Goal: Information Seeking & Learning: Learn about a topic

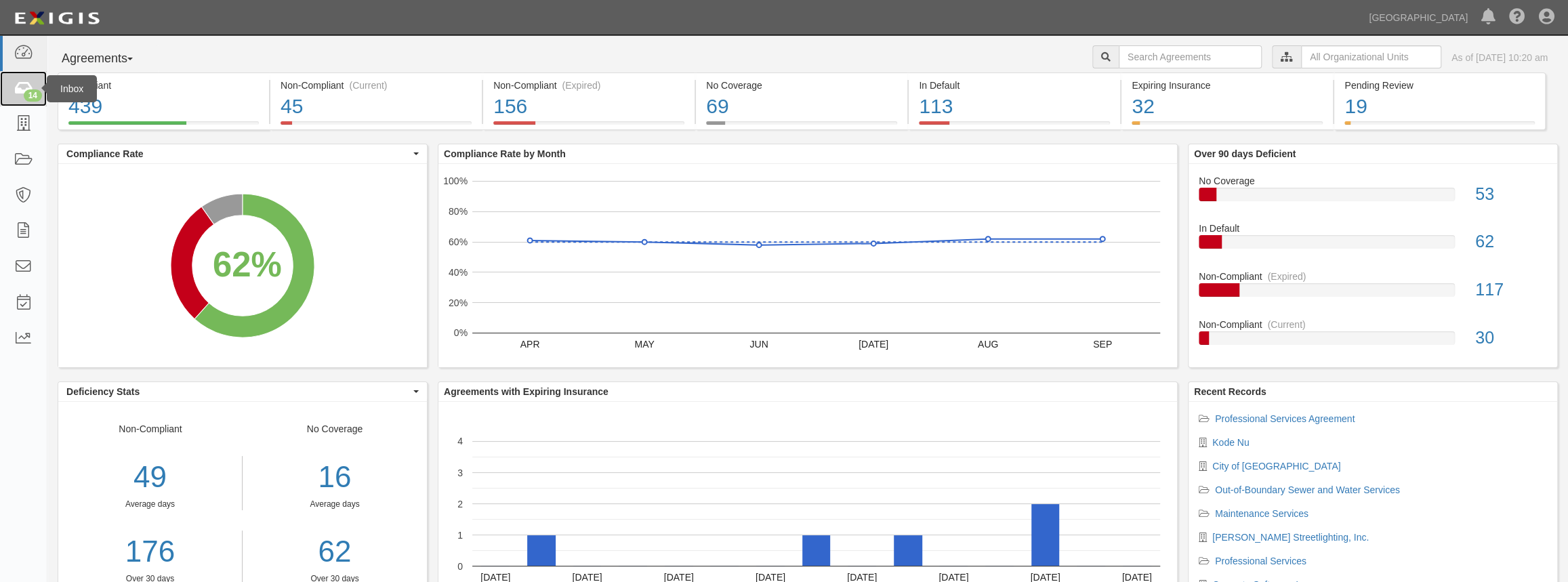
click at [23, 97] on div "14" at bounding box center [33, 95] width 18 height 13
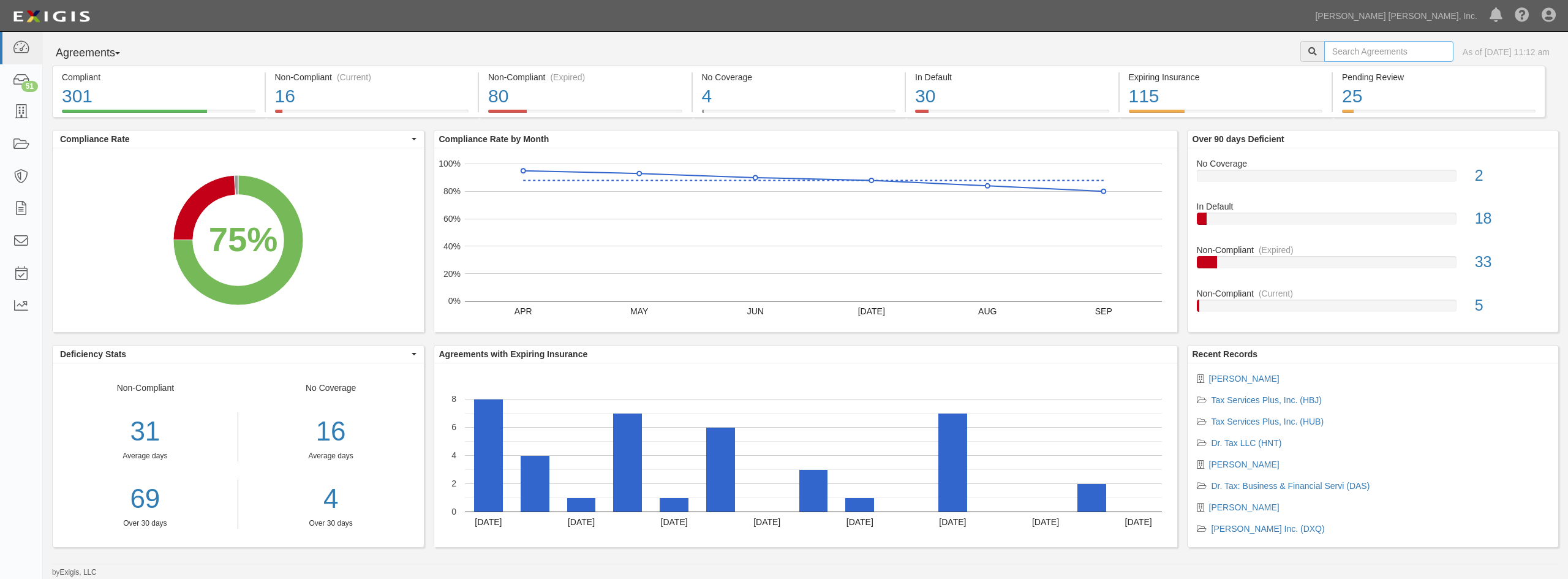
click at [1366, 49] on input "text" at bounding box center [1388, 51] width 129 height 21
type input "[US_STATE] tax"
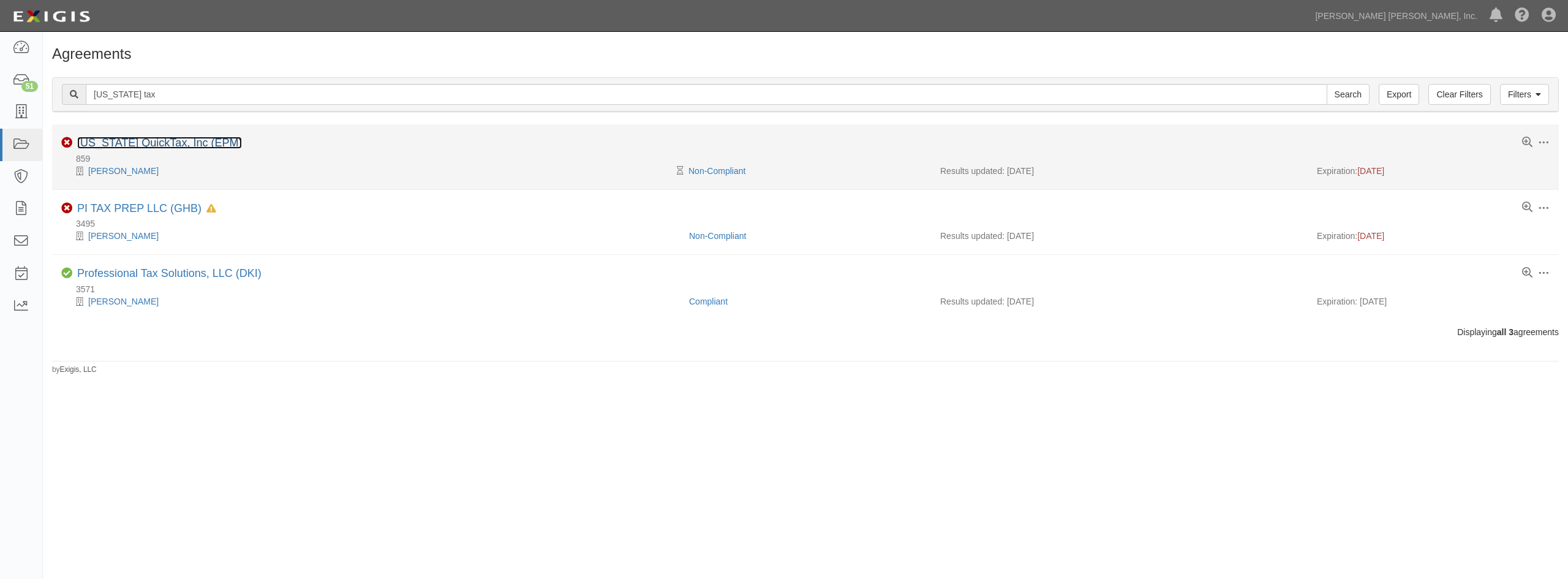
click at [156, 141] on link "[US_STATE] QuickTax, Inc (EPM)" at bounding box center [159, 143] width 164 height 12
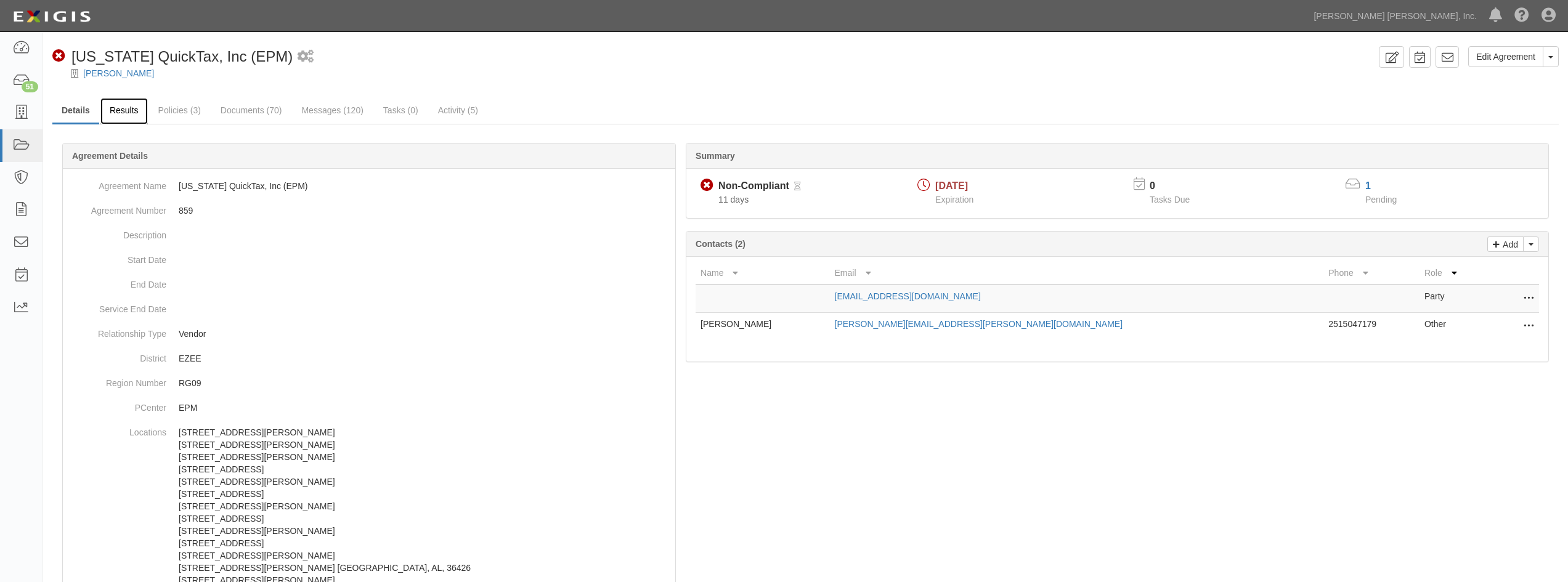
click at [122, 113] on link "Results" at bounding box center [124, 111] width 47 height 27
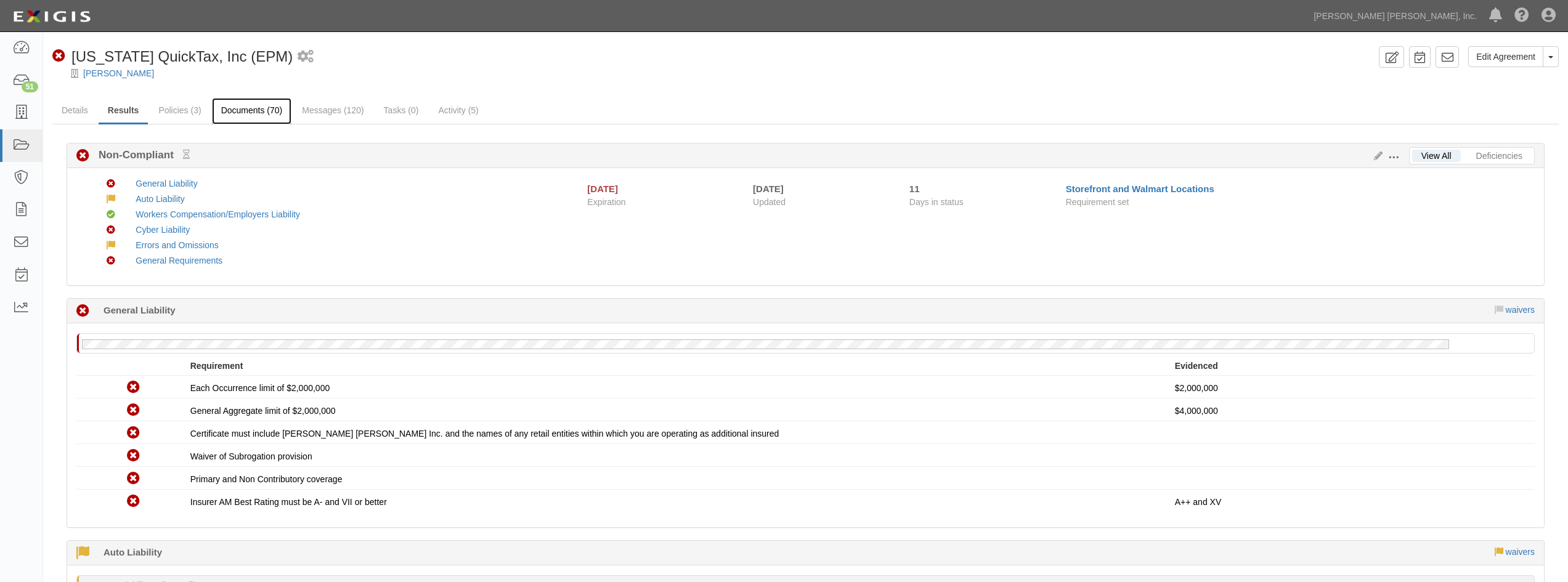
click at [232, 109] on link "Documents (70)" at bounding box center [252, 111] width 80 height 27
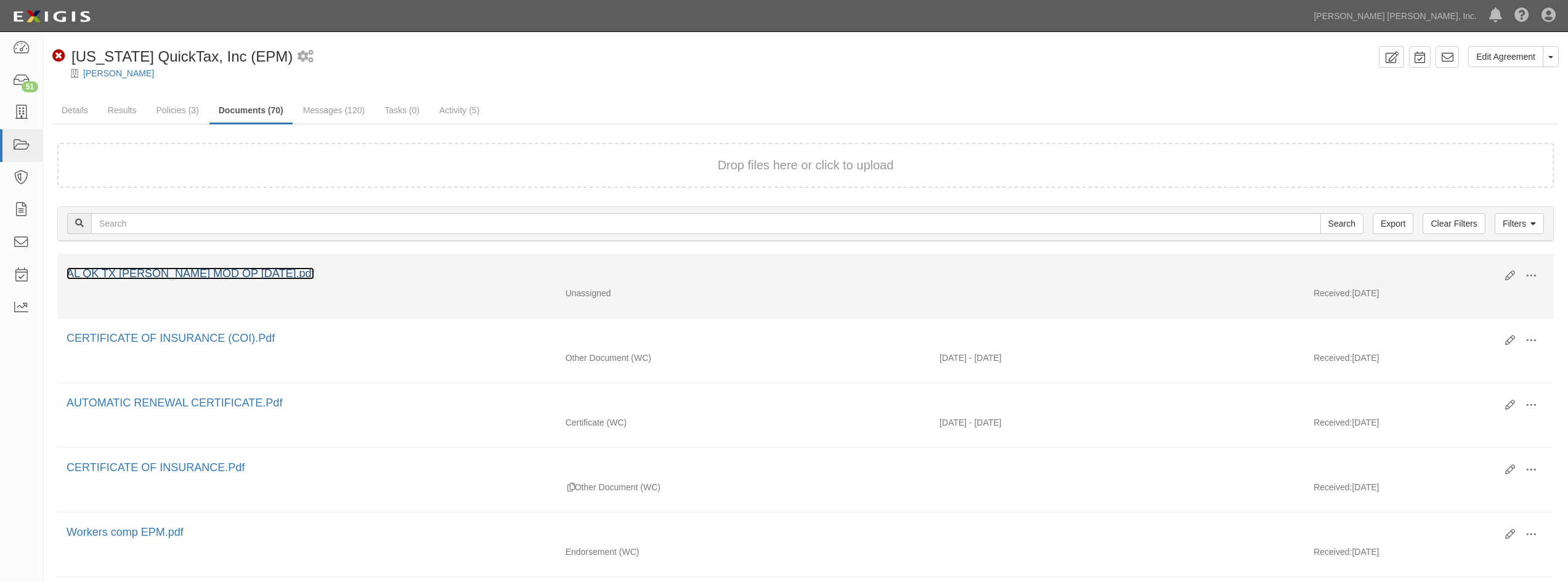
click at [211, 275] on link "AL QK TX ACORD MOD OP OCT 2025.pdf" at bounding box center [190, 273] width 247 height 12
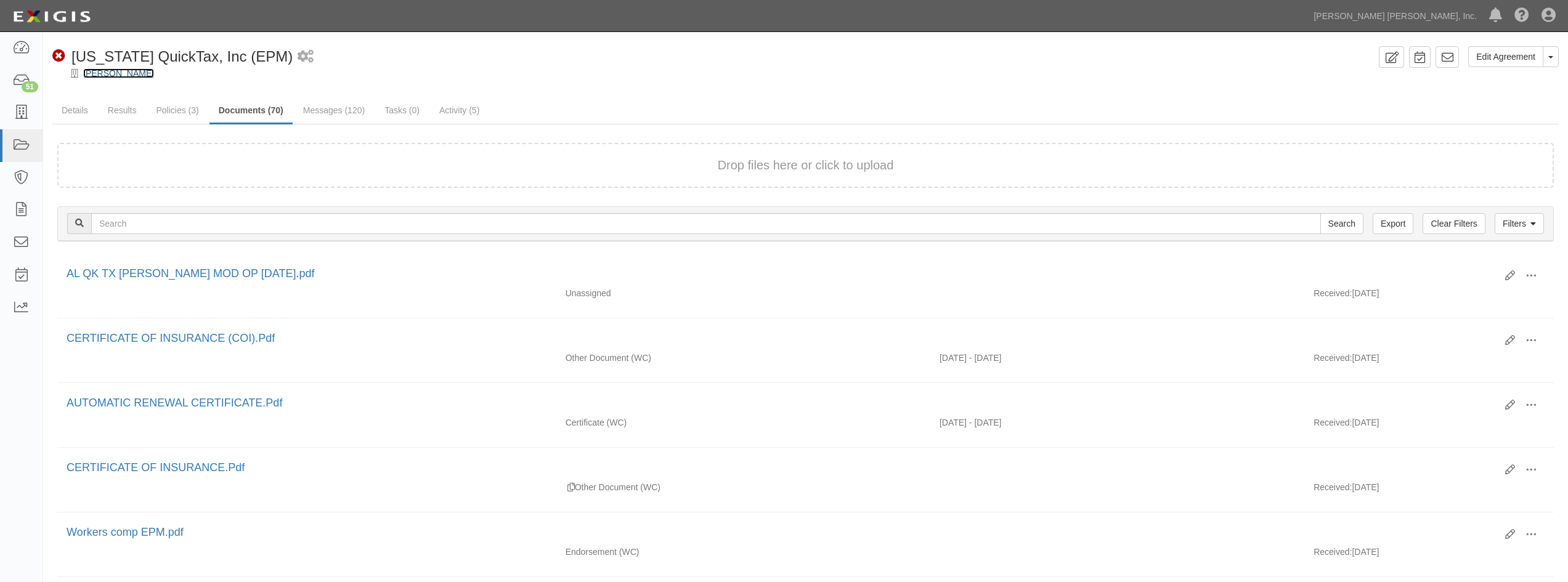
click at [118, 76] on link "[PERSON_NAME]" at bounding box center [118, 73] width 71 height 10
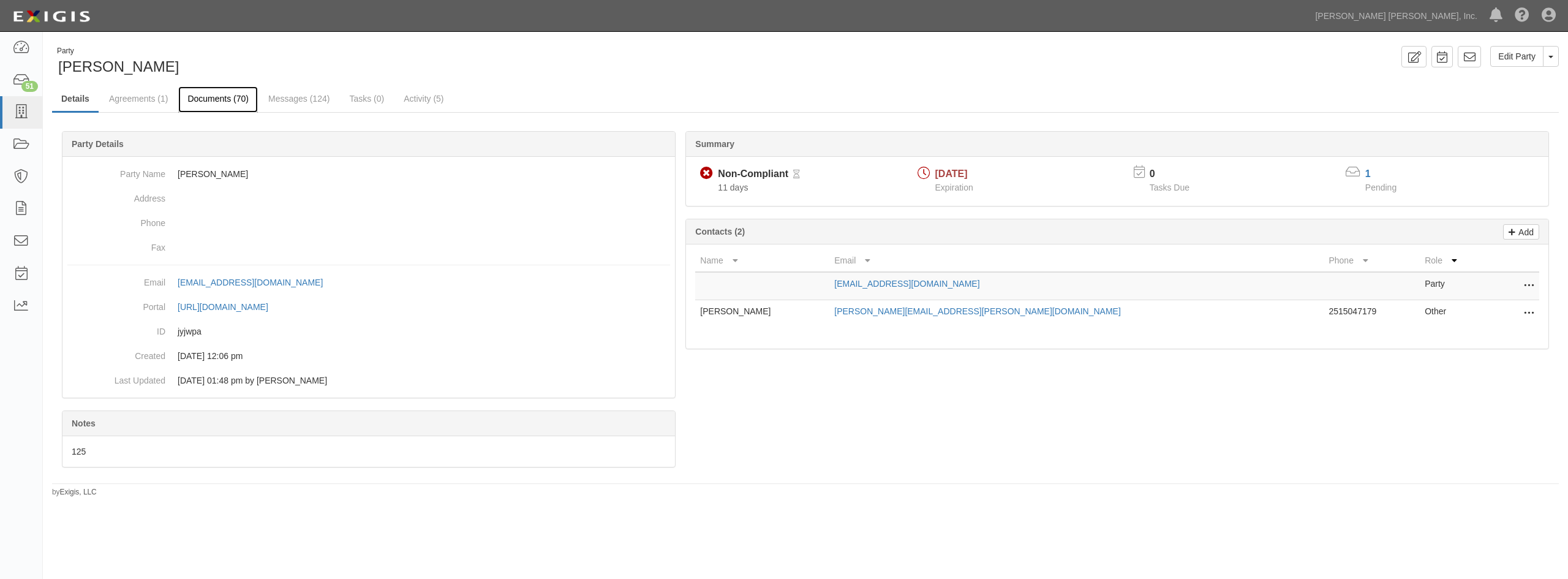
click at [204, 103] on link "Documents (70)" at bounding box center [218, 99] width 80 height 26
click at [145, 99] on link "Agreements (1)" at bounding box center [138, 99] width 77 height 26
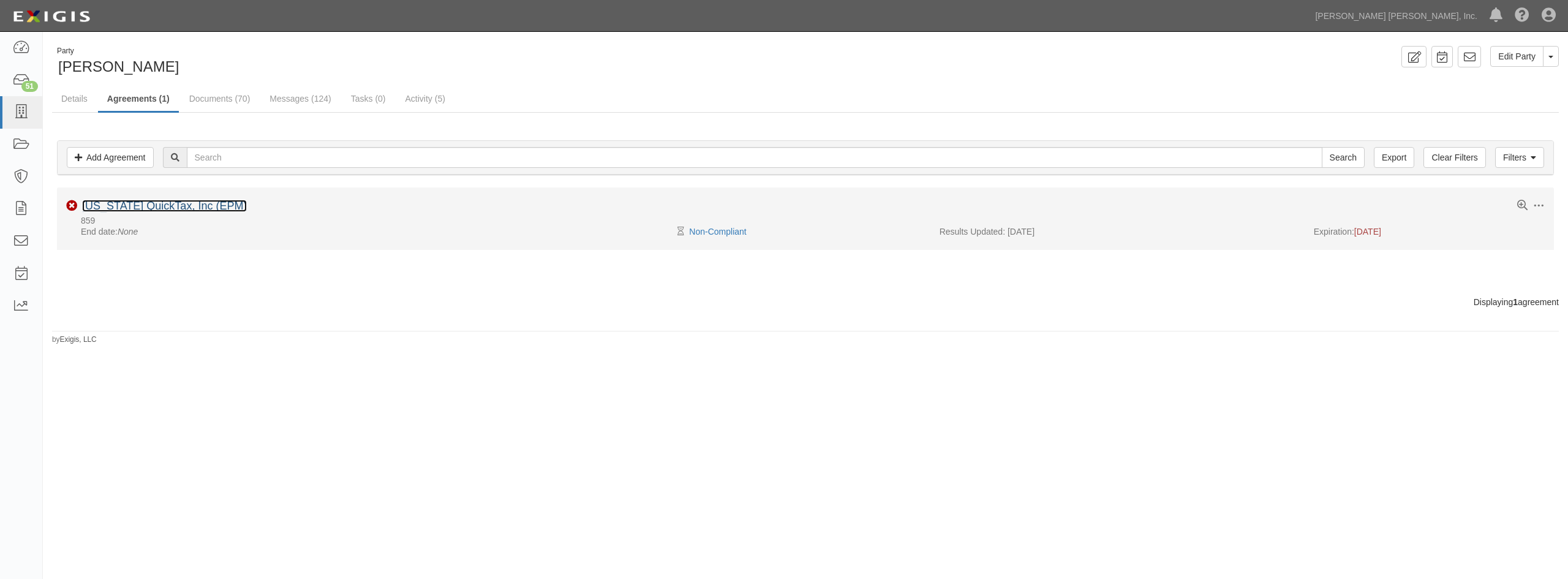
click at [189, 207] on link "[US_STATE] QuickTax, Inc (EPM)" at bounding box center [164, 206] width 164 height 12
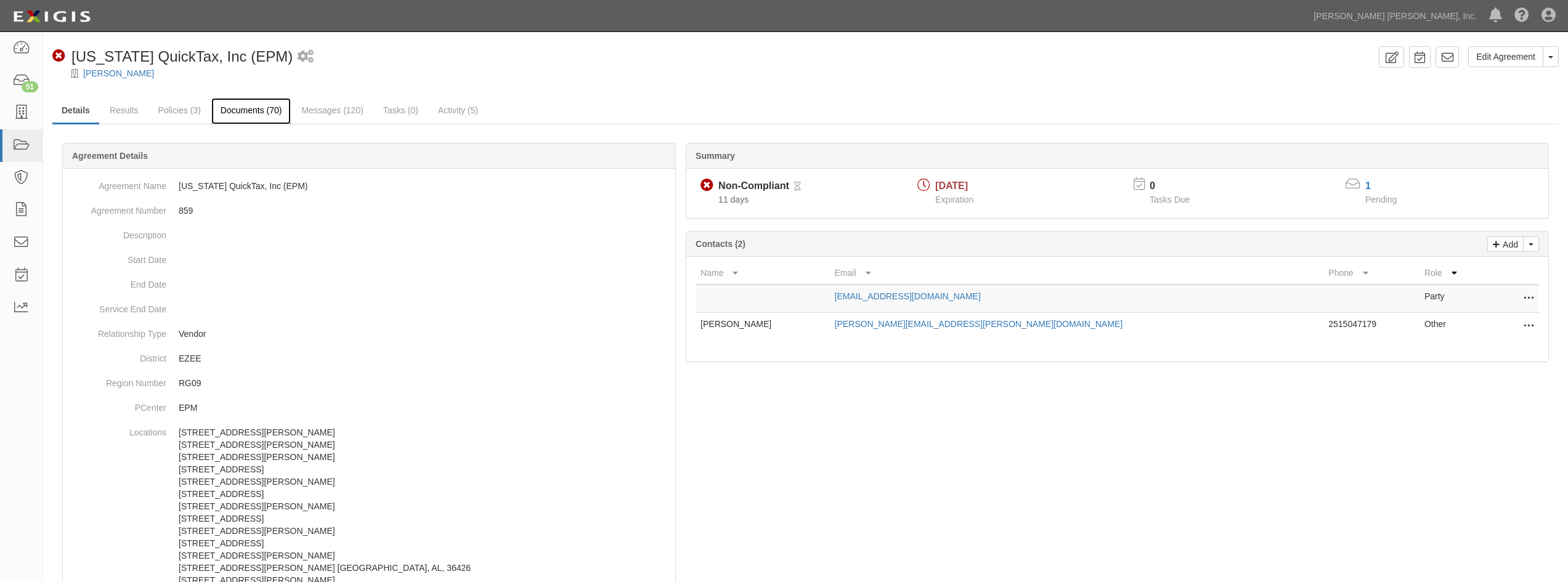
click at [263, 116] on link "Documents (70)" at bounding box center [251, 111] width 80 height 27
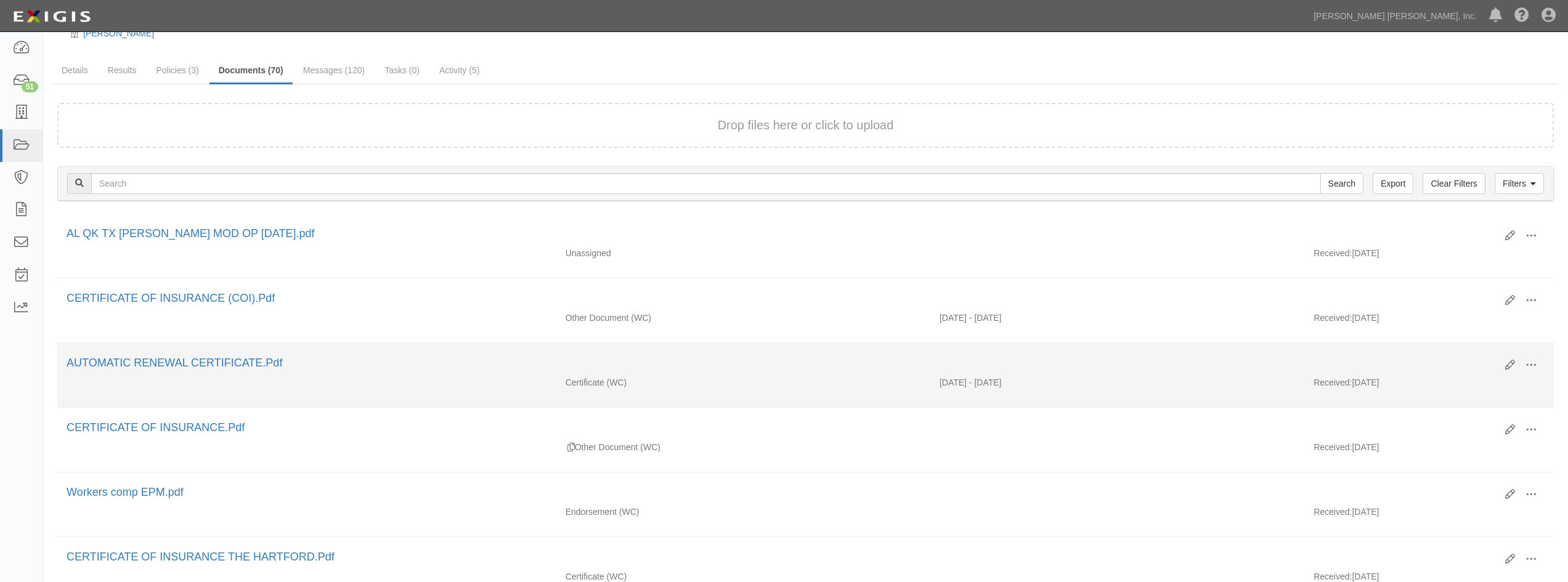
scroll to position [61, 0]
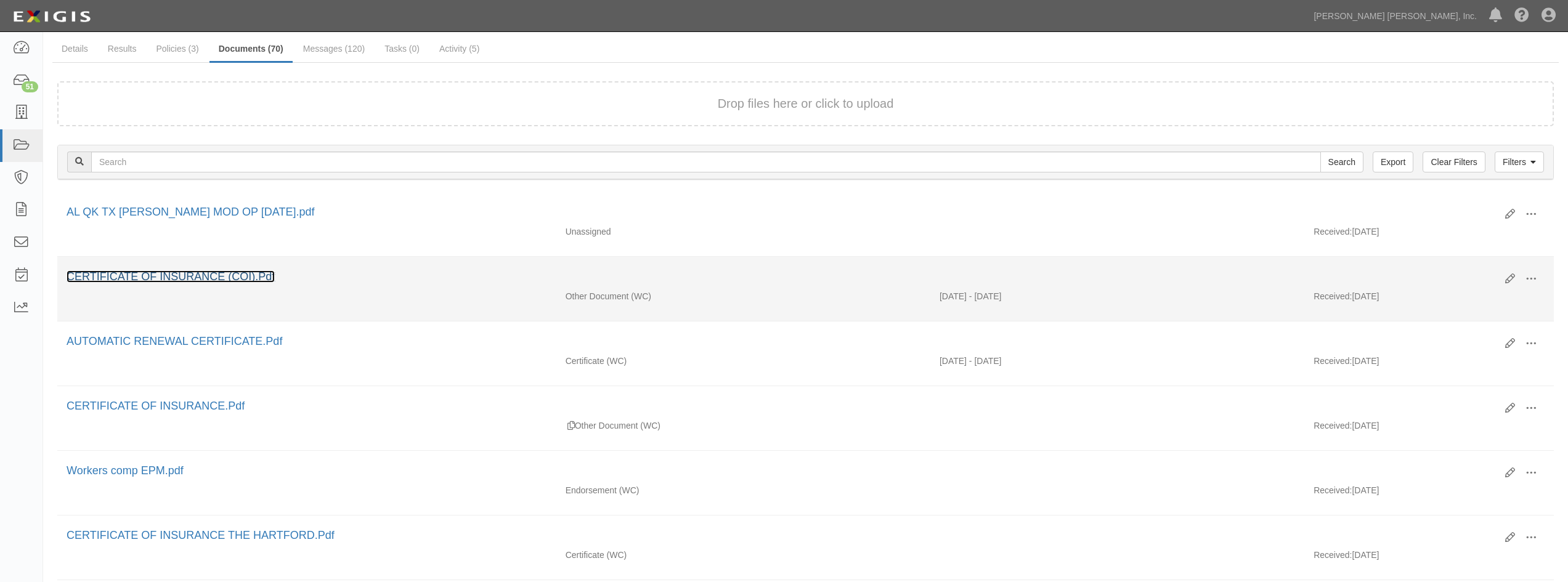
click at [247, 273] on link "CERTIFICATE OF INSURANCE (COI).Pdf" at bounding box center [171, 276] width 208 height 12
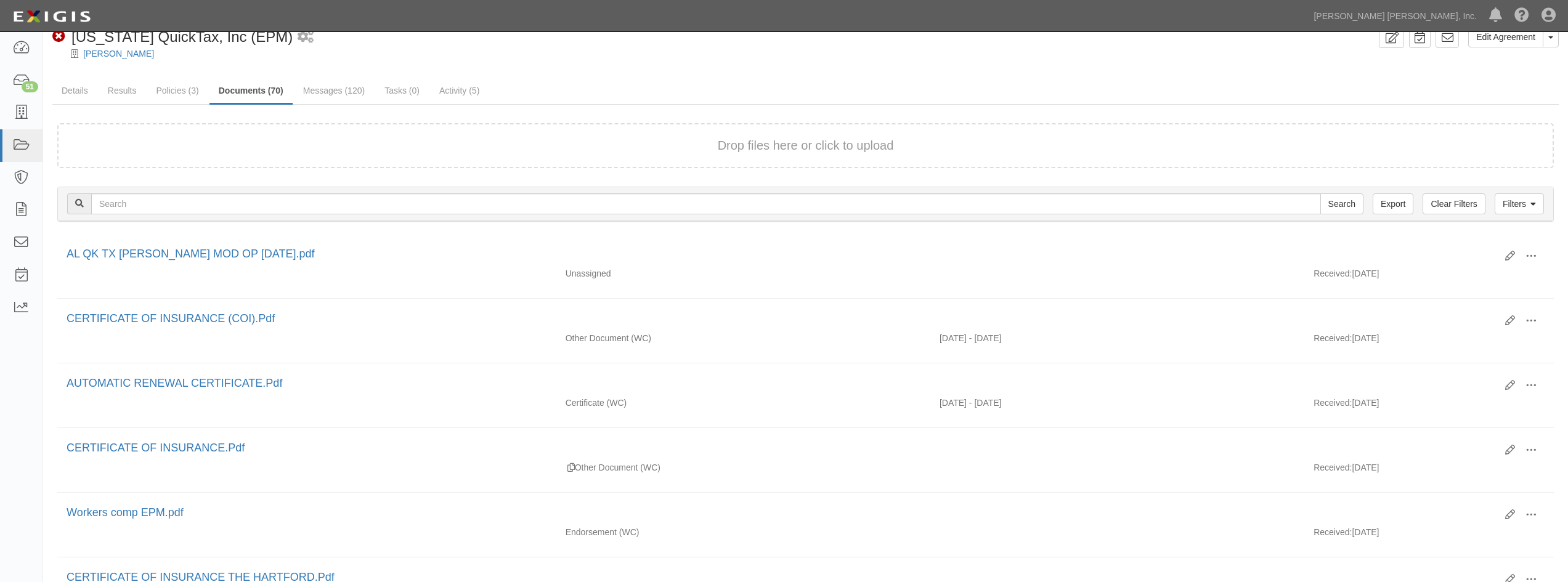
scroll to position [0, 0]
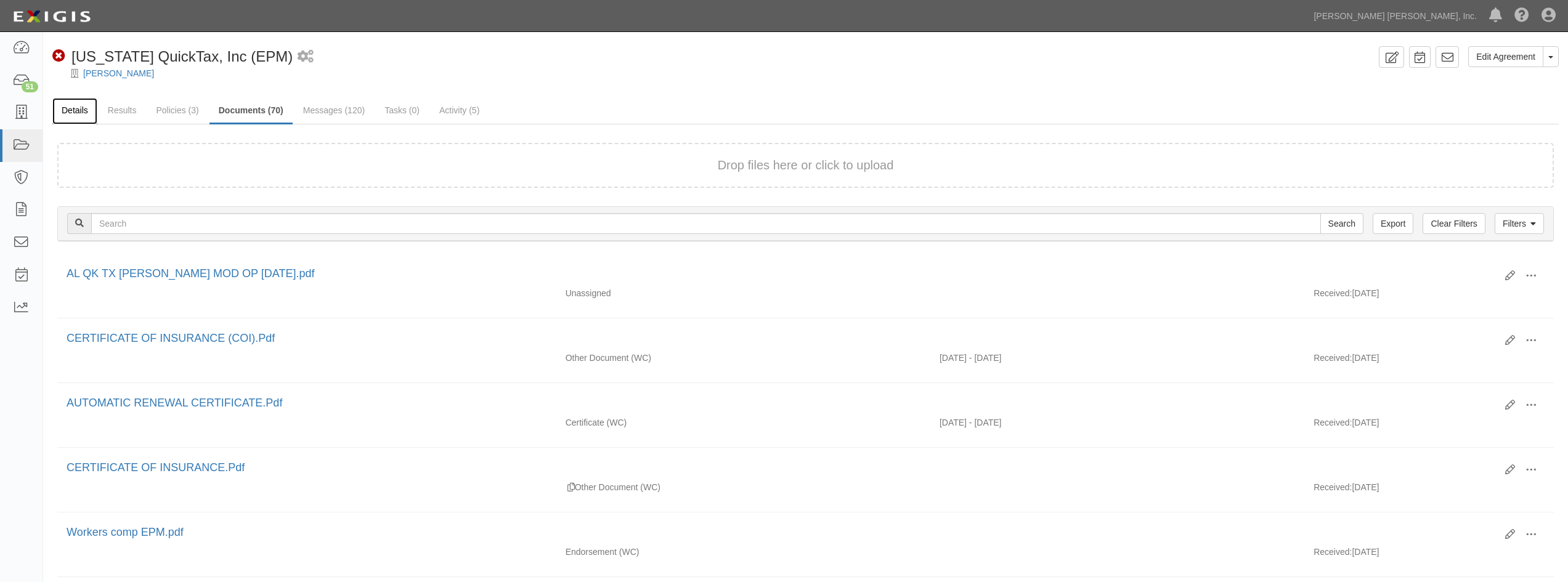
click at [78, 113] on link "Details" at bounding box center [74, 111] width 45 height 27
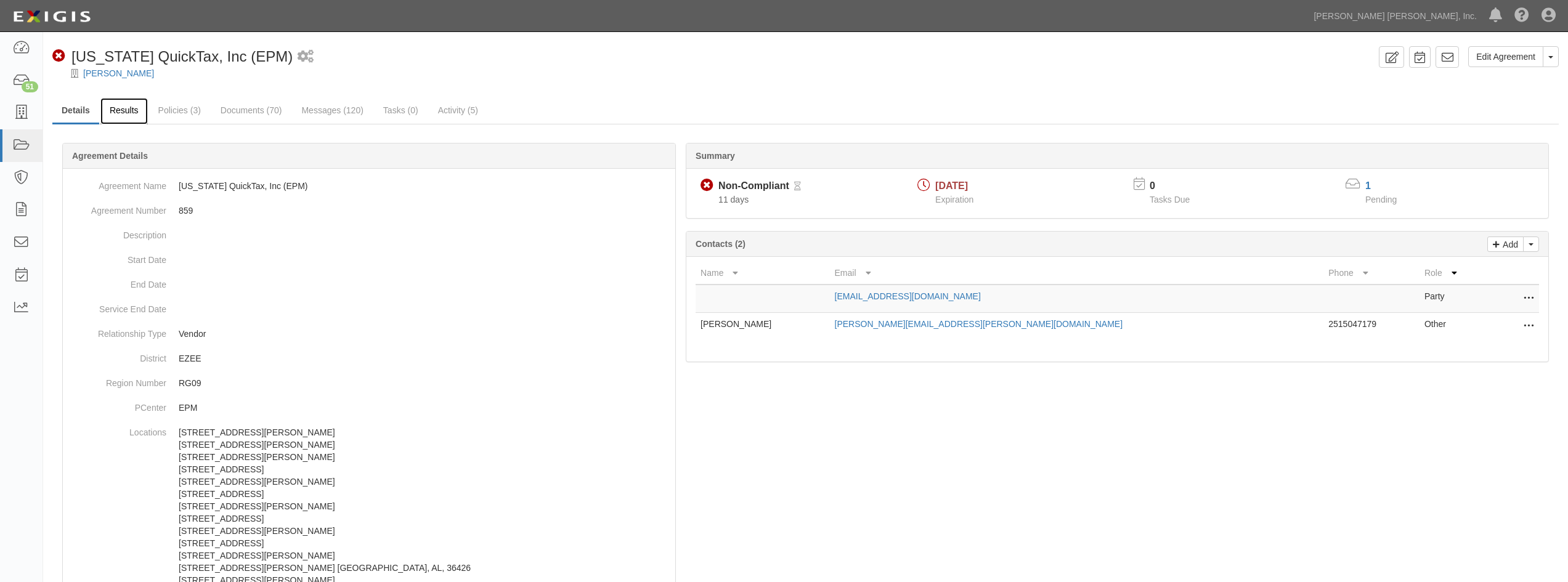
click at [117, 113] on link "Results" at bounding box center [124, 111] width 47 height 27
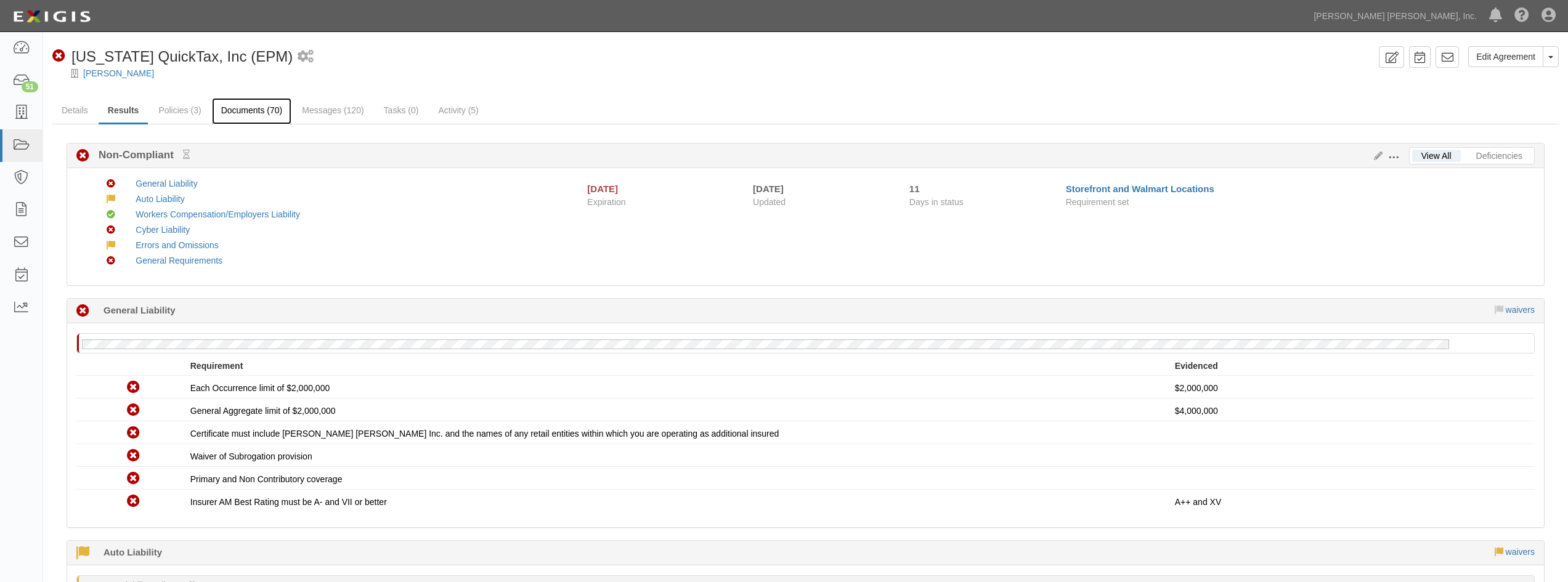
click at [257, 106] on link "Documents (70)" at bounding box center [252, 111] width 80 height 27
click at [256, 106] on link "Documents (70)" at bounding box center [252, 111] width 80 height 27
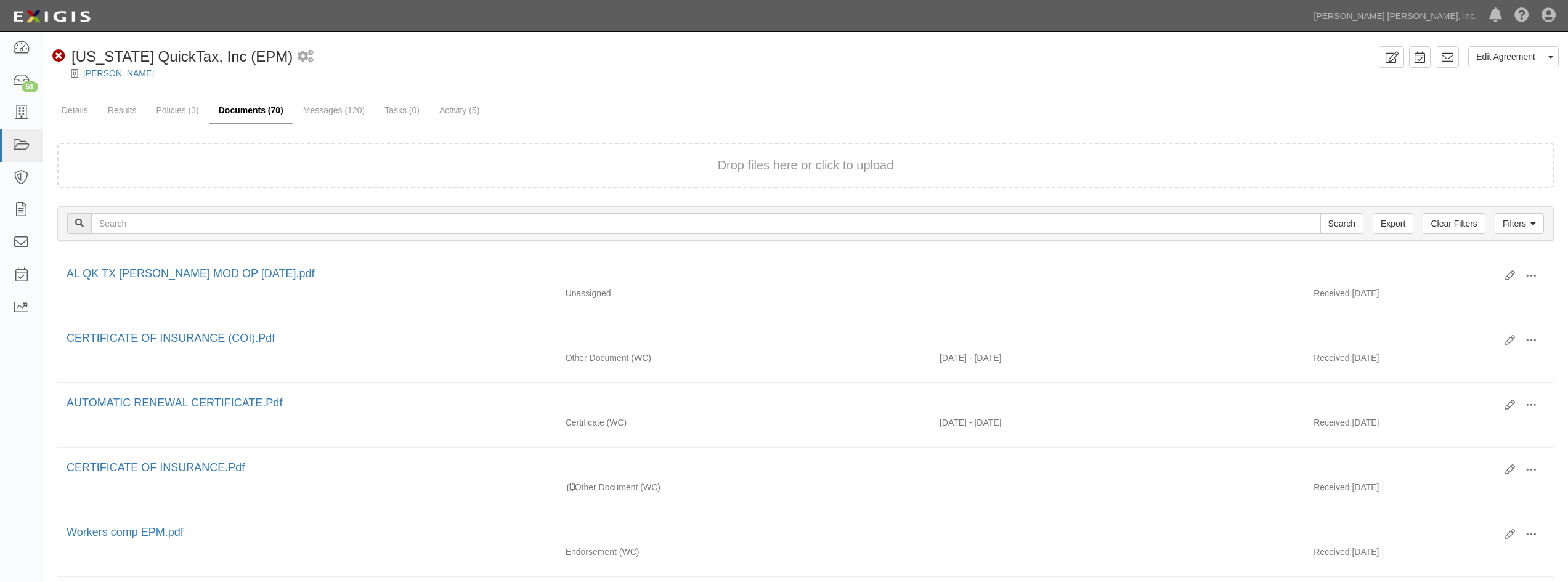
click at [254, 112] on link "Documents (70)" at bounding box center [251, 111] width 83 height 27
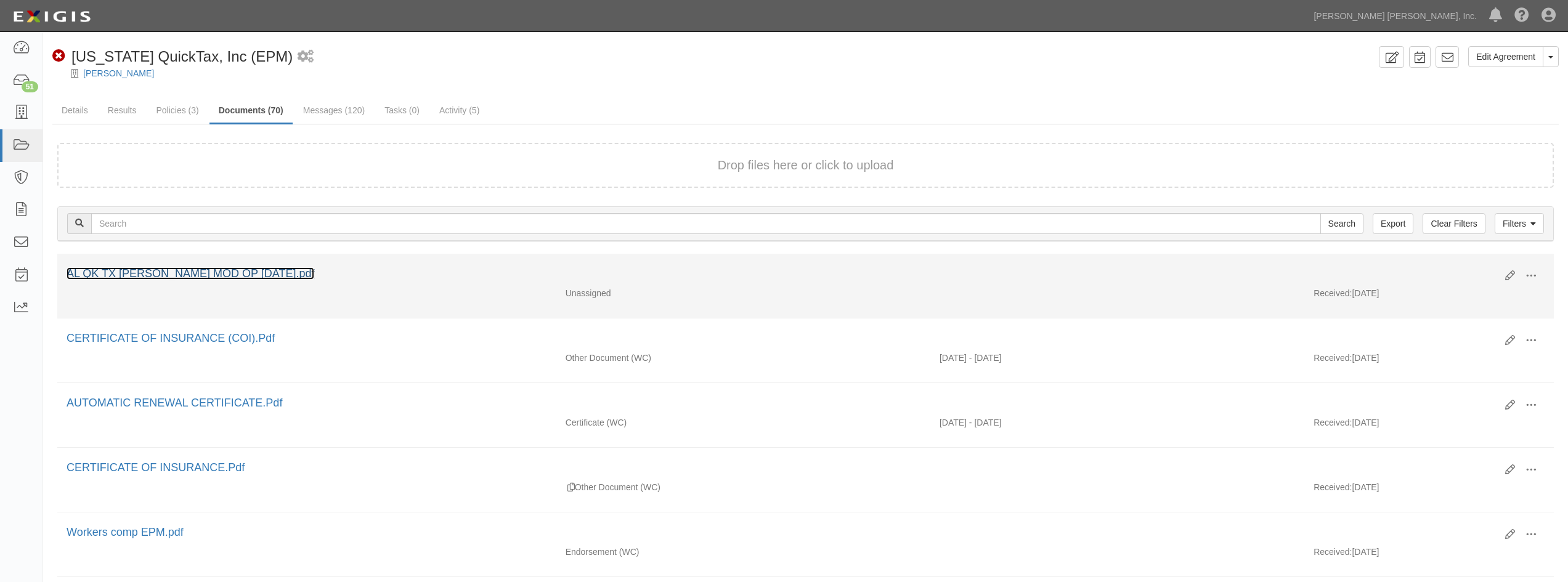
click at [239, 276] on link "AL QK TX ACORD MOD OP OCT 2025.pdf" at bounding box center [190, 273] width 247 height 12
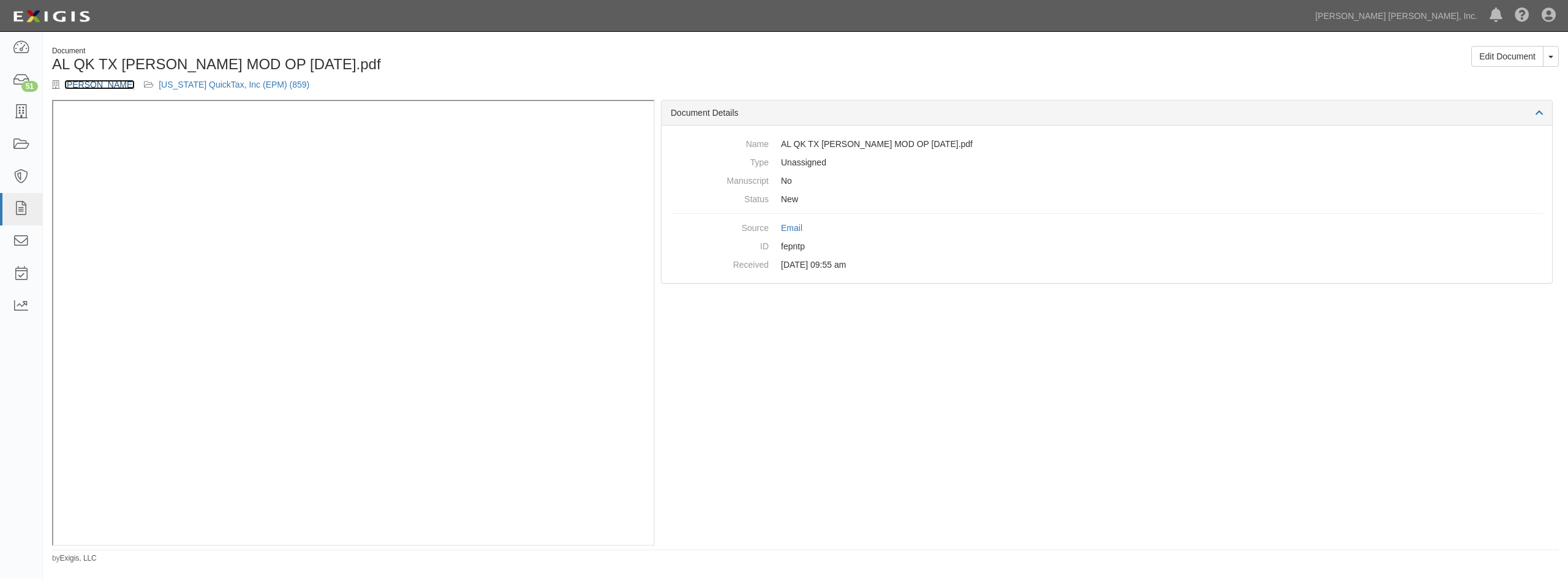
click at [93, 88] on link "[PERSON_NAME]" at bounding box center [99, 85] width 70 height 10
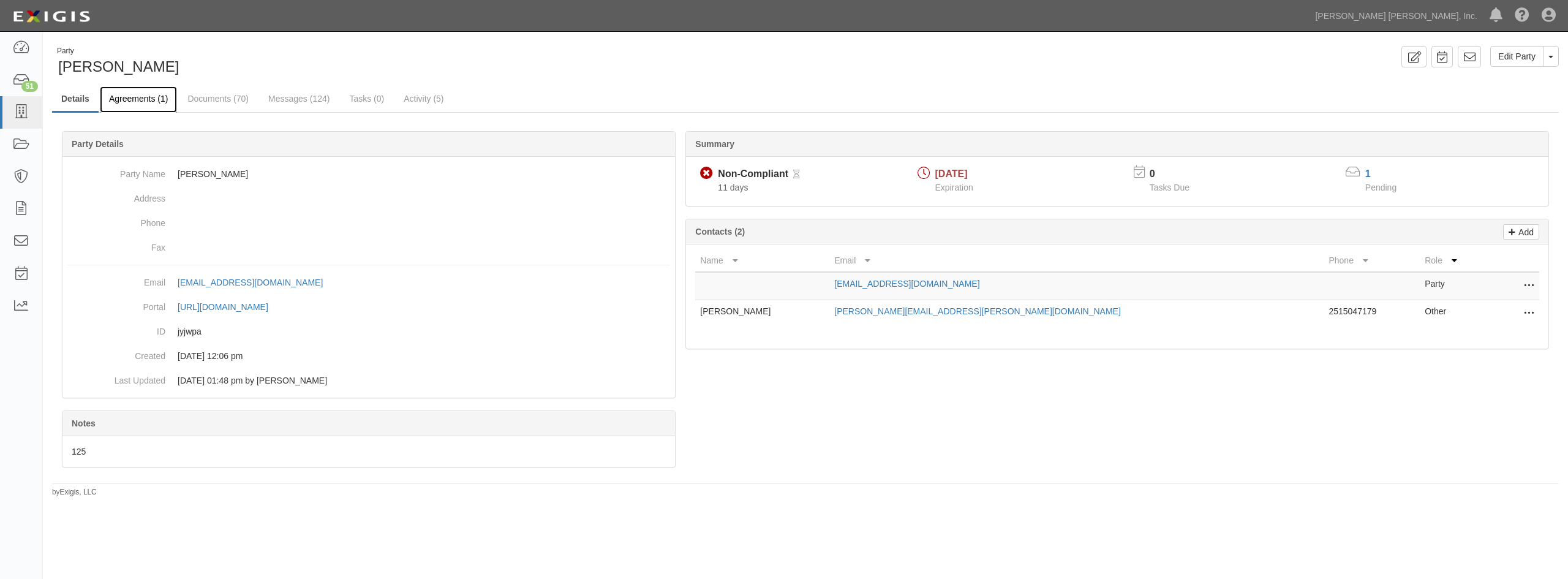
click at [140, 106] on link "Agreements (1)" at bounding box center [138, 99] width 77 height 26
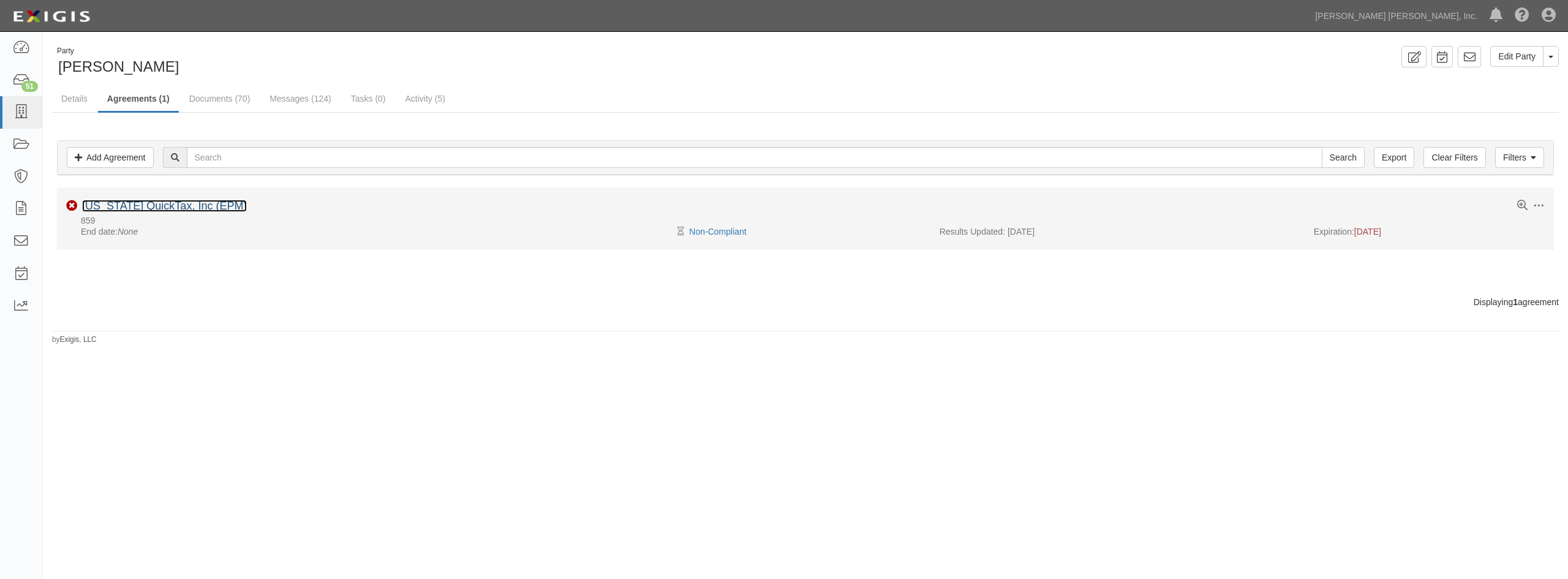
click at [147, 204] on link "[US_STATE] QuickTax, Inc (EPM)" at bounding box center [164, 206] width 164 height 12
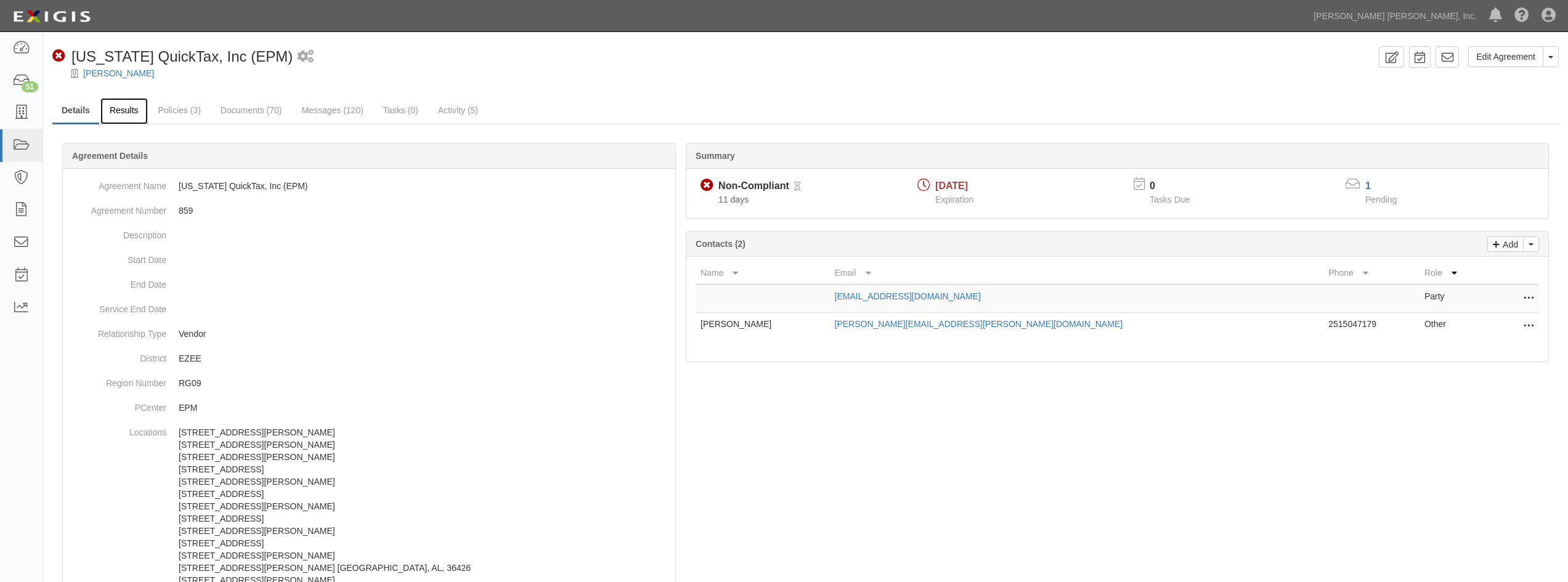
click at [120, 111] on link "Results" at bounding box center [124, 111] width 47 height 27
click at [131, 115] on link "Results" at bounding box center [124, 111] width 47 height 27
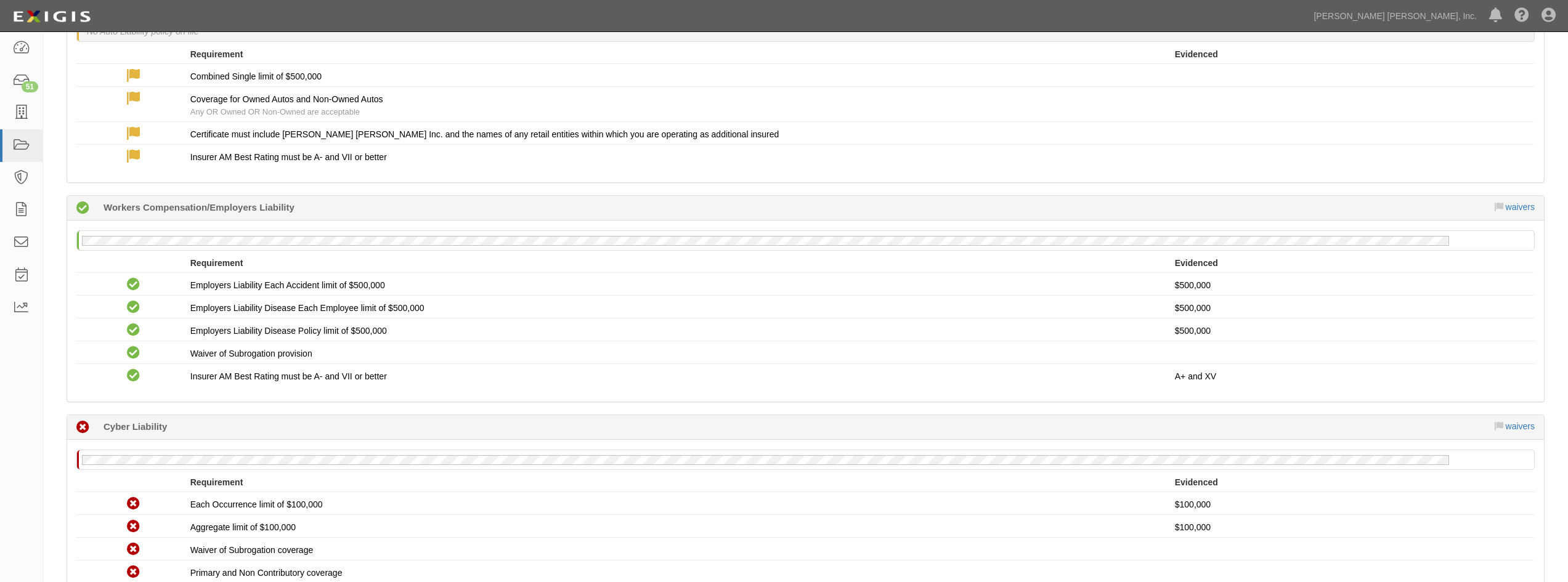
scroll to position [609, 0]
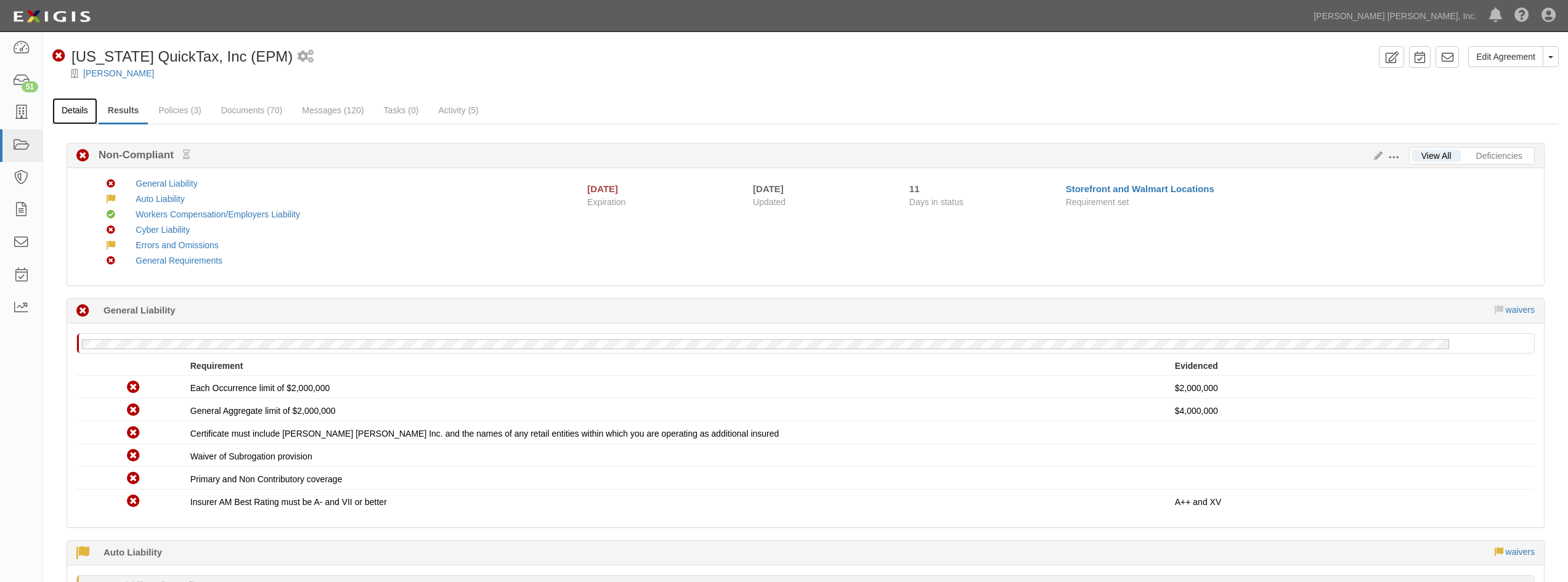
click at [80, 111] on link "Details" at bounding box center [74, 111] width 45 height 27
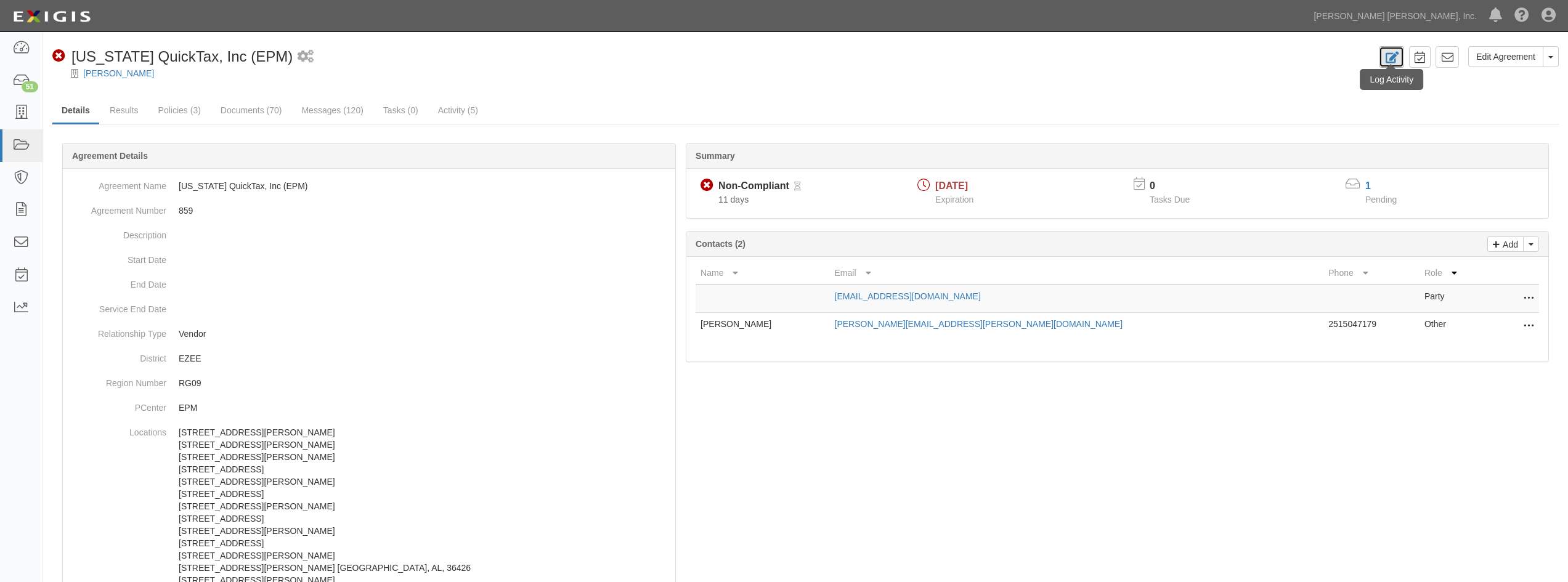
click at [1400, 51] on link at bounding box center [1390, 57] width 25 height 21
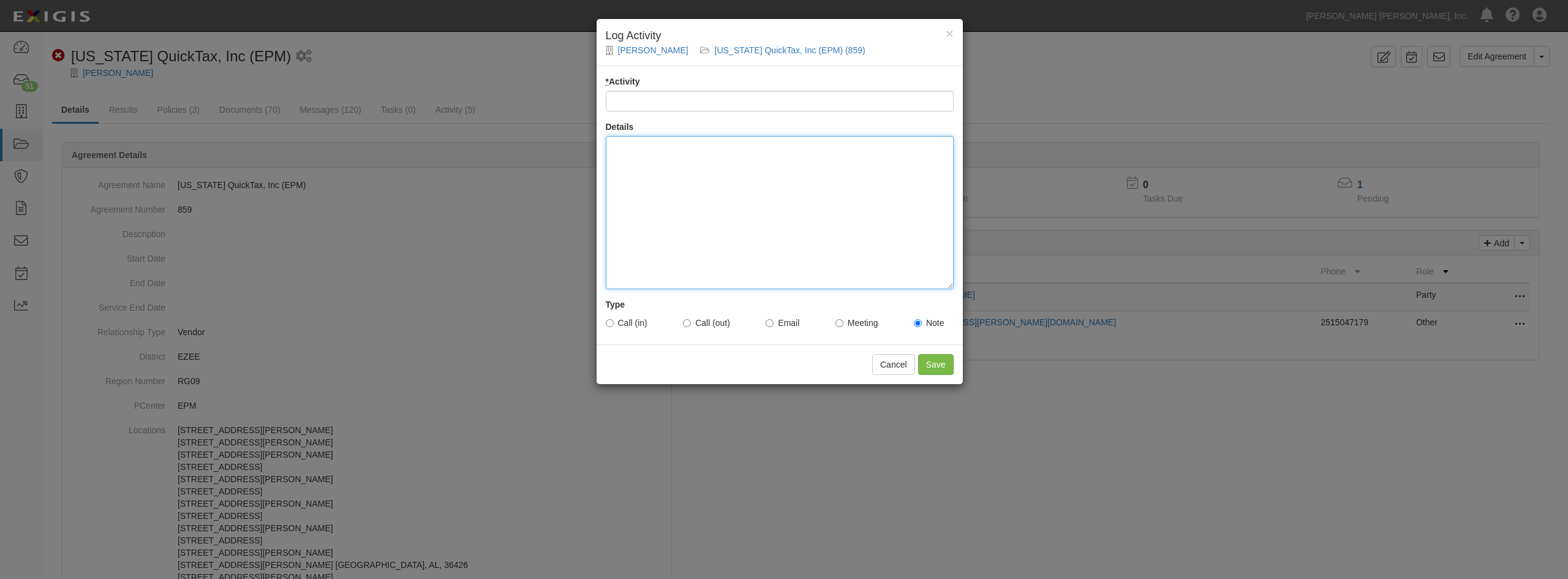
click at [833, 180] on div at bounding box center [779, 212] width 348 height 153
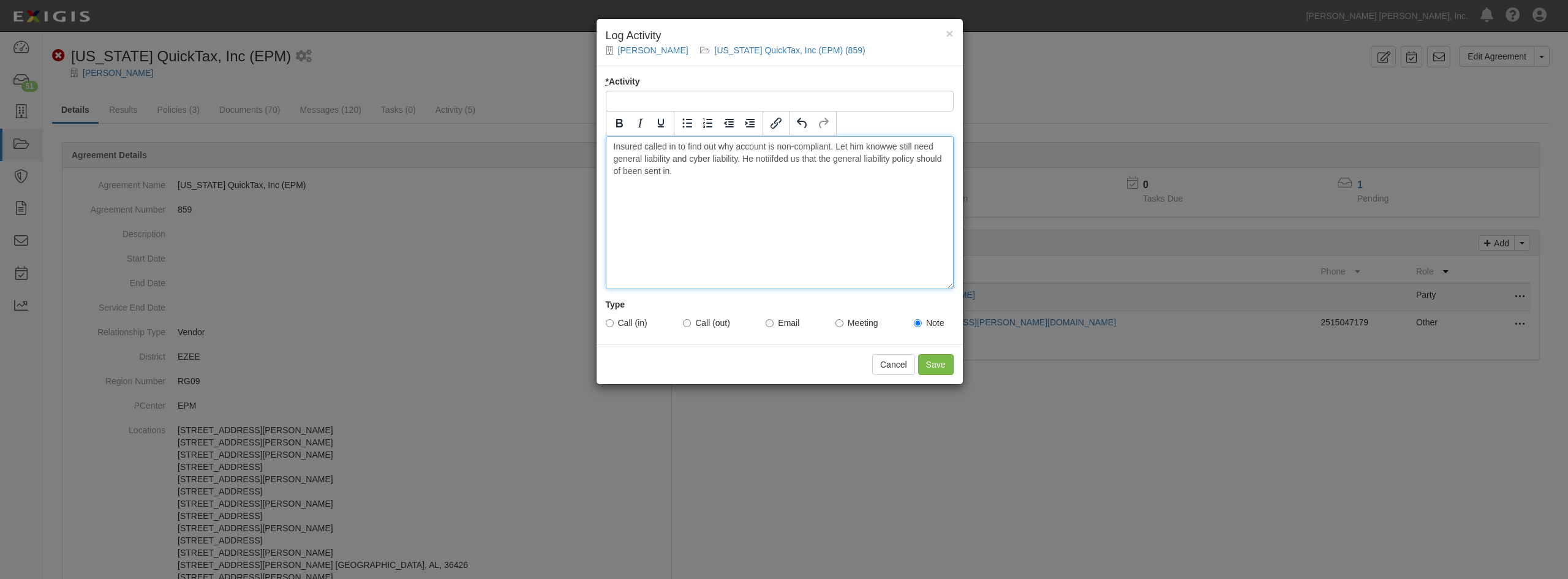
drag, startPoint x: 722, startPoint y: 213, endPoint x: 752, endPoint y: 189, distance: 38.4
click at [727, 213] on div "Insured called in to find out why account is non-compliant. Let him knowwe stil…" at bounding box center [779, 212] width 348 height 153
click at [789, 162] on div "Insured called in to find out why account is non-compliant. Let him knowwe stil…" at bounding box center [779, 212] width 348 height 153
click at [741, 172] on div "Insured called in to find out why account is non-compliant. Let him knowwe stil…" at bounding box center [779, 212] width 348 height 153
drag, startPoint x: 613, startPoint y: 325, endPoint x: 611, endPoint y: 318, distance: 7.3
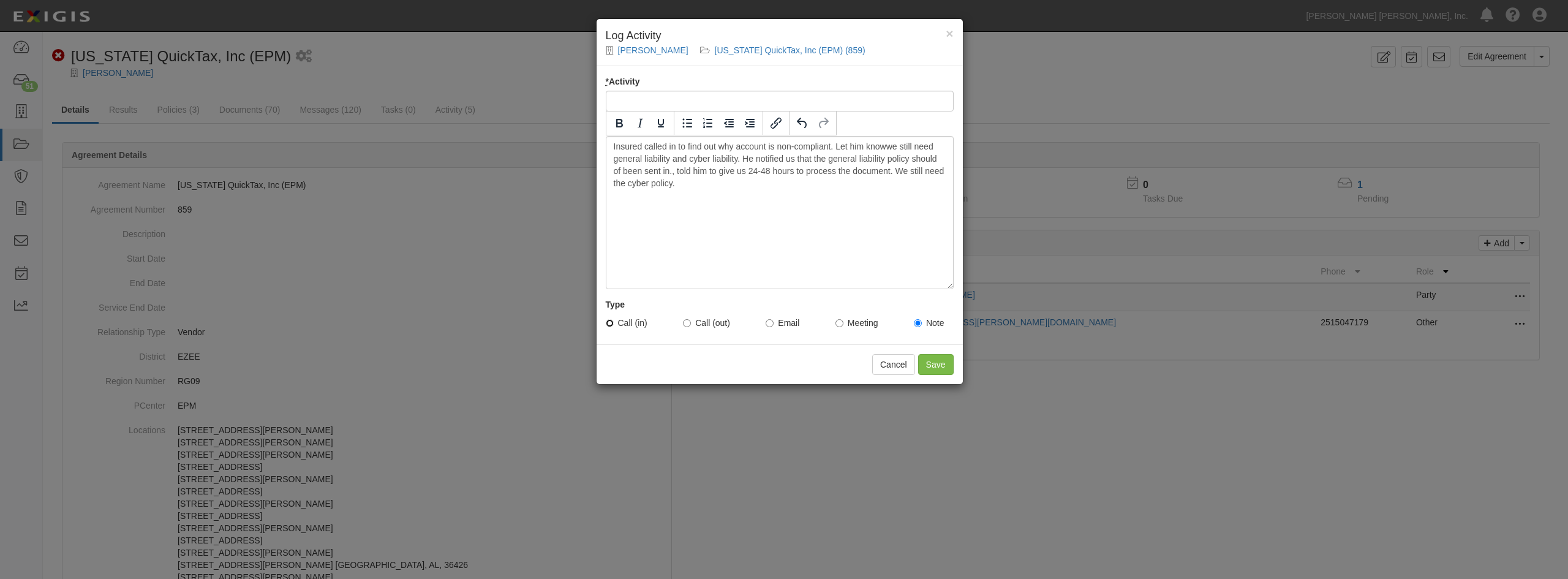
click at [612, 325] on input "Call (in)" at bounding box center [610, 323] width 8 height 8
radio input "true"
click at [681, 106] on input "* Activity" at bounding box center [779, 101] width 348 height 21
type input "Cyber Policy Needed"
click at [939, 362] on input "Save" at bounding box center [936, 365] width 35 height 21
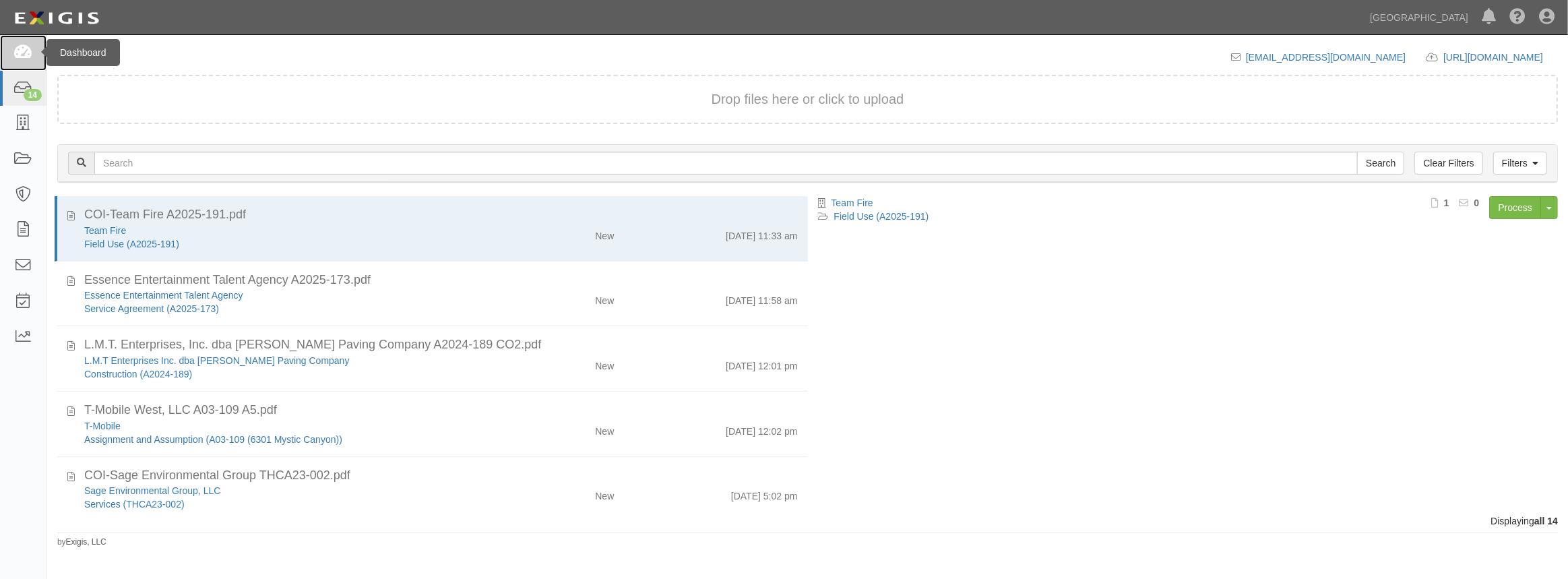
click at [20, 45] on icon at bounding box center [22, 52] width 19 height 16
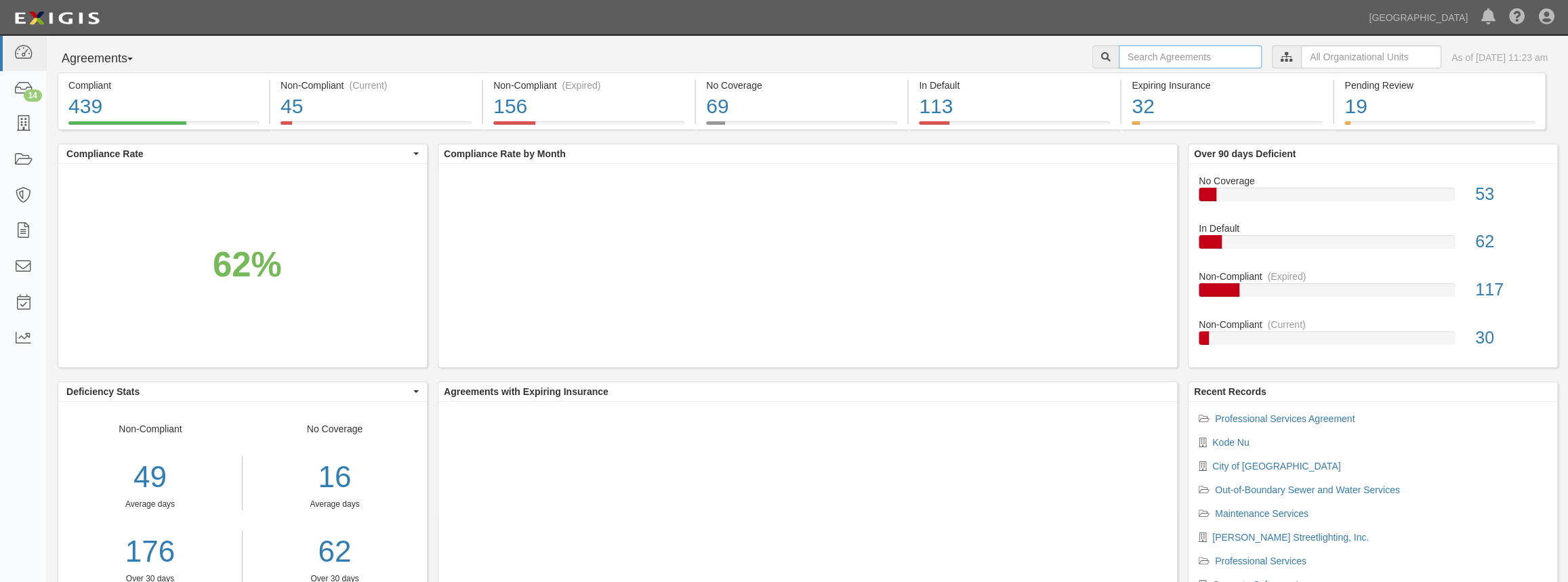
click at [1131, 64] on input "text" at bounding box center [1190, 57] width 143 height 23
type input "RMA group"
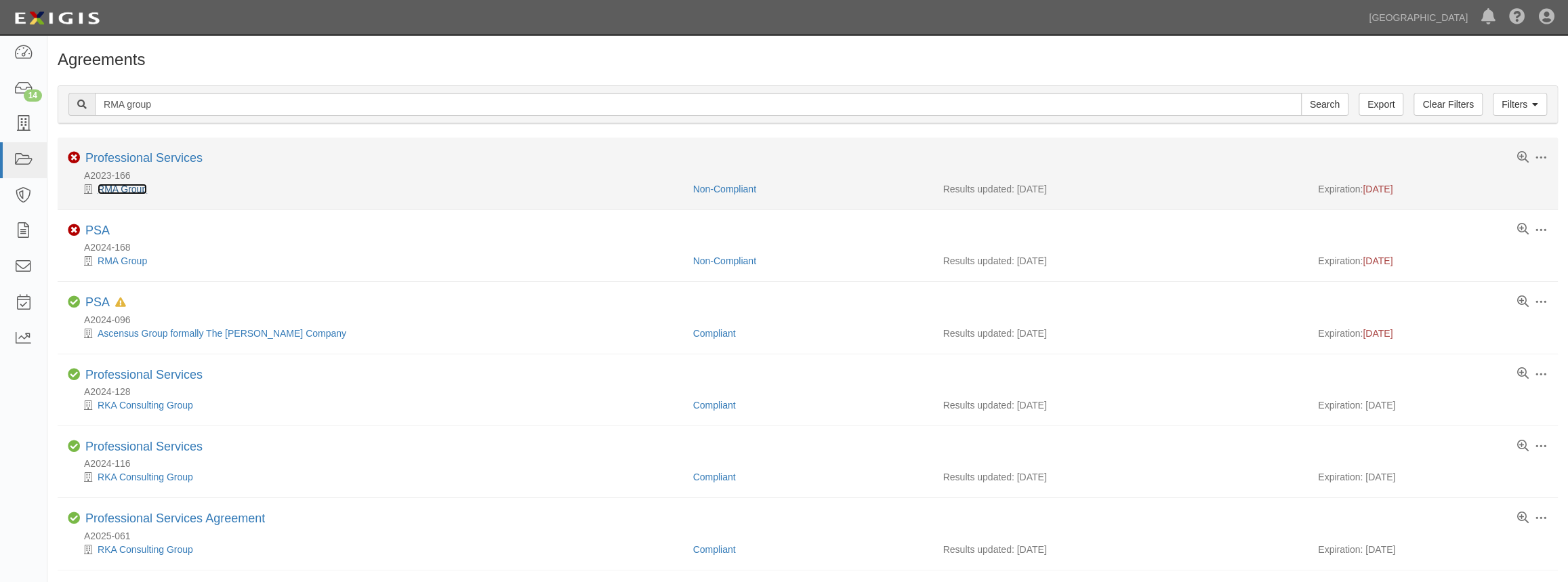
click at [135, 192] on link "RMA Group" at bounding box center [122, 189] width 49 height 11
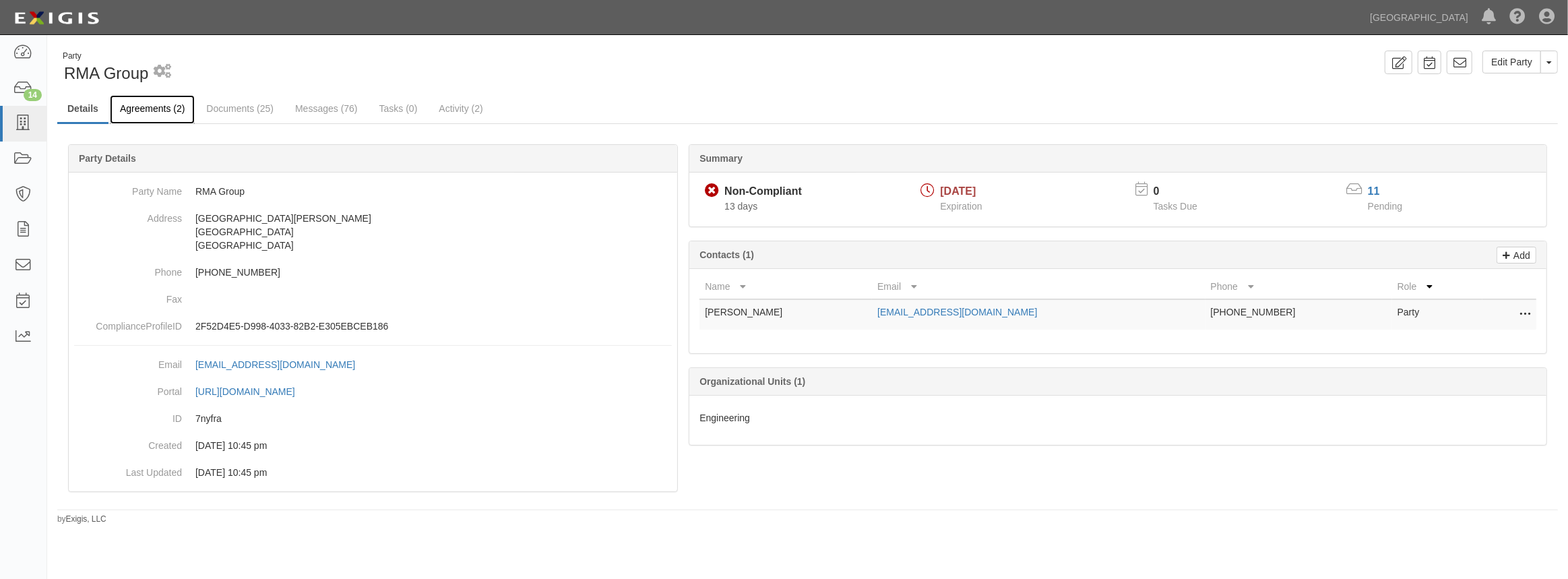
click at [145, 117] on link "Agreements (2)" at bounding box center [152, 109] width 85 height 29
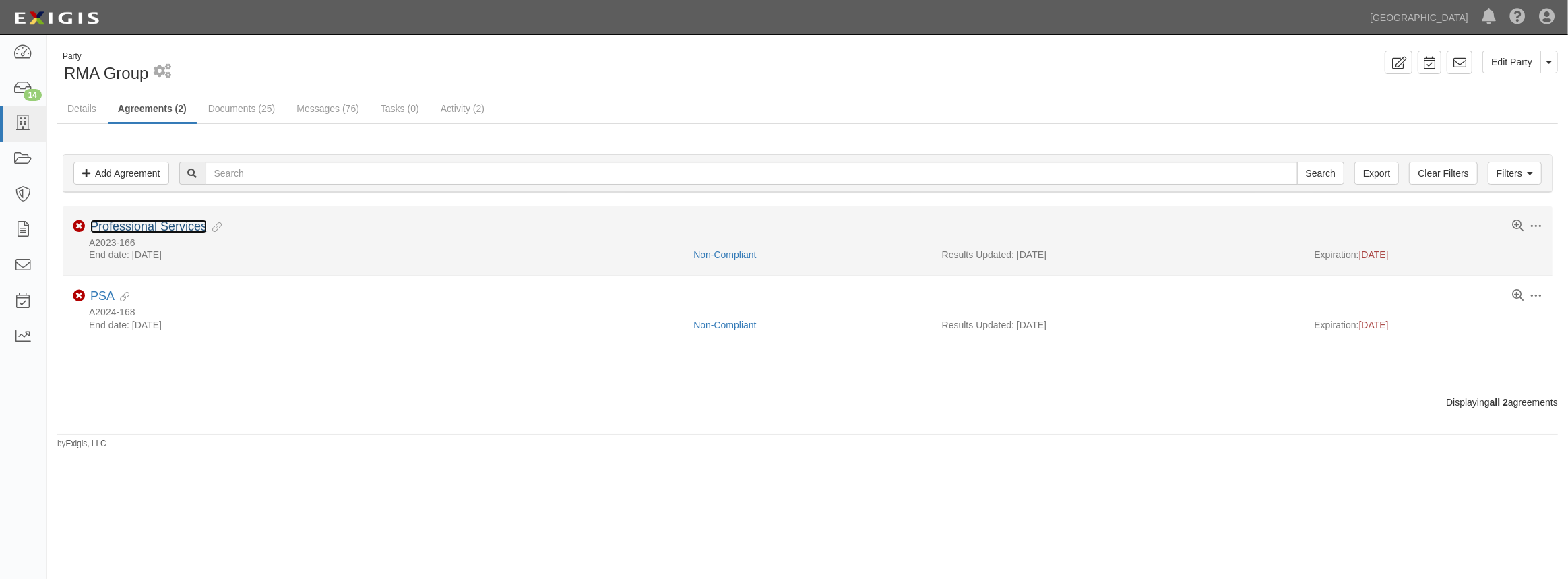
click at [165, 228] on link "Professional Services" at bounding box center [149, 227] width 116 height 13
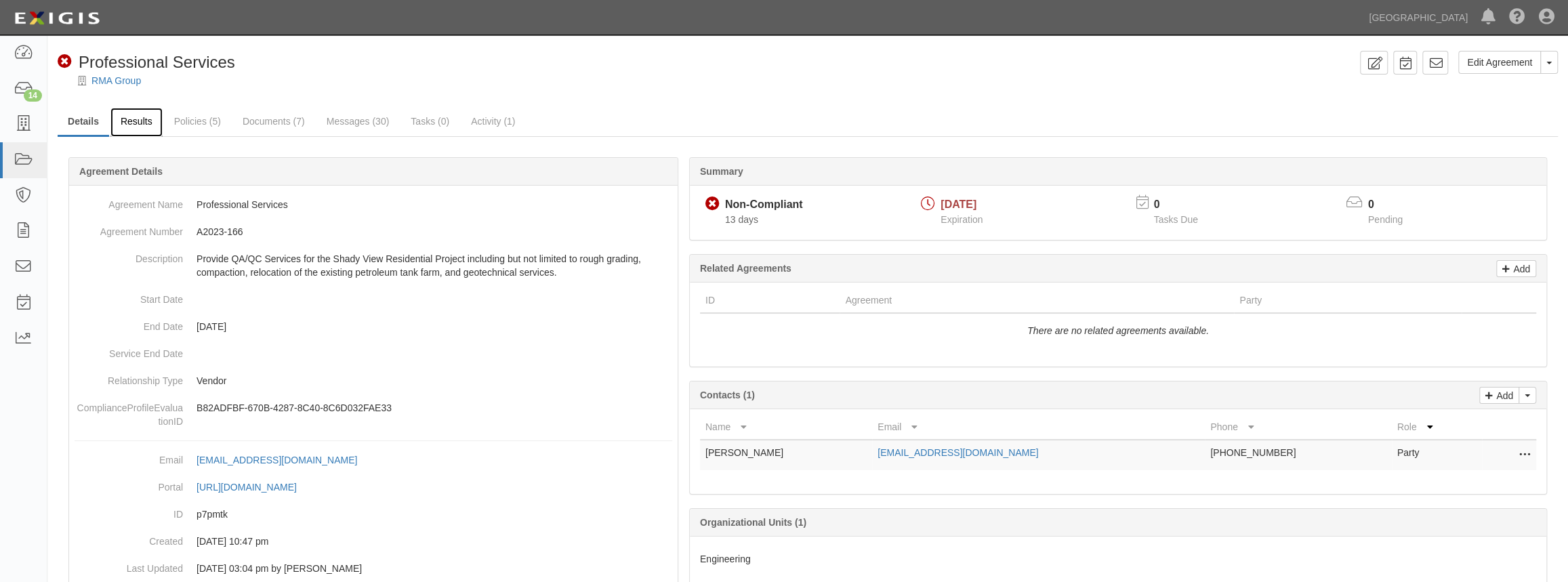
click at [140, 127] on link "Results" at bounding box center [136, 122] width 52 height 29
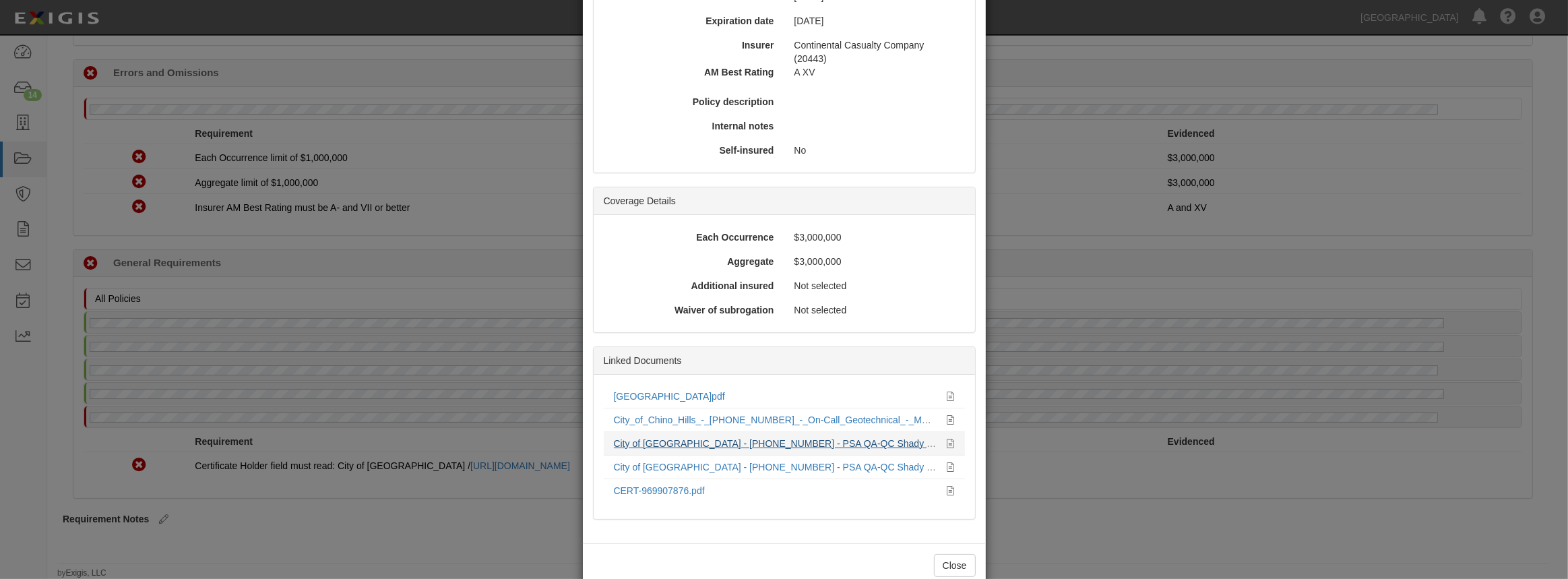
scroll to position [195, 0]
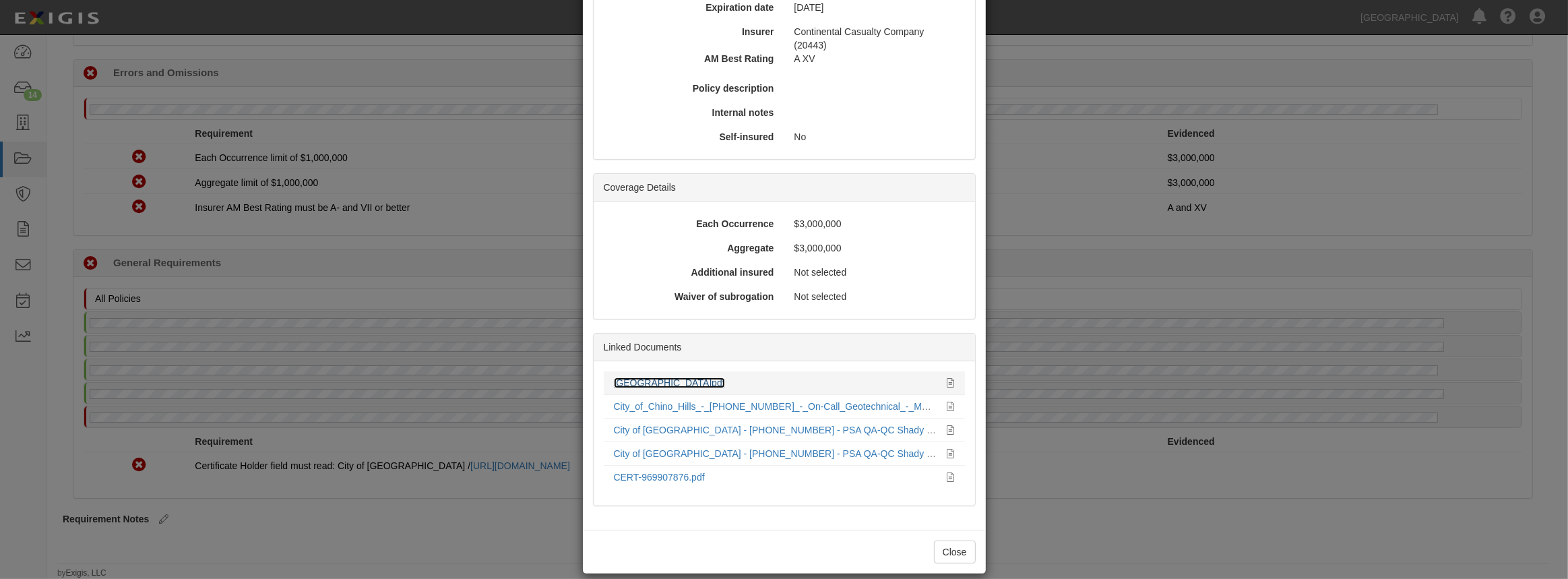
click at [647, 377] on link "City Hall.pdf" at bounding box center [669, 382] width 111 height 11
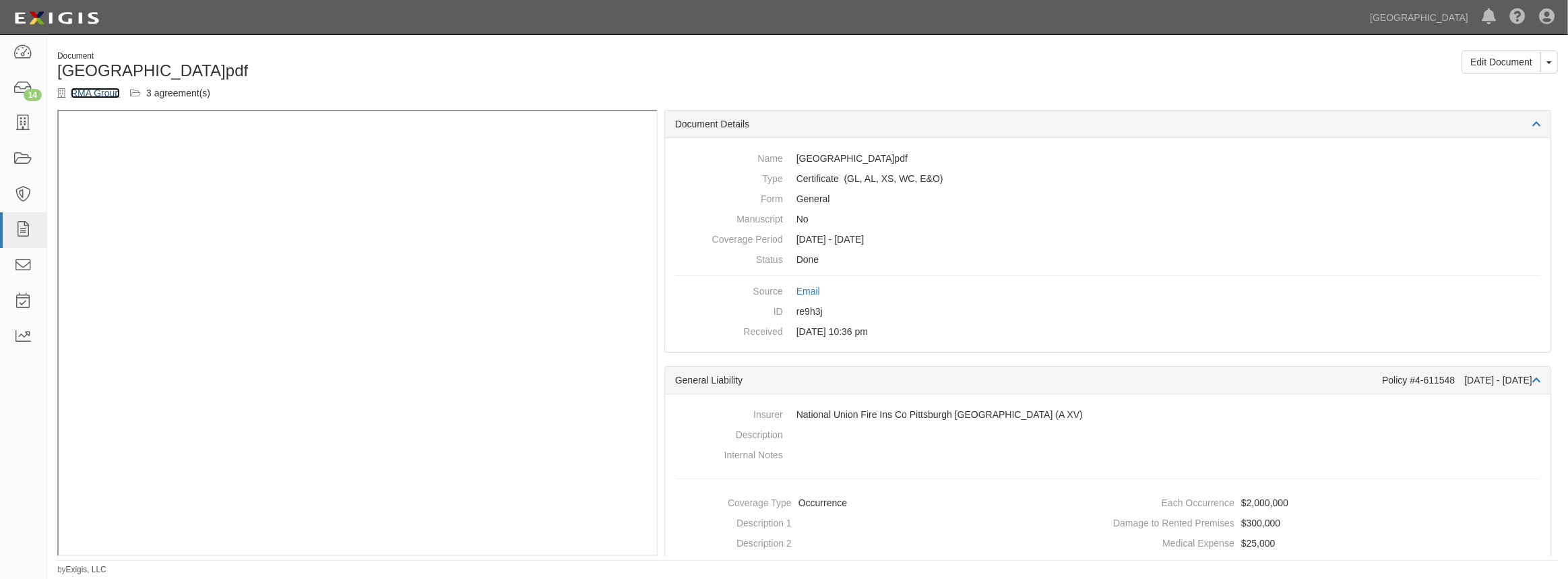
click at [83, 95] on link "RMA Group" at bounding box center [95, 93] width 49 height 11
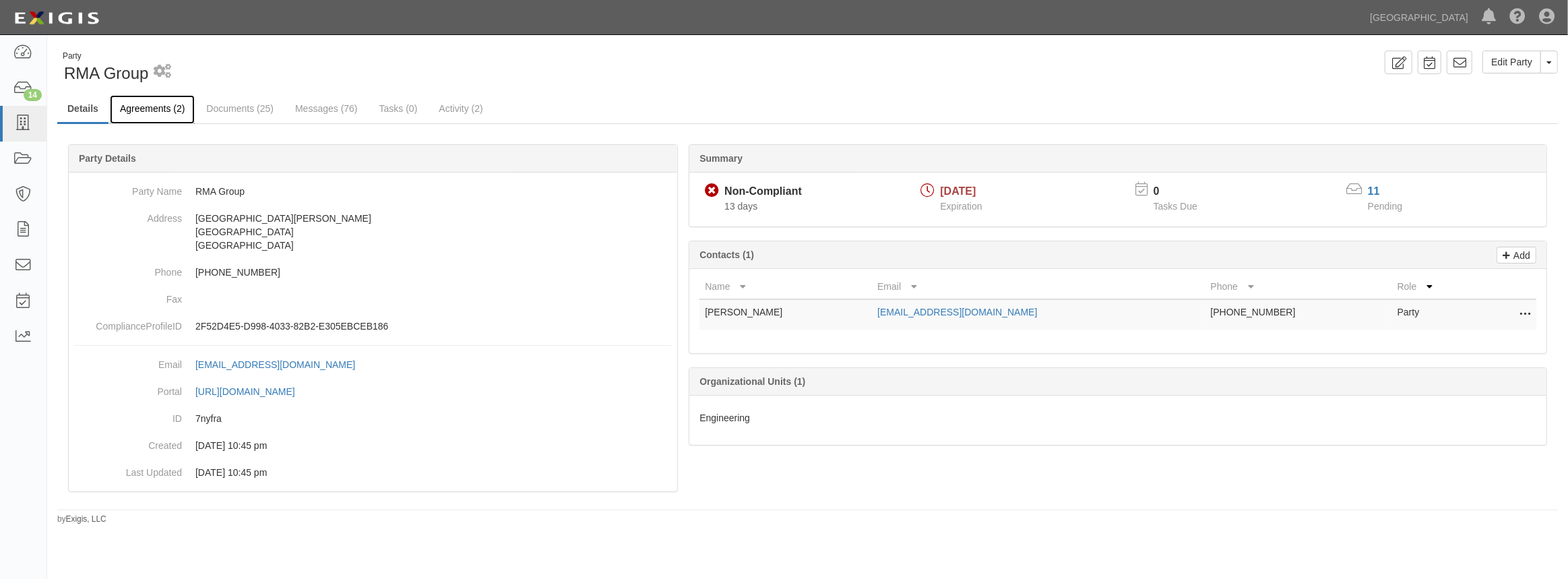
click at [122, 100] on link "Agreements (2)" at bounding box center [152, 109] width 85 height 29
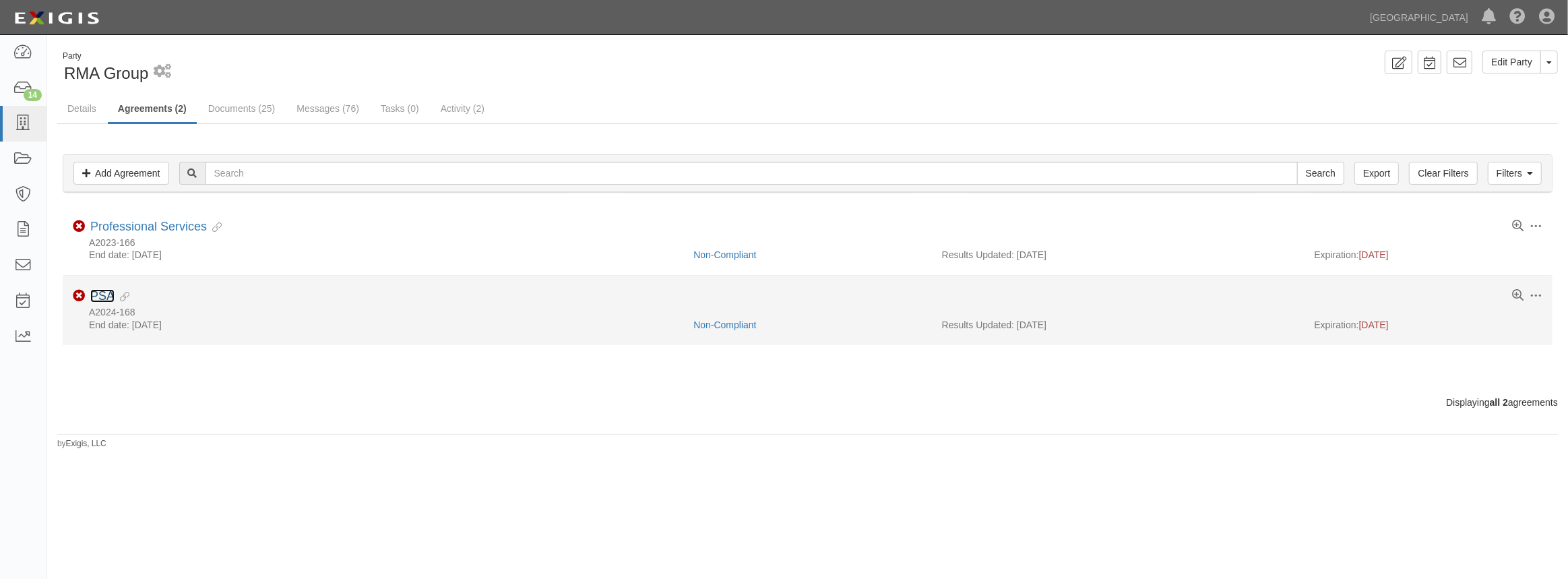
click at [96, 296] on link "PSA" at bounding box center [102, 296] width 24 height 13
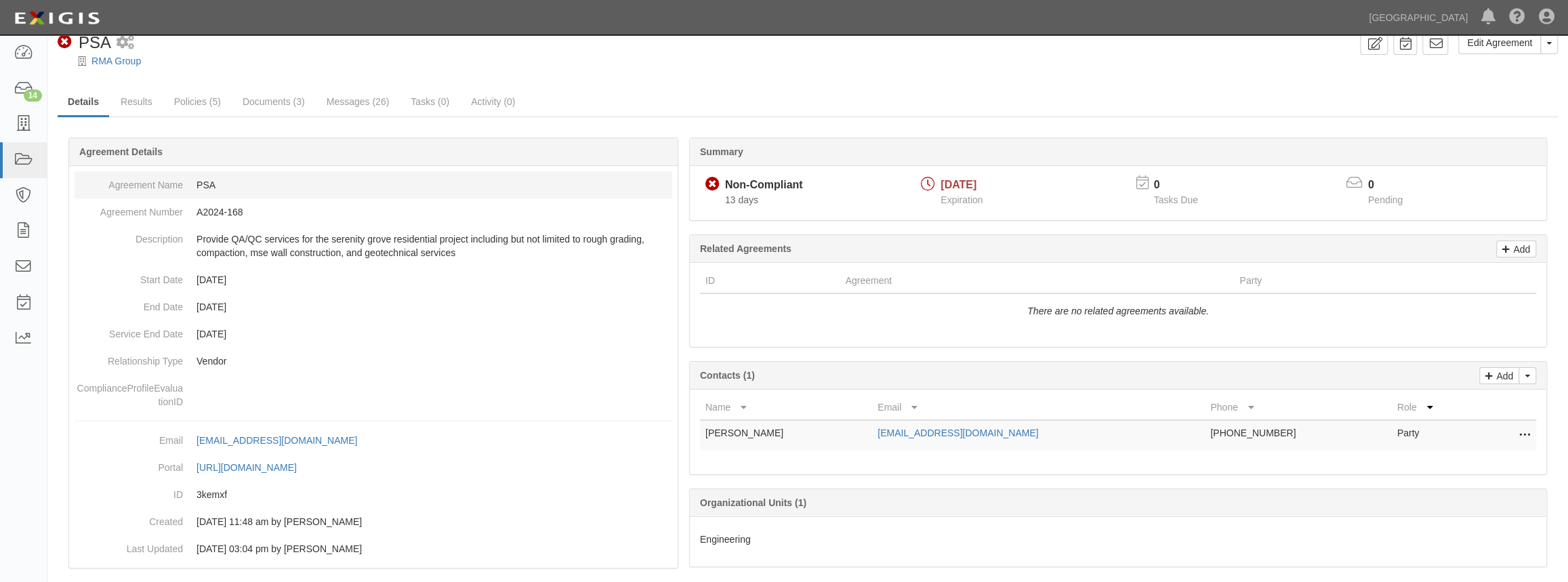
scroll to position [38, 0]
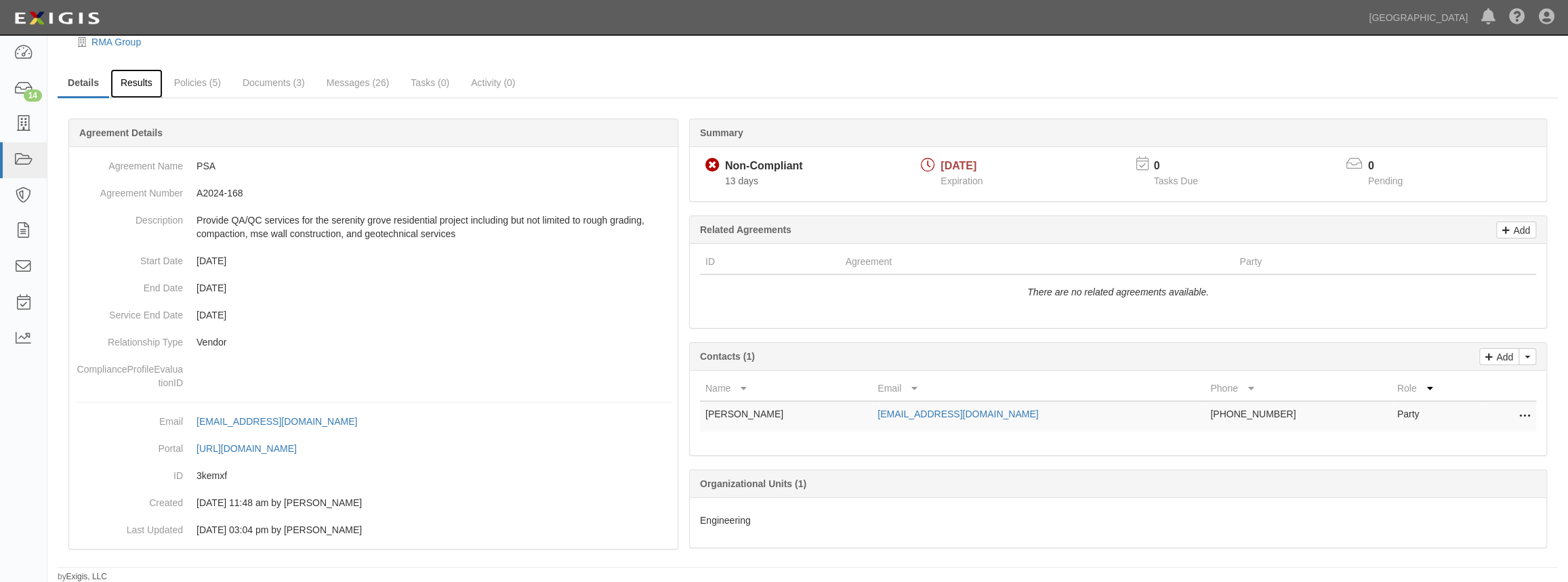
click at [135, 89] on link "Results" at bounding box center [136, 84] width 52 height 29
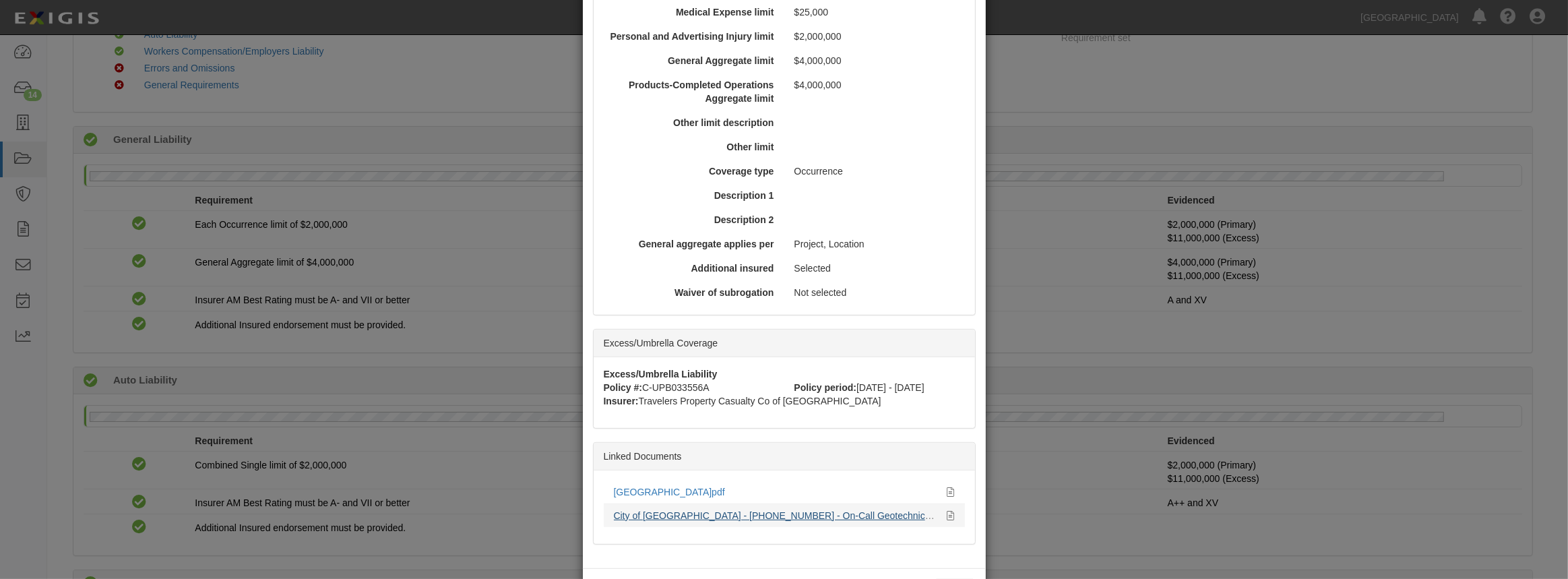
scroll to position [508, 0]
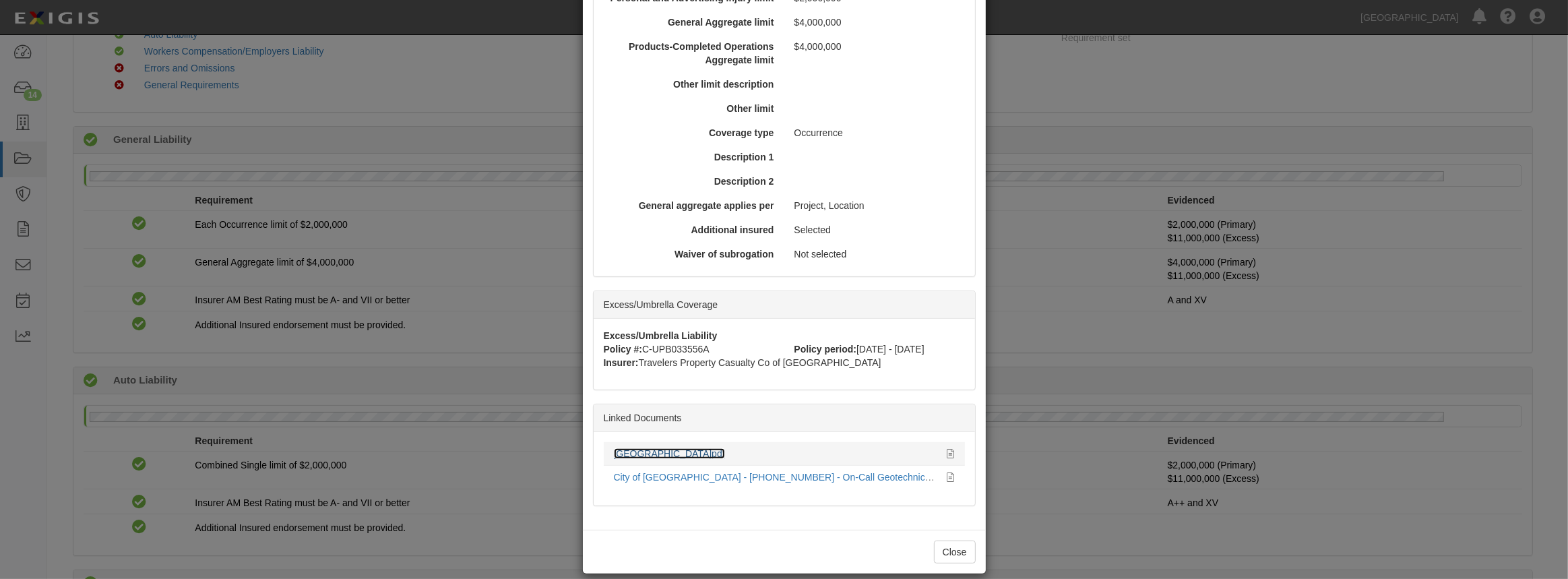
click at [646, 449] on link "City Hall.pdf" at bounding box center [669, 454] width 111 height 11
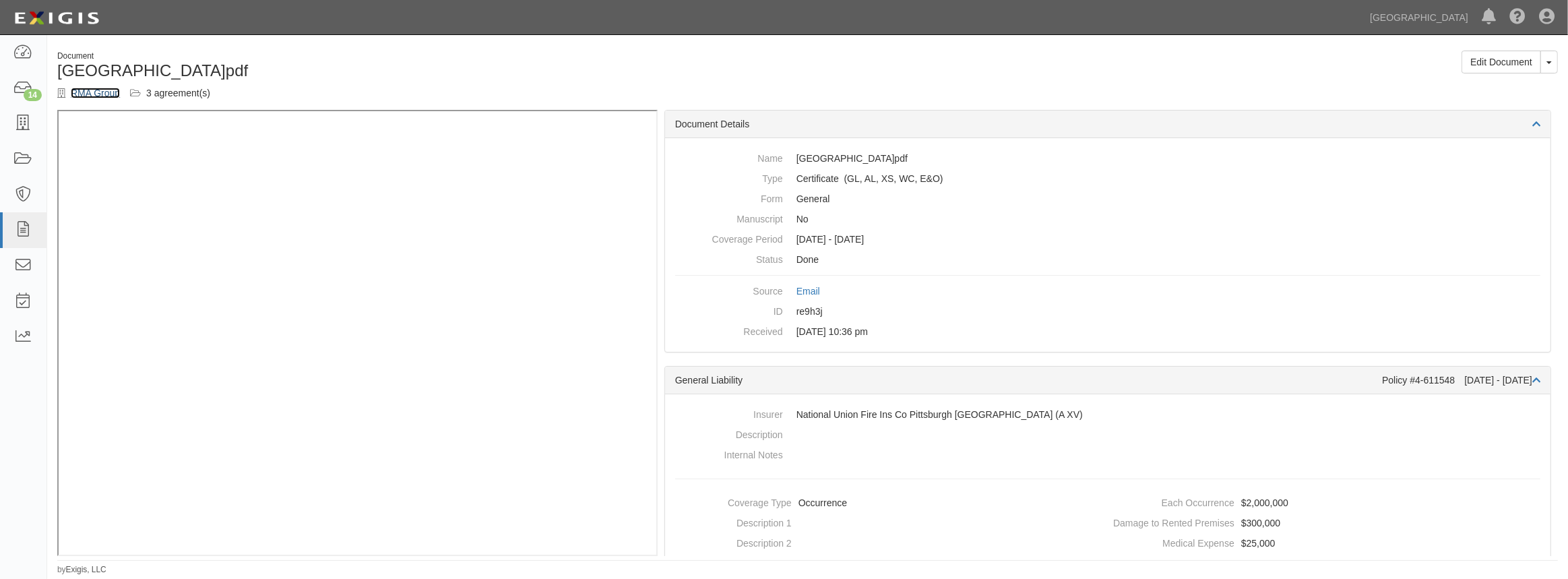
click at [77, 91] on link "RMA Group" at bounding box center [95, 93] width 49 height 11
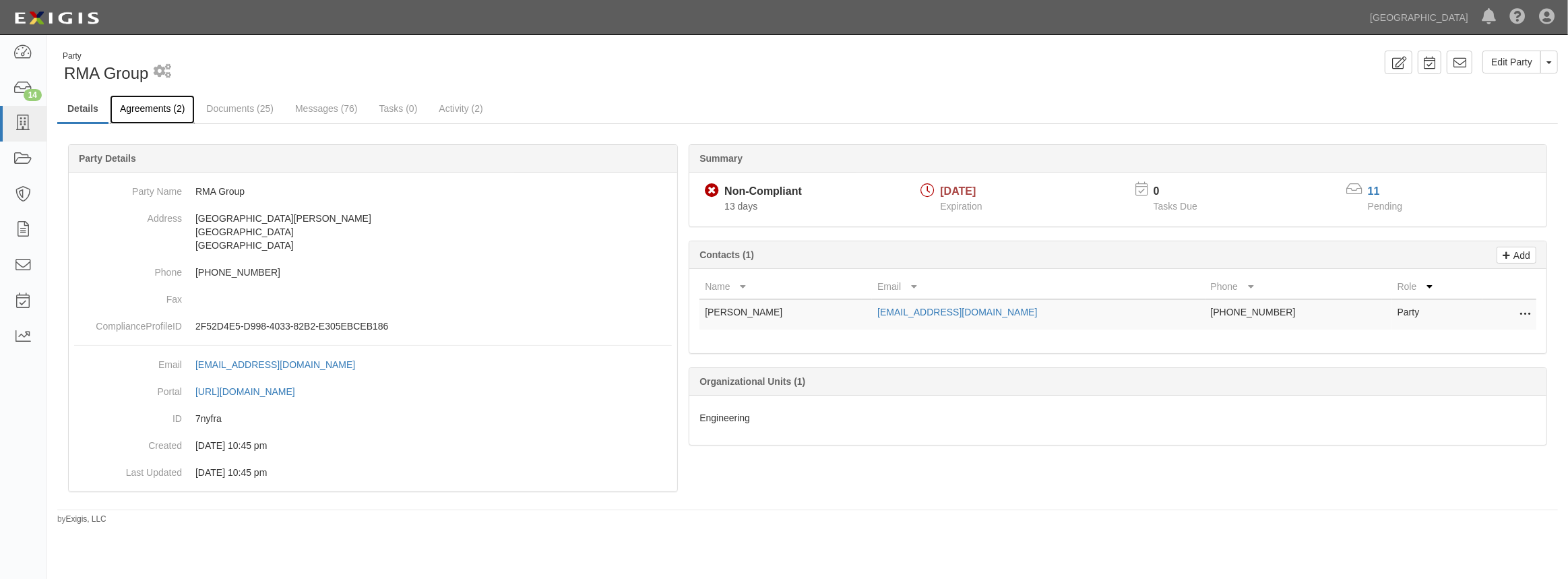
click at [157, 117] on link "Agreements (2)" at bounding box center [152, 109] width 85 height 29
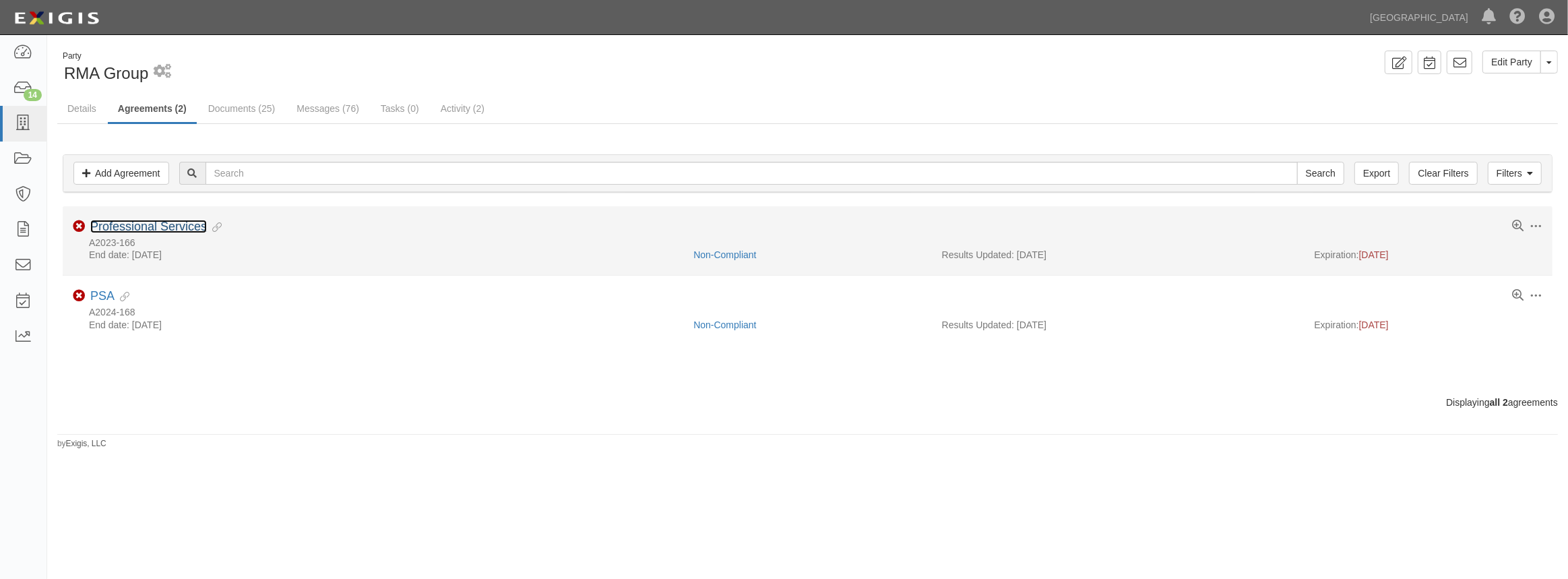
click at [141, 223] on link "Professional Services" at bounding box center [149, 227] width 116 height 13
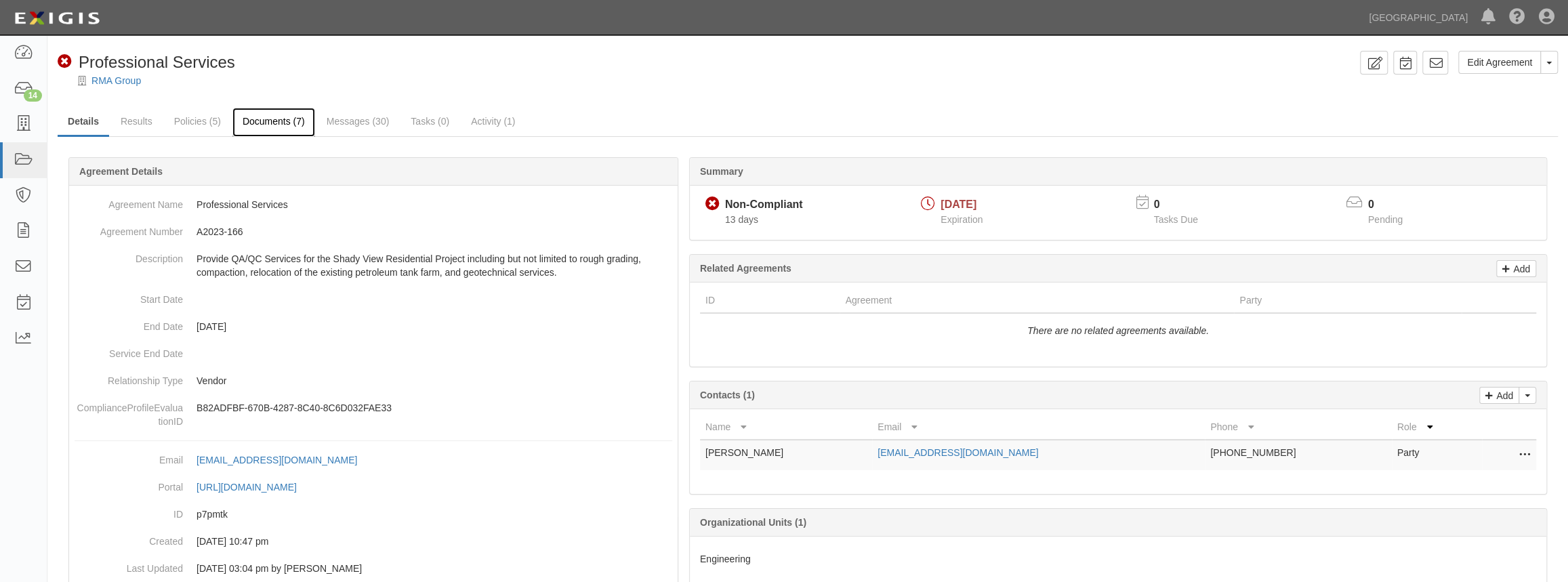
click at [306, 130] on link "Documents (7)" at bounding box center [273, 122] width 83 height 29
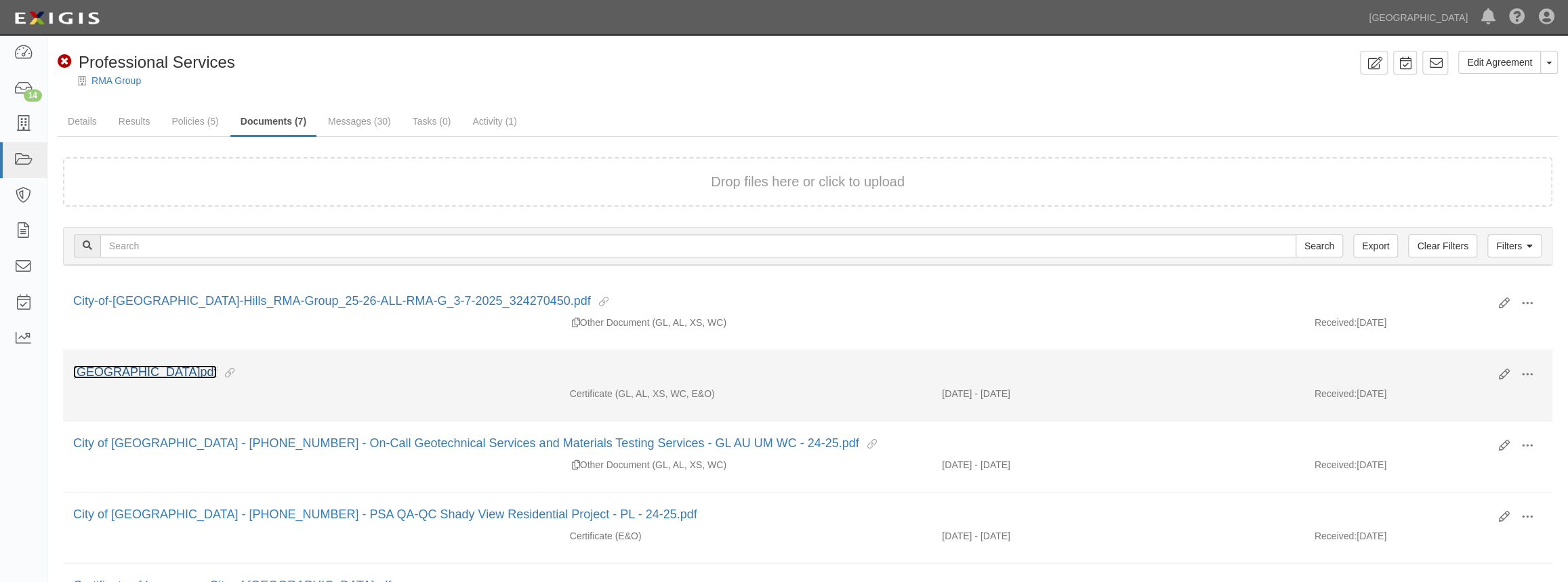
click at [97, 376] on link "[GEOGRAPHIC_DATA]pdf" at bounding box center [145, 372] width 144 height 13
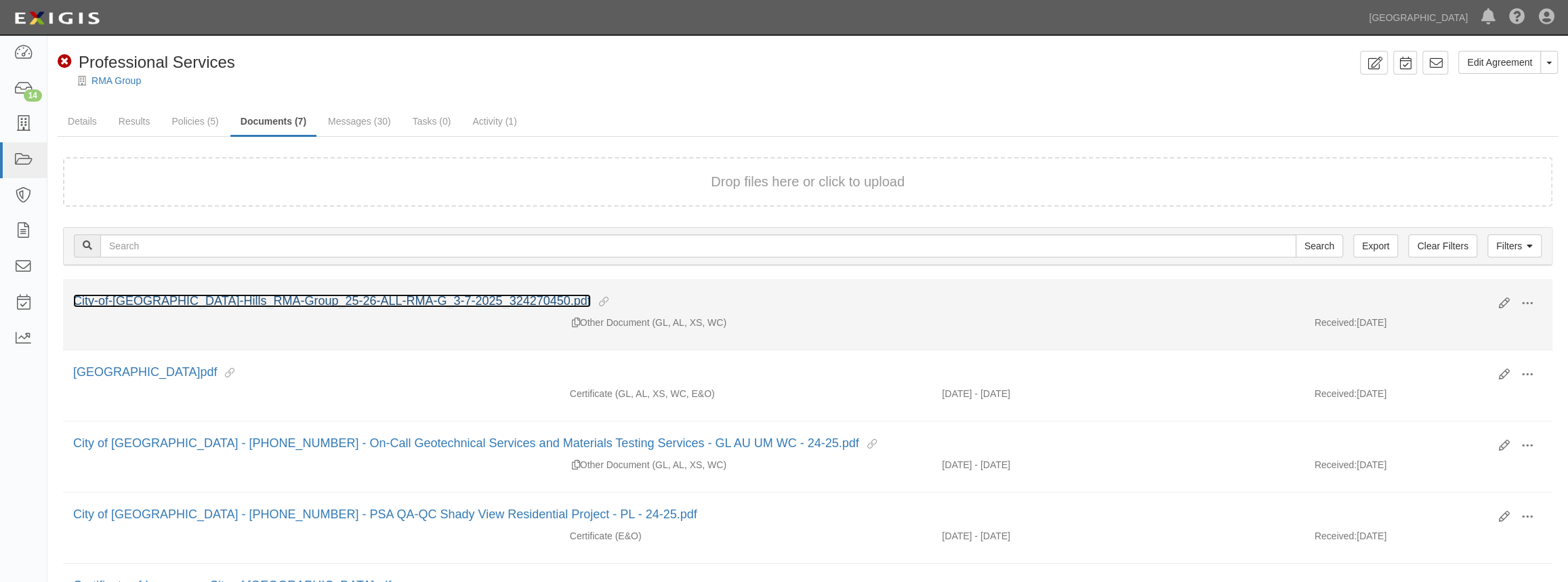
click at [139, 306] on link "City-of-Chino-Hills_RMA-Group_25-26-ALL-RMA-G_3-7-2025_324270450.pdf" at bounding box center [332, 301] width 518 height 13
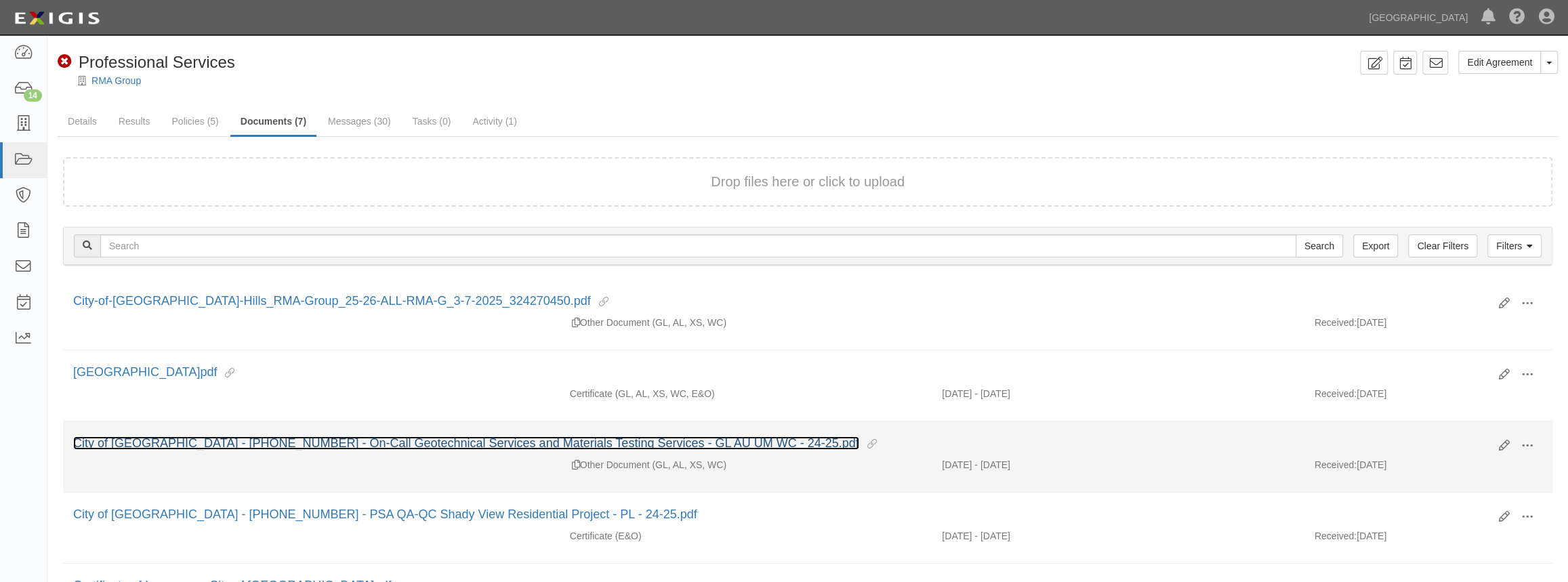
click at [225, 447] on link "City of Chino Hills - 00-220440-0 - On-Call Geotechnical Services and Materials…" at bounding box center [466, 443] width 786 height 13
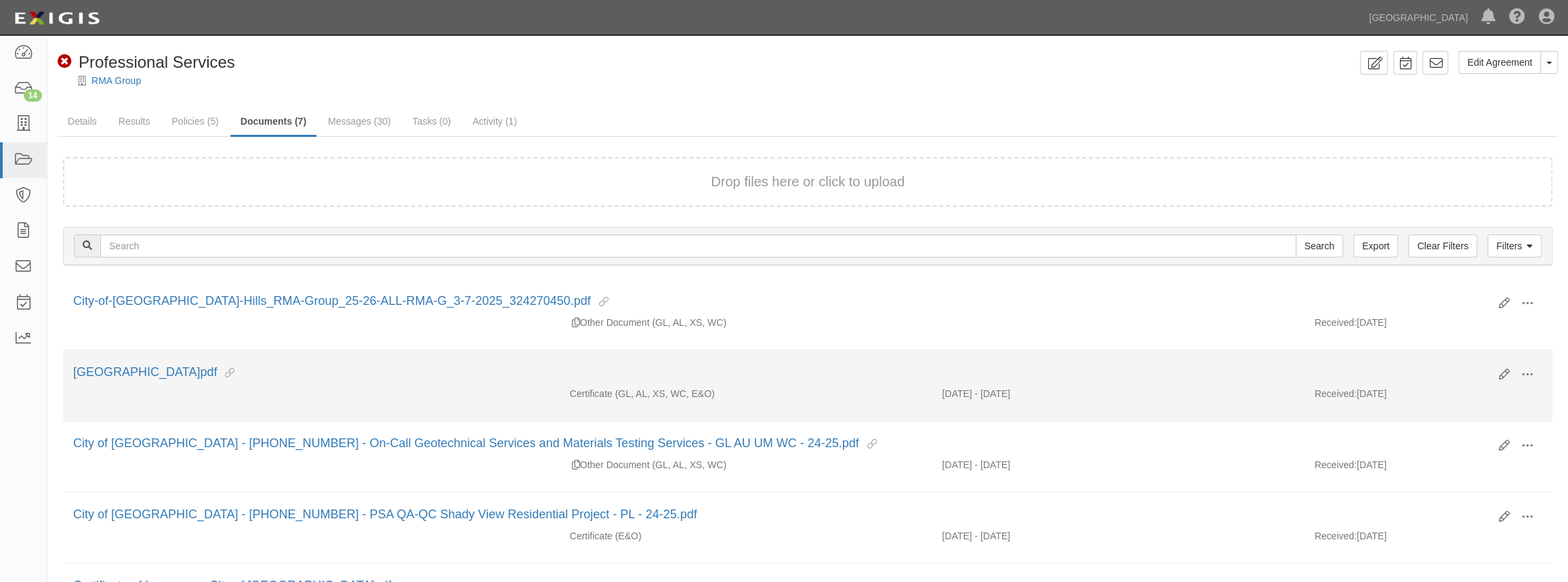
scroll to position [61, 0]
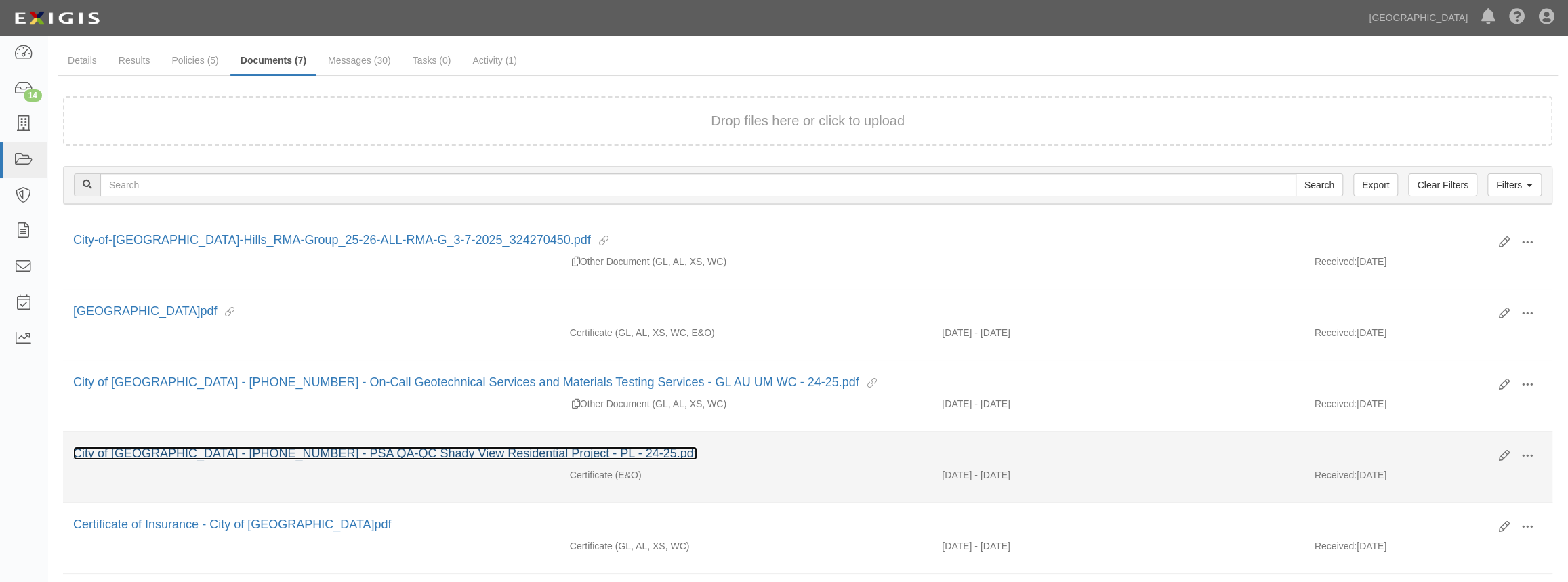
click at [407, 449] on link "City of Chino Hills - 00-231920-0 - PSA QA-QC Shady View Residential Project - …" at bounding box center [385, 453] width 624 height 13
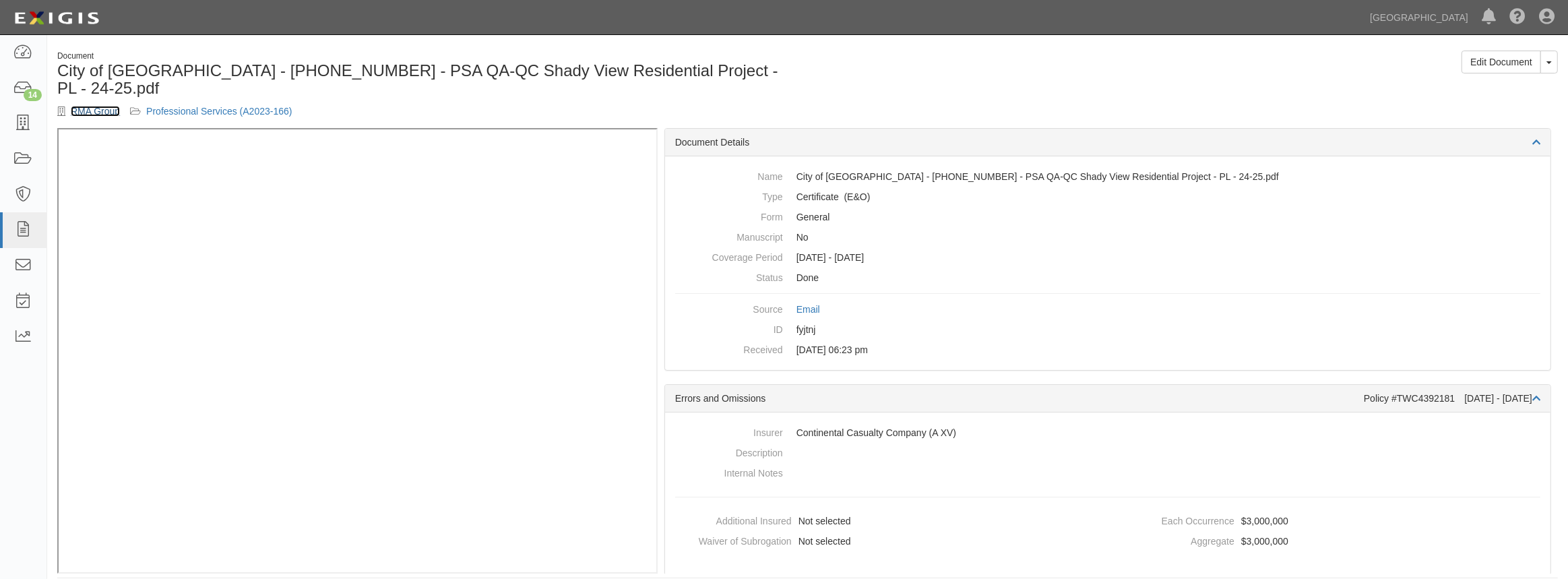
click at [92, 105] on link "RMA Group" at bounding box center [95, 110] width 49 height 11
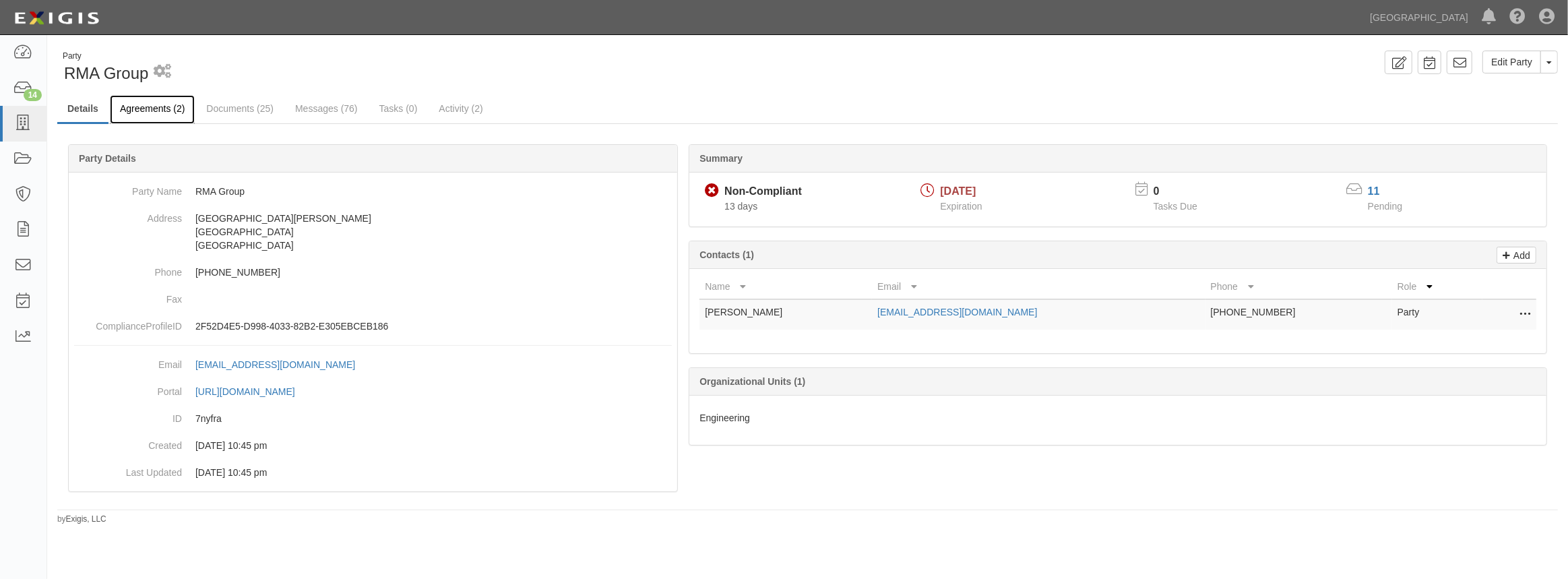
click at [128, 116] on link "Agreements (2)" at bounding box center [152, 109] width 85 height 29
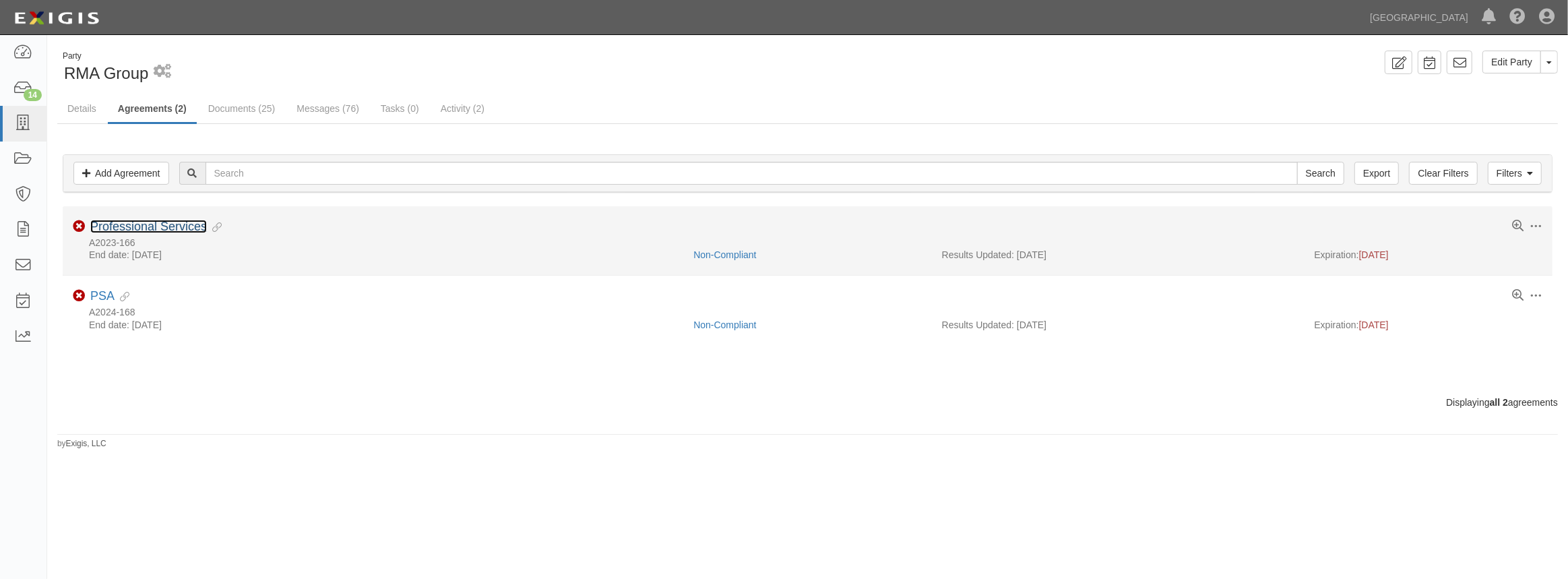
click at [149, 231] on link "Professional Services" at bounding box center [149, 227] width 116 height 13
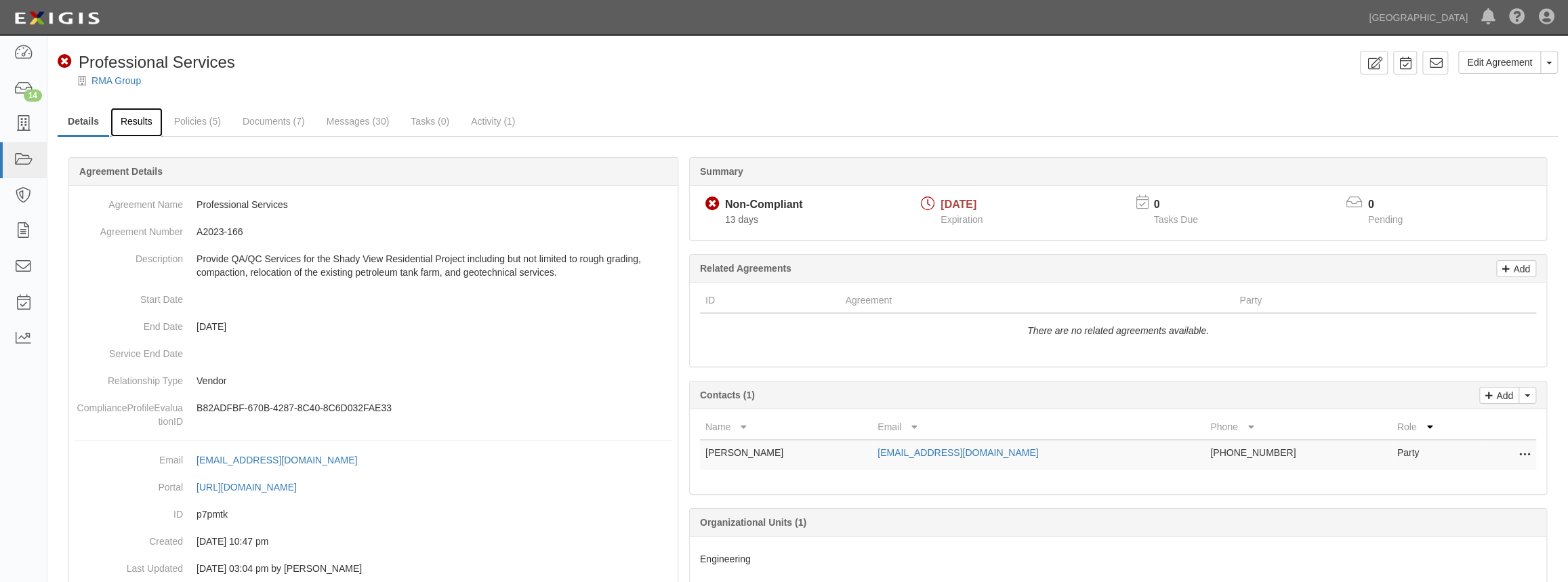
click at [143, 124] on link "Results" at bounding box center [136, 122] width 52 height 29
click at [178, 125] on link "Policies (5)" at bounding box center [197, 122] width 67 height 29
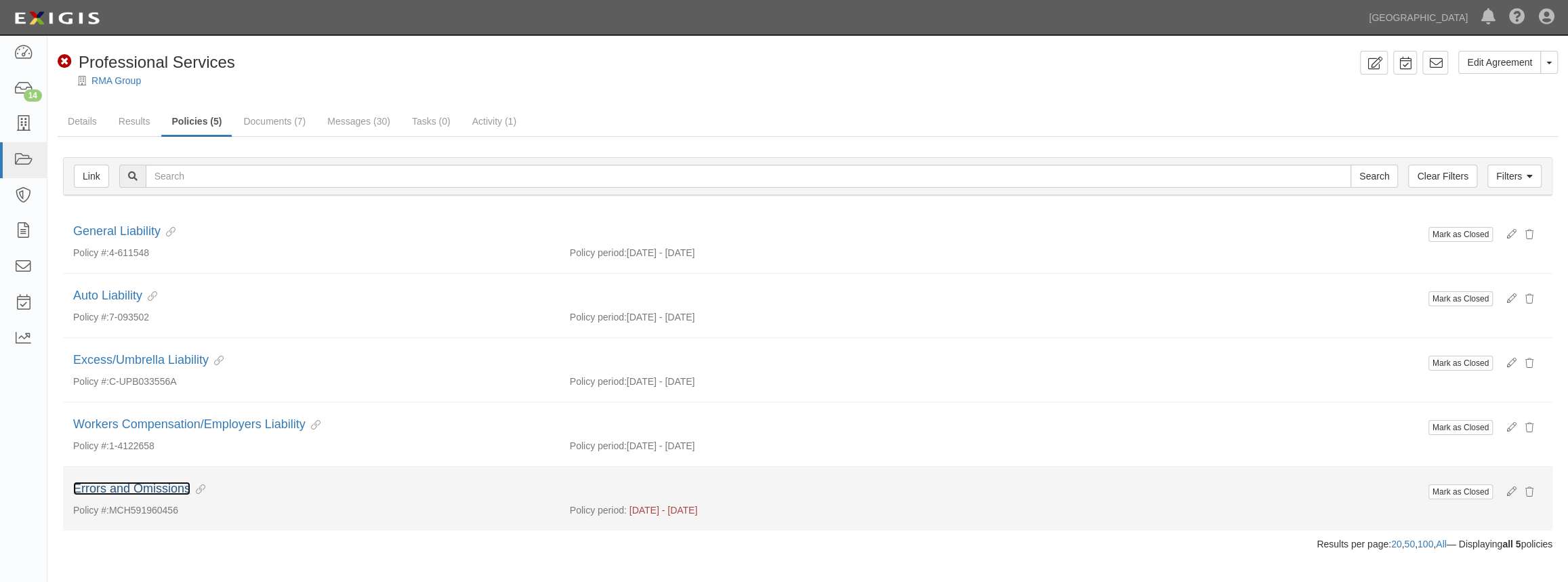
click at [176, 483] on link "Errors and Omissions" at bounding box center [132, 488] width 117 height 13
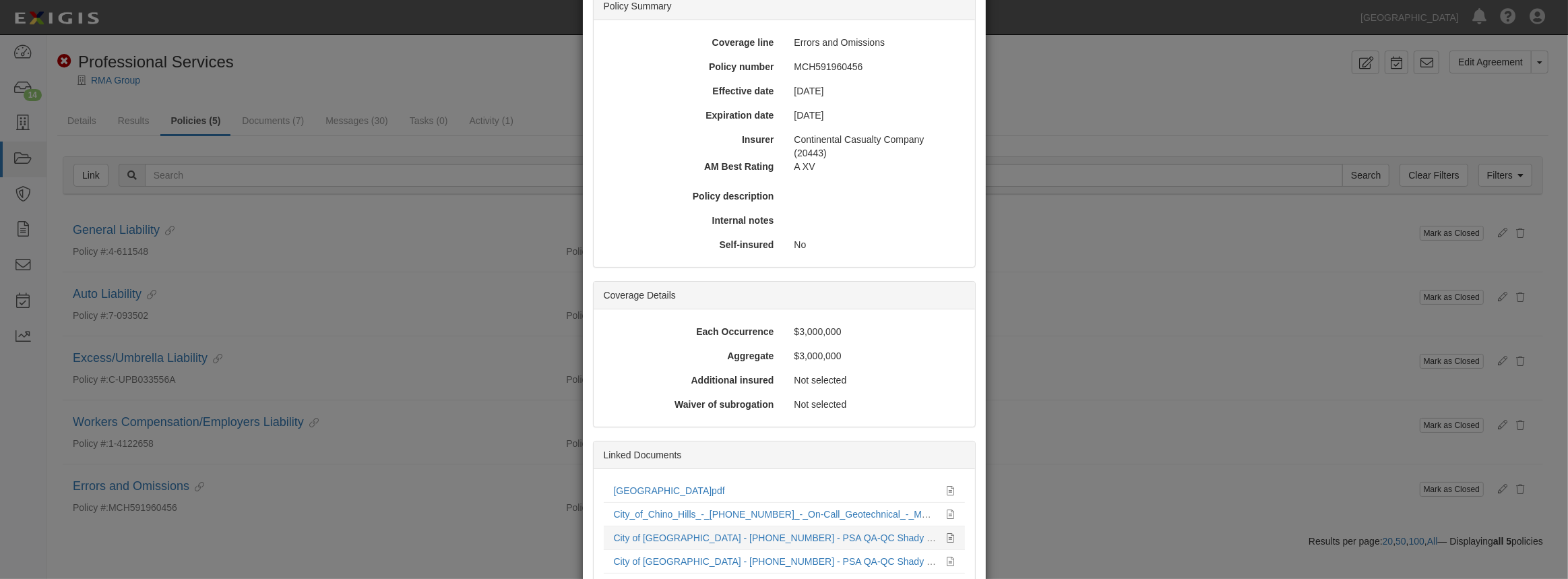
scroll to position [221, 0]
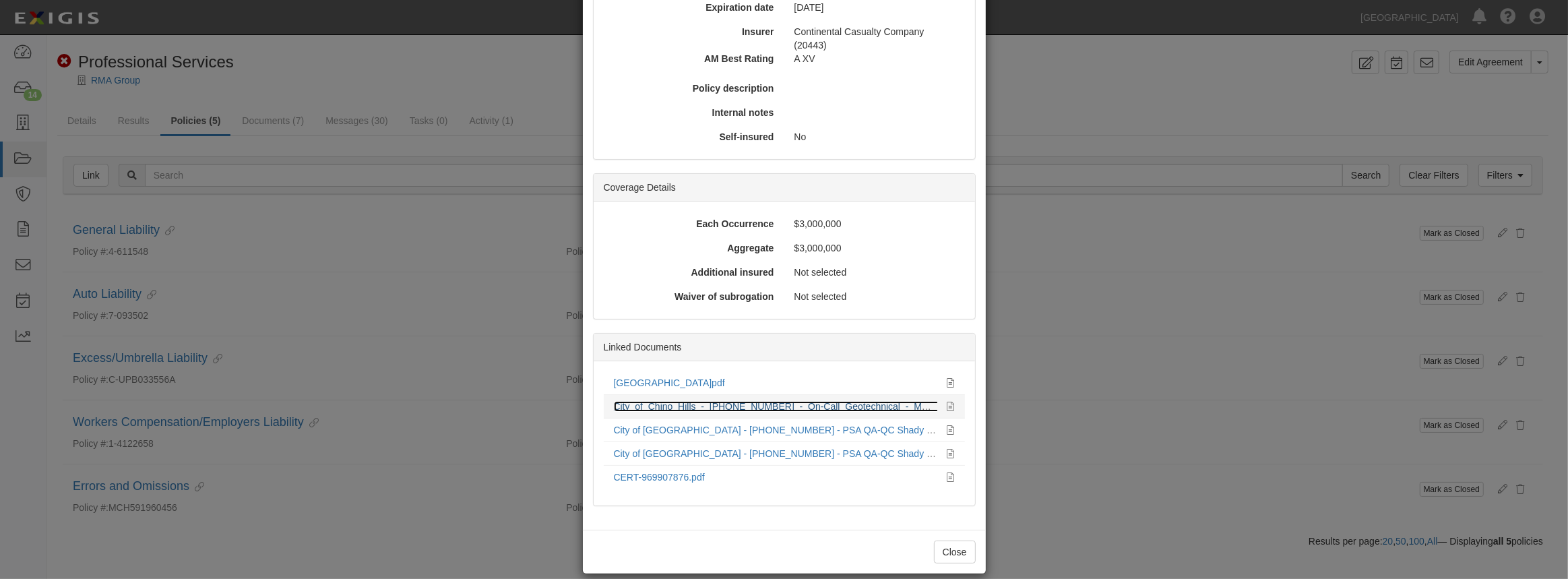
click at [655, 401] on link "City_of_Chino_Hills_-_00-220440-0_-_On-Call_Geotechnical_-_MT_Services_-_PL_-_2…" at bounding box center [830, 406] width 434 height 11
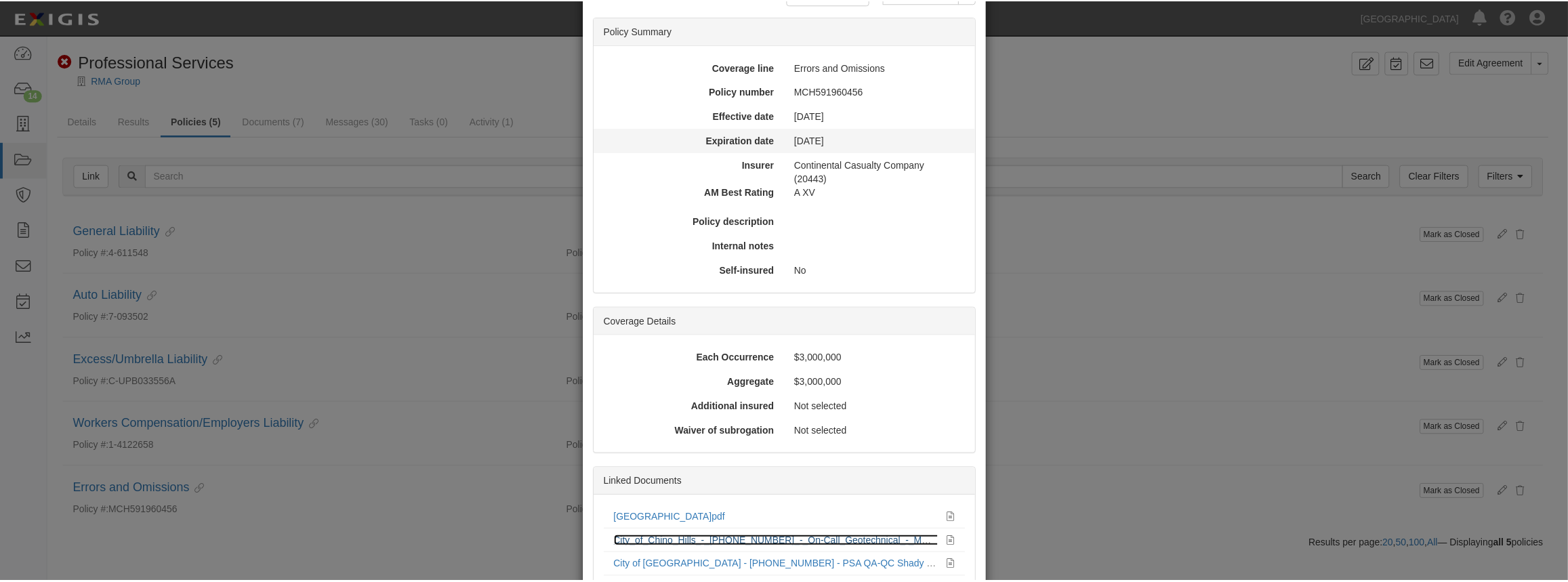
scroll to position [0, 0]
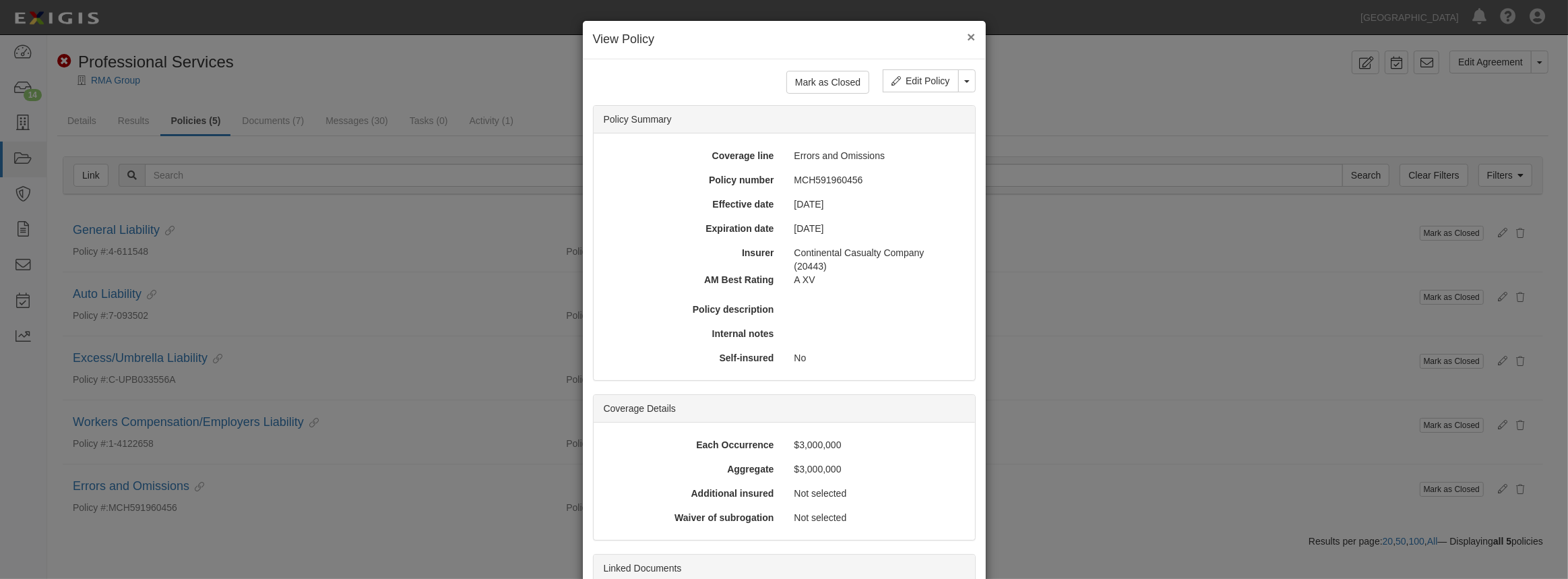
click at [969, 33] on button "×" at bounding box center [971, 37] width 8 height 14
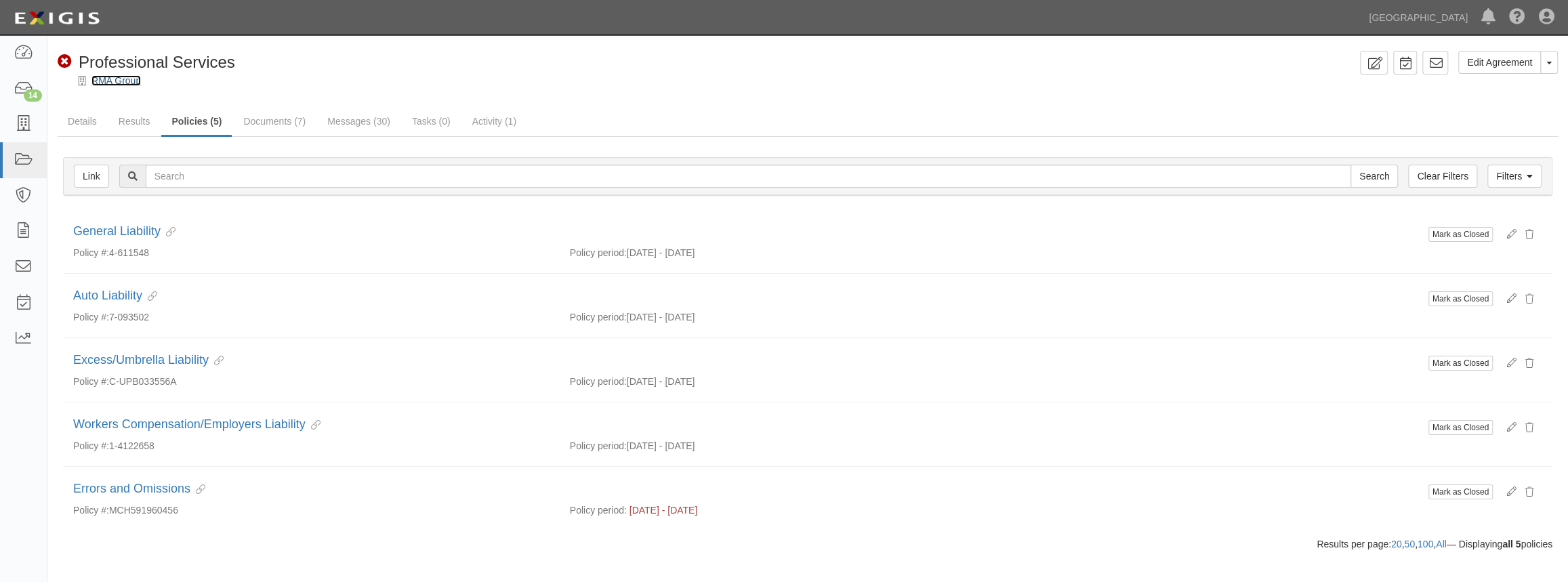
click at [122, 83] on link "RMA Group" at bounding box center [116, 80] width 49 height 11
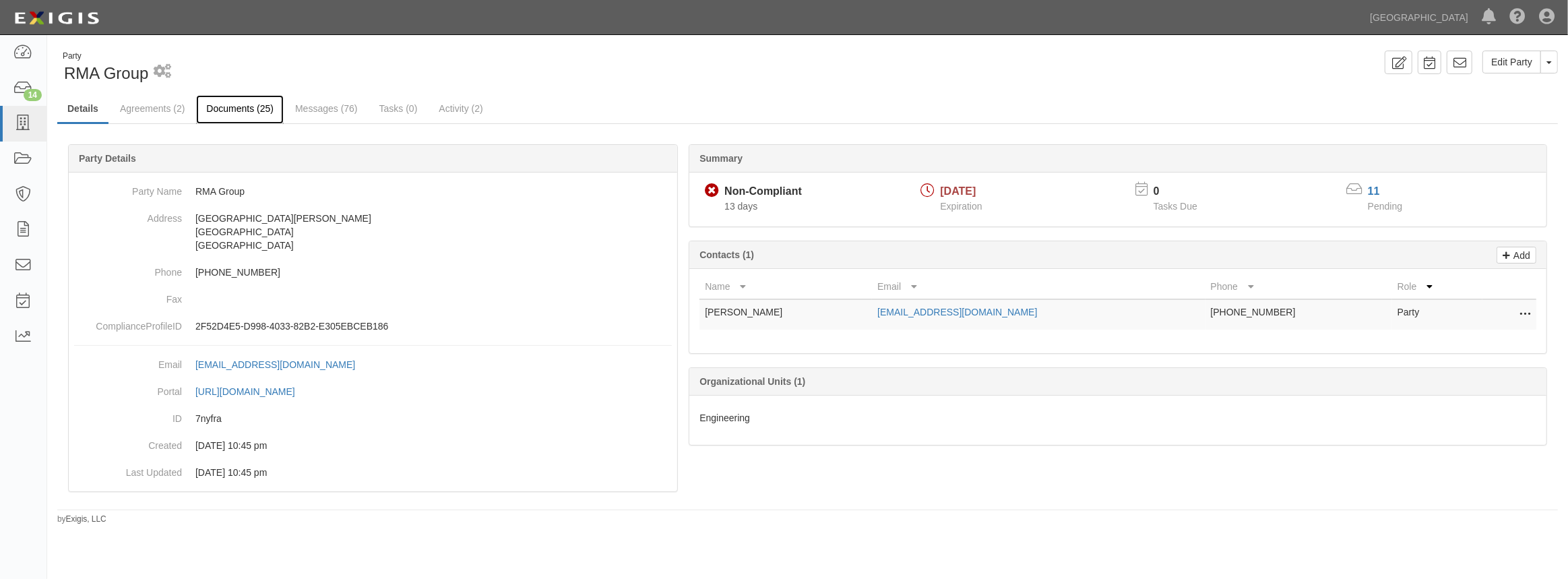
click at [249, 114] on link "Documents (25)" at bounding box center [240, 109] width 88 height 29
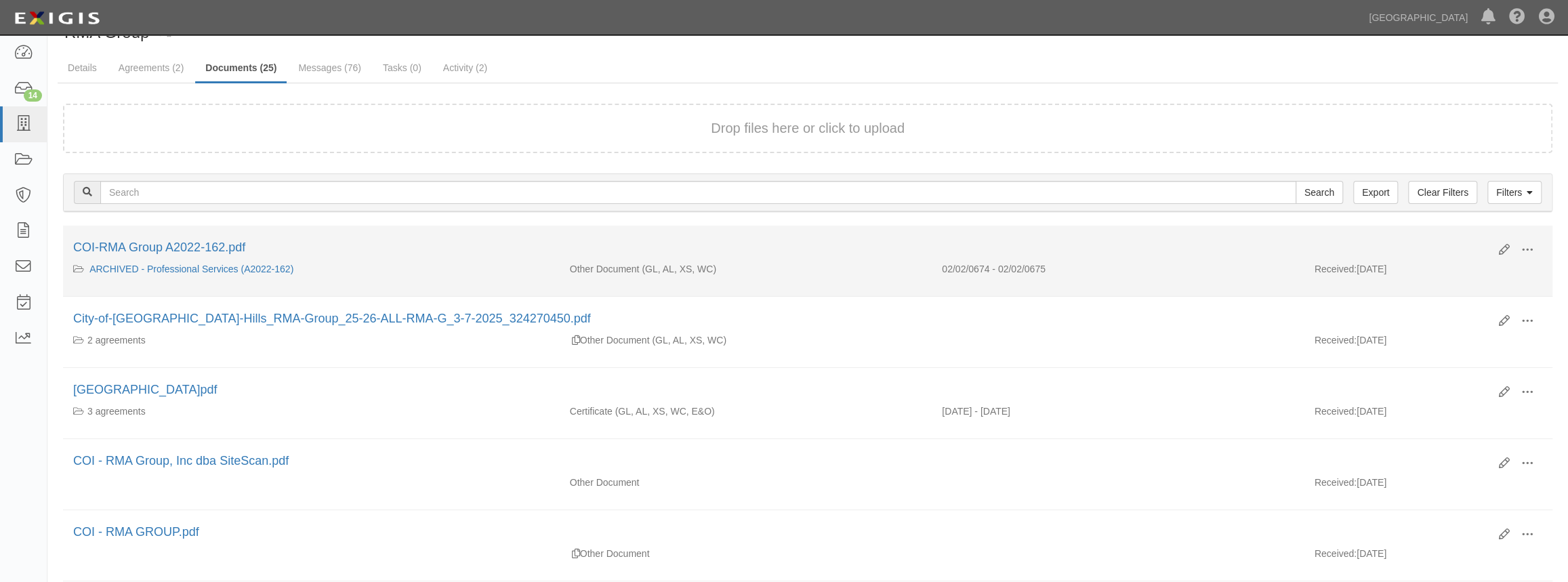
scroll to position [61, 0]
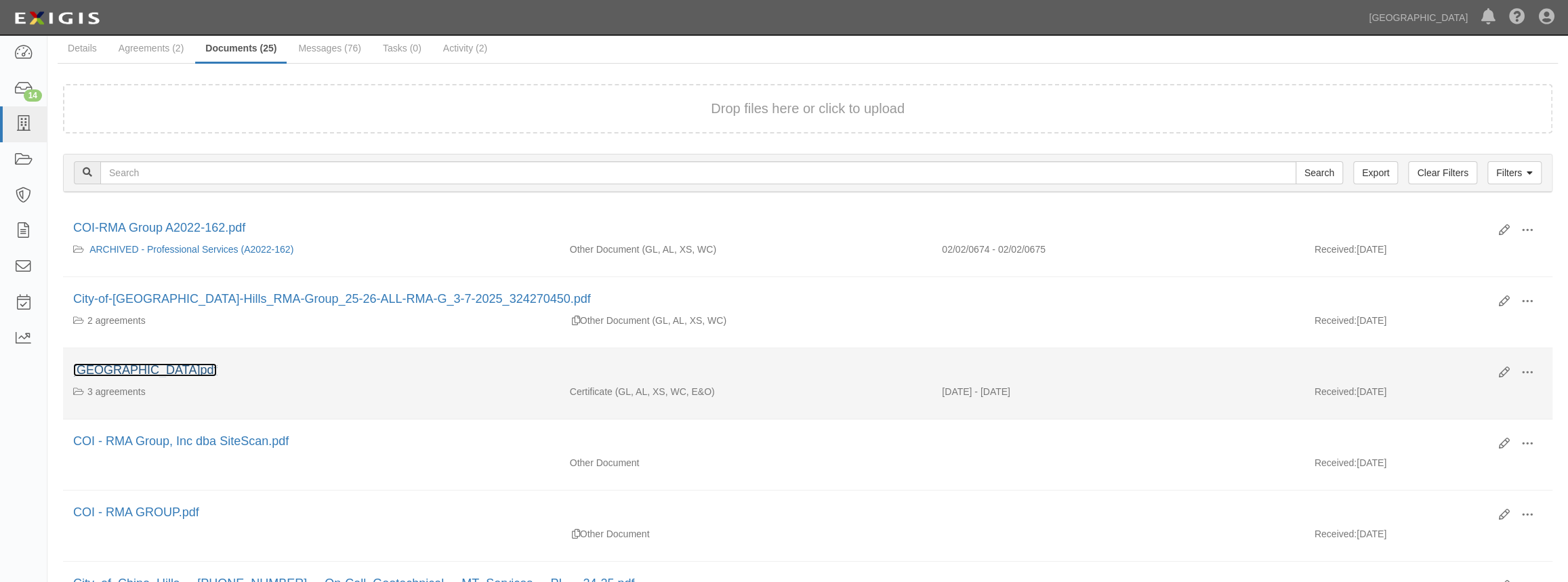
click at [119, 372] on link "[GEOGRAPHIC_DATA]pdf" at bounding box center [145, 370] width 144 height 13
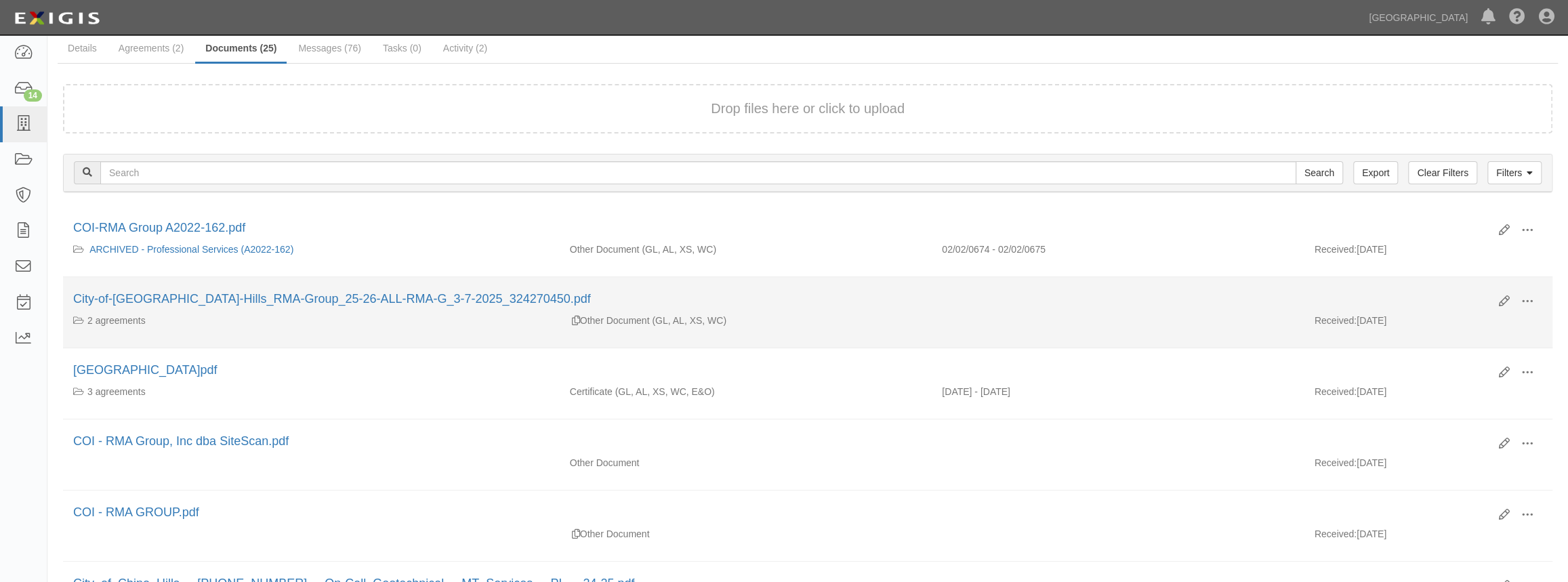
click at [145, 307] on div "Edit View View details Archive City-of-Chino-Hills_RMA-Group_25-26-ALL-RMA-G_3-…" at bounding box center [807, 302] width 1490 height 23
click at [148, 304] on link "City-of-Chino-Hills_RMA-Group_25-26-ALL-RMA-G_3-7-2025_324270450.pdf" at bounding box center [332, 299] width 518 height 13
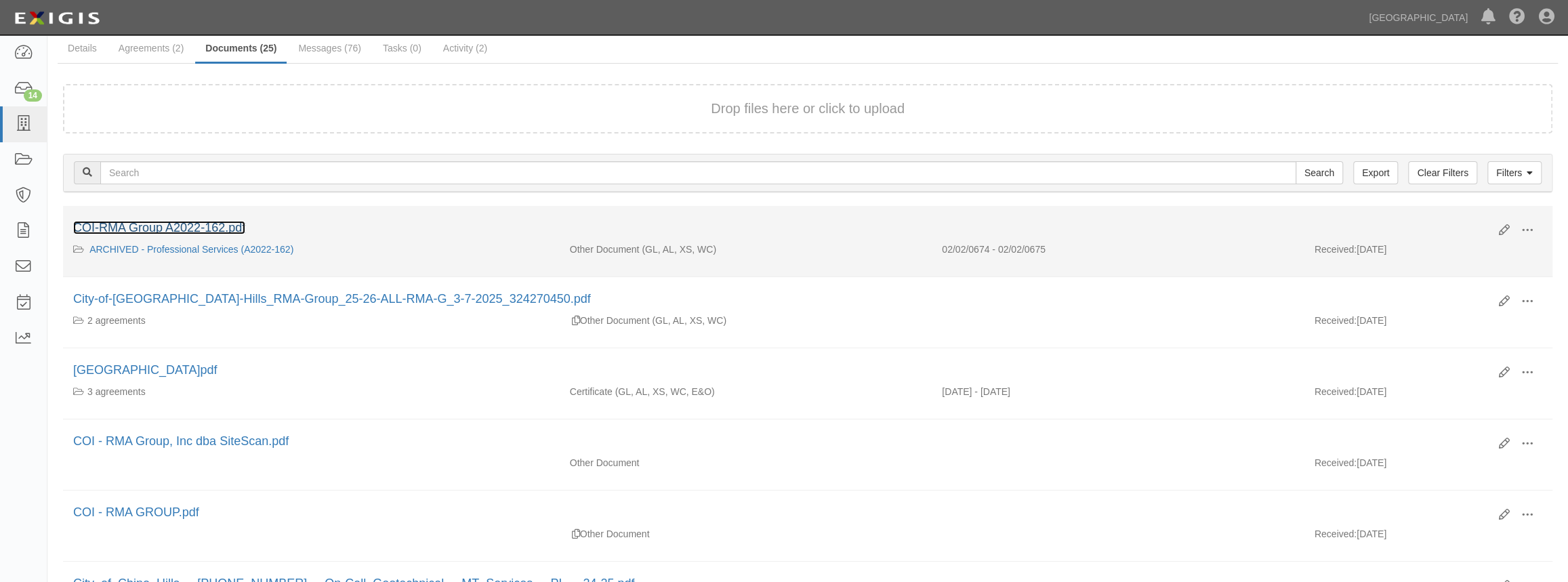
click at [232, 228] on link "COI-RMA Group A2022-162.pdf" at bounding box center [159, 228] width 172 height 13
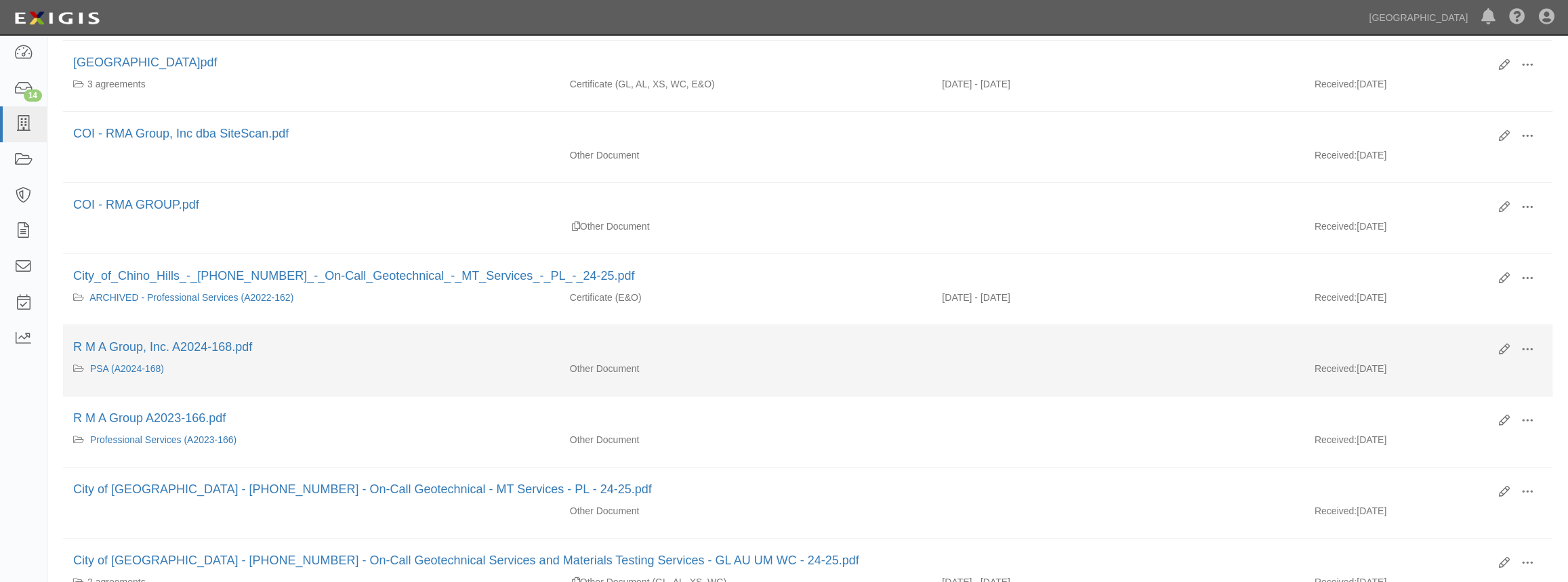
scroll to position [369, 0]
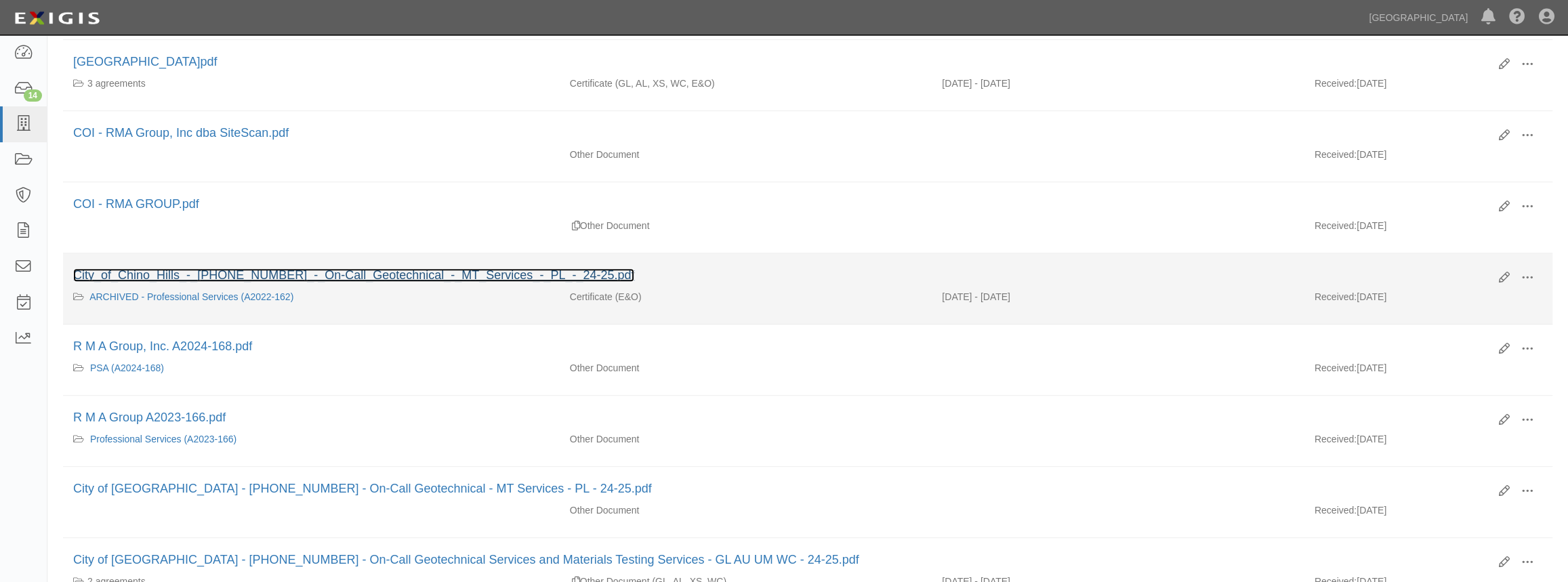
click at [356, 276] on link "City_of_Chino_Hills_-_00-220440-0_-_On-Call_Geotechnical_-_MT_Services_-_PL_-_2…" at bounding box center [354, 275] width 561 height 13
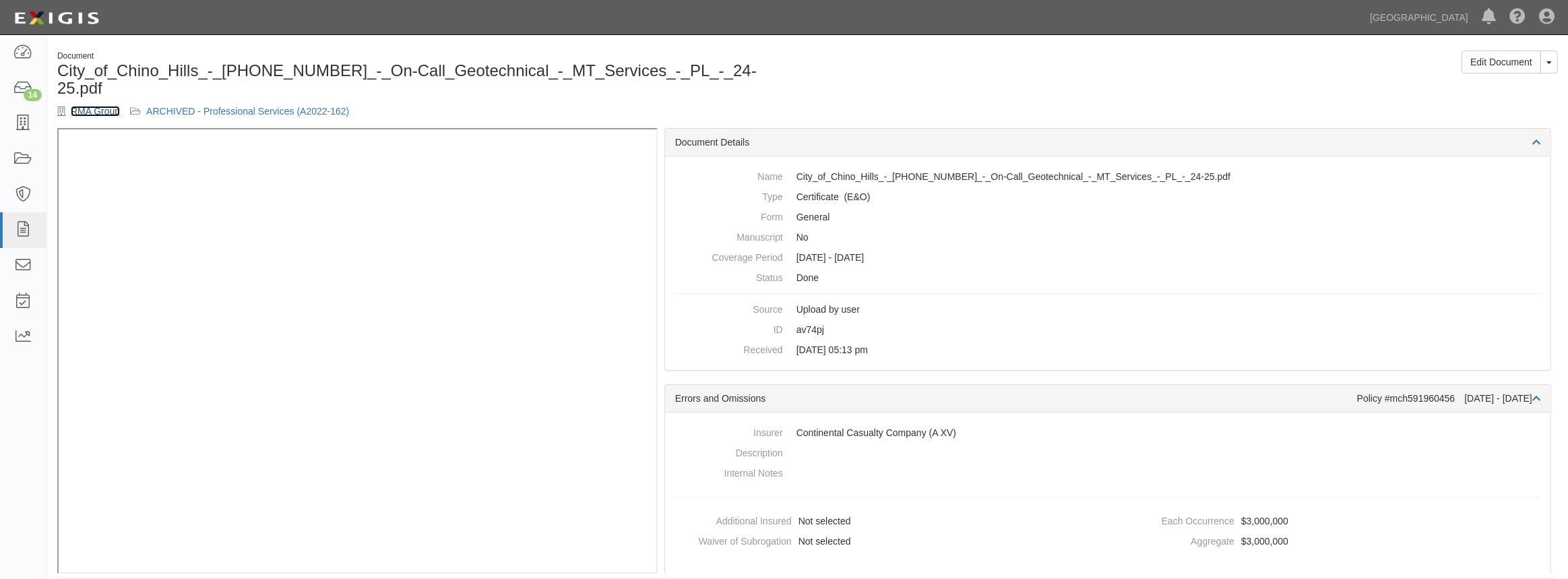
click at [101, 105] on link "RMA Group" at bounding box center [95, 110] width 49 height 11
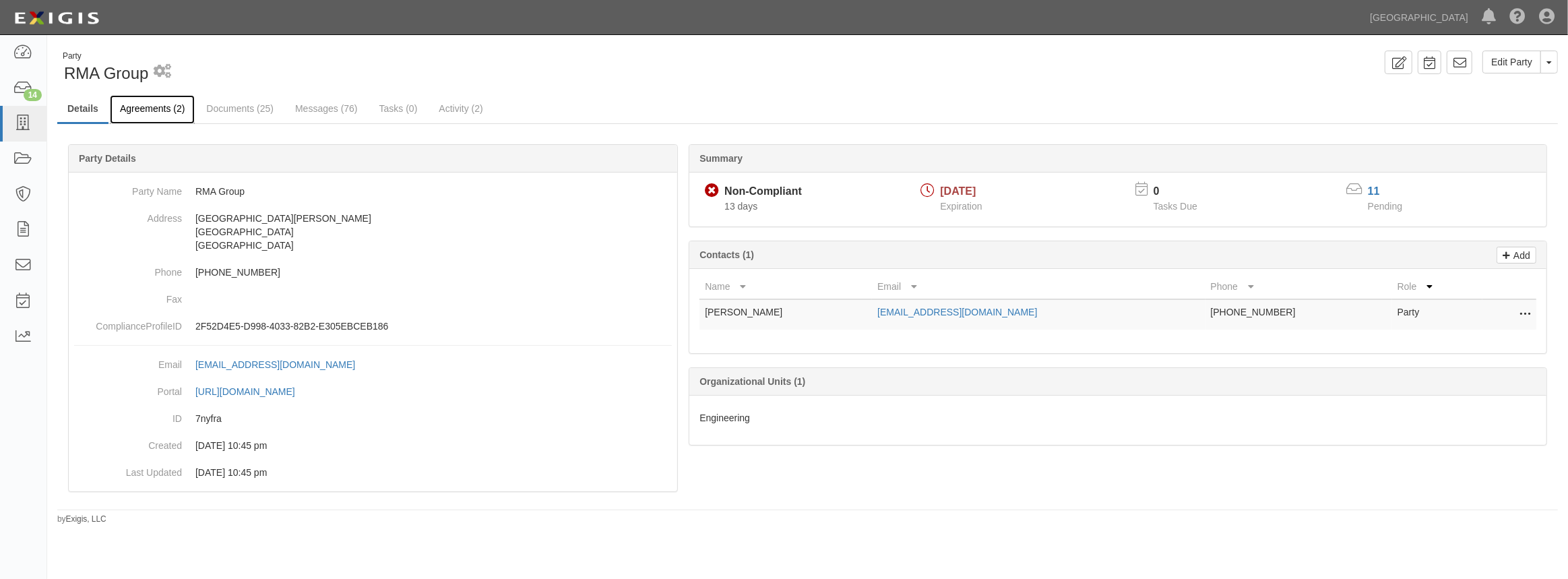
click at [135, 110] on link "Agreements (2)" at bounding box center [152, 109] width 85 height 29
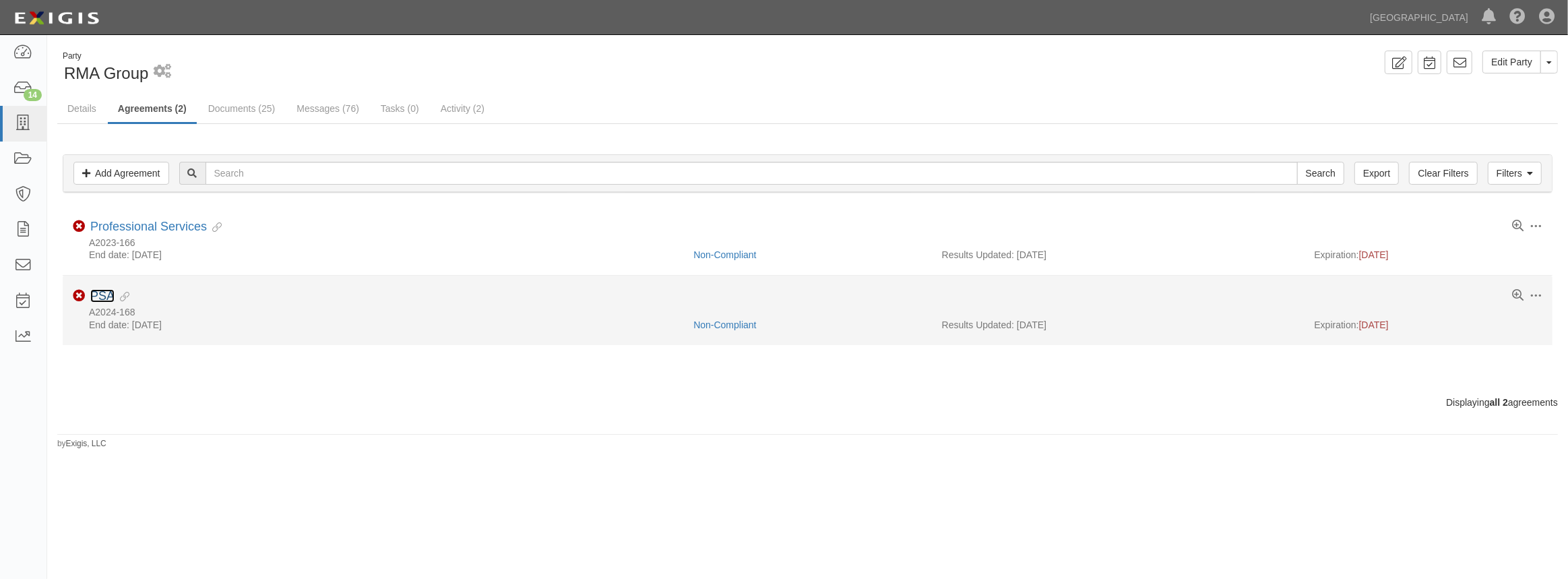
click at [102, 292] on link "PSA" at bounding box center [102, 296] width 24 height 13
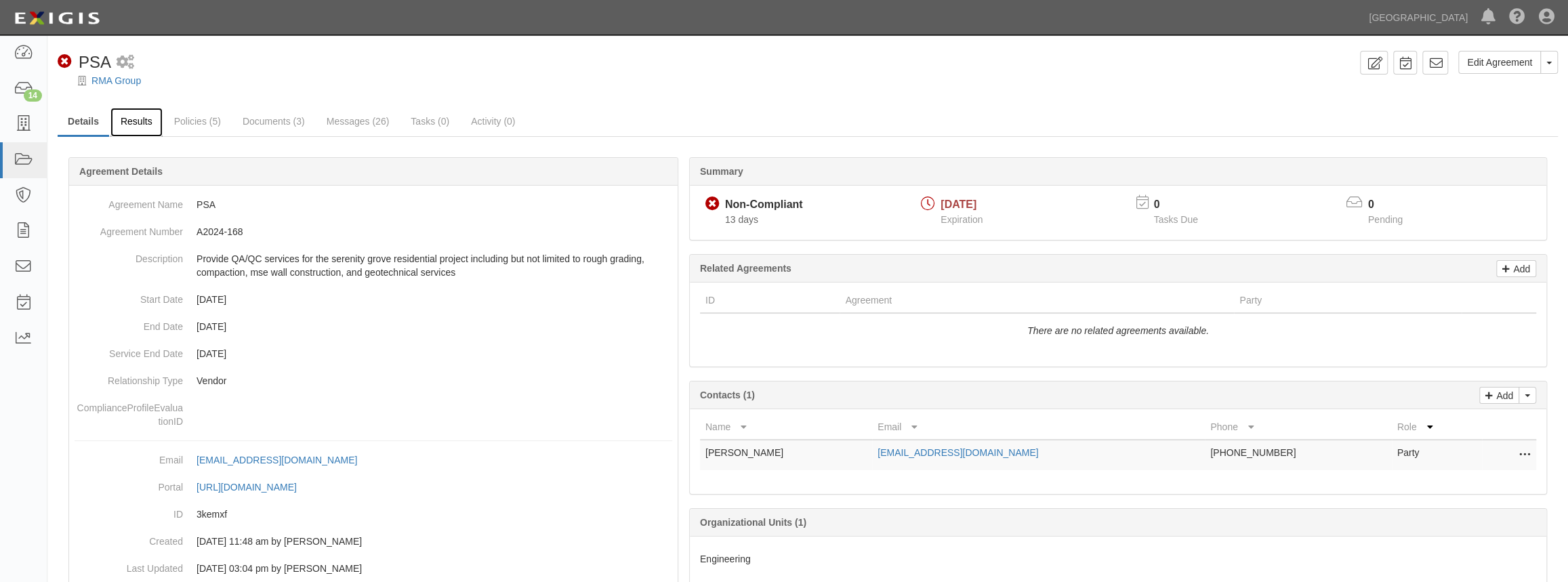
click at [142, 124] on link "Results" at bounding box center [136, 122] width 52 height 29
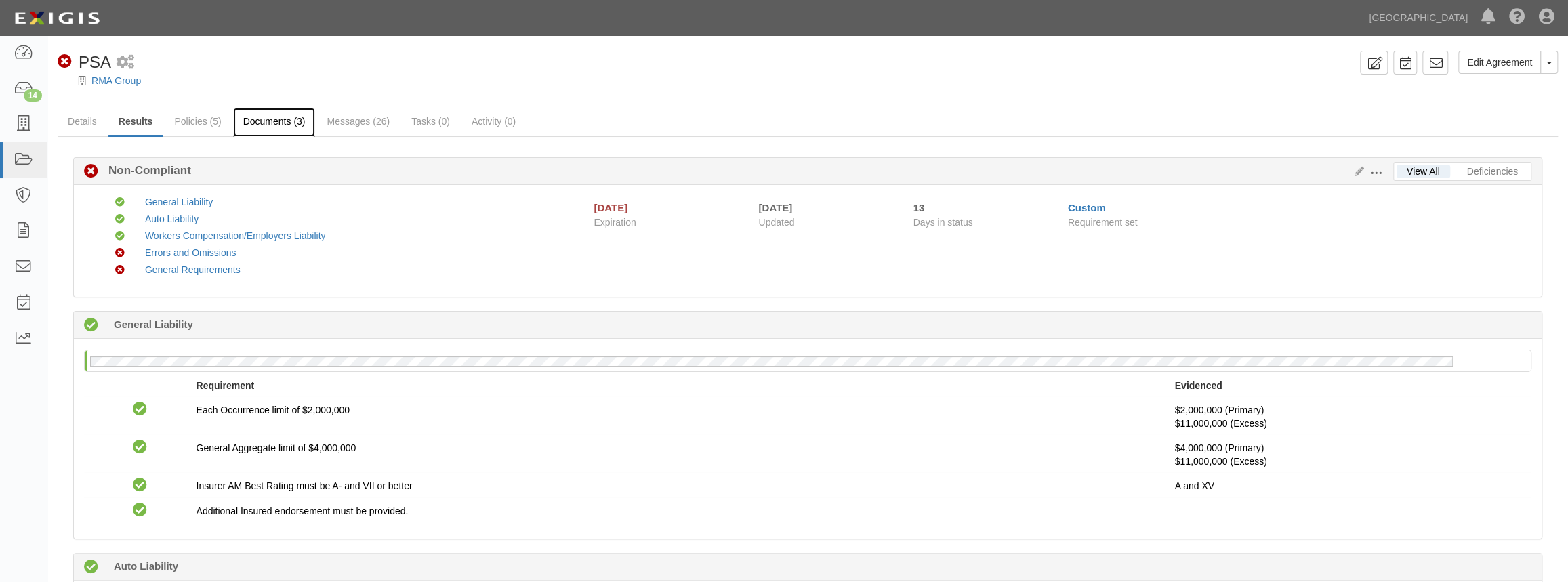
click at [264, 127] on link "Documents (3)" at bounding box center [274, 122] width 83 height 29
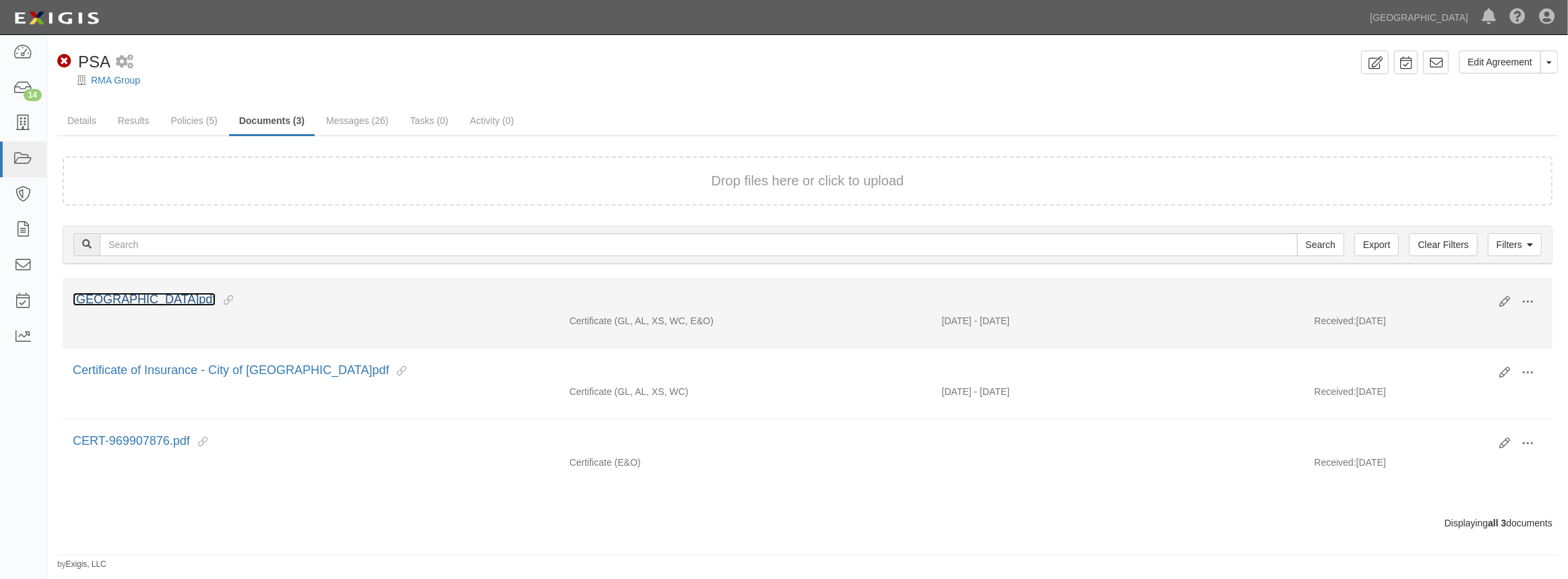
click at [108, 296] on link "[GEOGRAPHIC_DATA]pdf" at bounding box center [144, 299] width 143 height 13
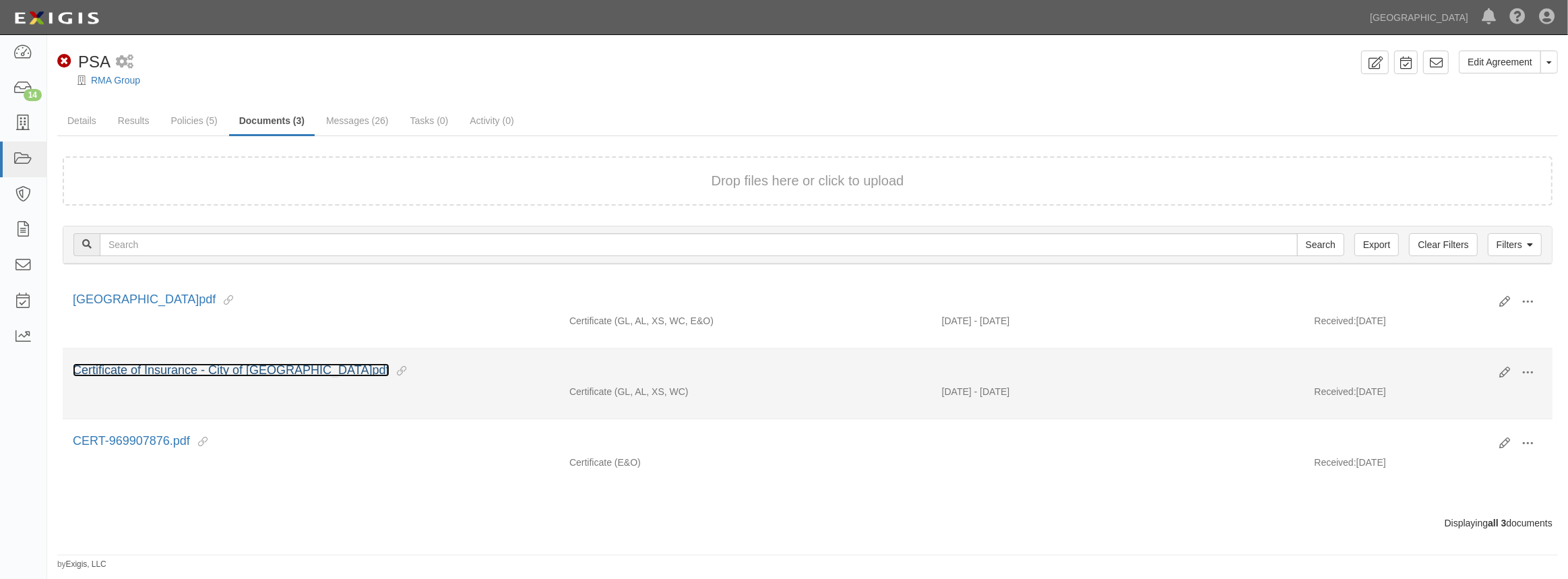
click at [168, 365] on link "Certificate of Insurance - City of [GEOGRAPHIC_DATA]pdf" at bounding box center [231, 370] width 316 height 13
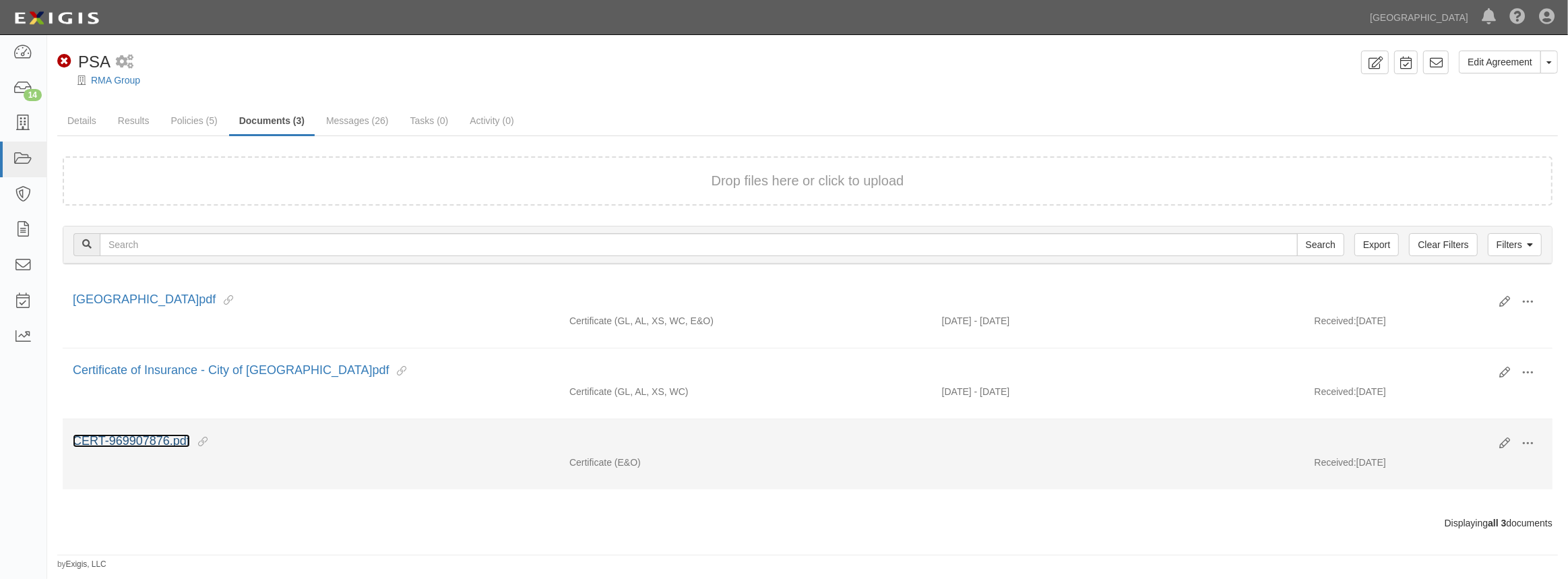
click at [134, 442] on link "CERT-969907876.pdf" at bounding box center [131, 441] width 117 height 13
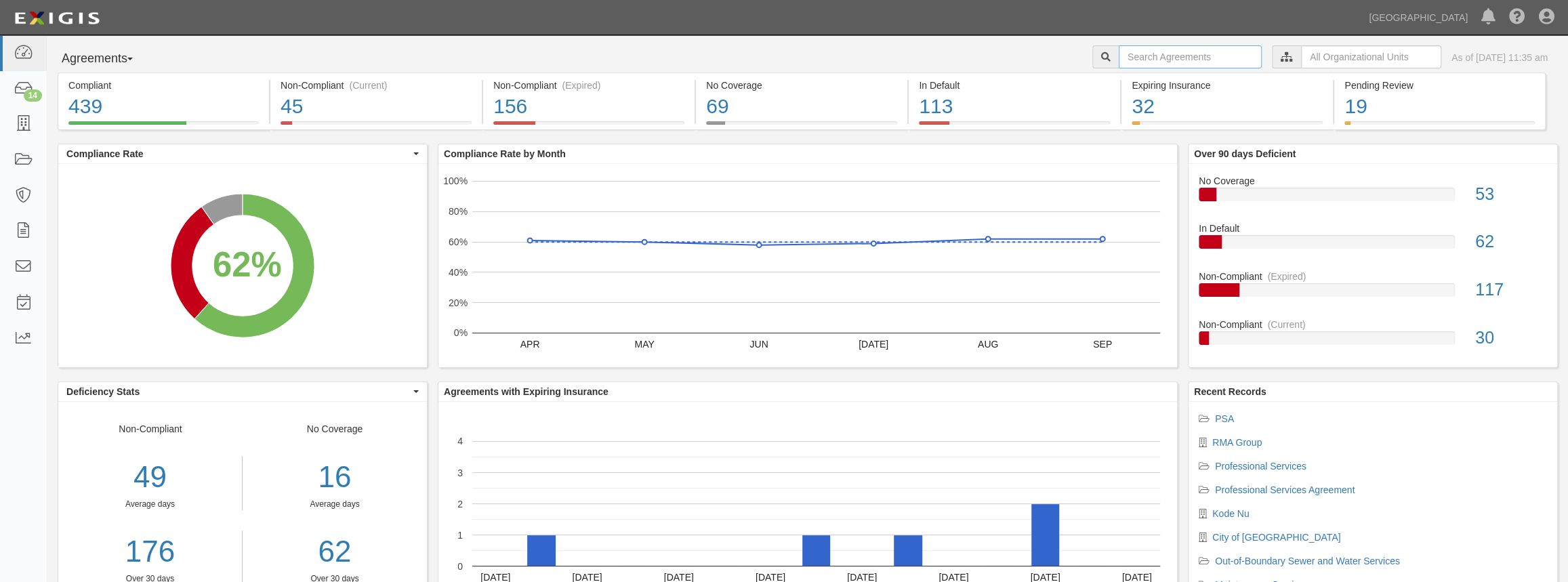
click at [1119, 58] on input "text" at bounding box center [1190, 57] width 143 height 23
paste input "Leatherman BioConsulting"
type input "Leatherman BioConsulting"
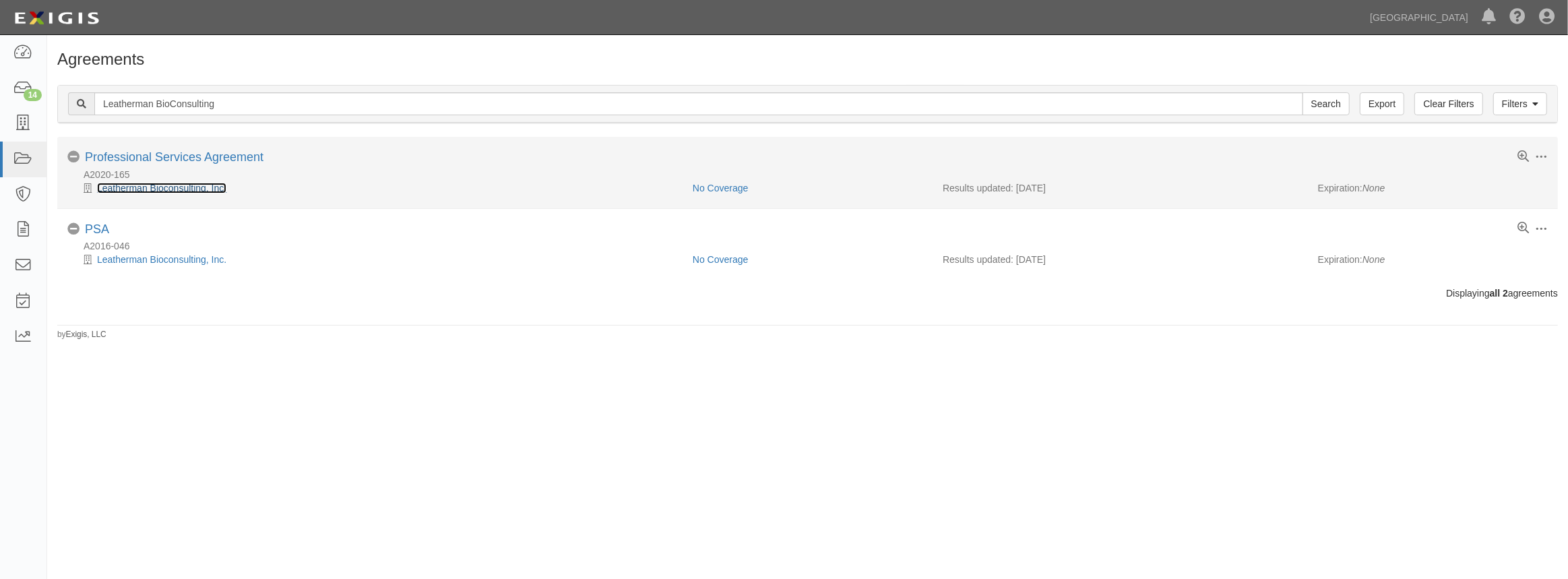
click at [178, 190] on link "Leatherman Bioconsulting, Inc." at bounding box center [162, 188] width 129 height 11
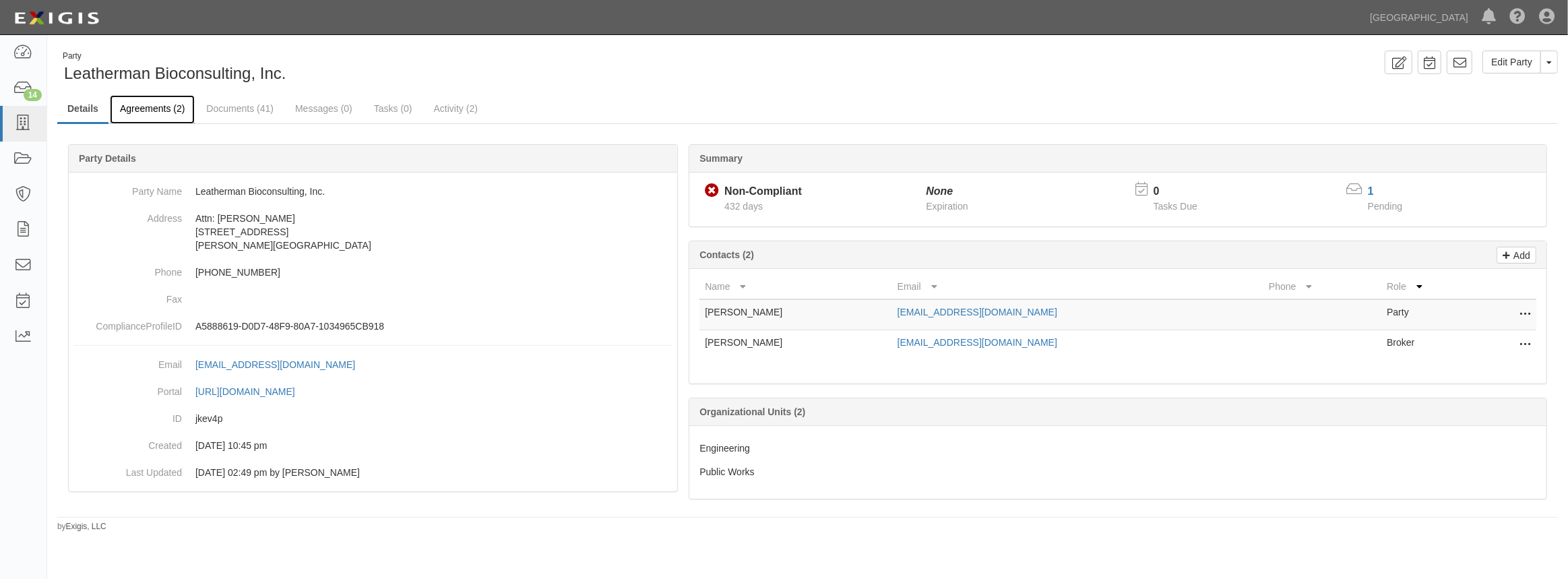
click at [178, 113] on link "Agreements (2)" at bounding box center [152, 109] width 85 height 29
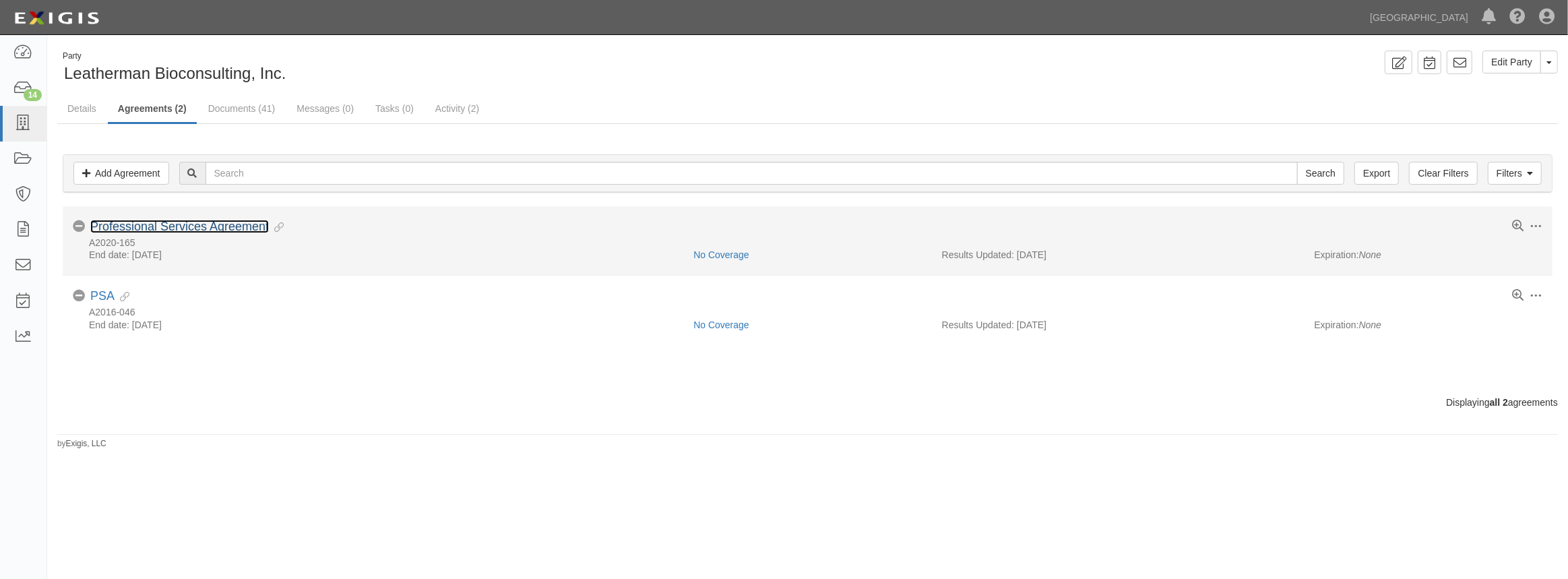
click at [178, 229] on link "Professional Services Agreement" at bounding box center [179, 227] width 178 height 13
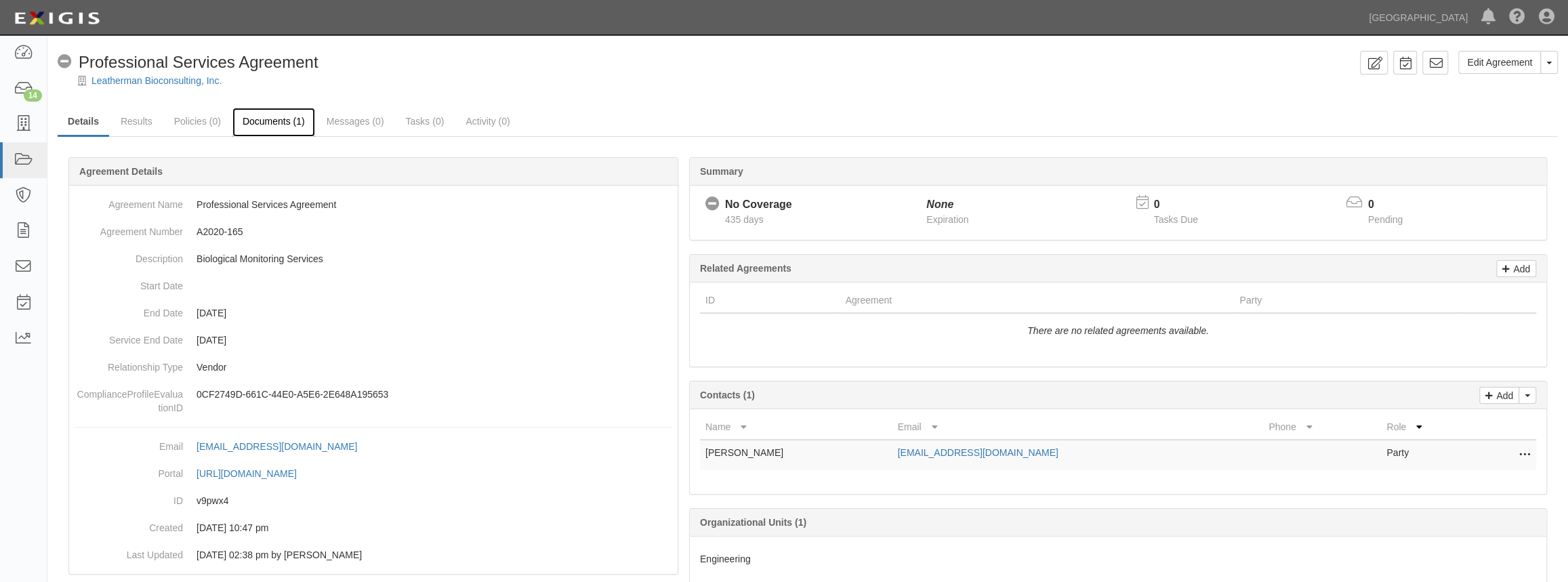
click at [266, 122] on link "Documents (1)" at bounding box center [273, 122] width 83 height 29
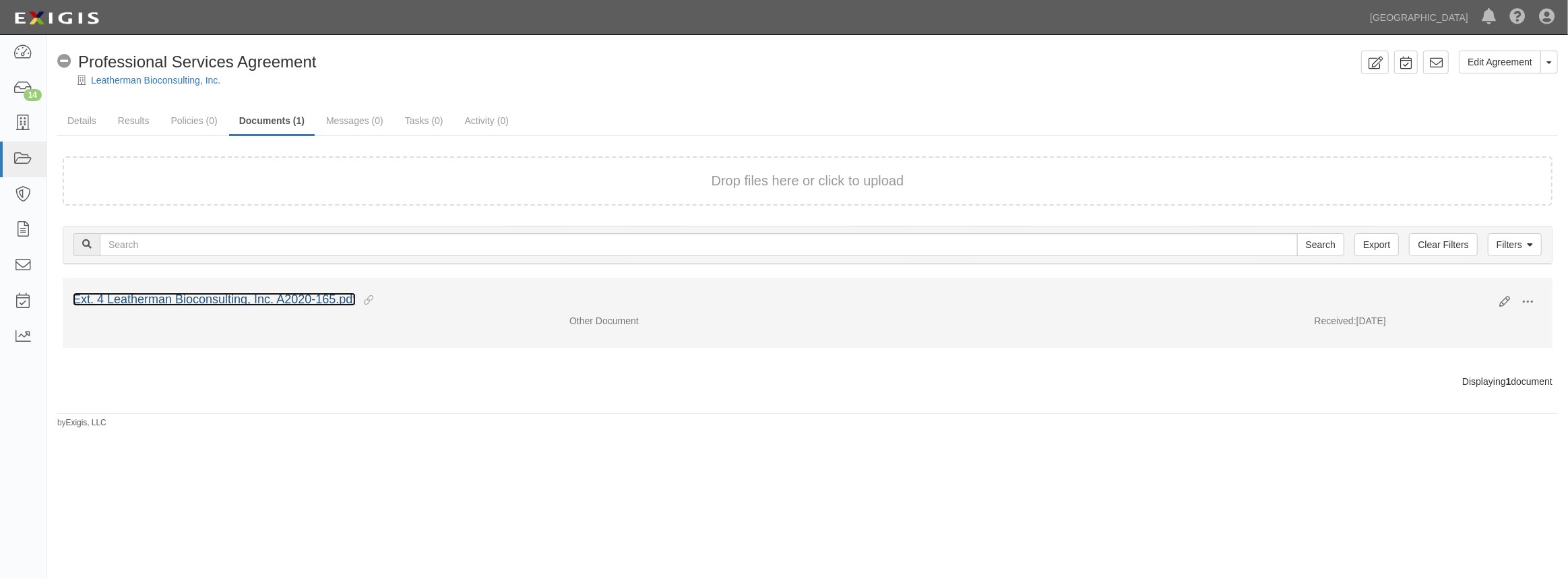
click at [264, 298] on link "Ext. 4 Leatherman Bioconsulting, Inc. A2020-165.pdf" at bounding box center [214, 299] width 283 height 13
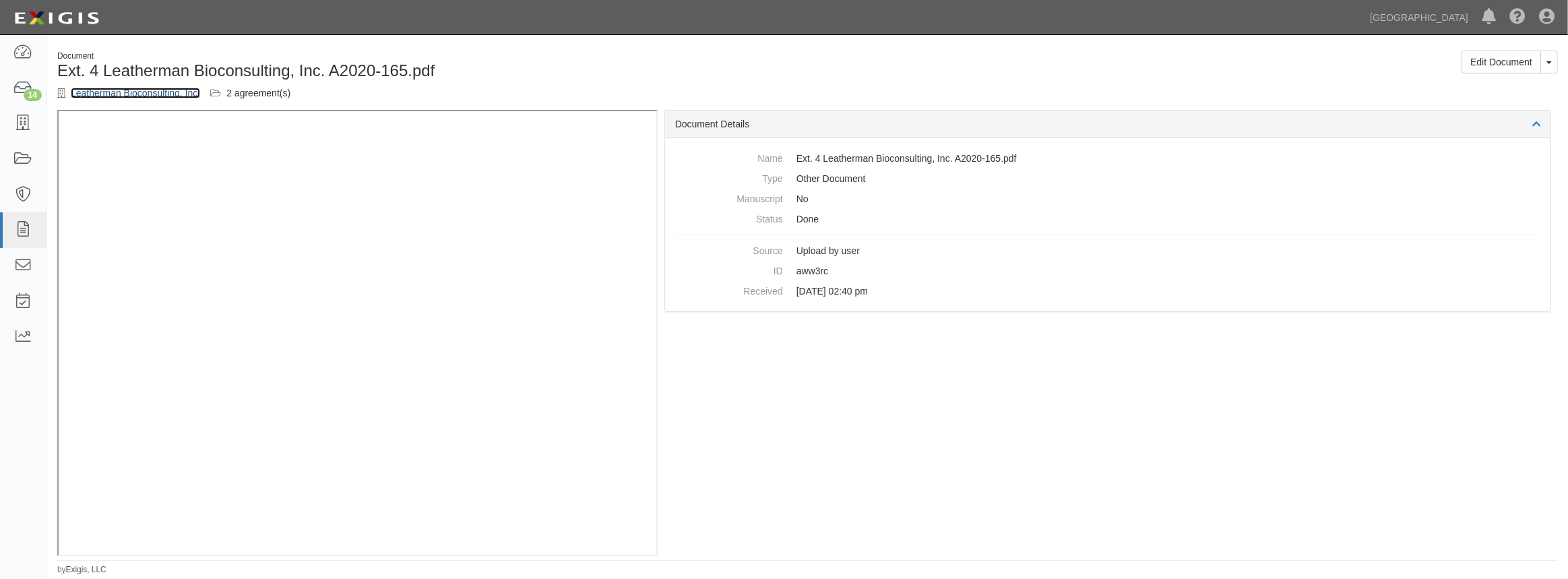
click at [141, 94] on link "Leatherman Bioconsulting, Inc." at bounding box center [135, 93] width 129 height 11
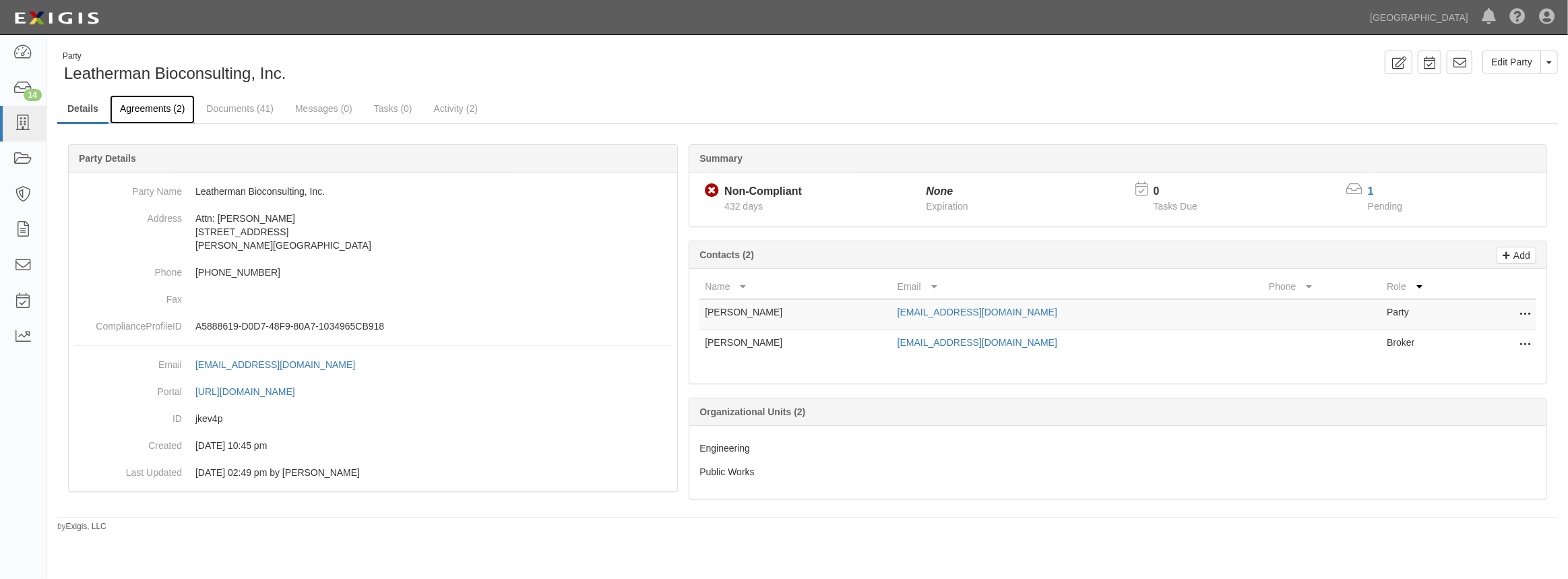
click at [141, 113] on link "Agreements (2)" at bounding box center [152, 109] width 85 height 29
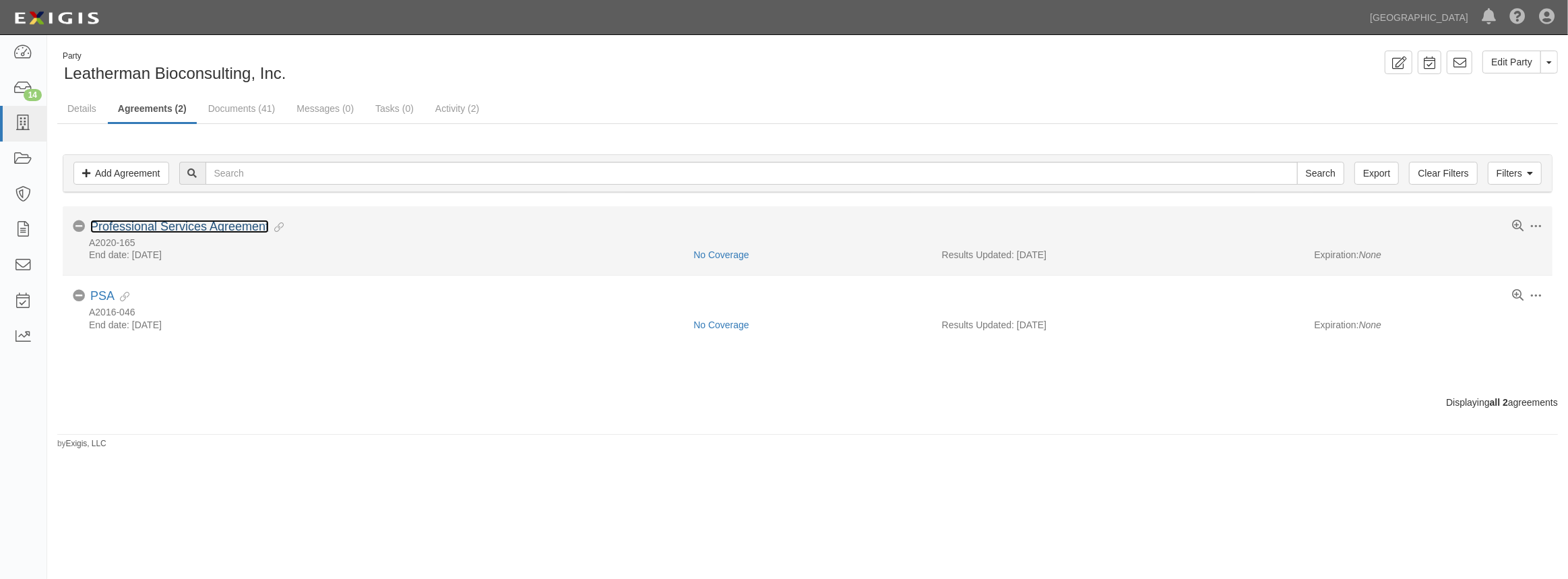
click at [213, 228] on link "Professional Services Agreement" at bounding box center [179, 227] width 178 height 13
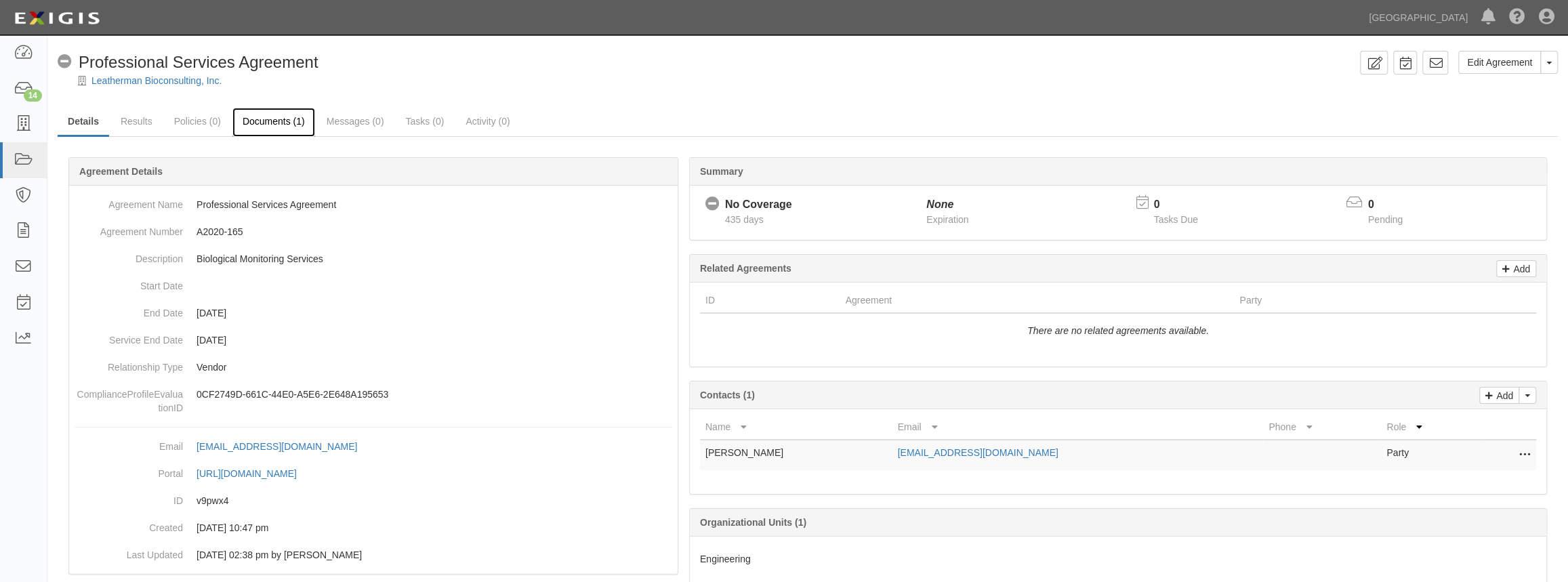
click at [266, 118] on link "Documents (1)" at bounding box center [273, 122] width 83 height 29
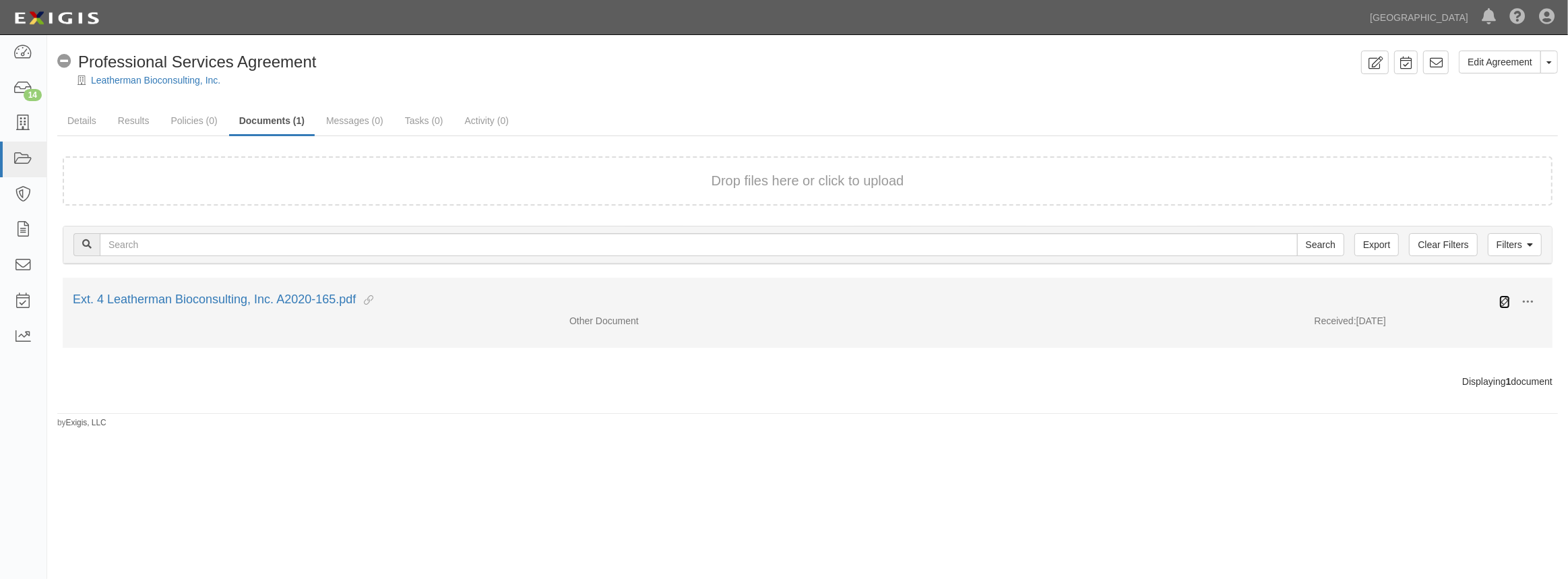
click at [1507, 300] on icon at bounding box center [1504, 302] width 11 height 11
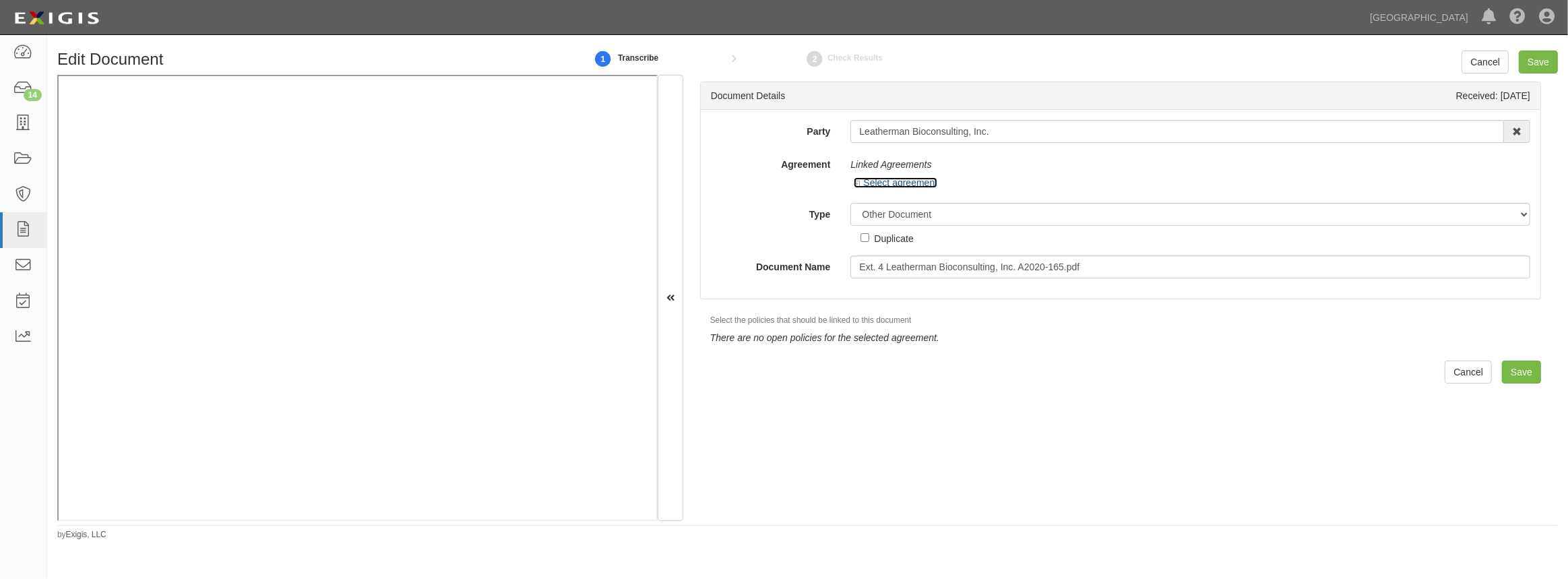
click at [857, 181] on icon at bounding box center [857, 184] width 9 height 7
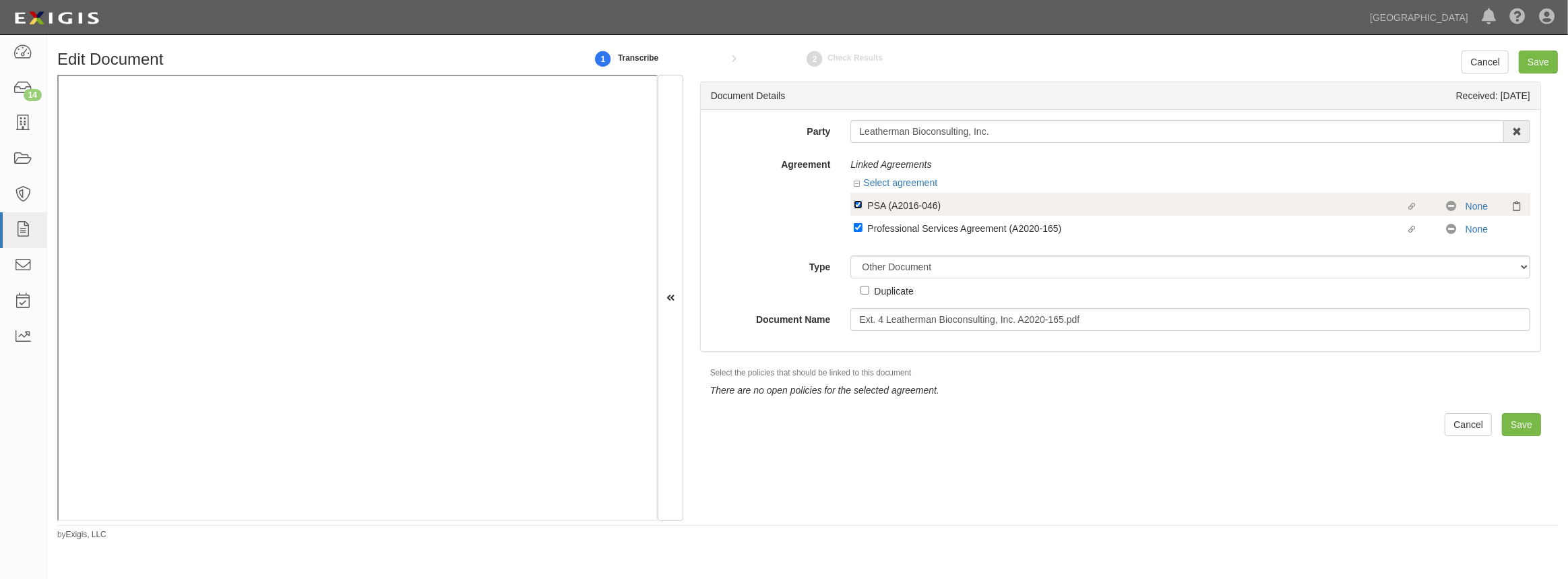
click at [858, 205] on input "Linked agreement PSA (A2016-046) Linked agreement" at bounding box center [857, 204] width 9 height 9
checkbox input "false"
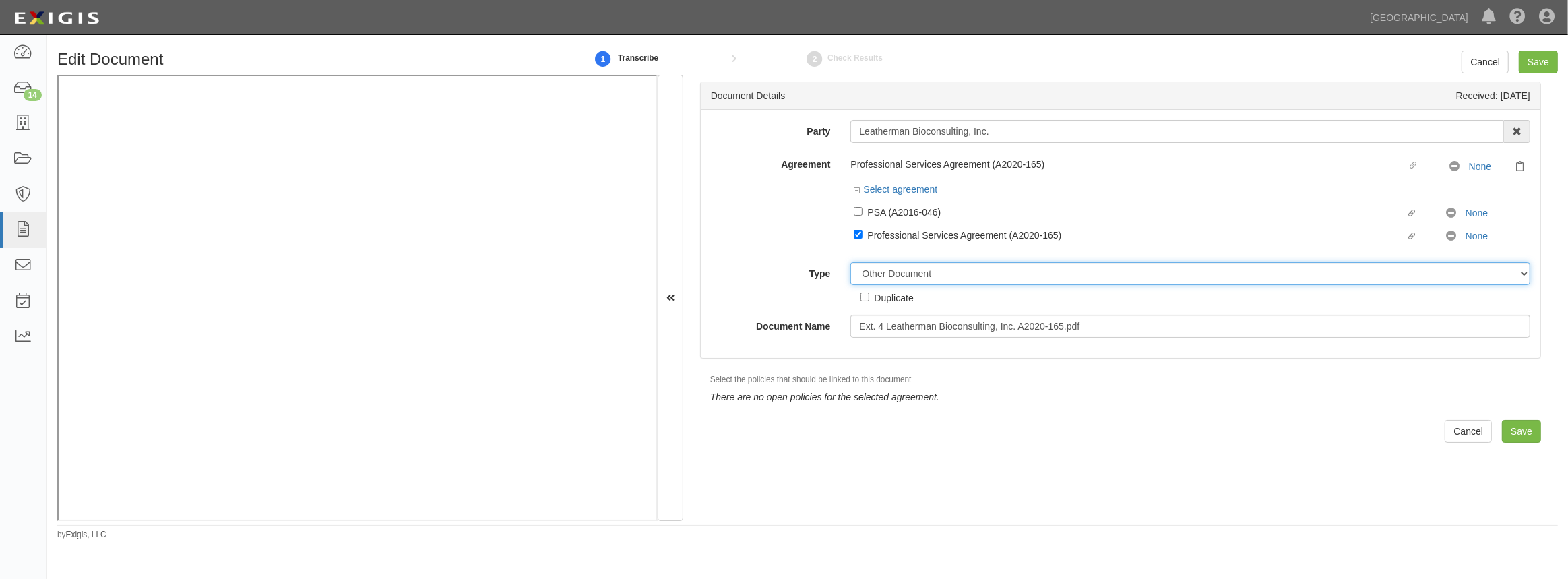
click at [984, 272] on select "Unassigned Binder Cancellation Notice Certificate Contract Endorsement Insuranc…" at bounding box center [1189, 274] width 680 height 23
click at [781, 517] on div "Document Details Received: 10/04/2024 Party Leatherman Bioconsulting, Inc. 4LEA…" at bounding box center [1120, 297] width 874 height 445
click at [894, 285] on div "Duplicate" at bounding box center [886, 295] width 52 height 20
click at [896, 280] on select "Unassigned Binder Cancellation Notice Certificate Contract Endorsement Insuranc…" at bounding box center [1189, 274] width 680 height 23
click at [850, 263] on select "Unassigned Binder Cancellation Notice Certificate Contract Endorsement Insuranc…" at bounding box center [1189, 274] width 680 height 23
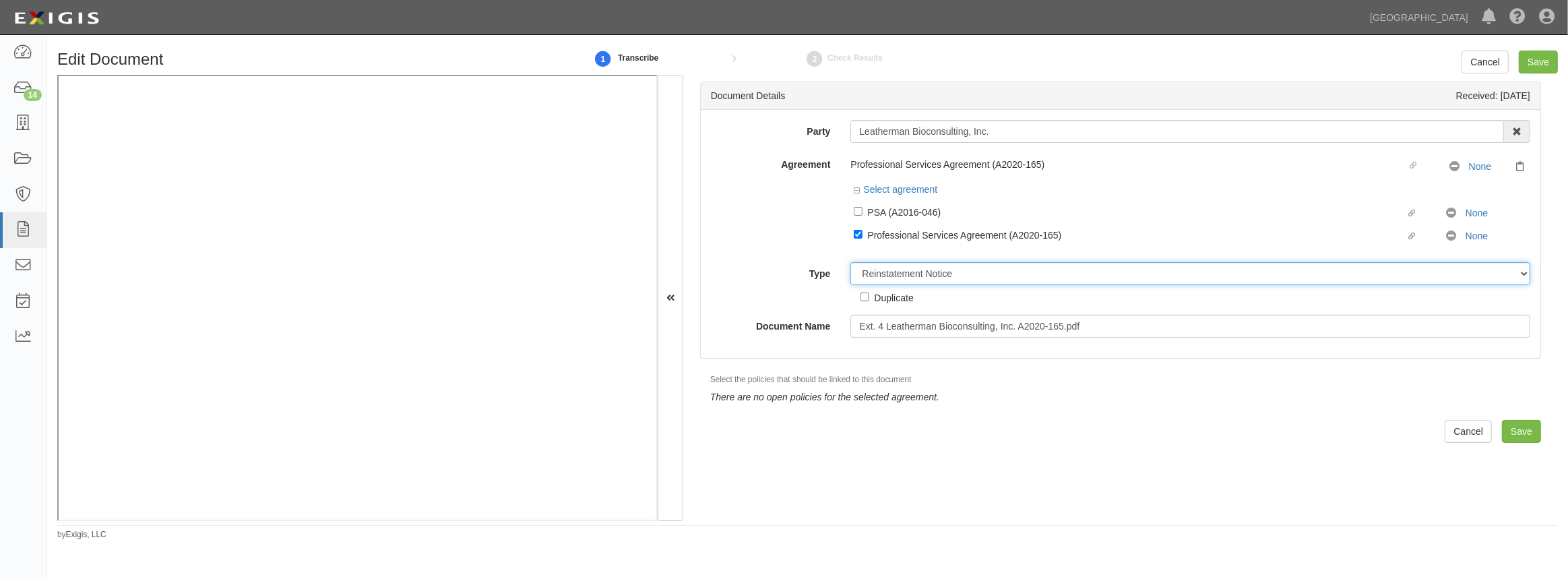
click at [904, 281] on select "Unassigned Binder Cancellation Notice Certificate Contract Endorsement Insuranc…" at bounding box center [1189, 274] width 680 height 23
select select "OtherDetail"
click at [850, 263] on select "Unassigned Binder Cancellation Notice Certificate Contract Endorsement Insuranc…" at bounding box center [1189, 274] width 680 height 23
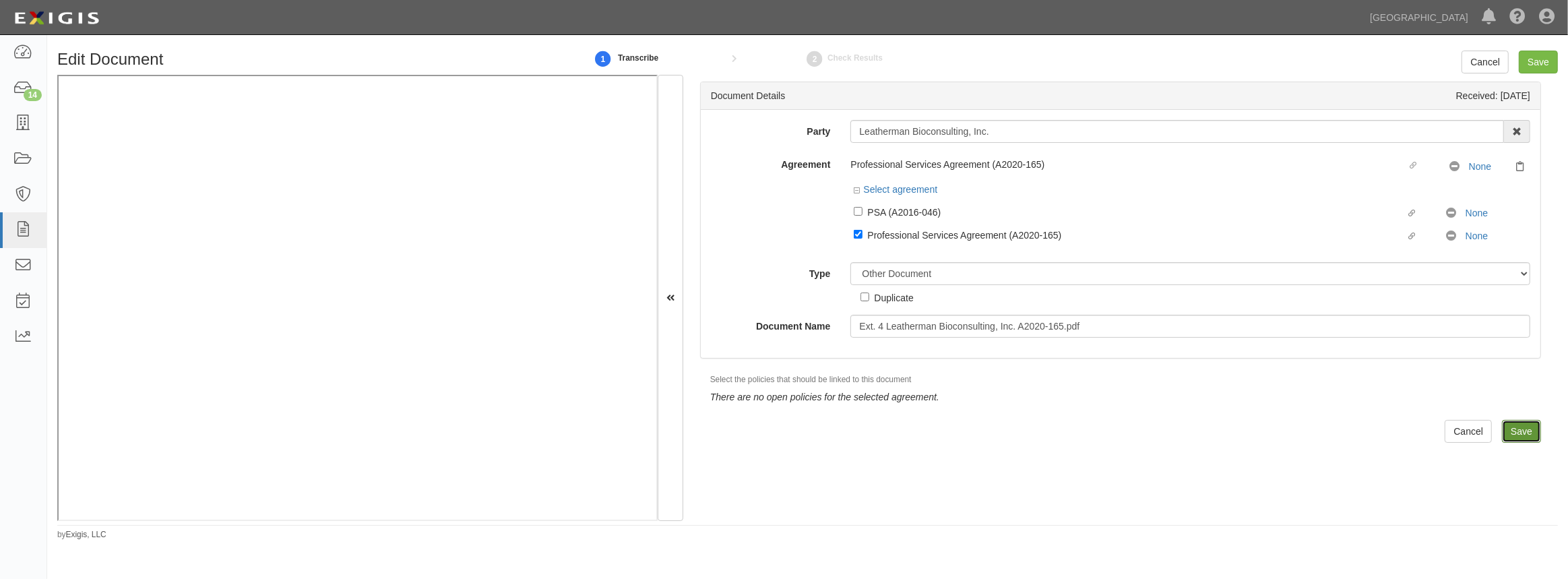
click at [1503, 429] on input "Save" at bounding box center [1521, 432] width 39 height 23
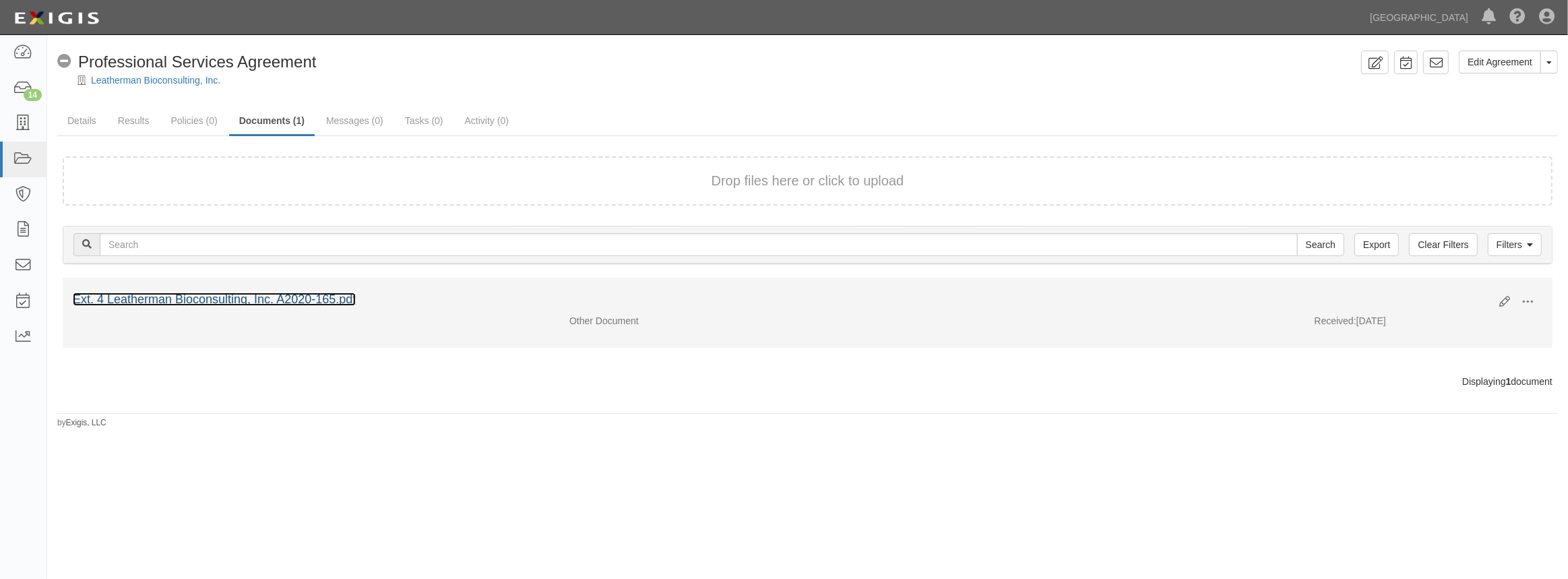
click at [330, 298] on link "Ext. 4 Leatherman Bioconsulting, Inc. A2020-165.pdf" at bounding box center [214, 299] width 283 height 13
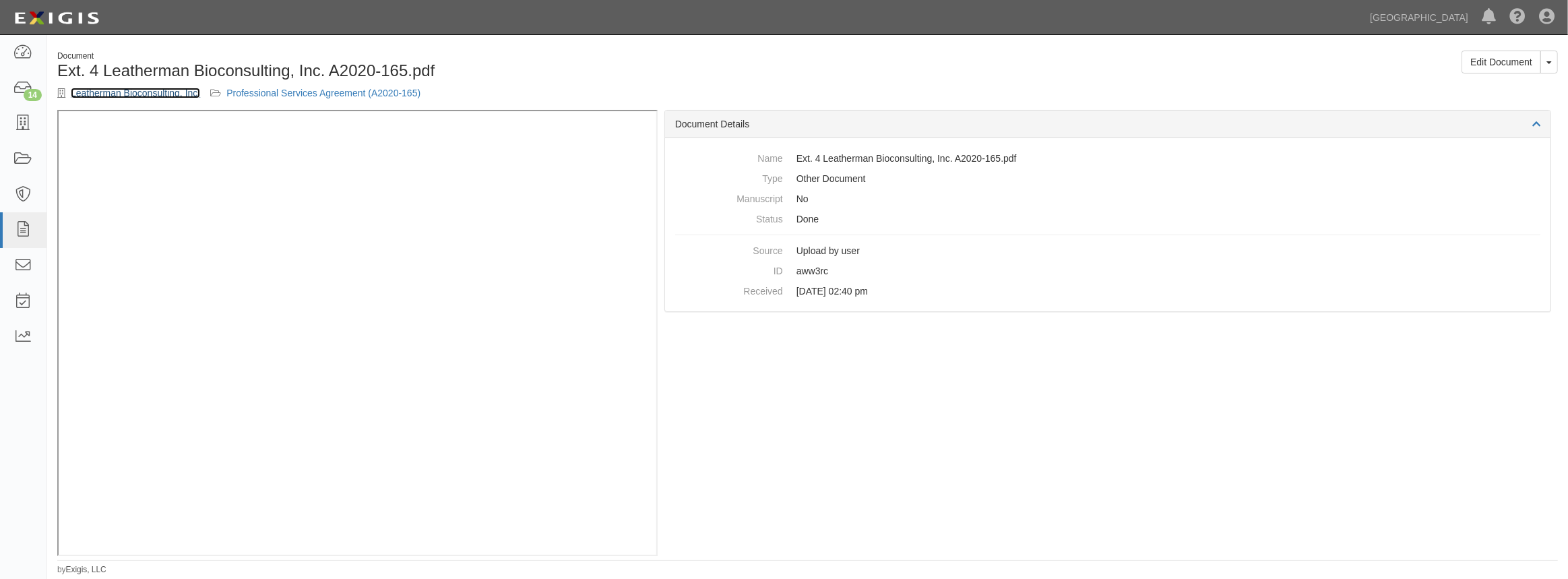
click at [105, 96] on link "Leatherman Bioconsulting, Inc." at bounding box center [135, 93] width 129 height 11
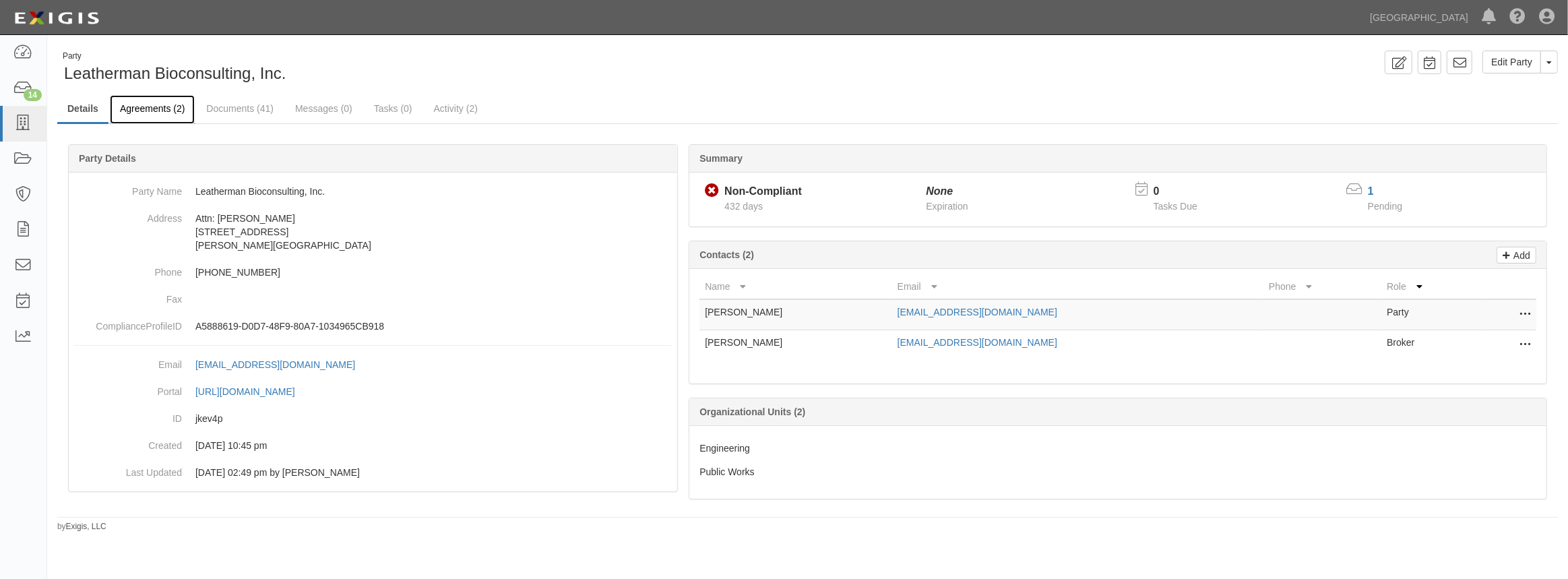
click at [151, 120] on link "Agreements (2)" at bounding box center [152, 109] width 85 height 29
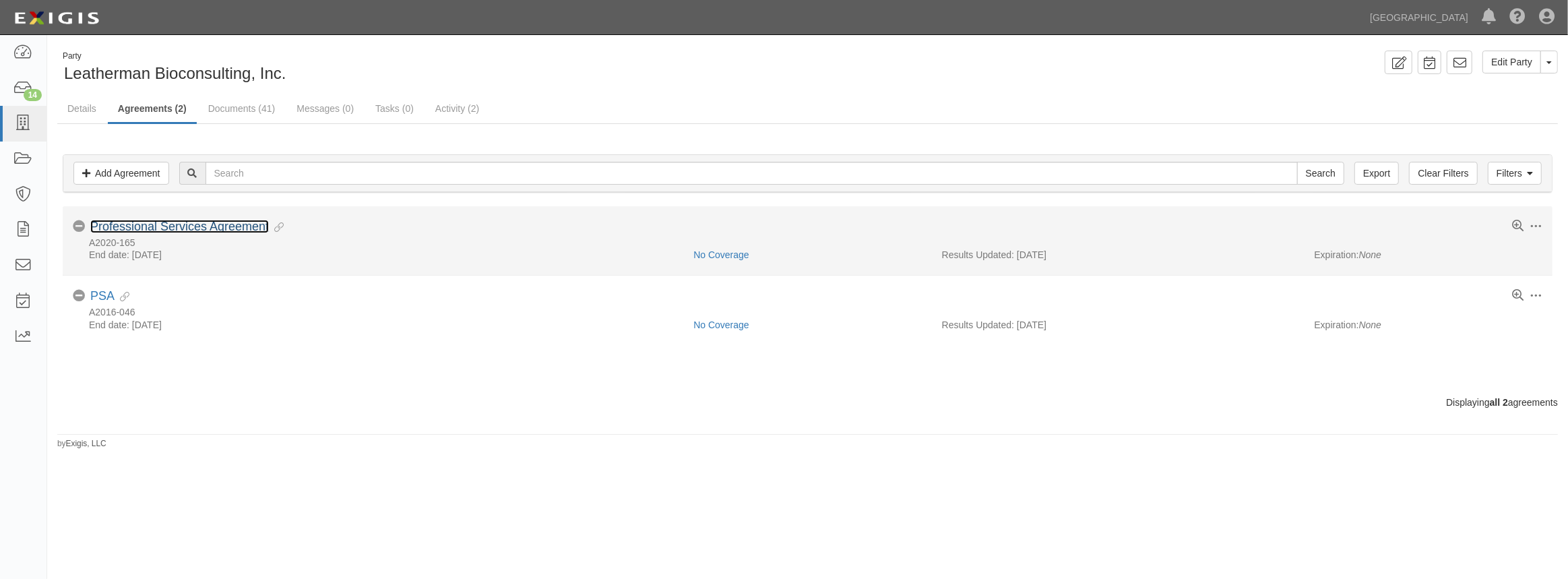
click at [175, 229] on link "Professional Services Agreement" at bounding box center [179, 227] width 178 height 13
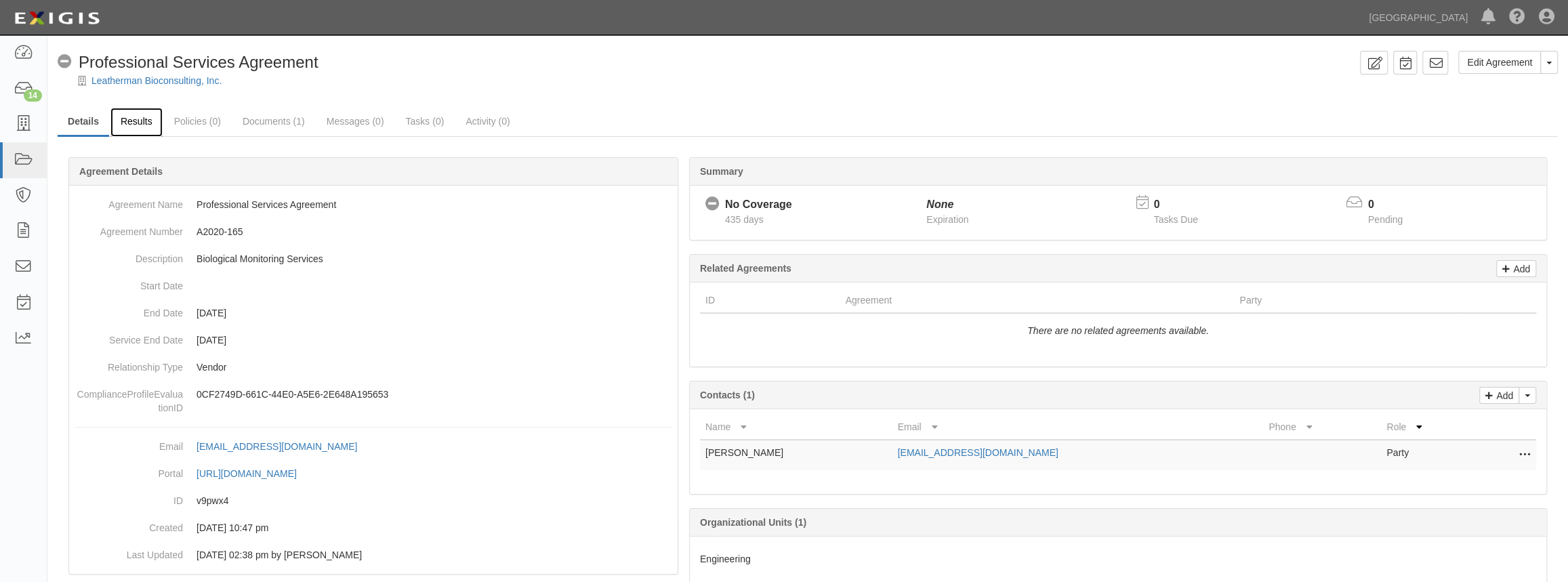
click at [143, 128] on link "Results" at bounding box center [136, 122] width 52 height 29
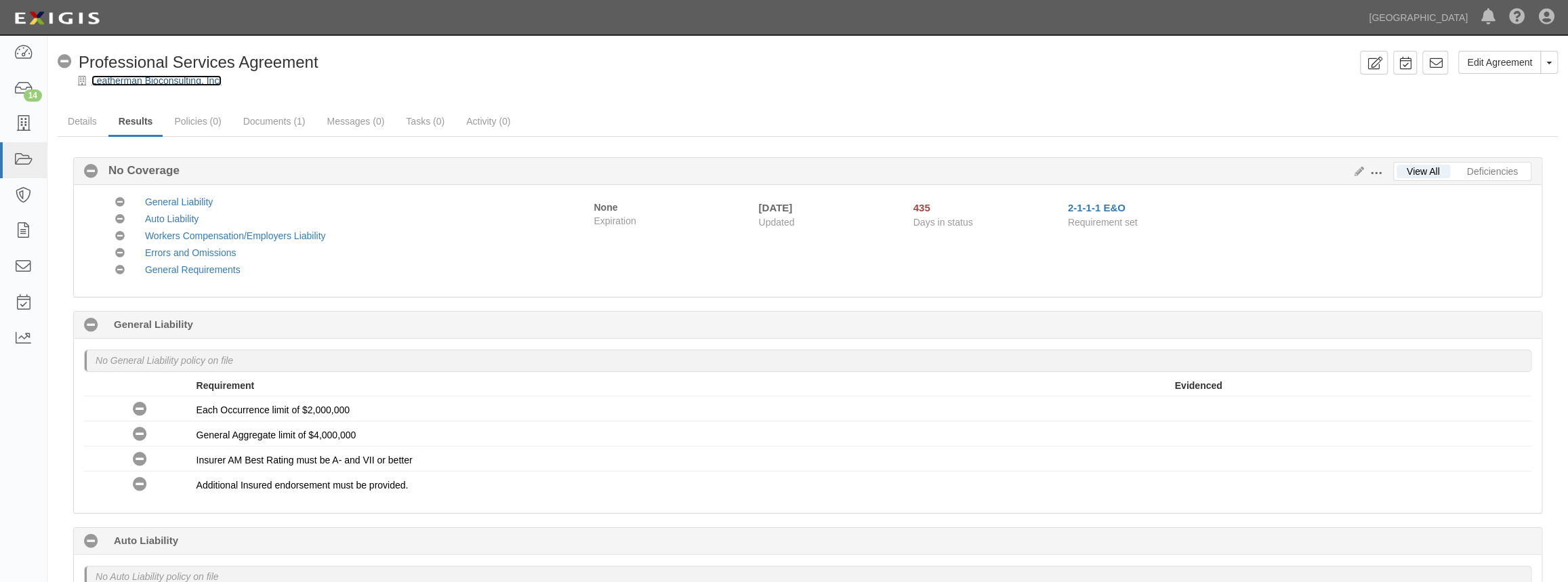
click at [164, 84] on link "Leatherman Bioconsulting, Inc." at bounding box center [157, 80] width 130 height 11
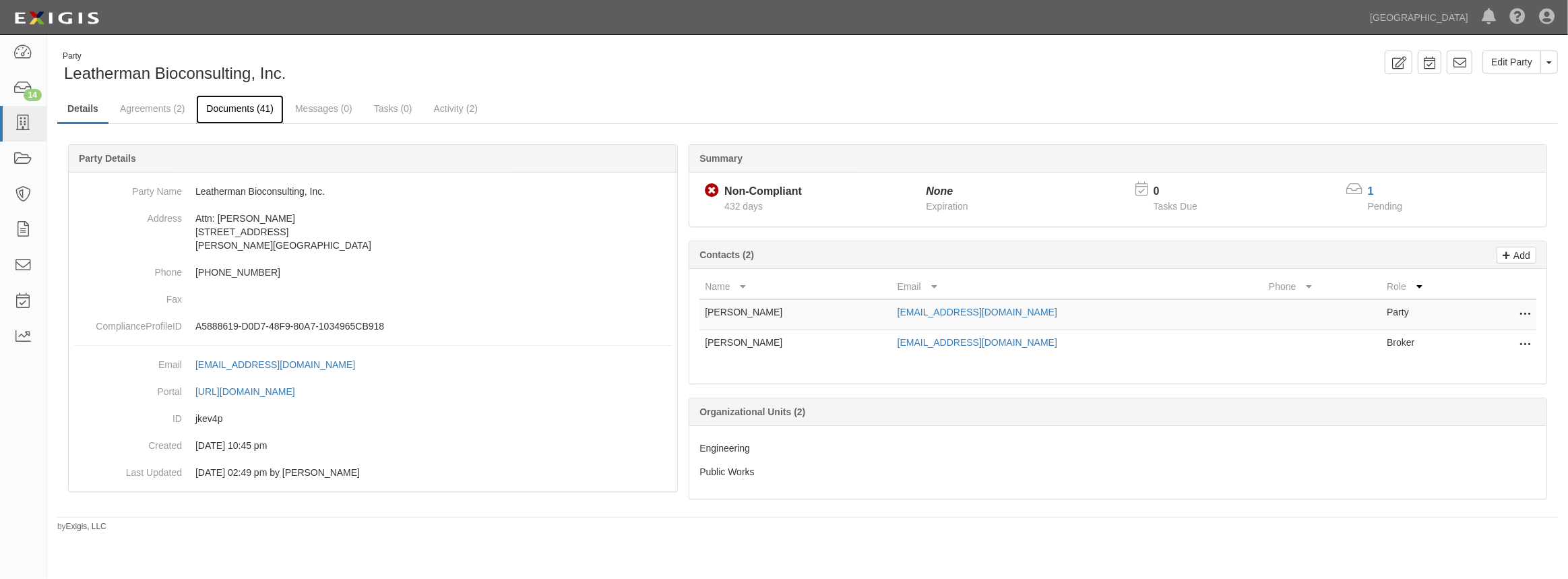
click at [256, 110] on link "Documents (41)" at bounding box center [240, 109] width 88 height 29
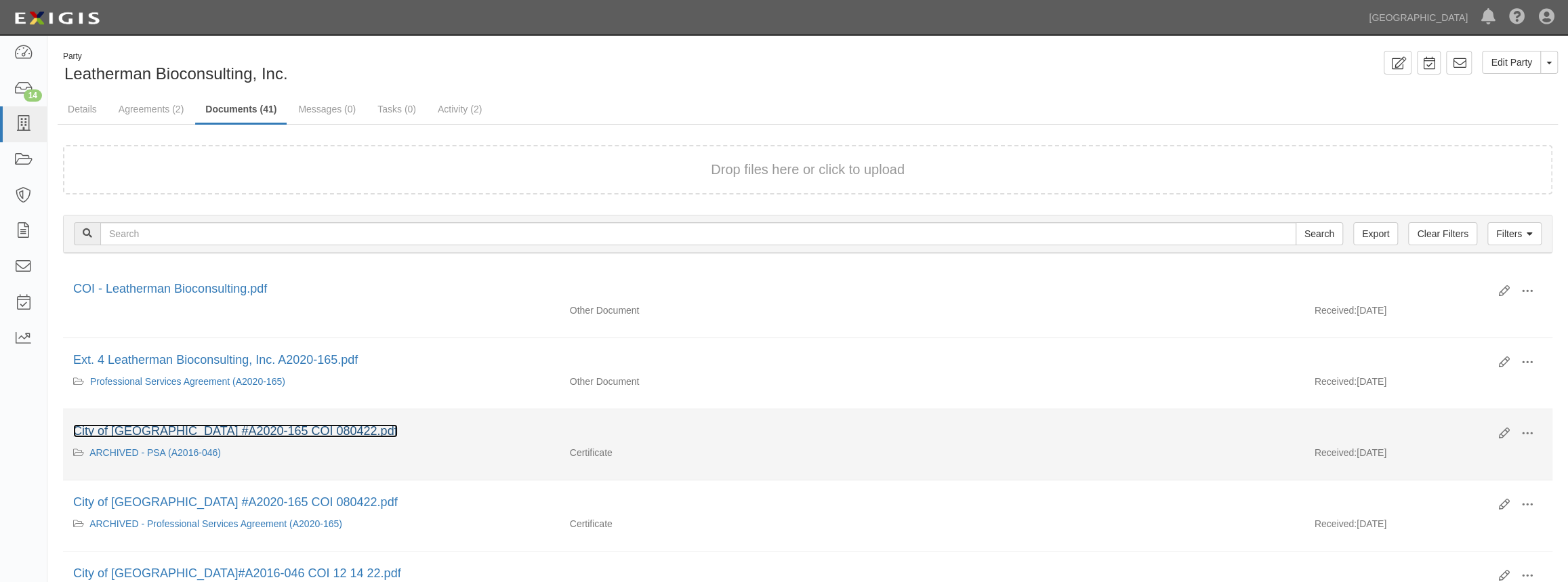
click at [311, 428] on link "City of Chino Hills #A2020-165 COI 080422.pdf" at bounding box center [235, 431] width 325 height 13
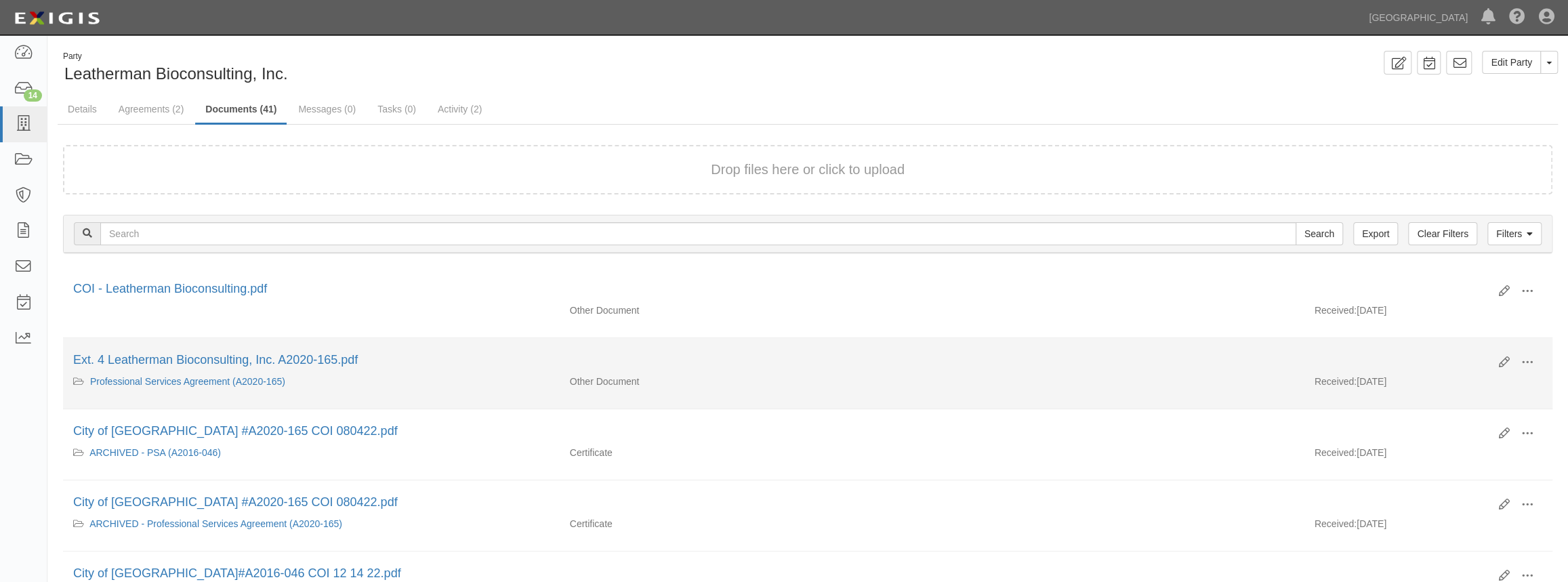
click at [280, 367] on div "Ext. 4 Leatherman Bioconsulting, Inc. A2020-165.pdf" at bounding box center [781, 360] width 1415 height 18
click at [281, 361] on link "Ext. 4 Leatherman Bioconsulting, Inc. A2020-165.pdf" at bounding box center [215, 360] width 285 height 13
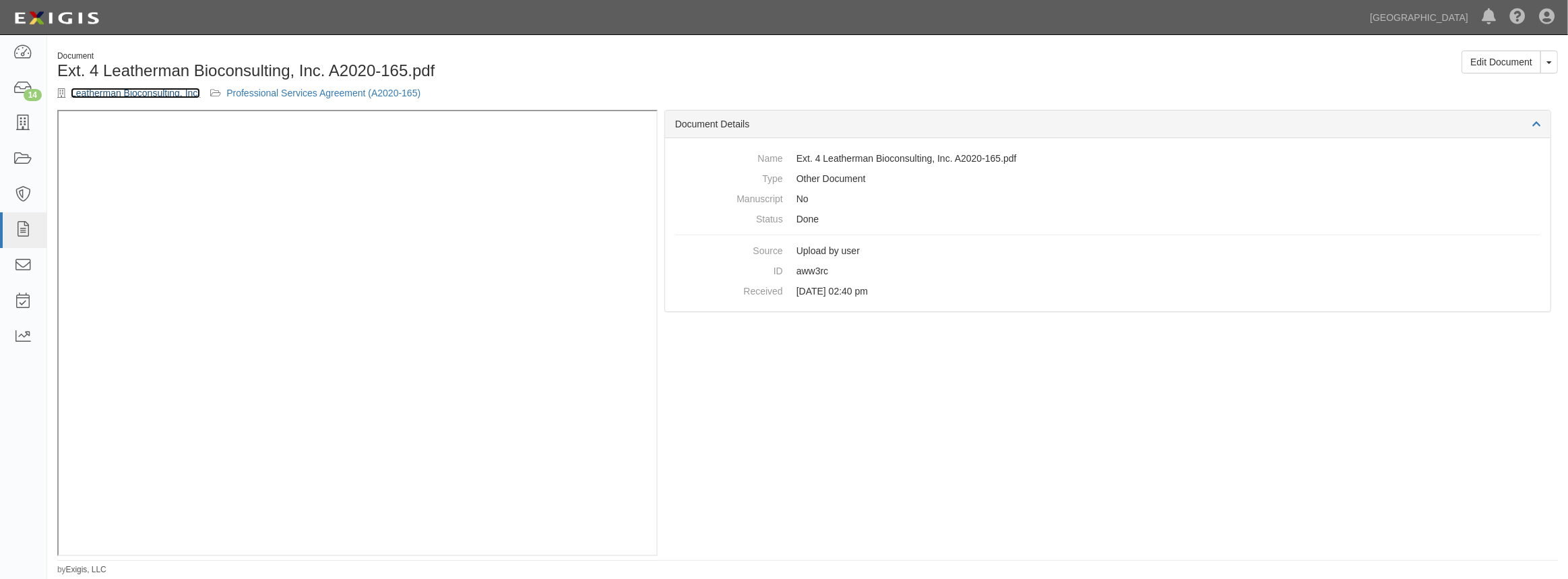
click at [159, 96] on link "Leatherman Bioconsulting, Inc." at bounding box center [135, 93] width 129 height 11
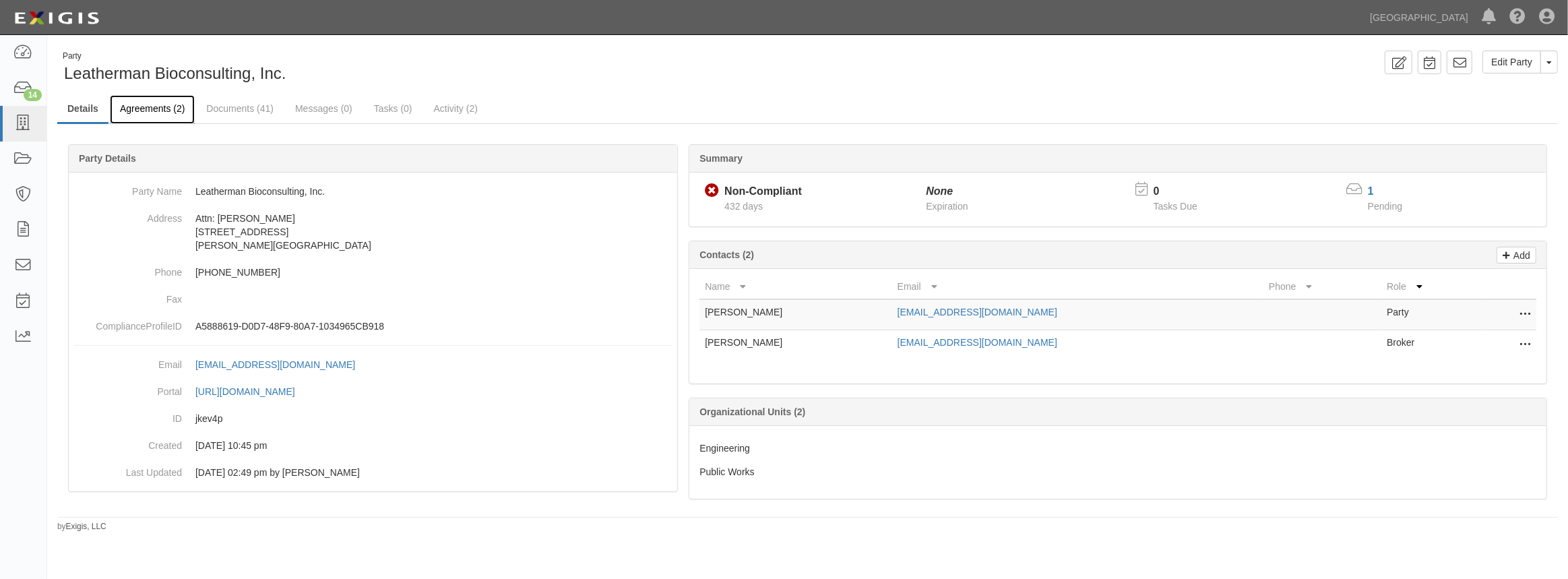
click at [161, 109] on link "Agreements (2)" at bounding box center [152, 109] width 85 height 29
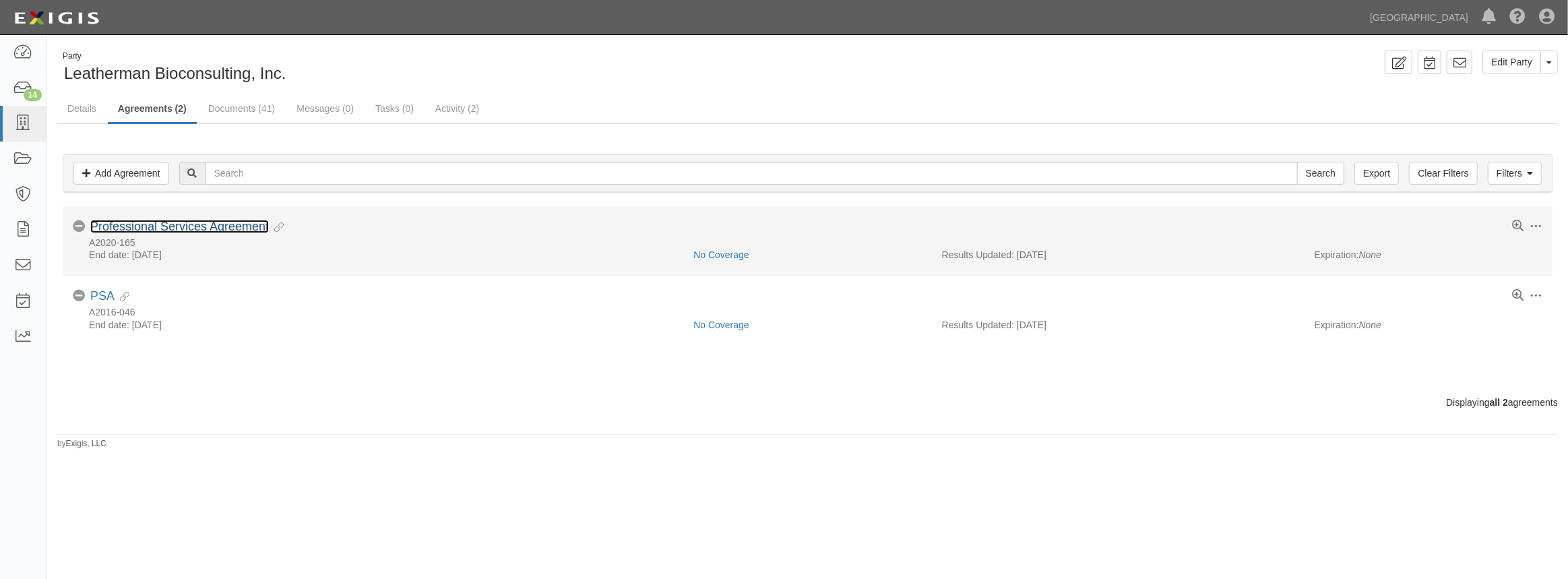
click at [158, 226] on link "Professional Services Agreement" at bounding box center [179, 227] width 178 height 13
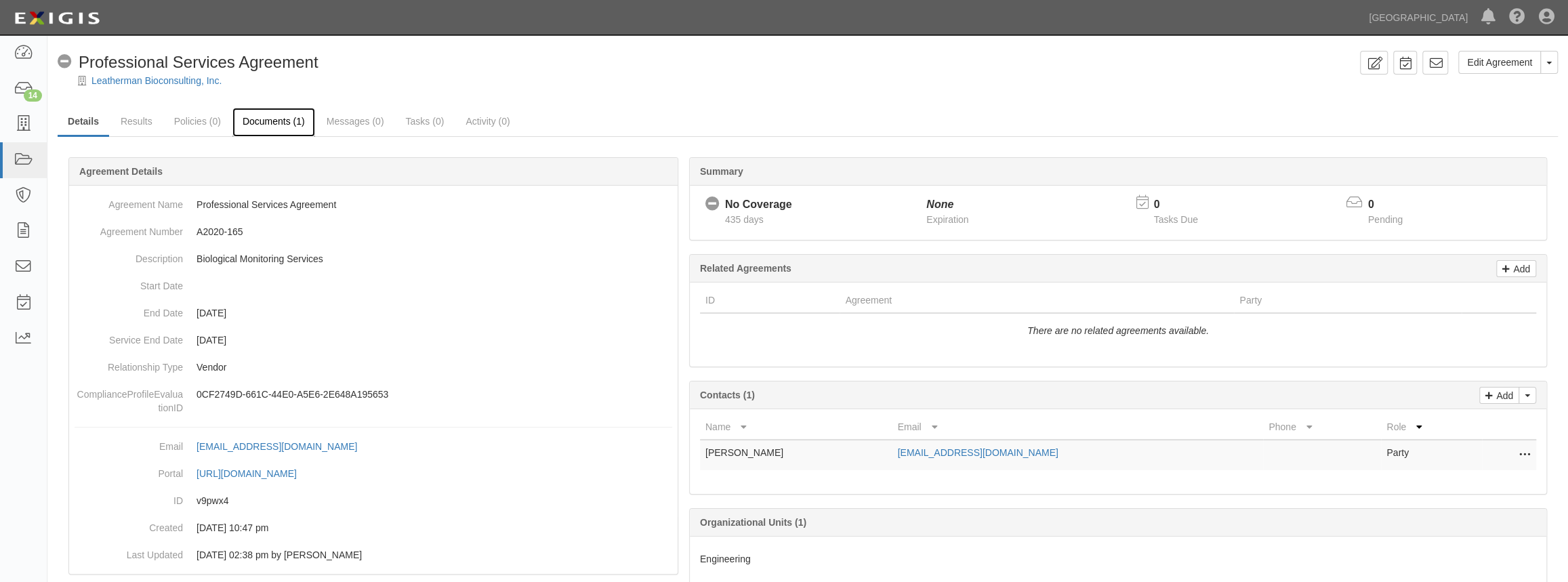
click at [265, 121] on link "Documents (1)" at bounding box center [273, 122] width 83 height 29
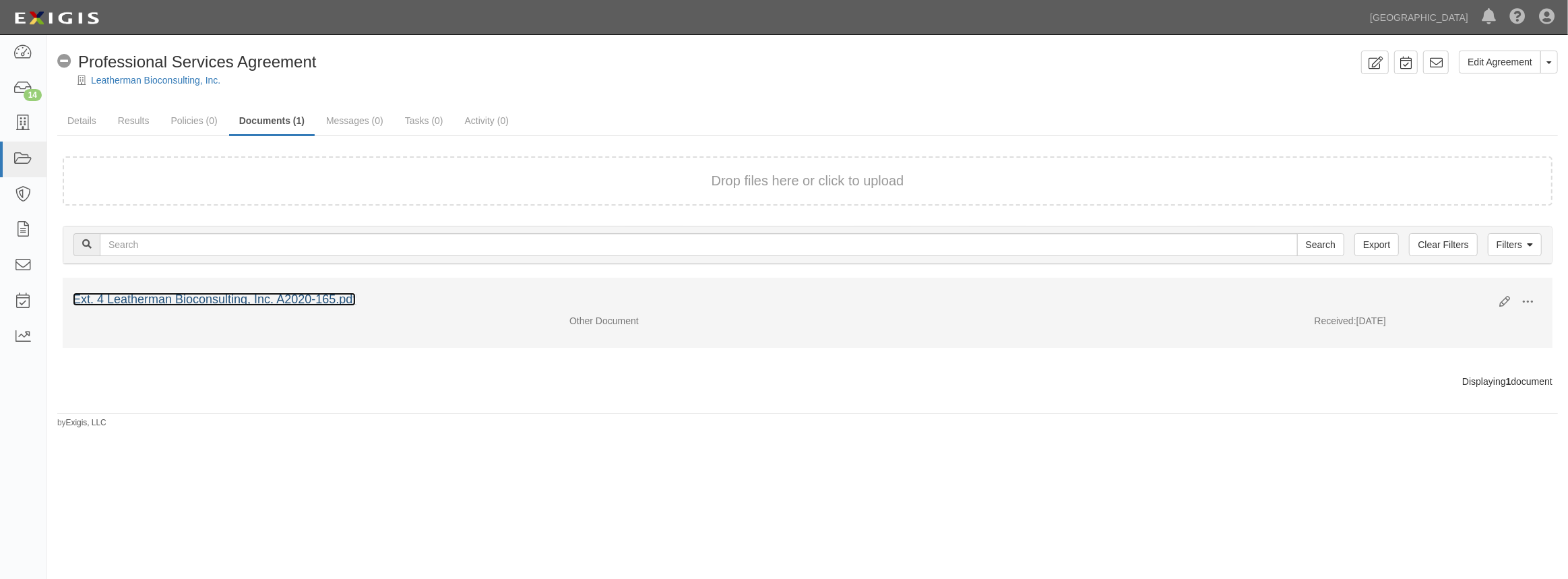
click at [286, 295] on link "Ext. 4 Leatherman Bioconsulting, Inc. A2020-165.pdf" at bounding box center [214, 299] width 283 height 13
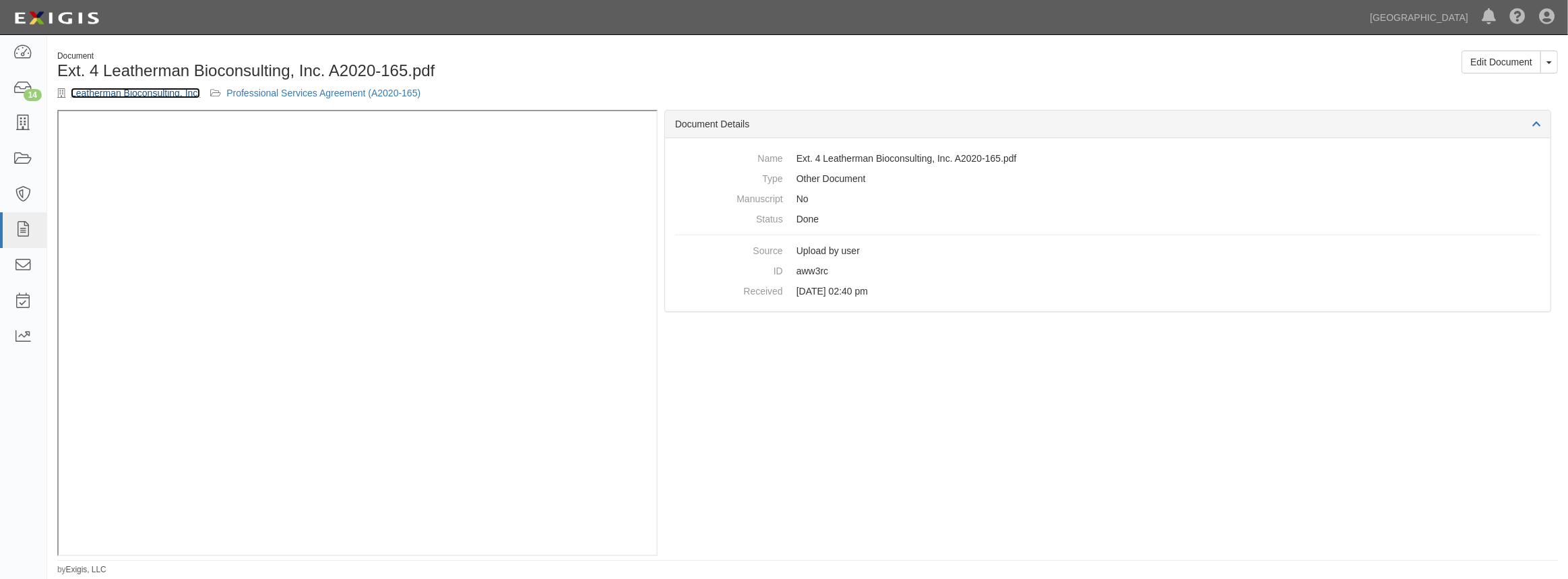
click at [152, 92] on link "Leatherman Bioconsulting, Inc." at bounding box center [135, 93] width 129 height 11
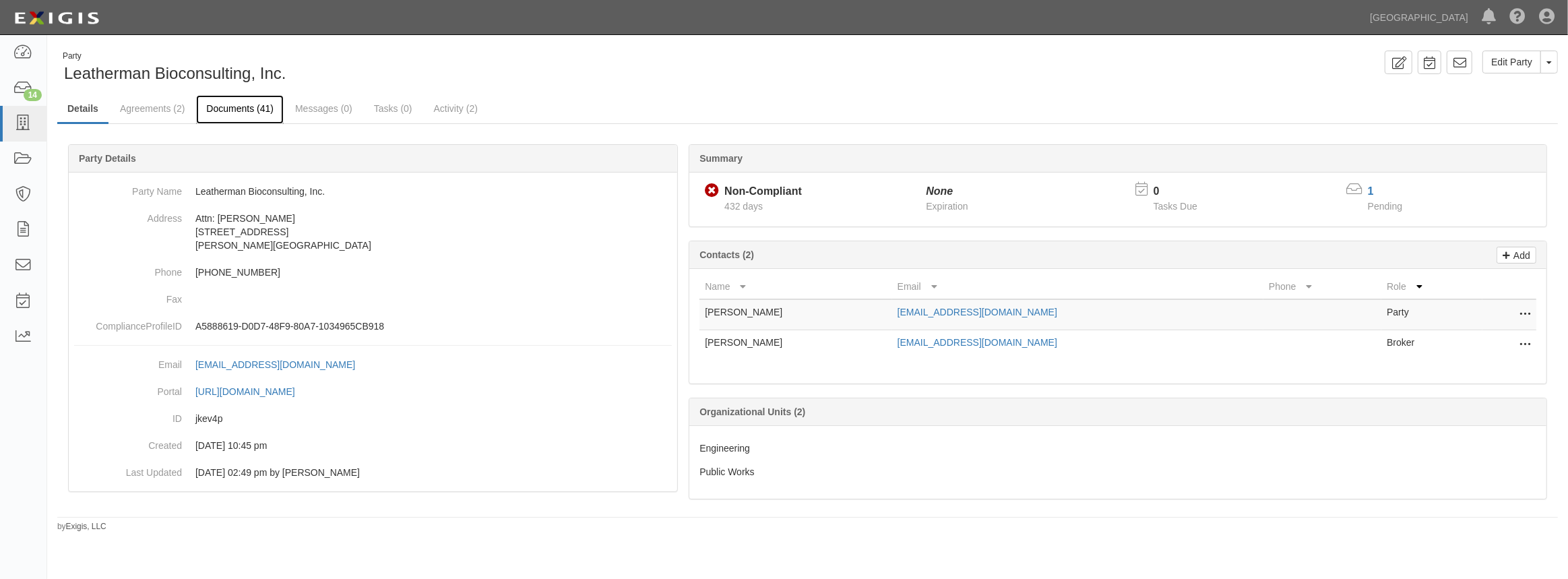
click at [230, 109] on link "Documents (41)" at bounding box center [240, 109] width 88 height 29
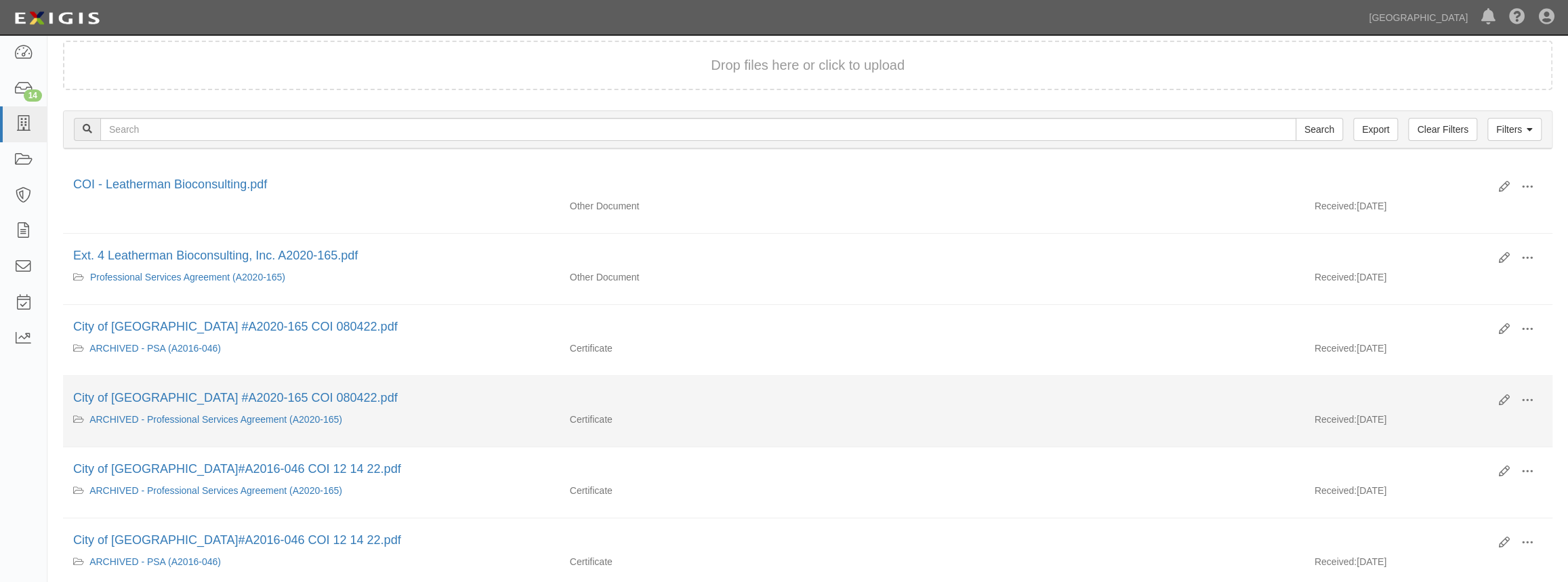
scroll to position [123, 0]
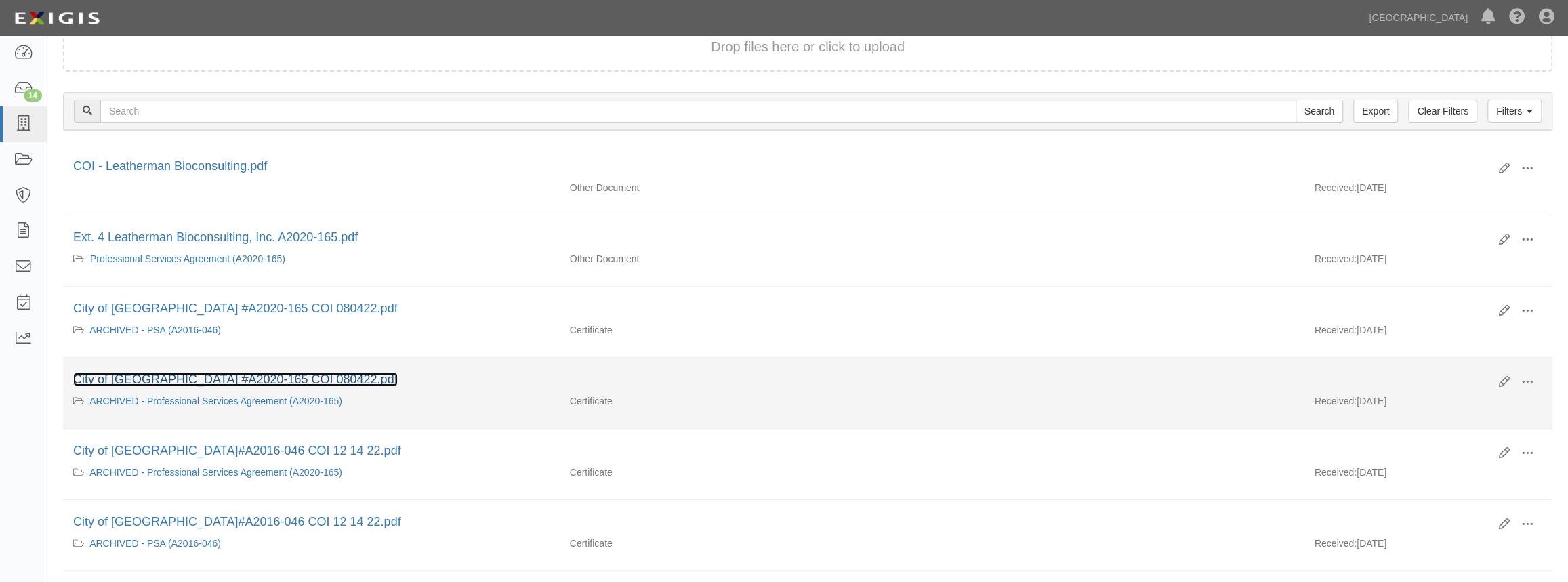
click at [272, 374] on link "City of [GEOGRAPHIC_DATA] #A2020-165 COI 080422.pdf" at bounding box center [235, 379] width 325 height 13
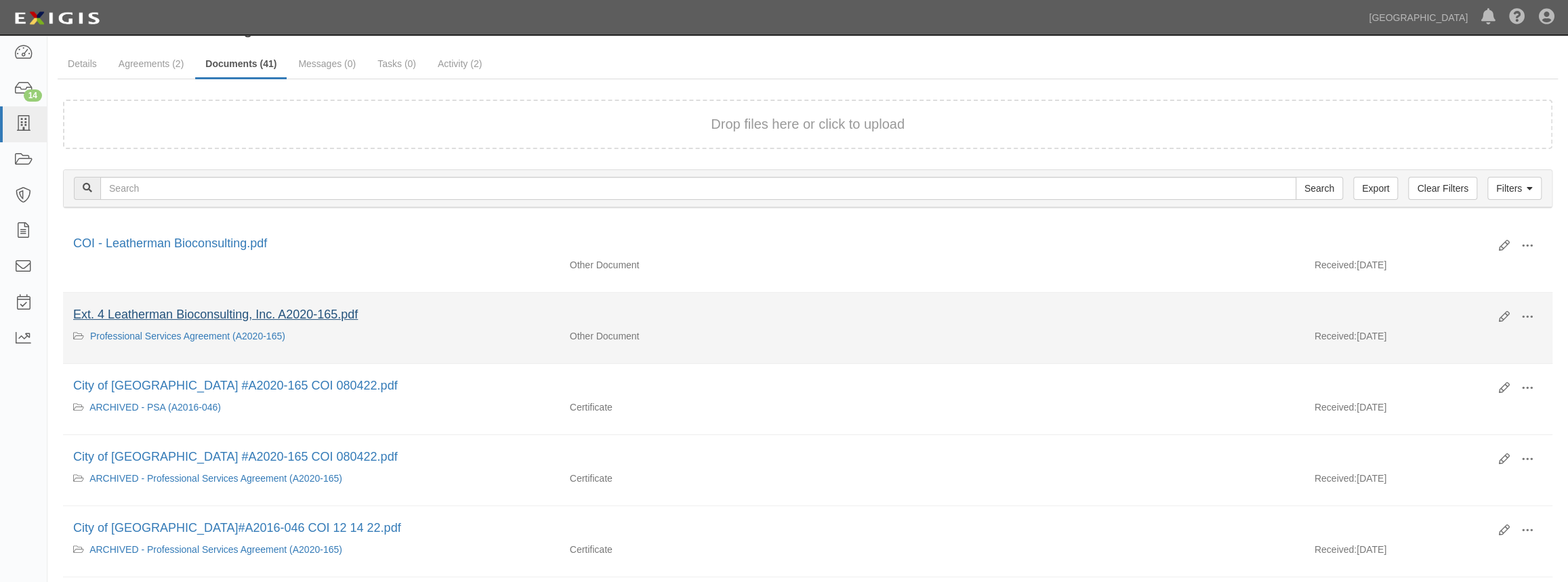
scroll to position [0, 0]
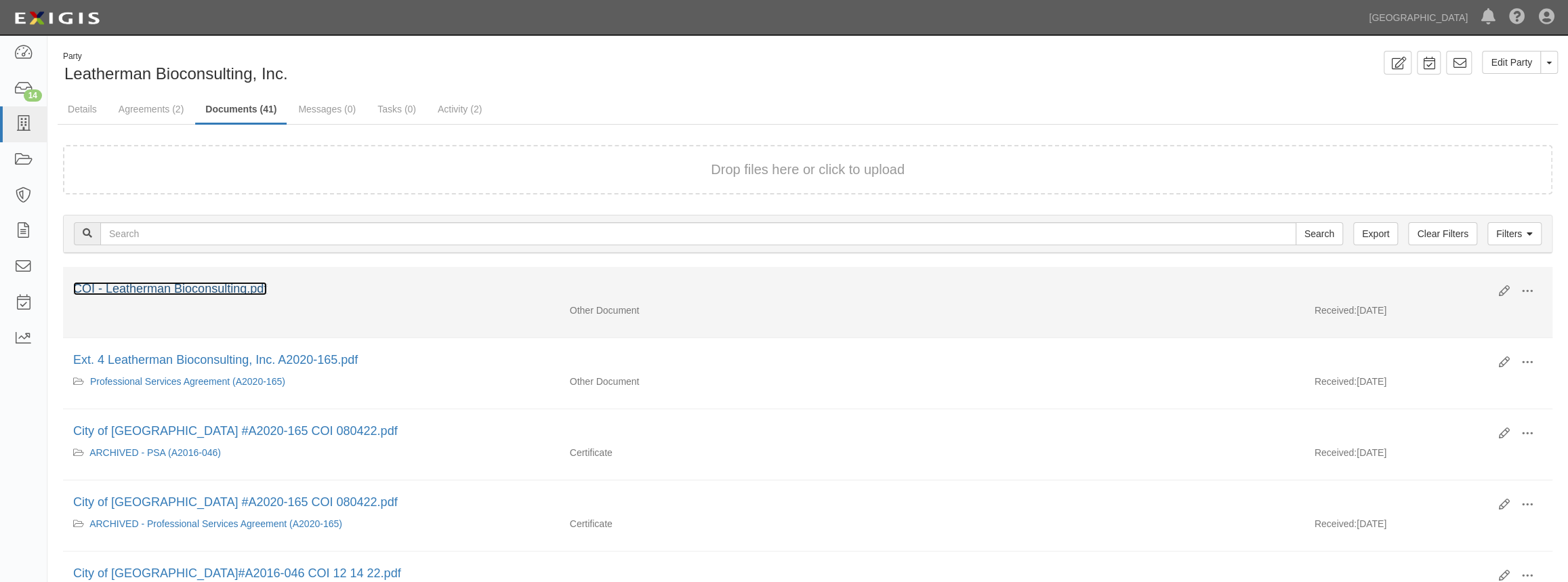
click at [195, 287] on link "COI - Leatherman Bioconsulting.pdf" at bounding box center [170, 289] width 194 height 13
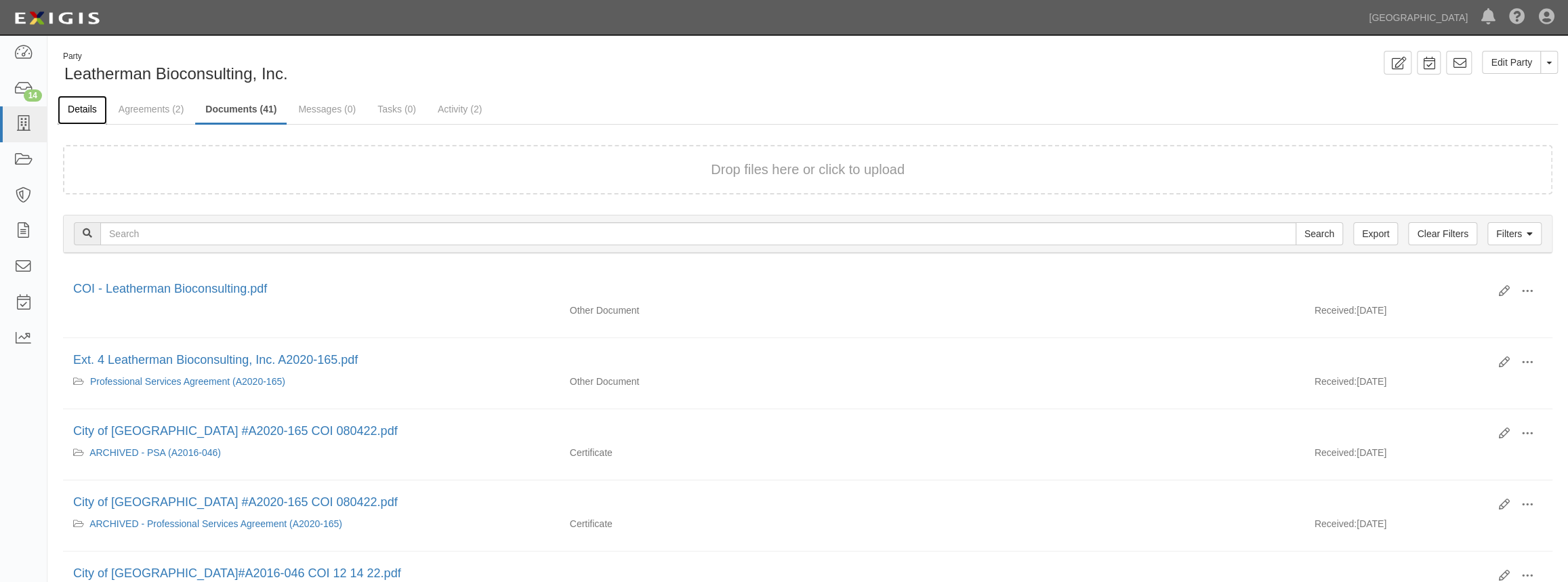
click at [83, 112] on link "Details" at bounding box center [82, 109] width 49 height 29
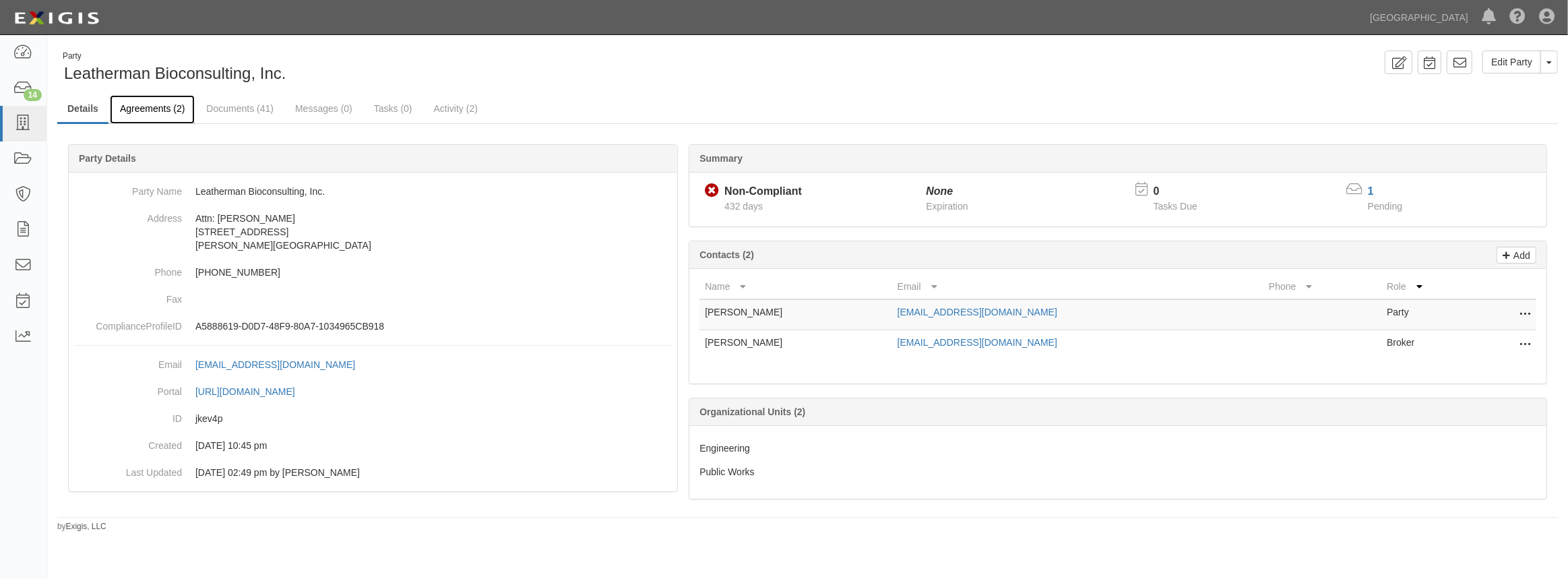
click at [128, 107] on link "Agreements (2)" at bounding box center [152, 109] width 85 height 29
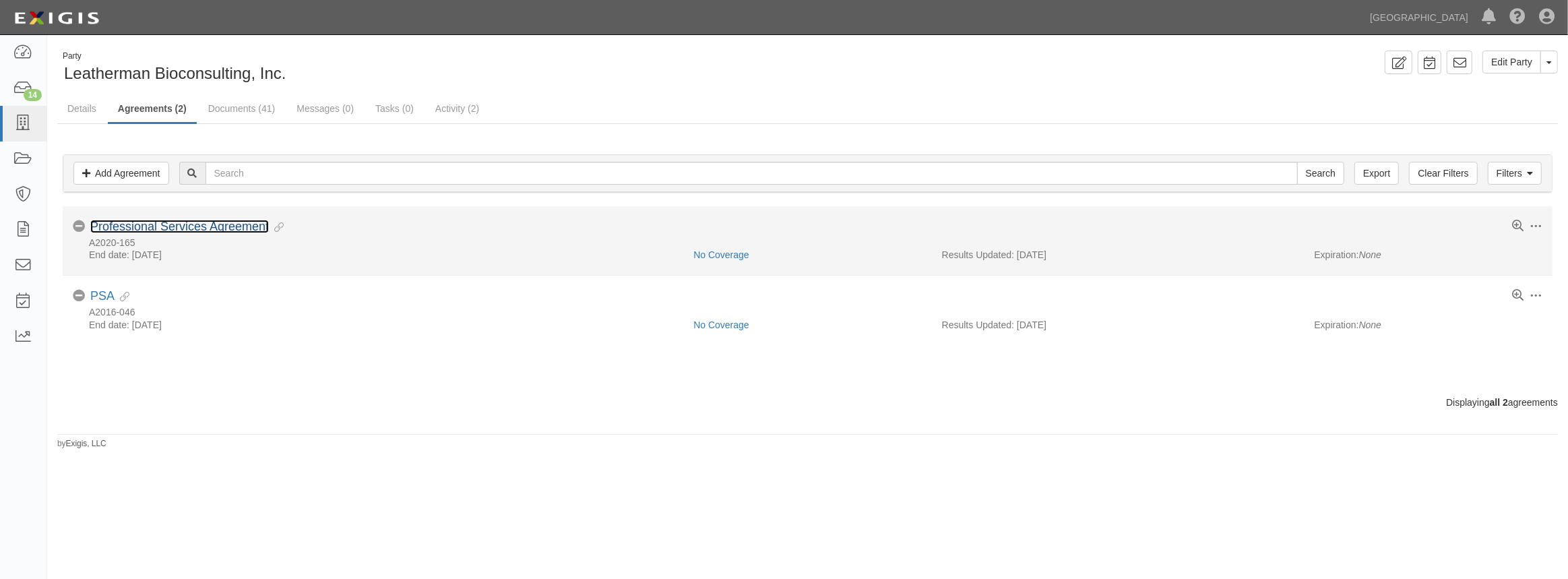
click at [151, 223] on link "Professional Services Agreement" at bounding box center [179, 227] width 178 height 13
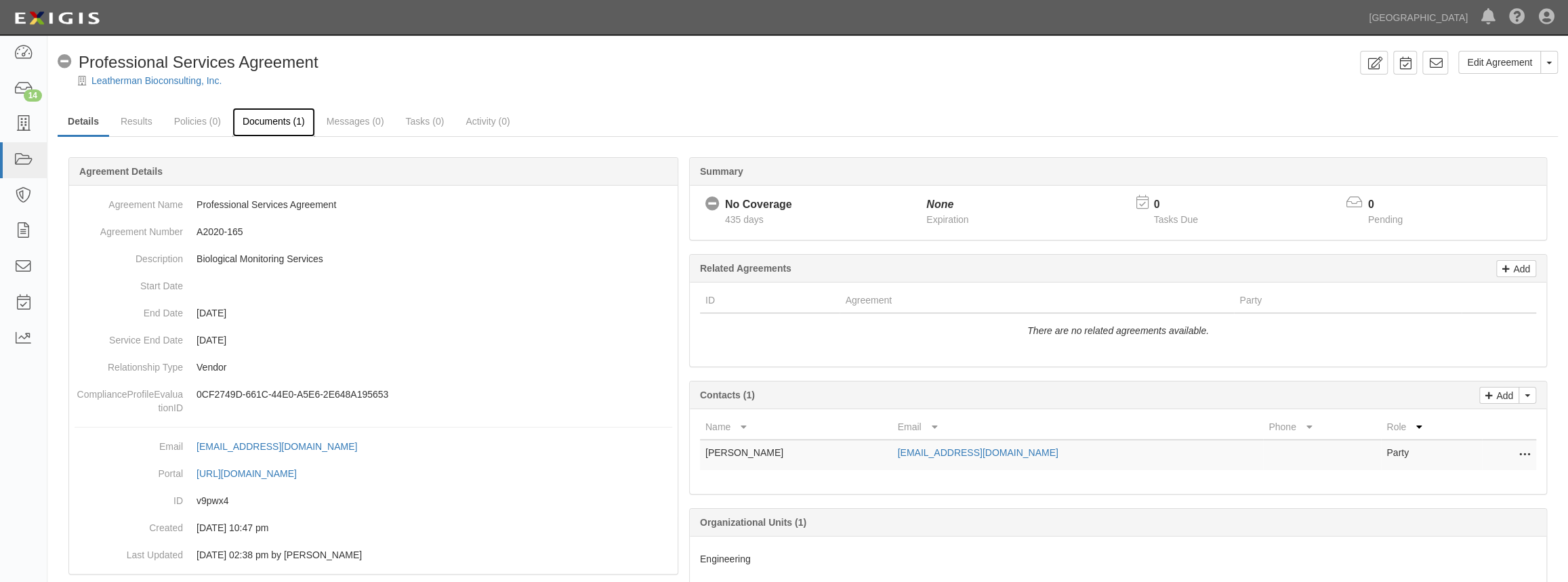
click at [279, 127] on link "Documents (1)" at bounding box center [273, 122] width 83 height 29
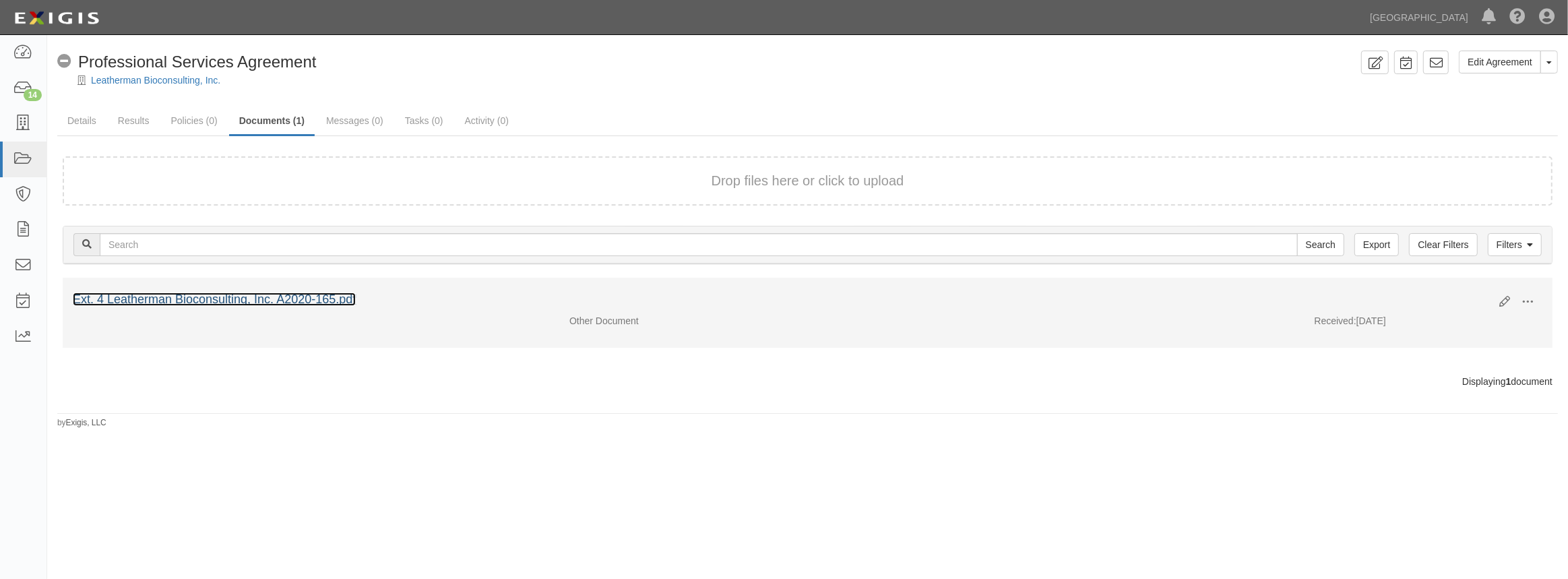
click at [202, 299] on link "Ext. 4 Leatherman Bioconsulting, Inc. A2020-165.pdf" at bounding box center [214, 299] width 283 height 13
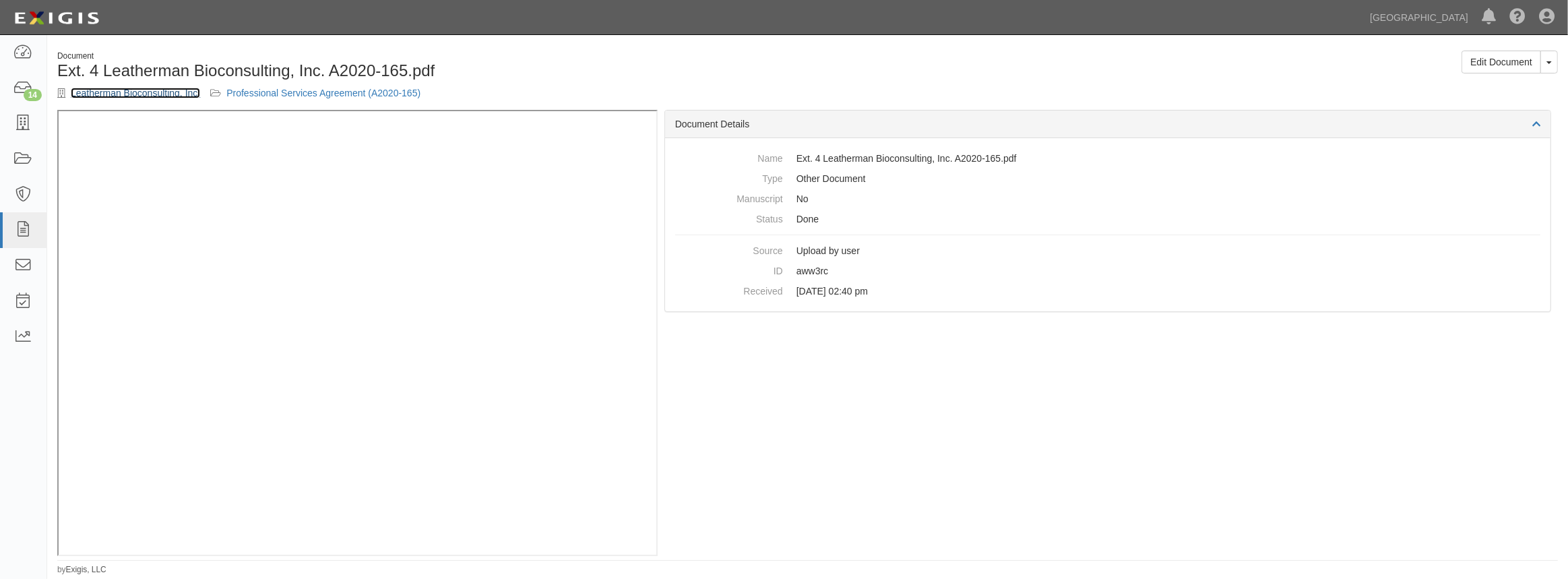
click at [90, 92] on link "Leatherman Bioconsulting, Inc." at bounding box center [135, 93] width 129 height 11
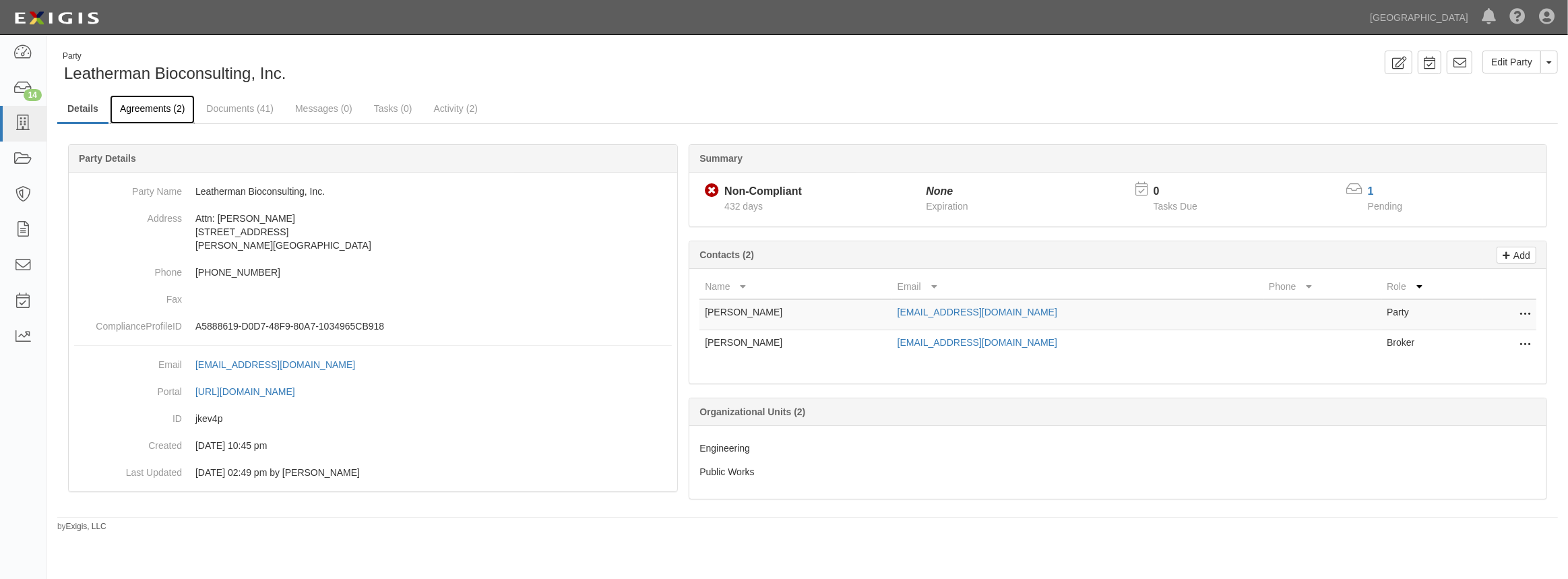
click at [161, 121] on link "Agreements (2)" at bounding box center [152, 109] width 85 height 29
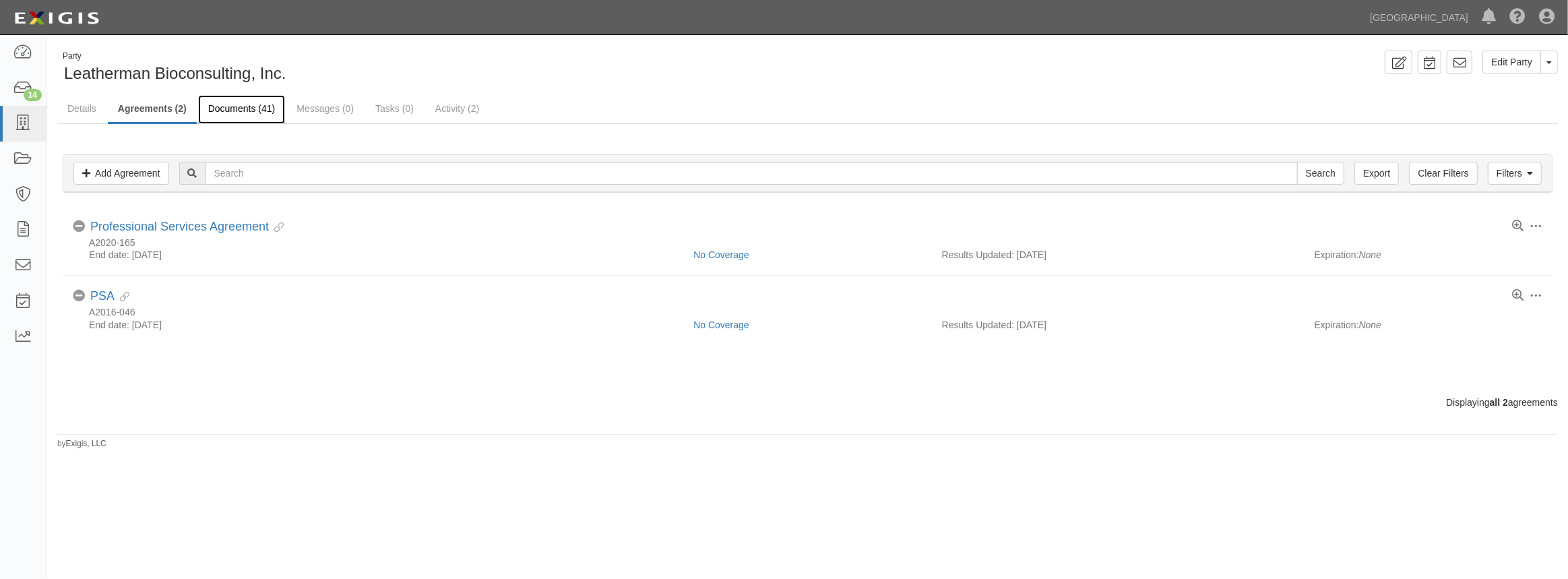
click at [242, 107] on link "Documents (41)" at bounding box center [242, 109] width 88 height 29
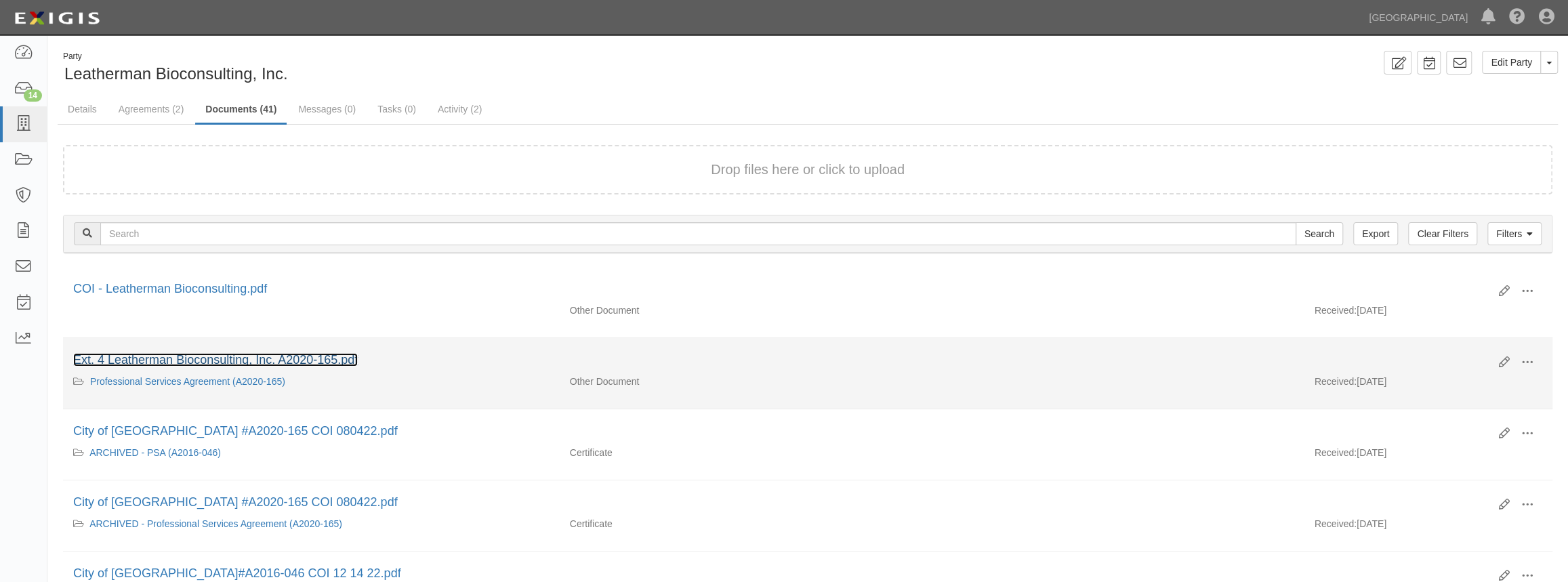
click at [230, 361] on link "Ext. 4 Leatherman Bioconsulting, Inc. A2020-165.pdf" at bounding box center [215, 360] width 285 height 13
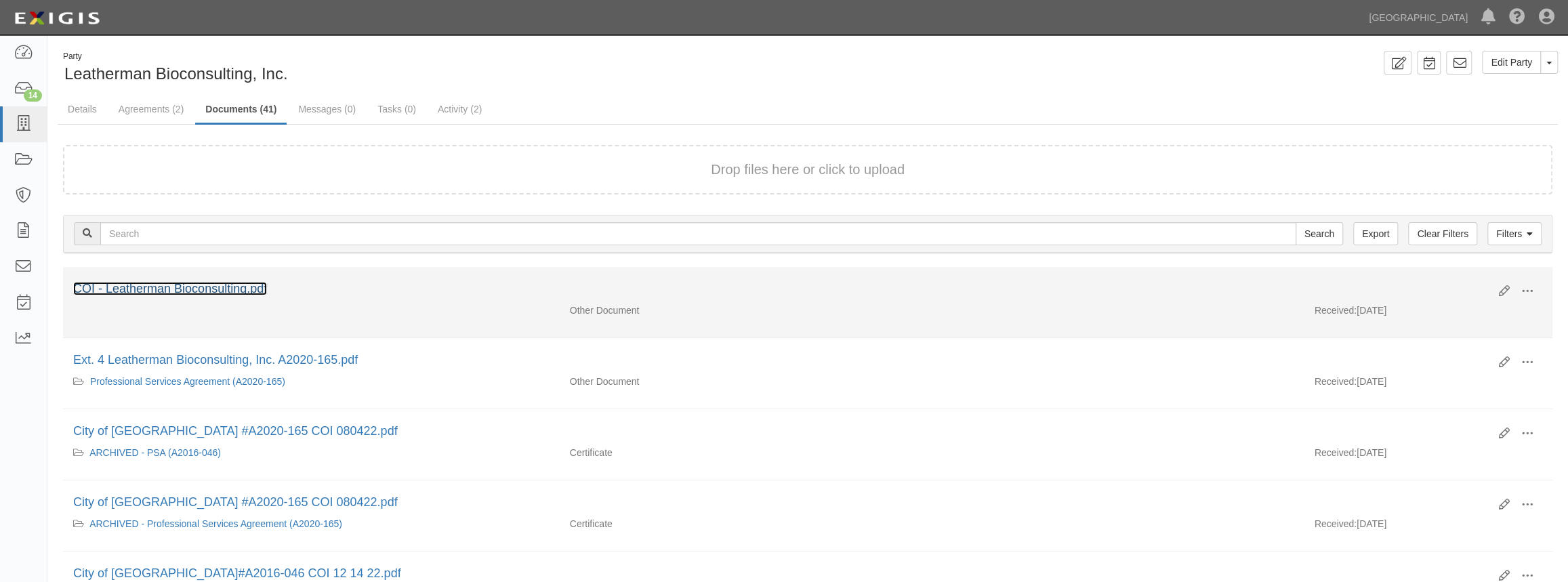
click at [192, 285] on link "COI - Leatherman Bioconsulting.pdf" at bounding box center [170, 289] width 194 height 13
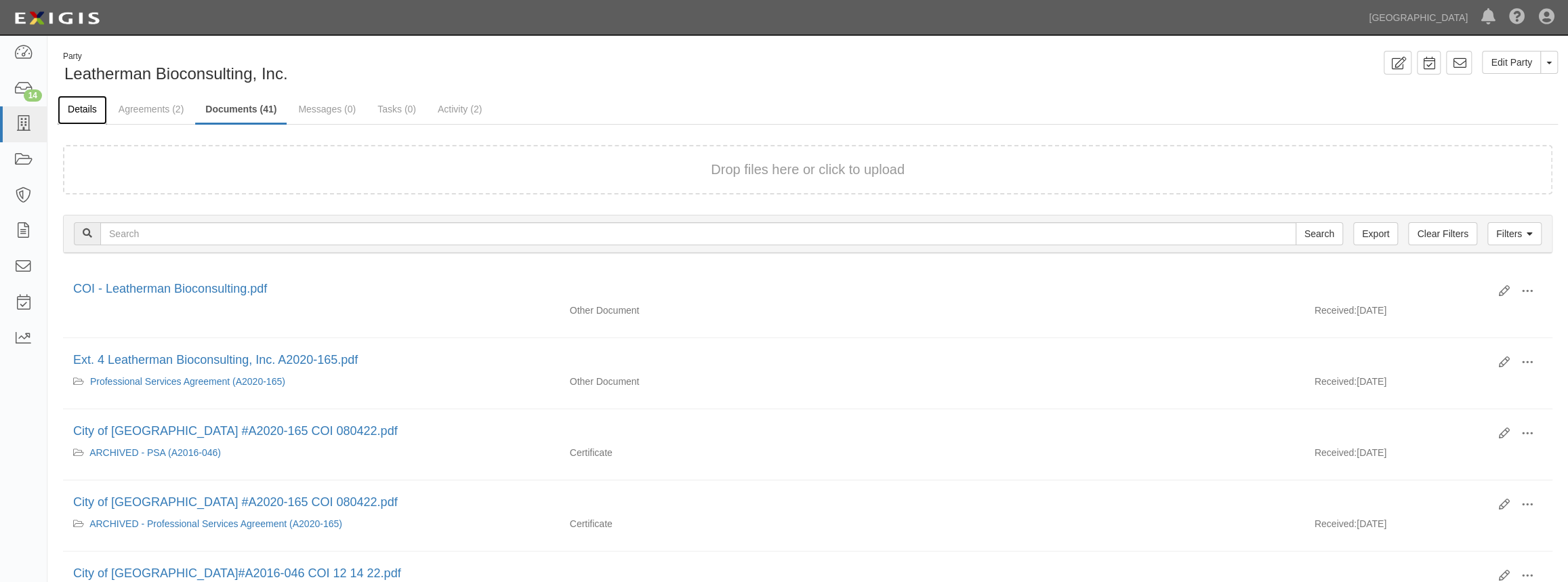
click at [78, 115] on link "Details" at bounding box center [82, 109] width 49 height 29
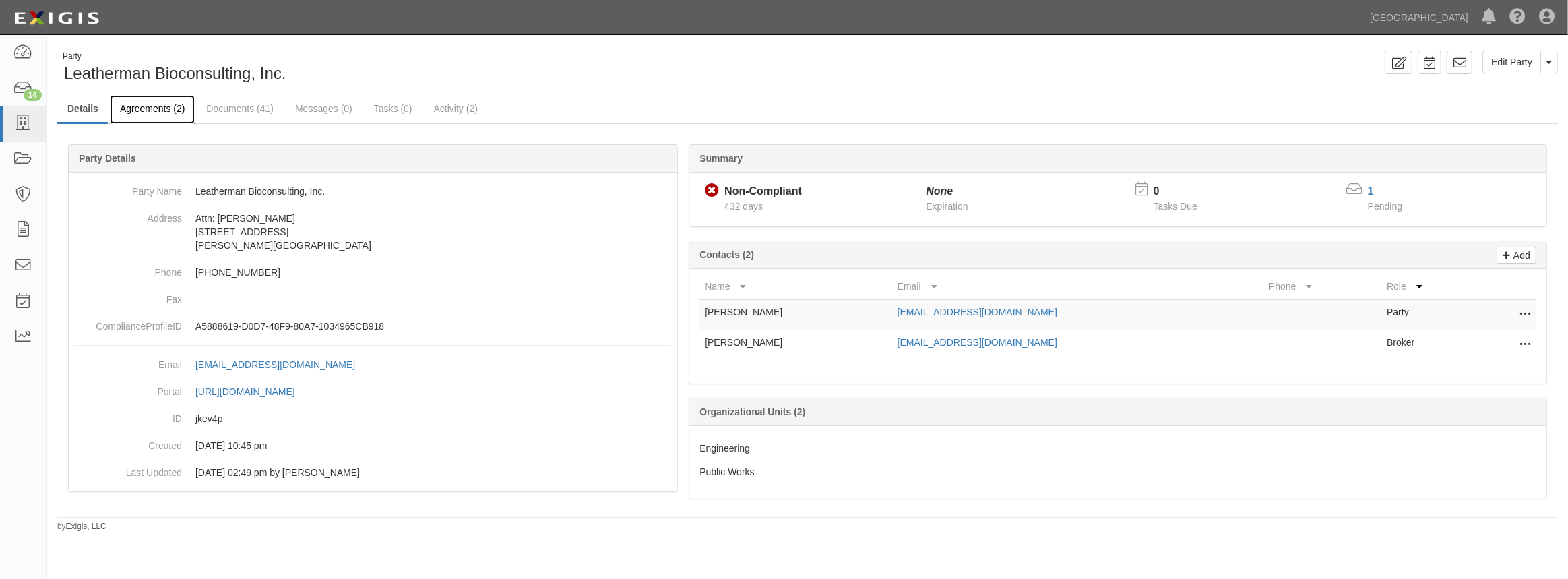
click at [120, 101] on link "Agreements (2)" at bounding box center [152, 109] width 85 height 29
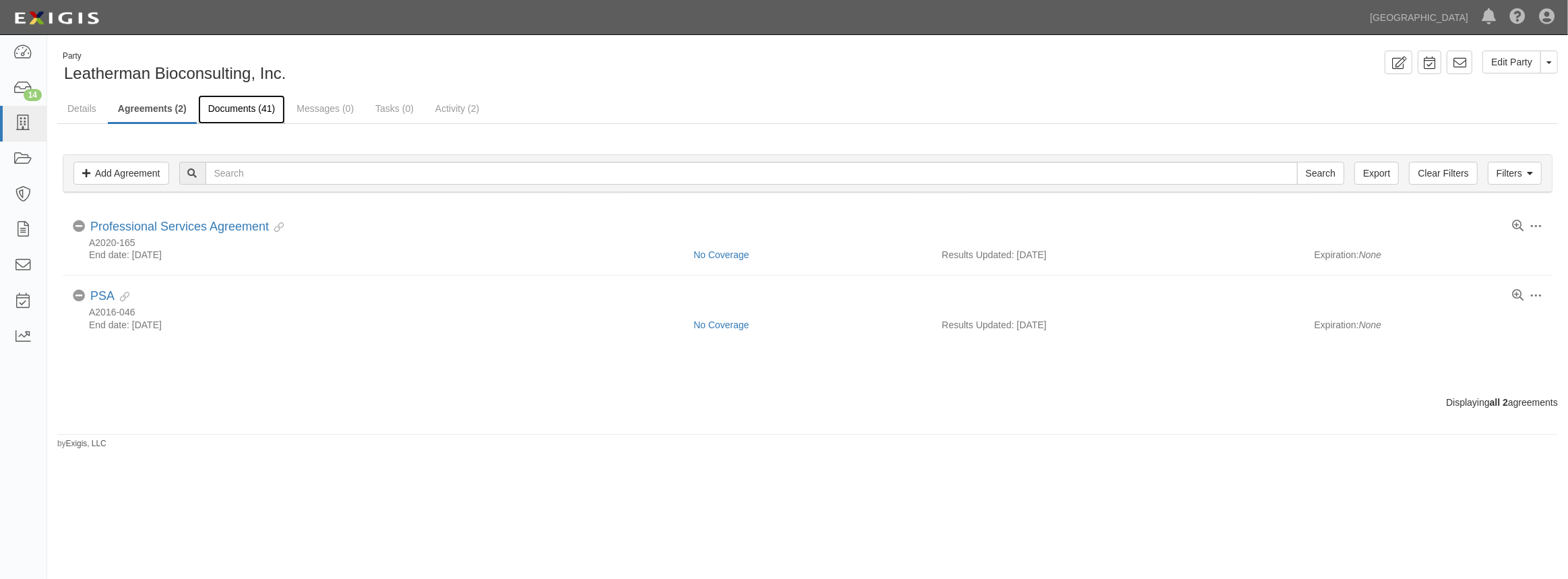
click at [236, 106] on link "Documents (41)" at bounding box center [242, 109] width 88 height 29
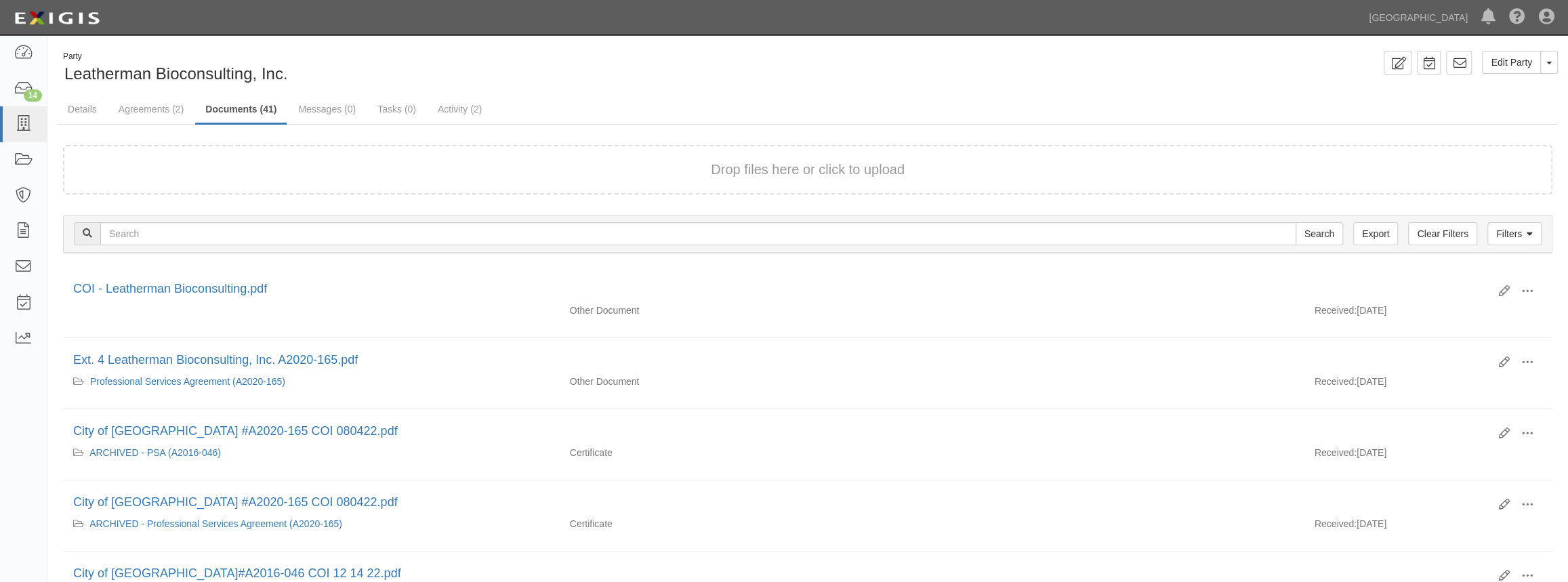
click at [205, 233] on input "text" at bounding box center [698, 234] width 1196 height 23
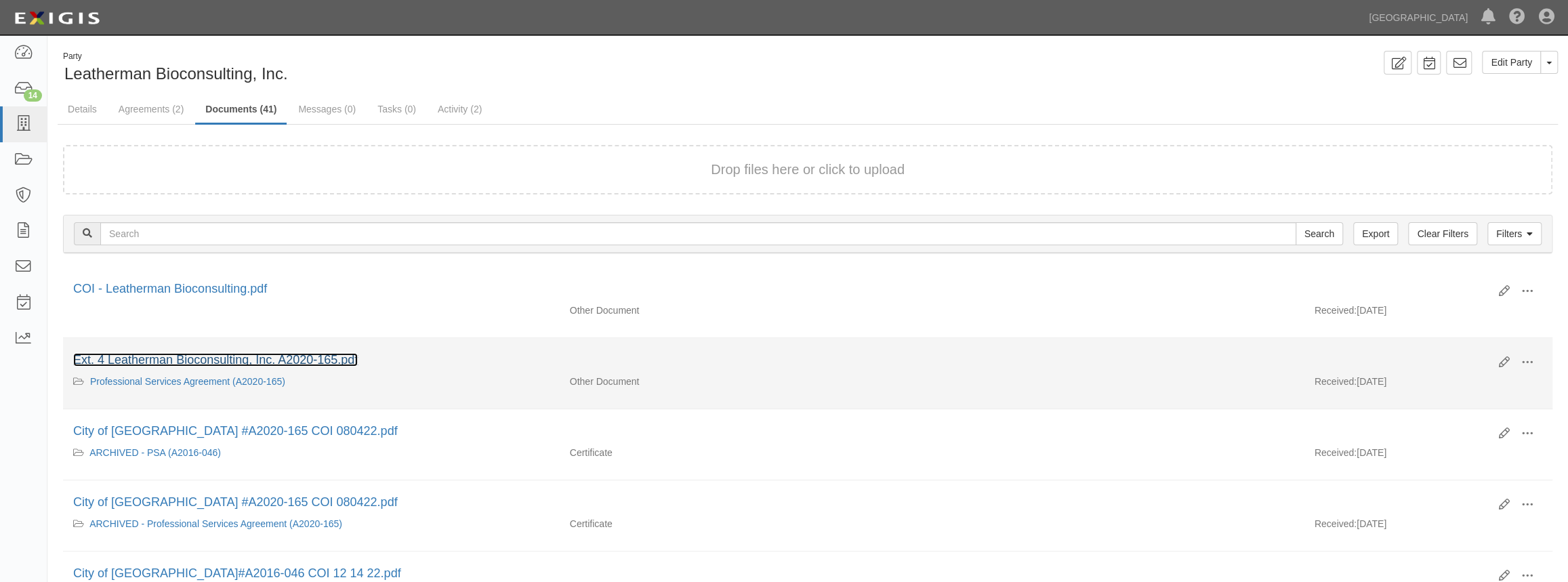
click at [128, 357] on link "Ext. 4 Leatherman Bioconsulting, Inc. A2020-165.pdf" at bounding box center [215, 360] width 285 height 13
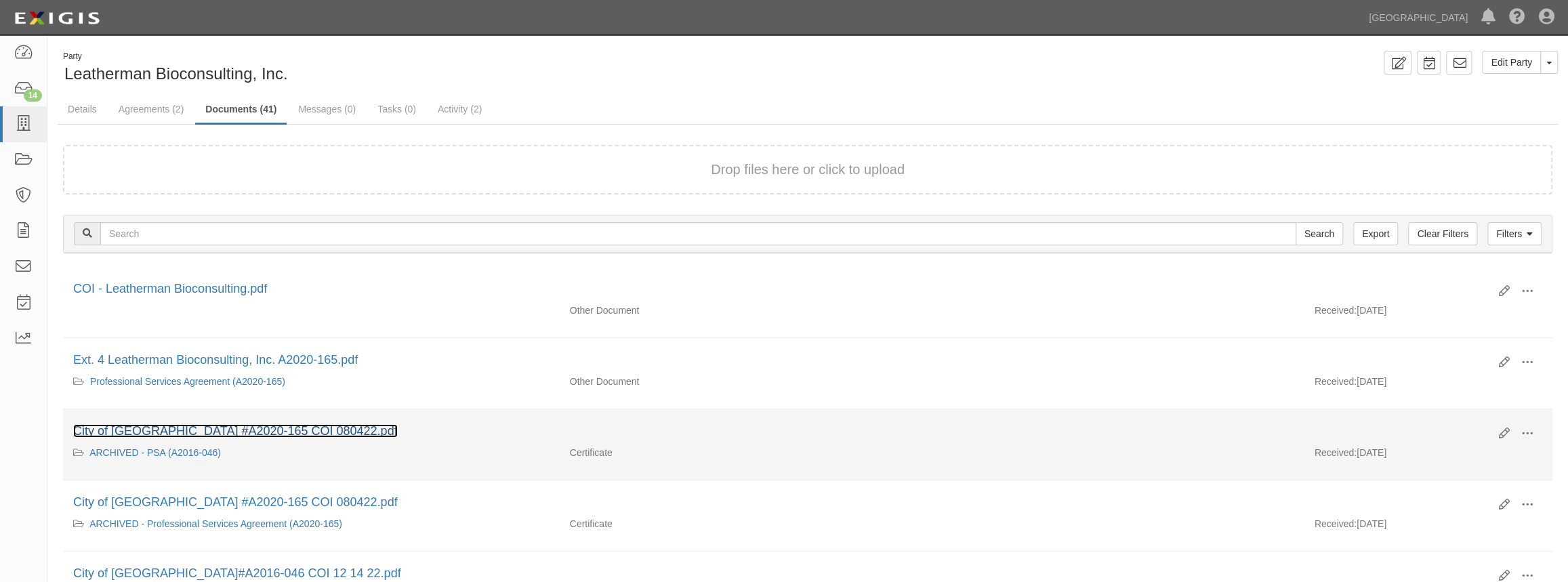
click at [271, 433] on link "City of Chino Hills #A2020-165 COI 080422.pdf" at bounding box center [235, 431] width 325 height 13
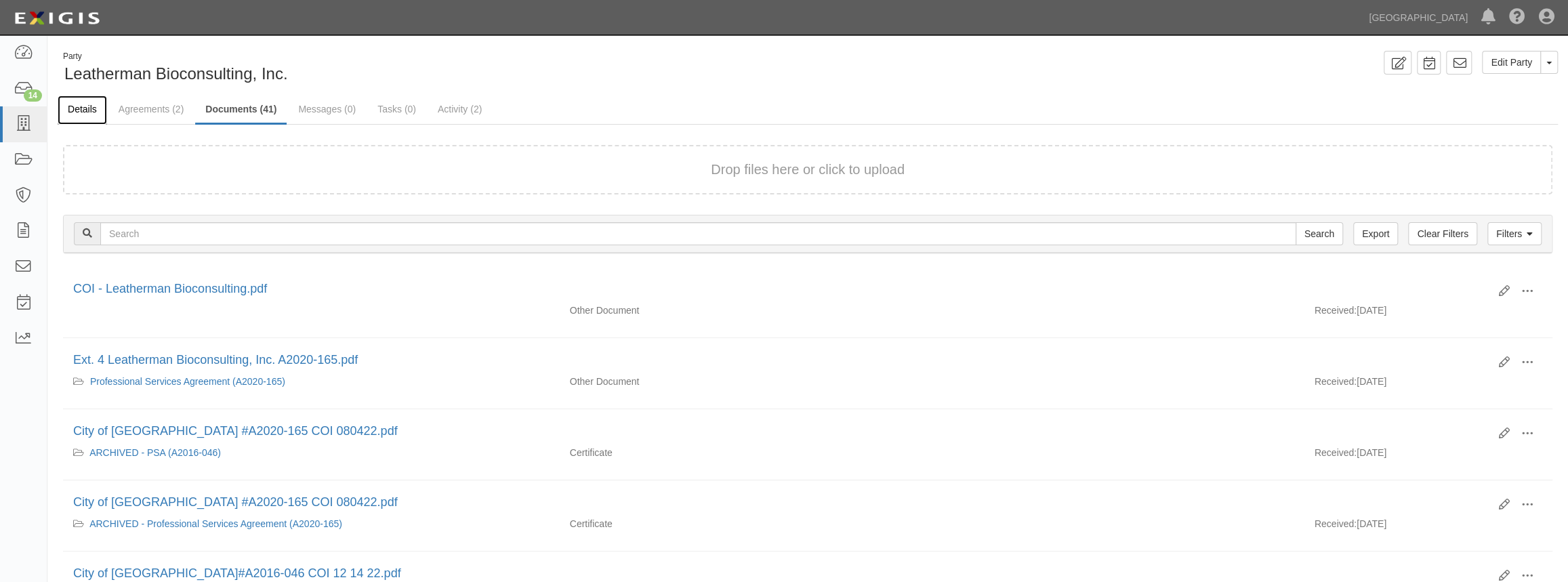
click at [73, 110] on link "Details" at bounding box center [82, 109] width 49 height 29
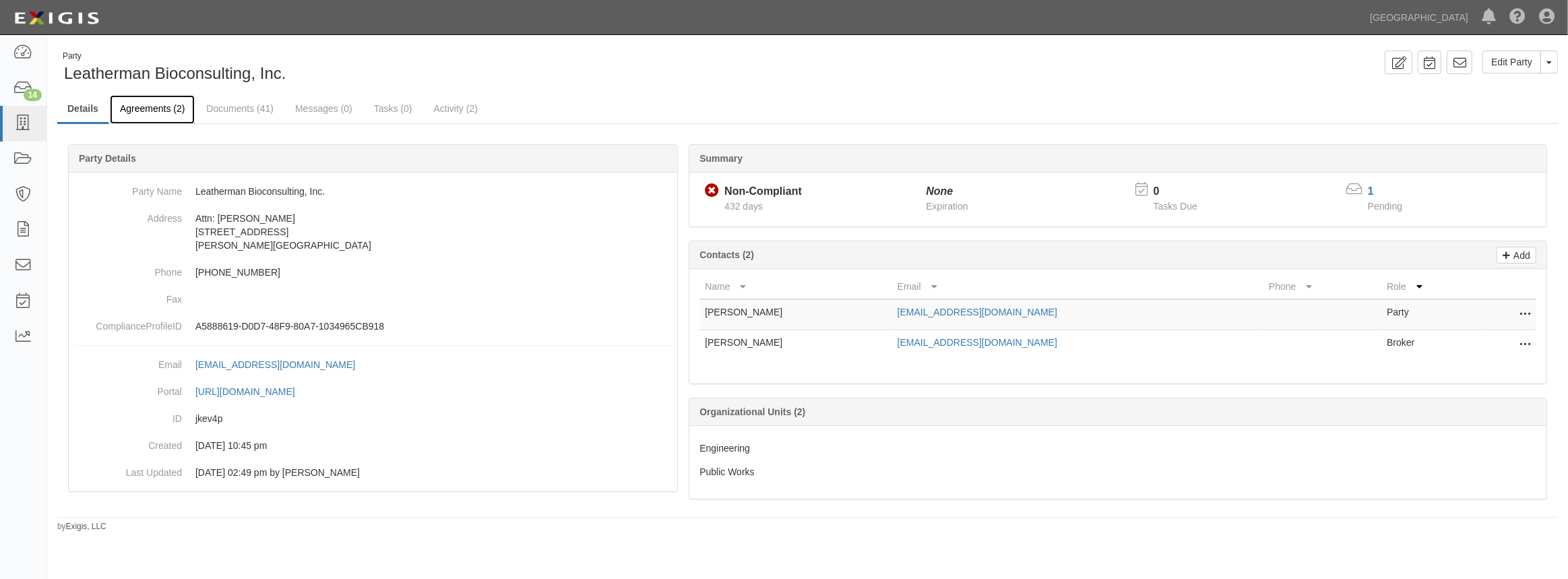
click at [140, 113] on link "Agreements (2)" at bounding box center [152, 109] width 85 height 29
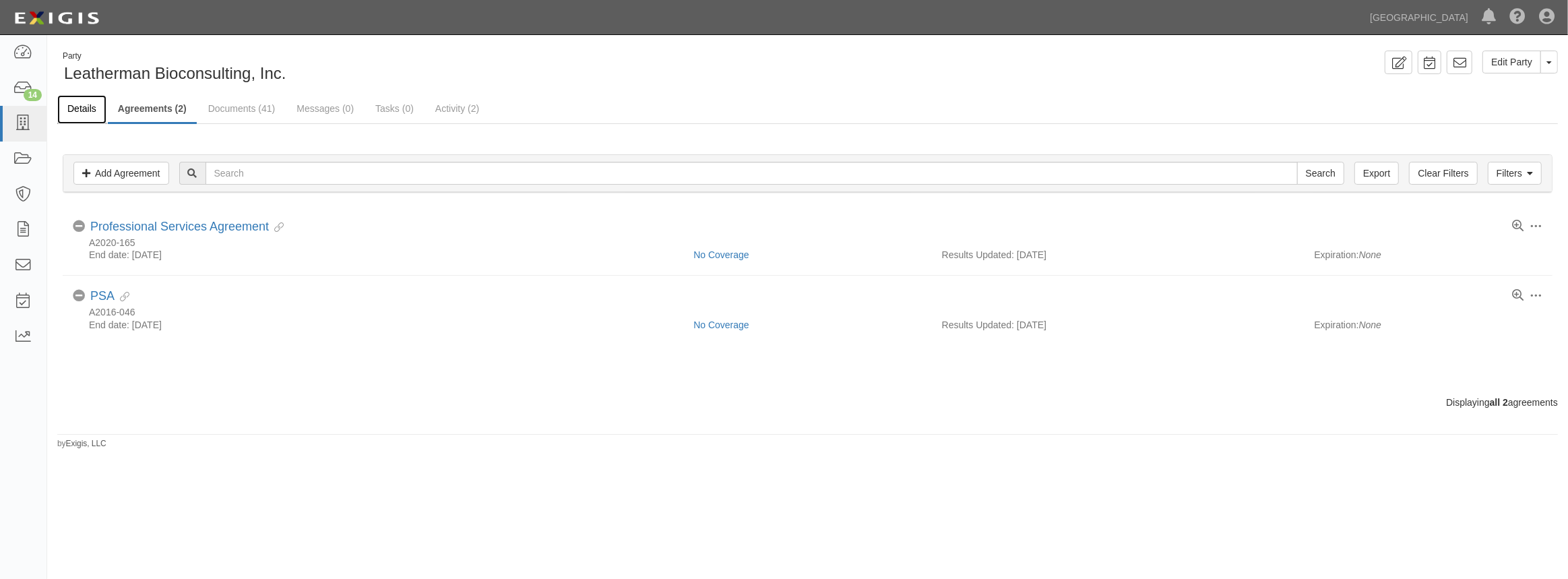
click at [72, 105] on link "Details" at bounding box center [81, 109] width 49 height 29
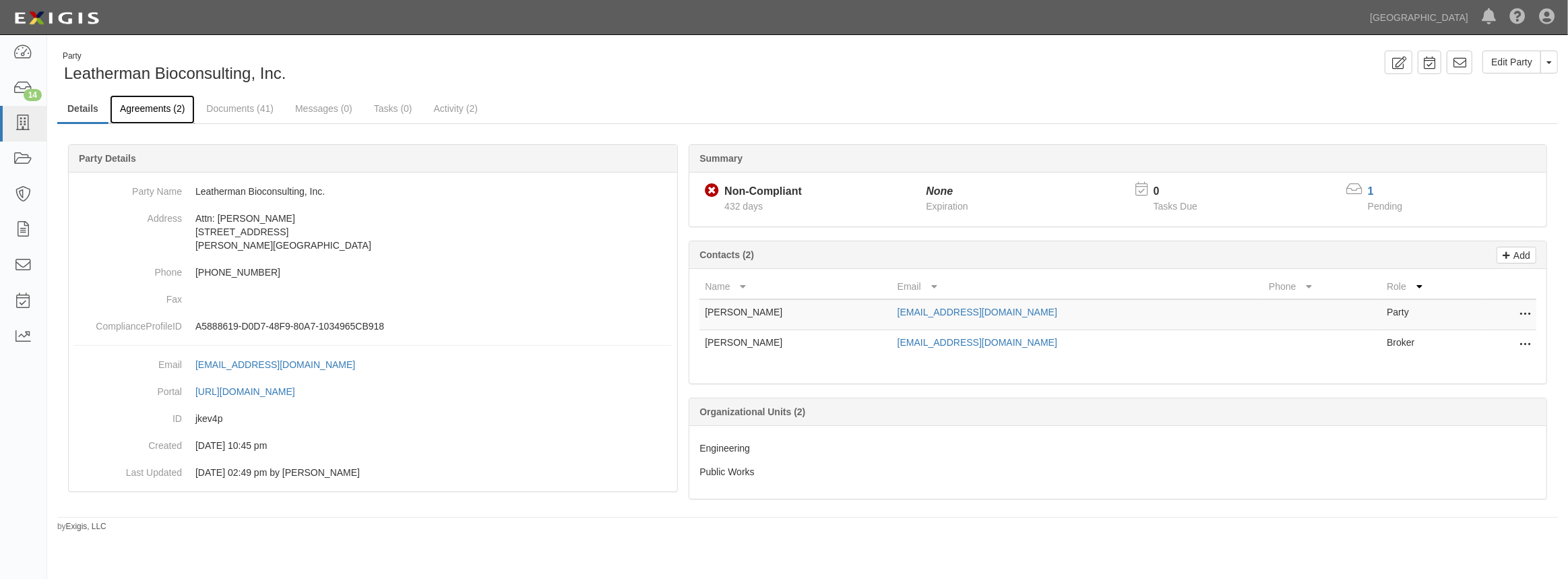
click at [161, 121] on link "Agreements (2)" at bounding box center [152, 109] width 85 height 29
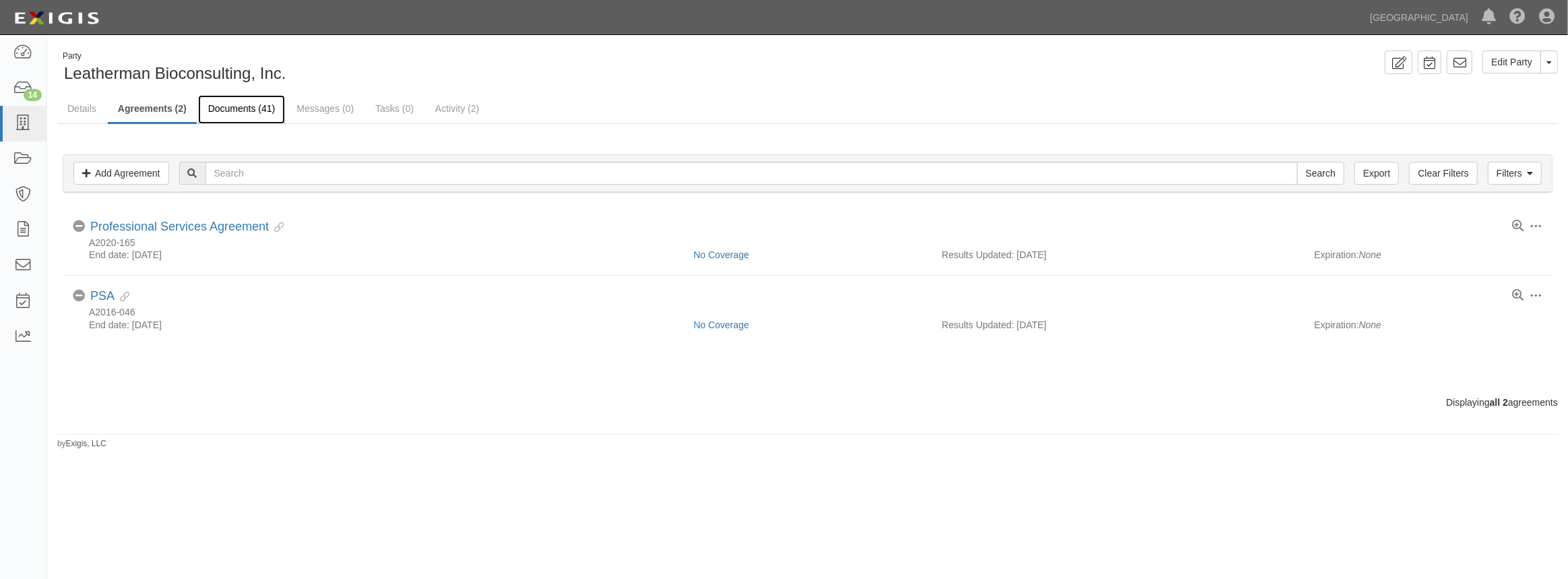
click at [234, 114] on link "Documents (41)" at bounding box center [242, 109] width 88 height 29
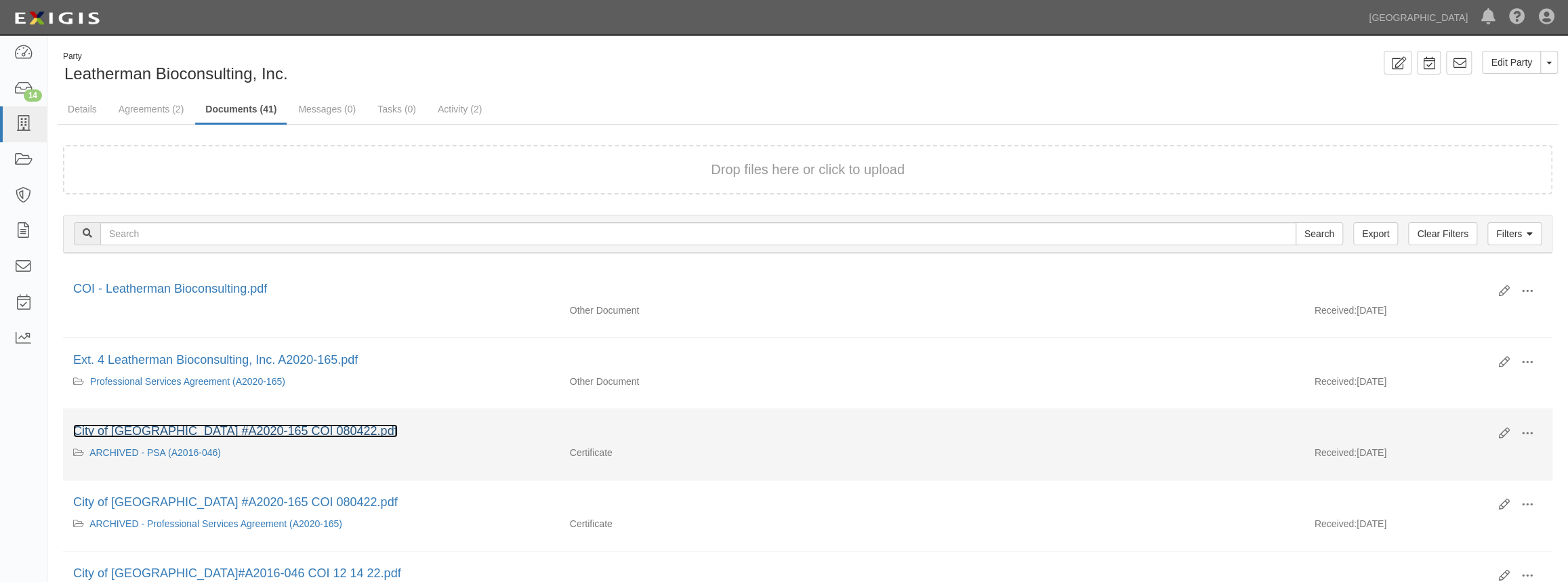
click at [227, 430] on link "City of Chino Hills #A2020-165 COI 080422.pdf" at bounding box center [235, 431] width 325 height 13
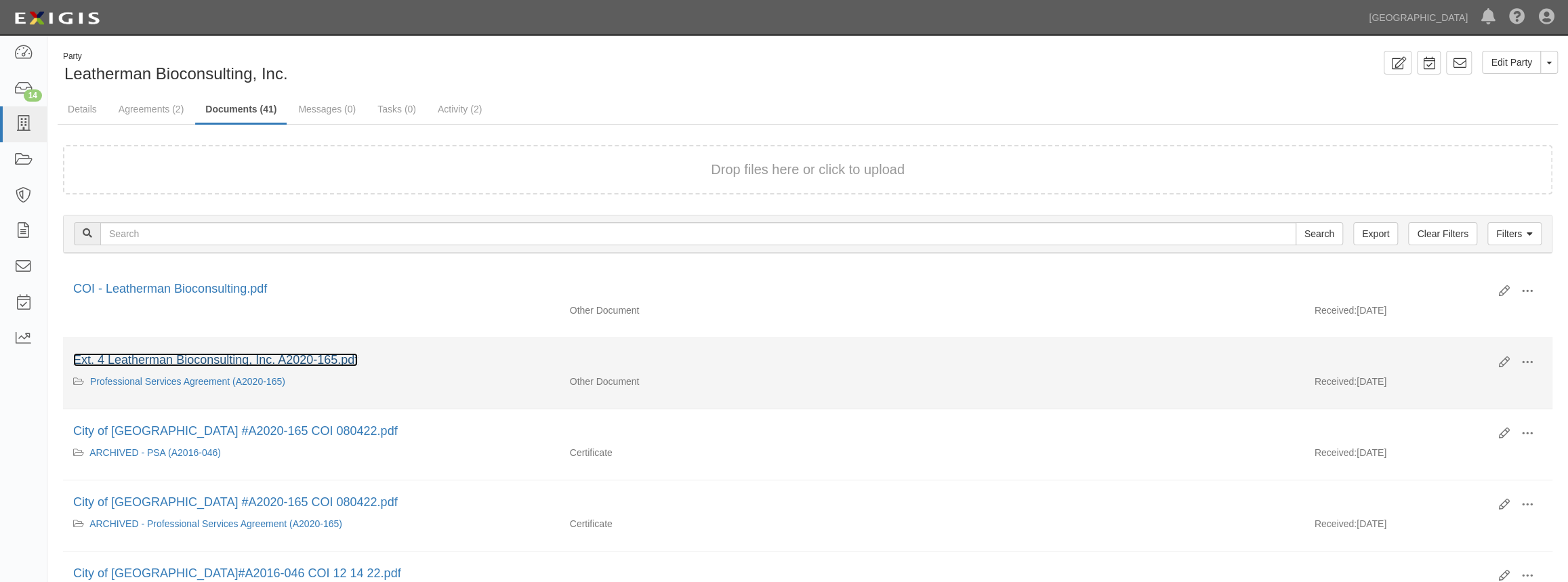
click at [148, 362] on link "Ext. 4 Leatherman Bioconsulting, Inc. A2020-165.pdf" at bounding box center [215, 360] width 285 height 13
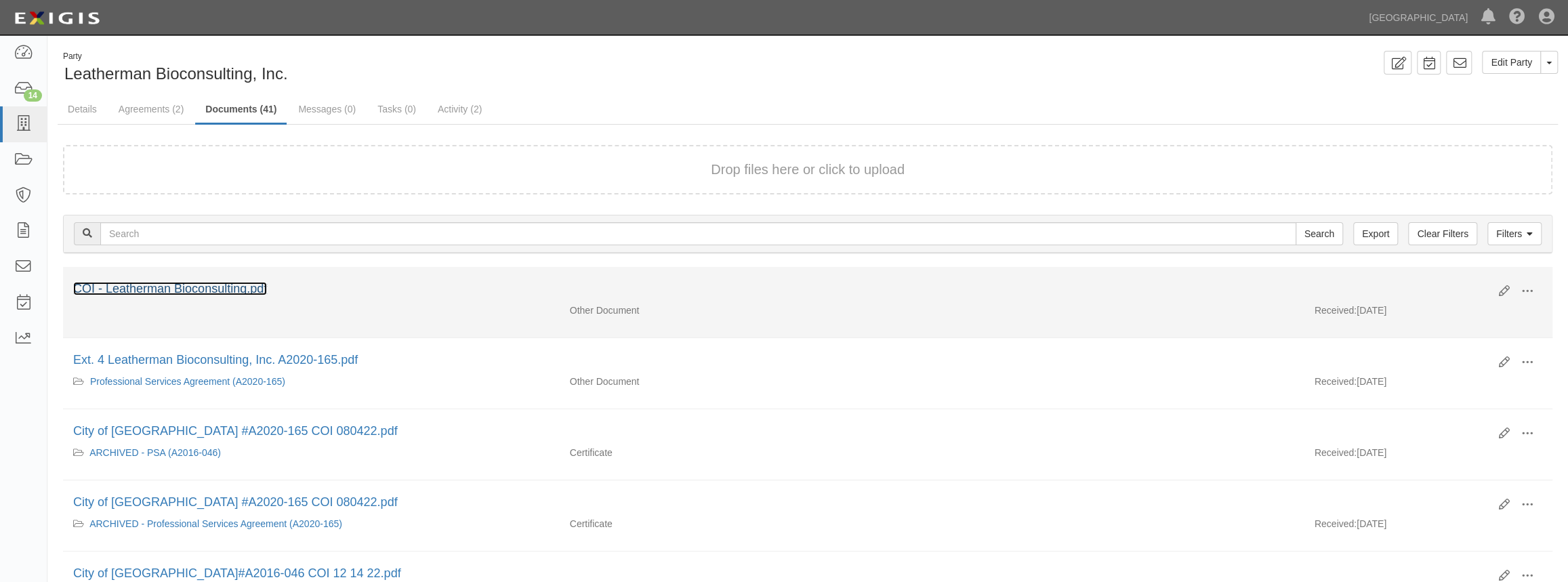
click at [239, 293] on link "COI - Leatherman Bioconsulting.pdf" at bounding box center [170, 289] width 194 height 13
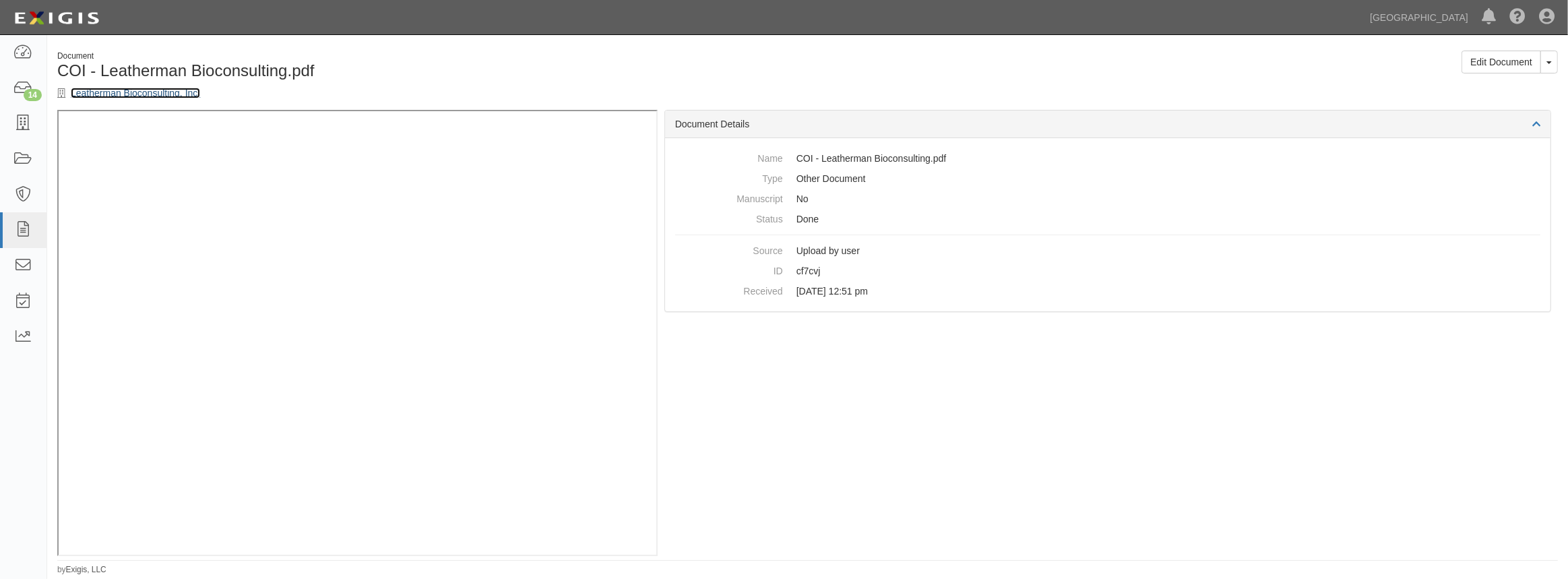
click at [79, 94] on link "Leatherman Bioconsulting, Inc." at bounding box center [135, 93] width 129 height 11
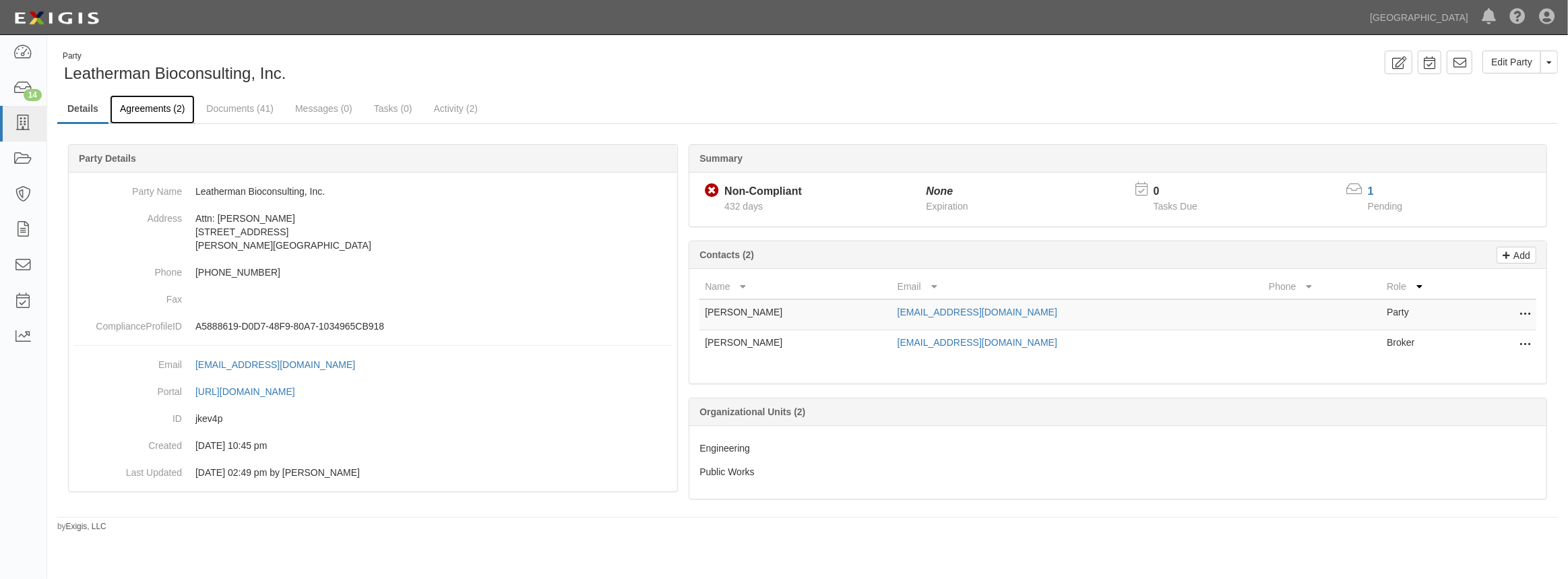
click at [170, 110] on link "Agreements (2)" at bounding box center [152, 109] width 85 height 29
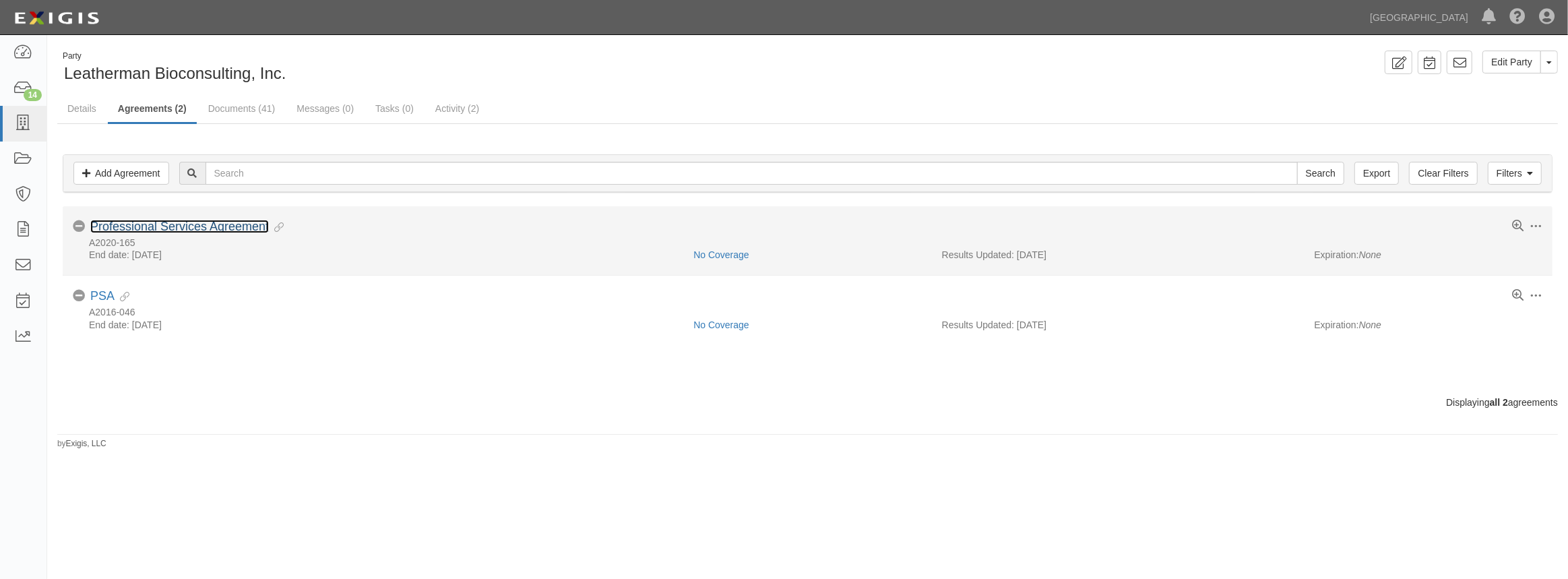
click at [163, 228] on link "Professional Services Agreement" at bounding box center [179, 227] width 178 height 13
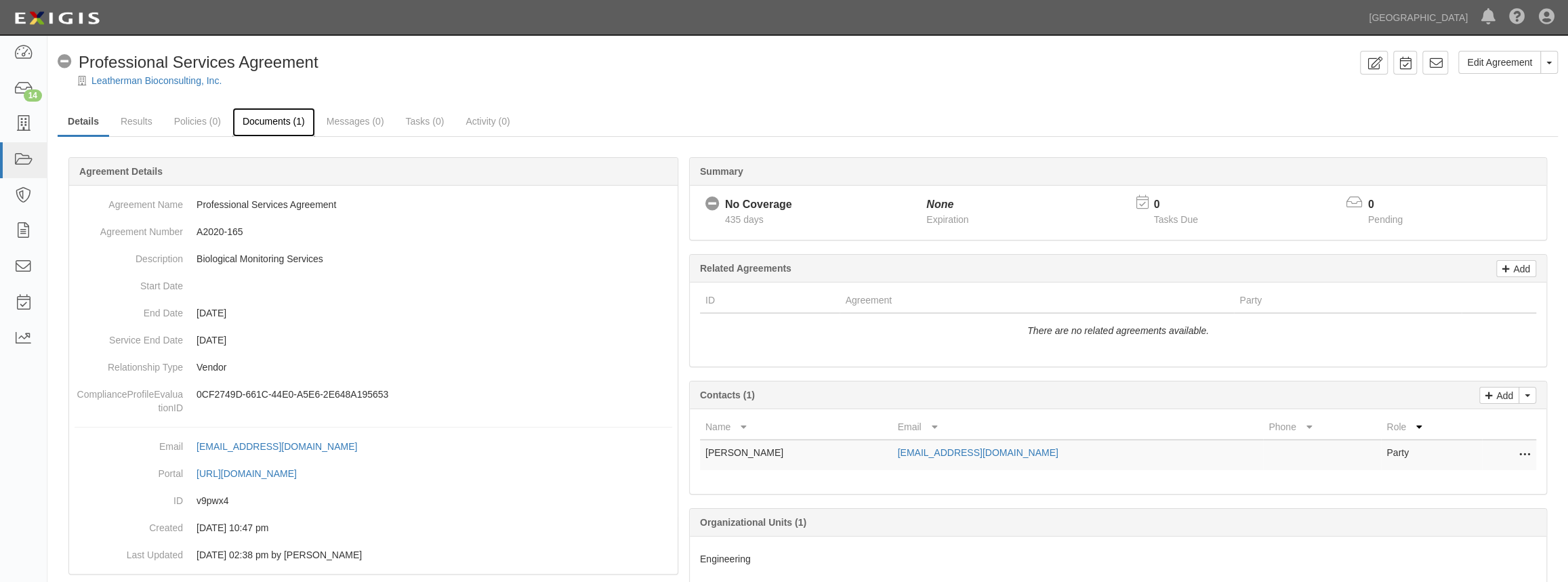
click at [252, 123] on link "Documents (1)" at bounding box center [273, 122] width 83 height 29
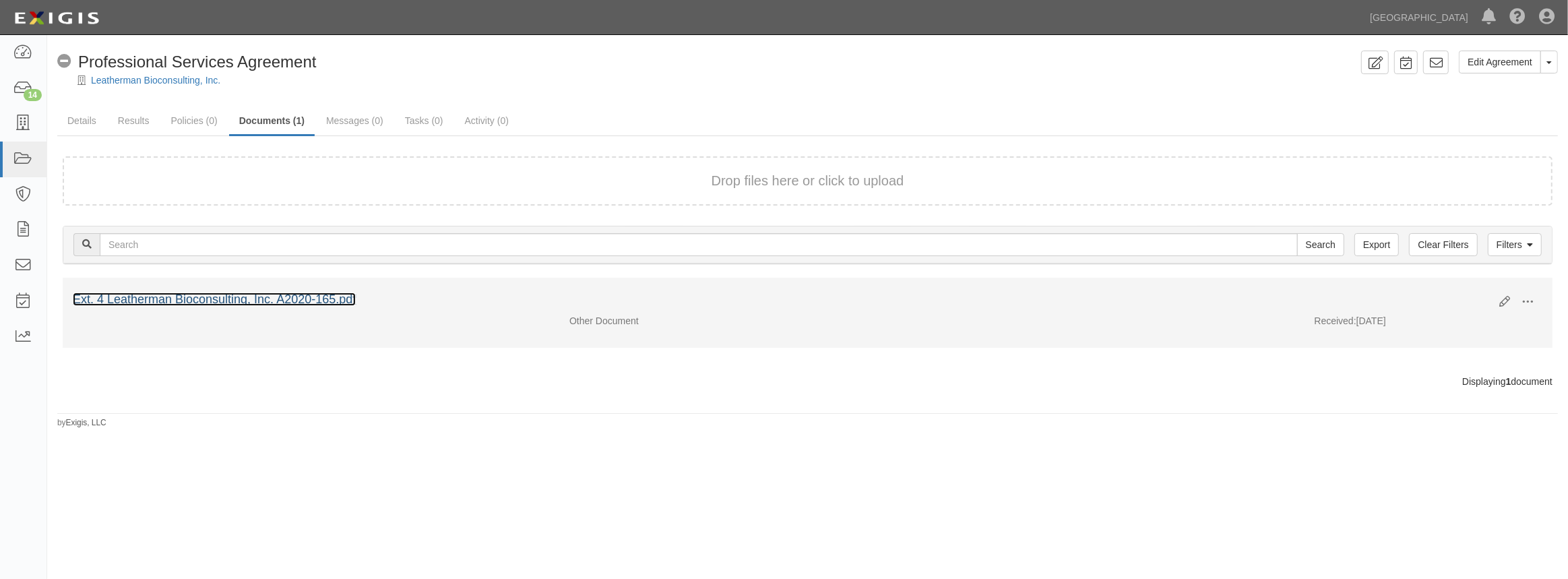
click at [177, 299] on link "Ext. 4 Leatherman Bioconsulting, Inc. A2020-165.pdf" at bounding box center [214, 299] width 283 height 13
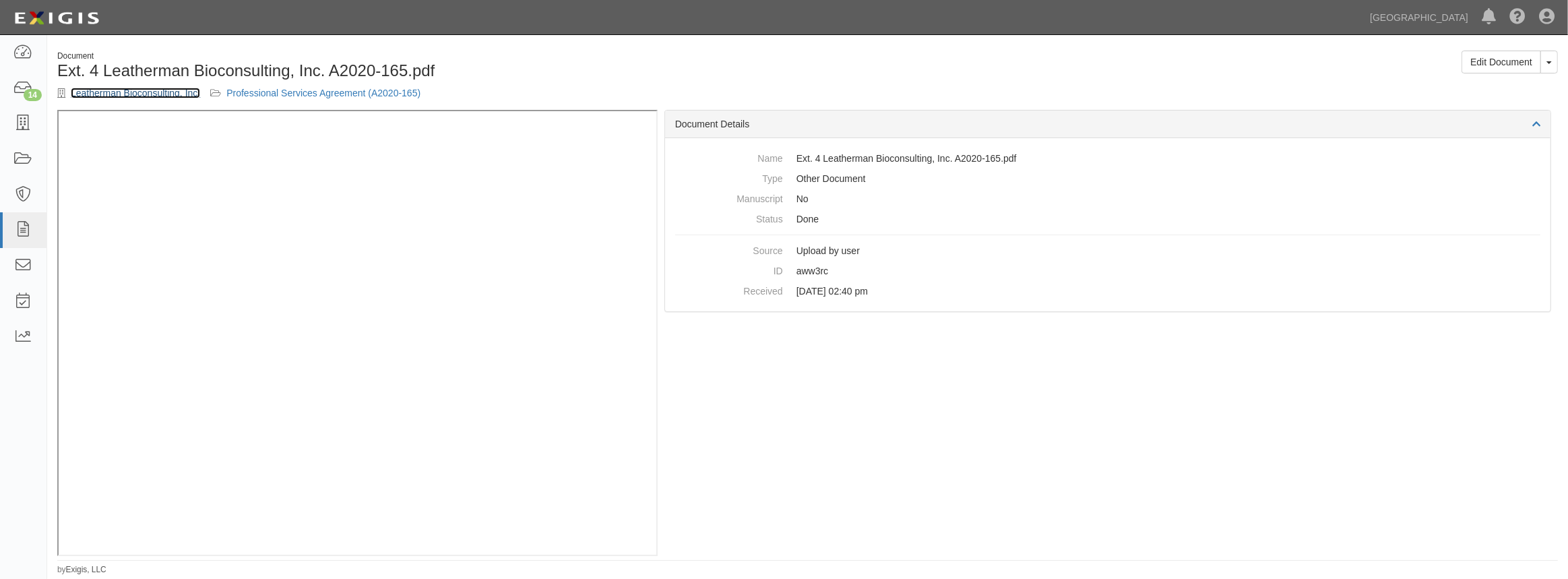
click at [161, 95] on link "Leatherman Bioconsulting, Inc." at bounding box center [135, 93] width 129 height 11
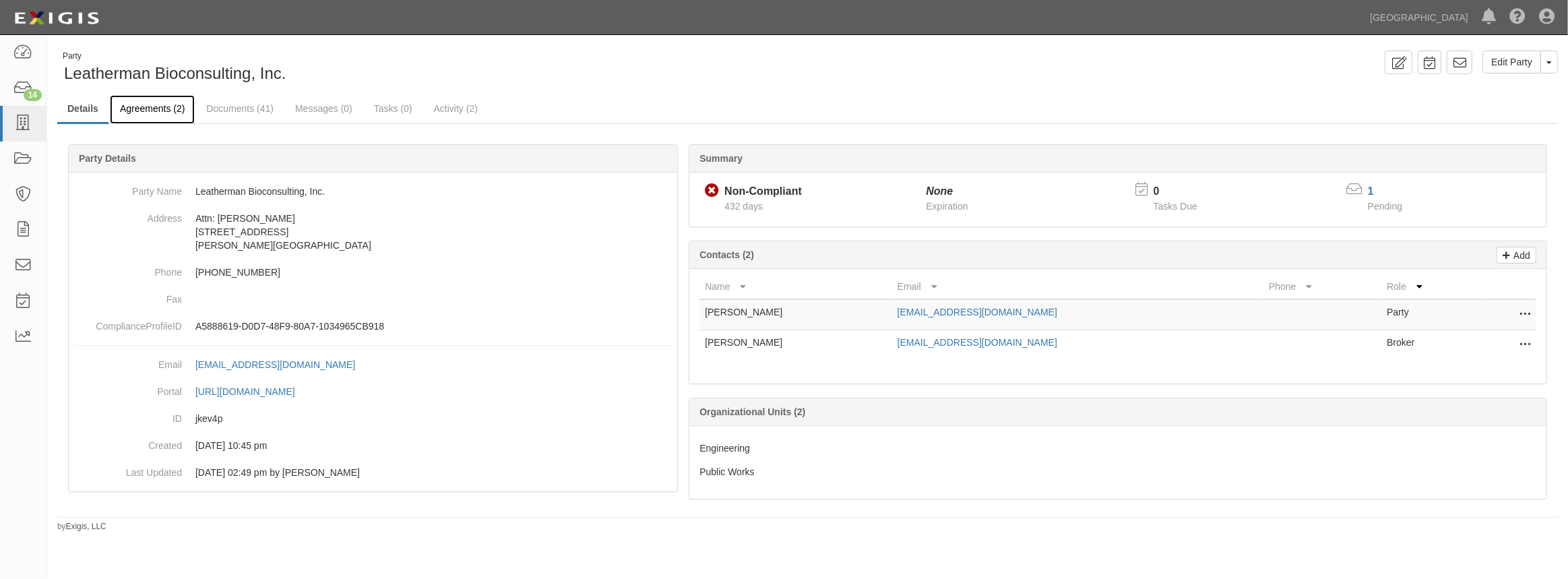
click at [167, 110] on link "Agreements (2)" at bounding box center [152, 109] width 85 height 29
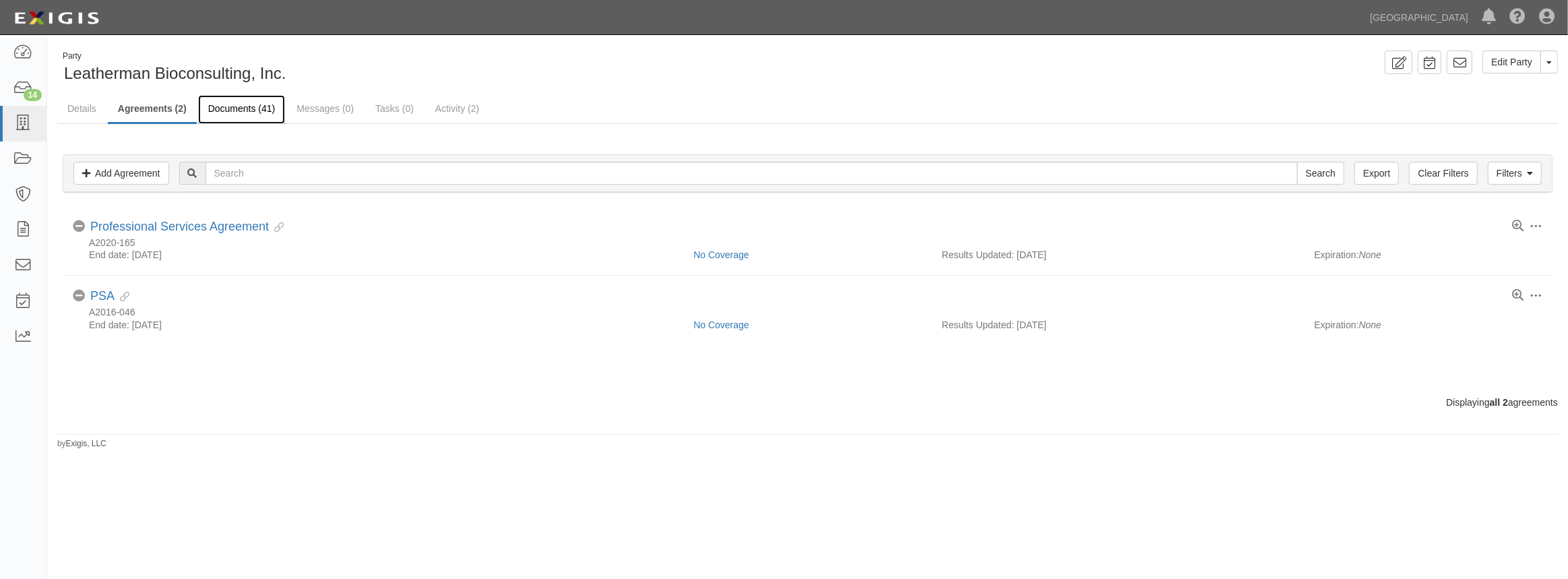
click at [252, 115] on link "Documents (41)" at bounding box center [242, 109] width 88 height 29
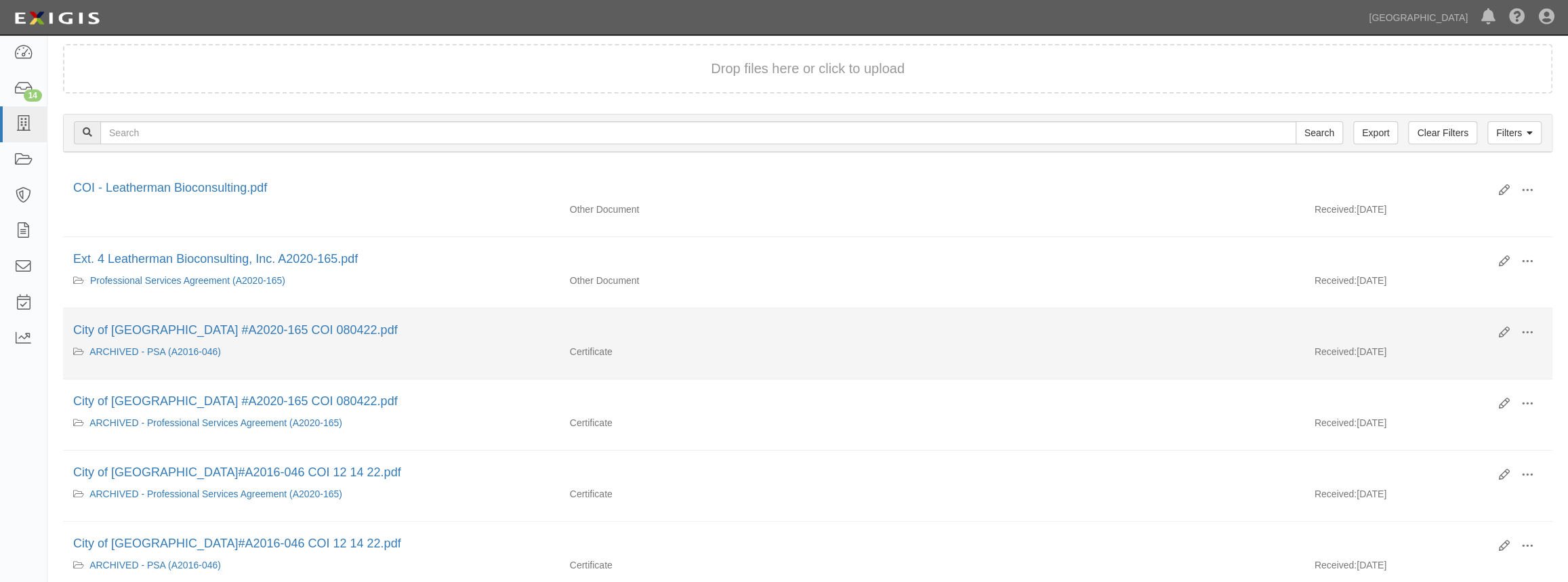
scroll to position [123, 0]
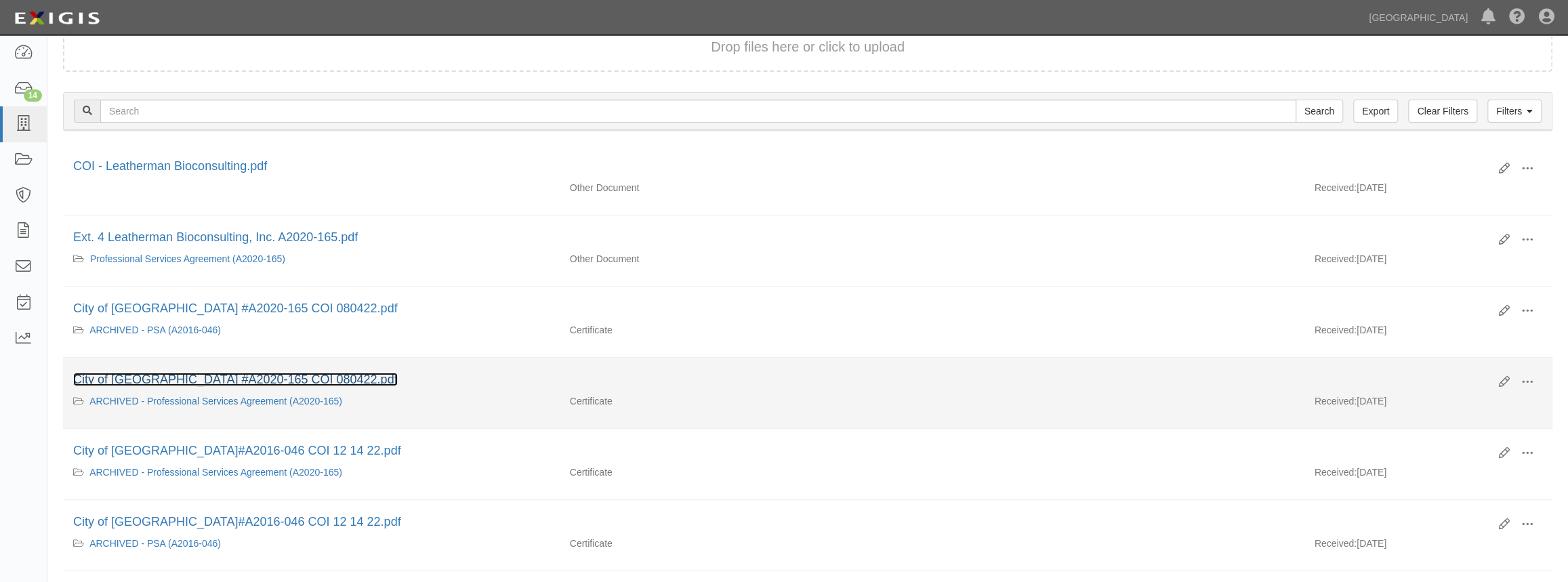
click at [266, 382] on link "City of [GEOGRAPHIC_DATA] #A2020-165 COI 080422.pdf" at bounding box center [235, 379] width 325 height 13
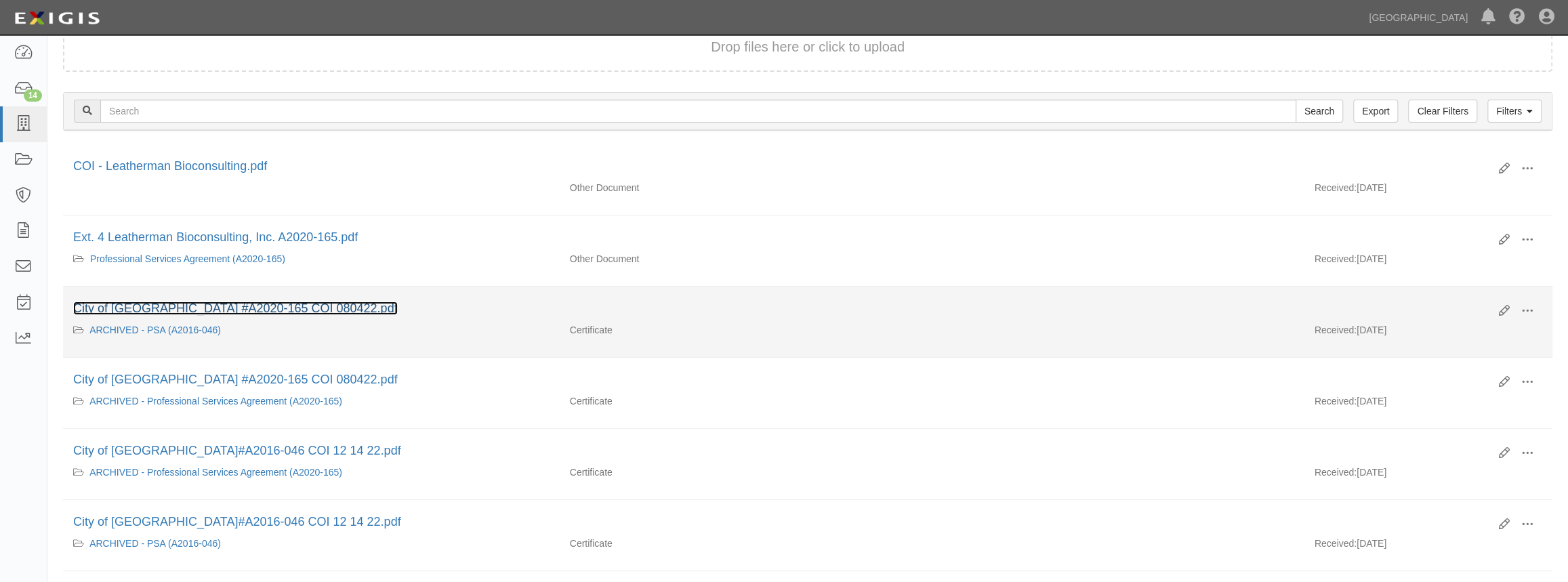
click at [203, 311] on link "City of [GEOGRAPHIC_DATA] #A2020-165 COI 080422.pdf" at bounding box center [235, 308] width 325 height 13
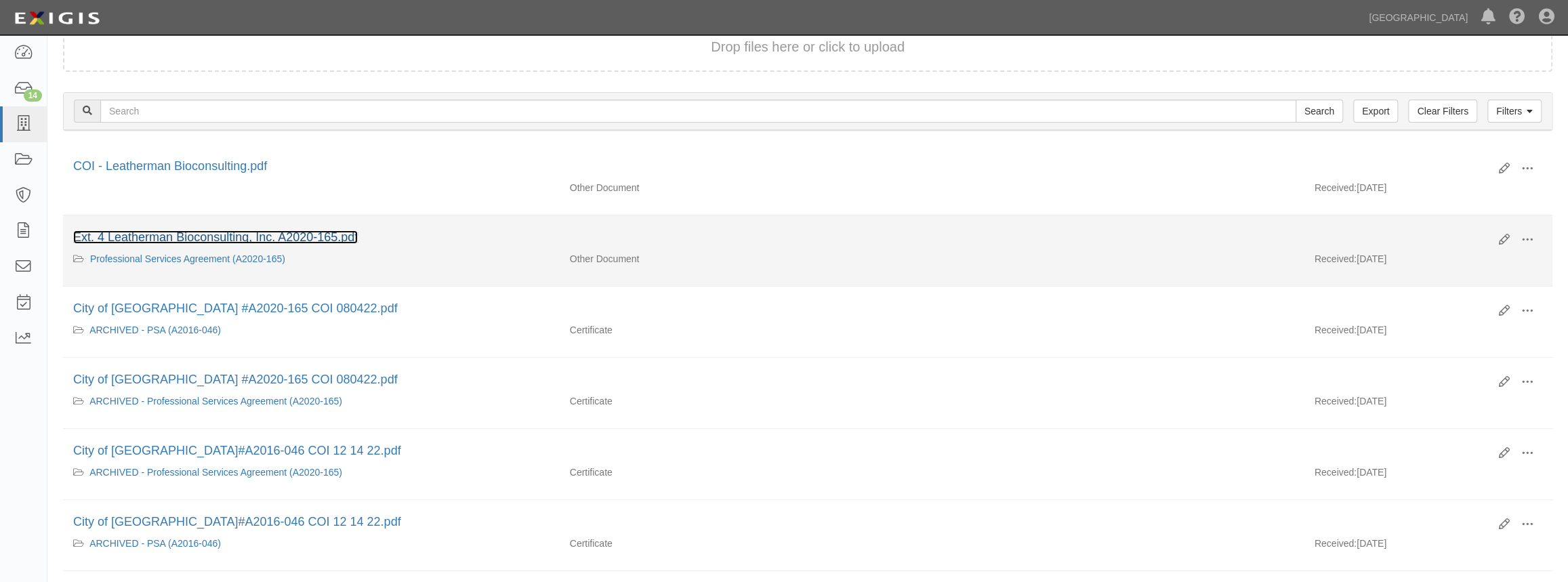
click at [291, 234] on link "Ext. 4 Leatherman Bioconsulting, Inc. A2020-165.pdf" at bounding box center [215, 237] width 285 height 13
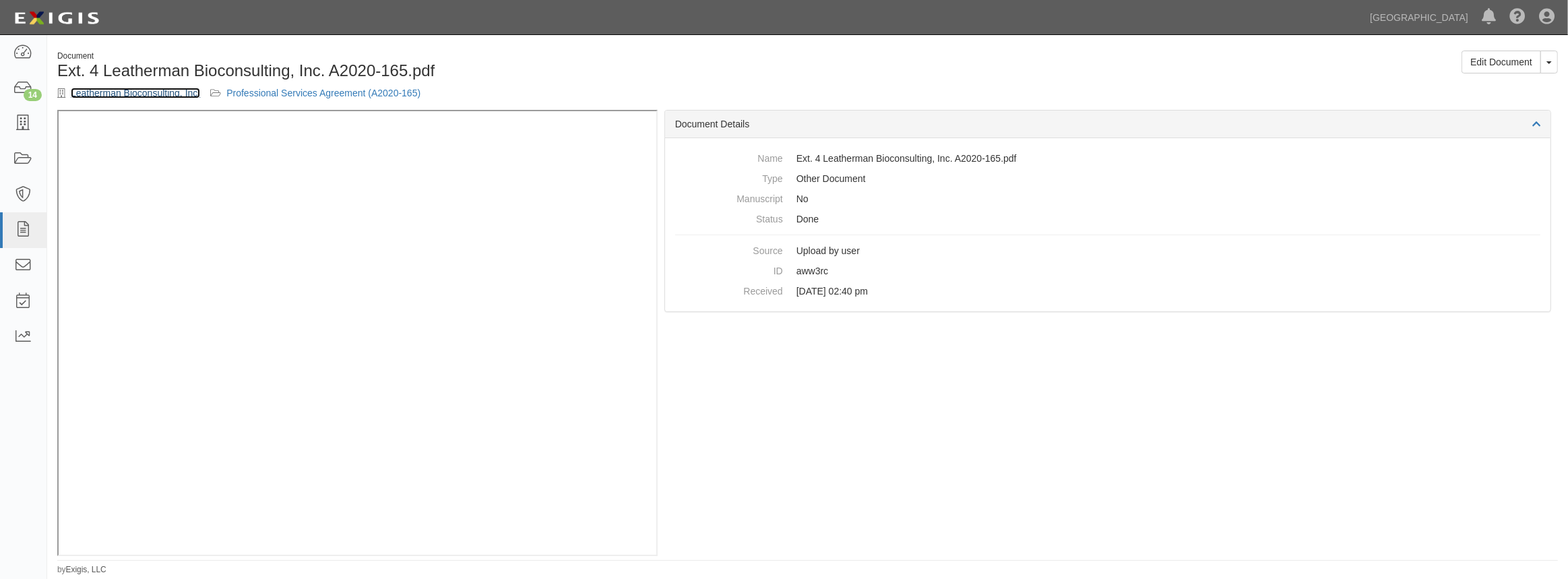
click at [144, 91] on link "Leatherman Bioconsulting, Inc." at bounding box center [135, 93] width 129 height 11
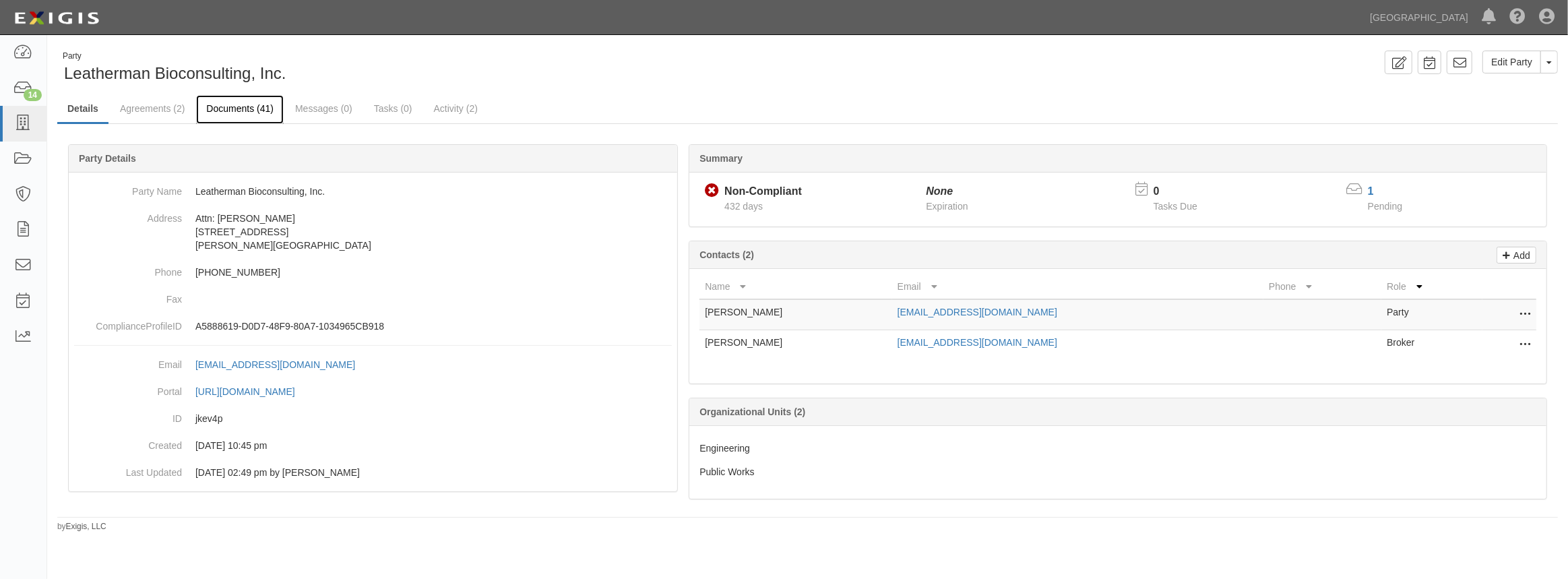
click at [221, 113] on link "Documents (41)" at bounding box center [240, 109] width 88 height 29
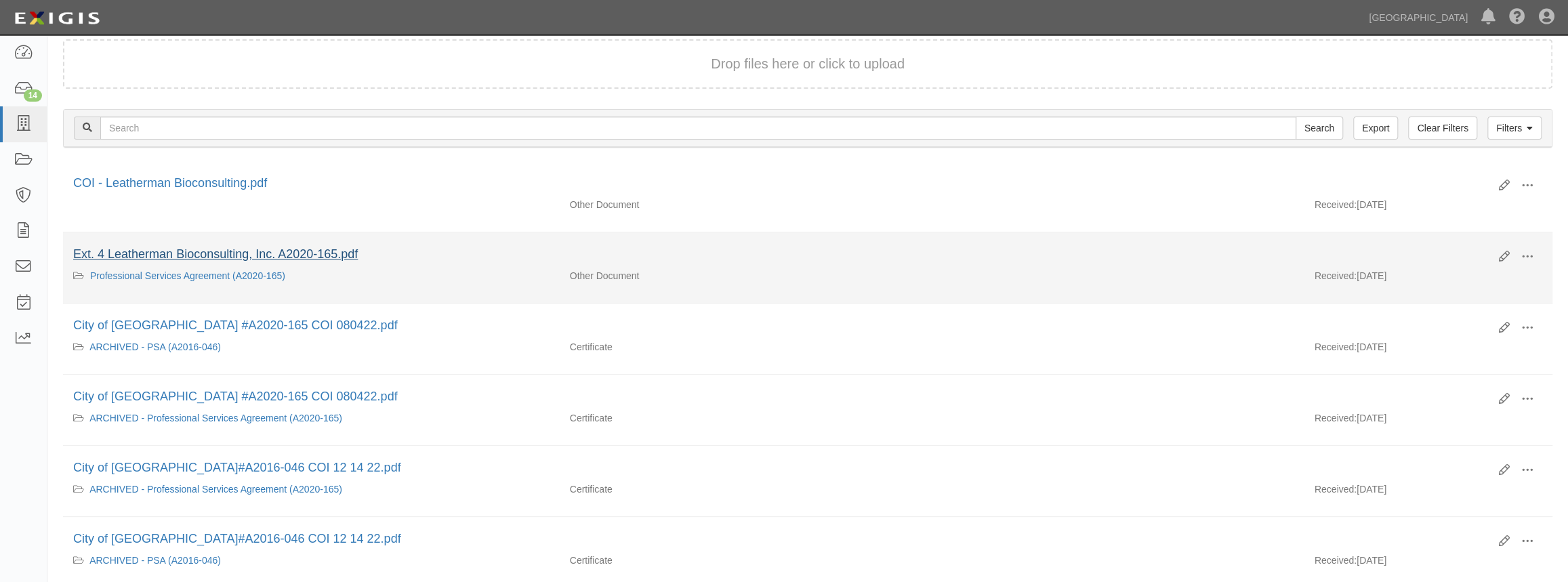
scroll to position [123, 0]
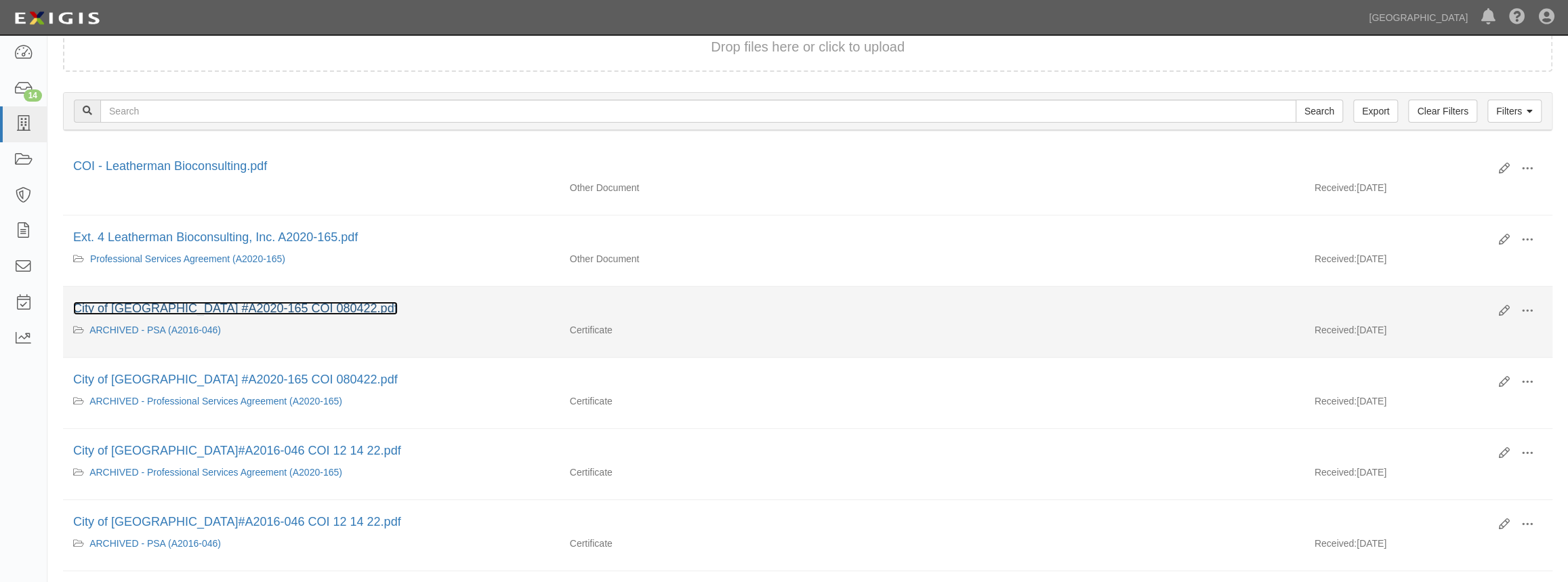
click at [250, 312] on link "City of [GEOGRAPHIC_DATA] #A2020-165 COI 080422.pdf" at bounding box center [235, 308] width 325 height 13
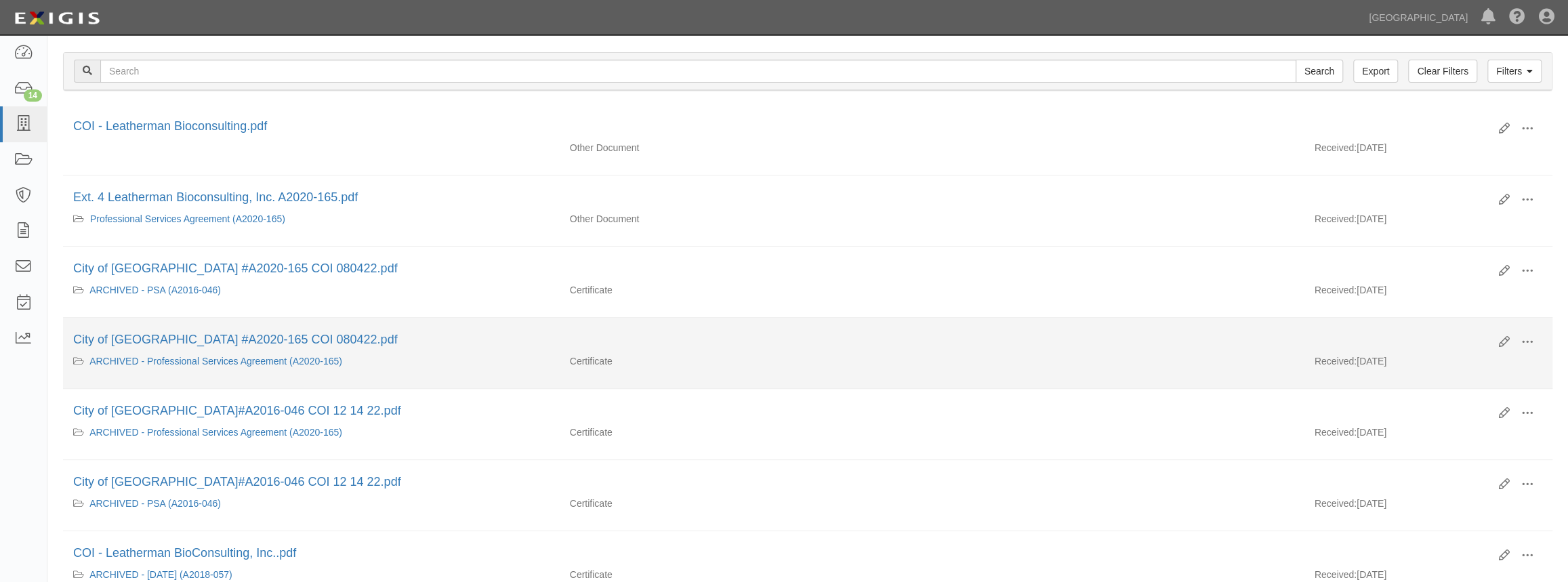
scroll to position [185, 0]
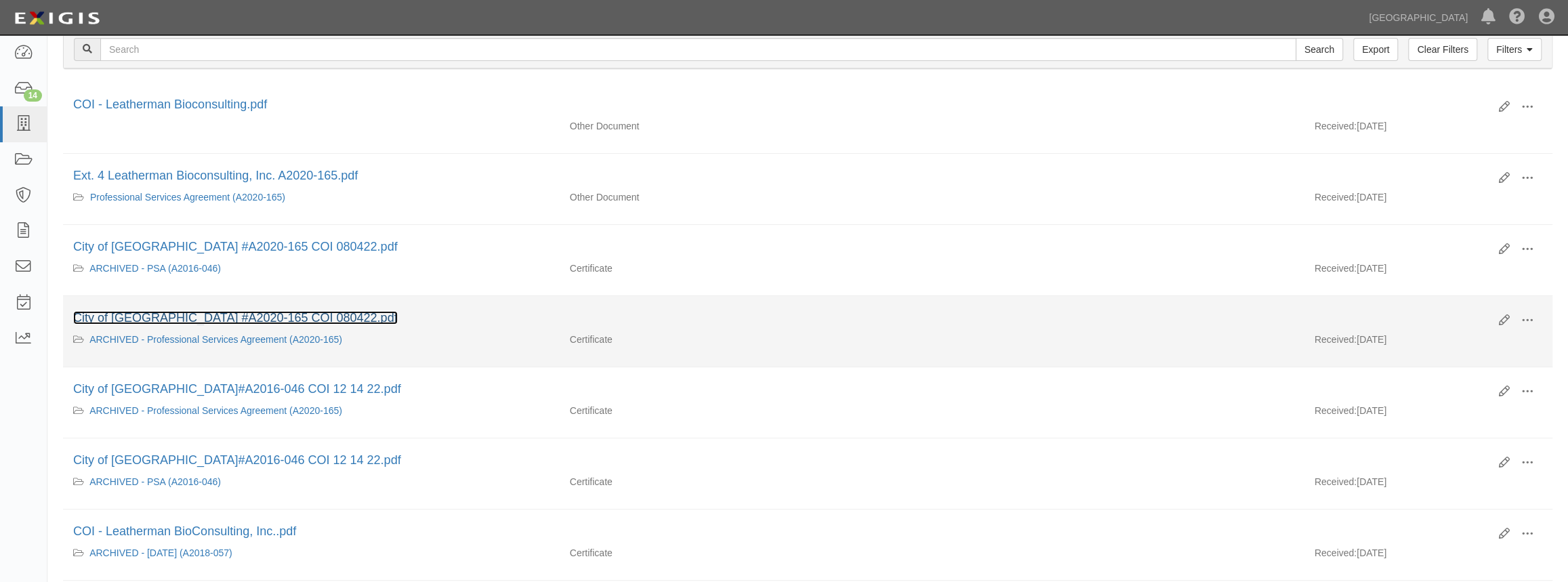
click at [231, 317] on link "City of [GEOGRAPHIC_DATA] #A2020-165 COI 080422.pdf" at bounding box center [235, 318] width 325 height 13
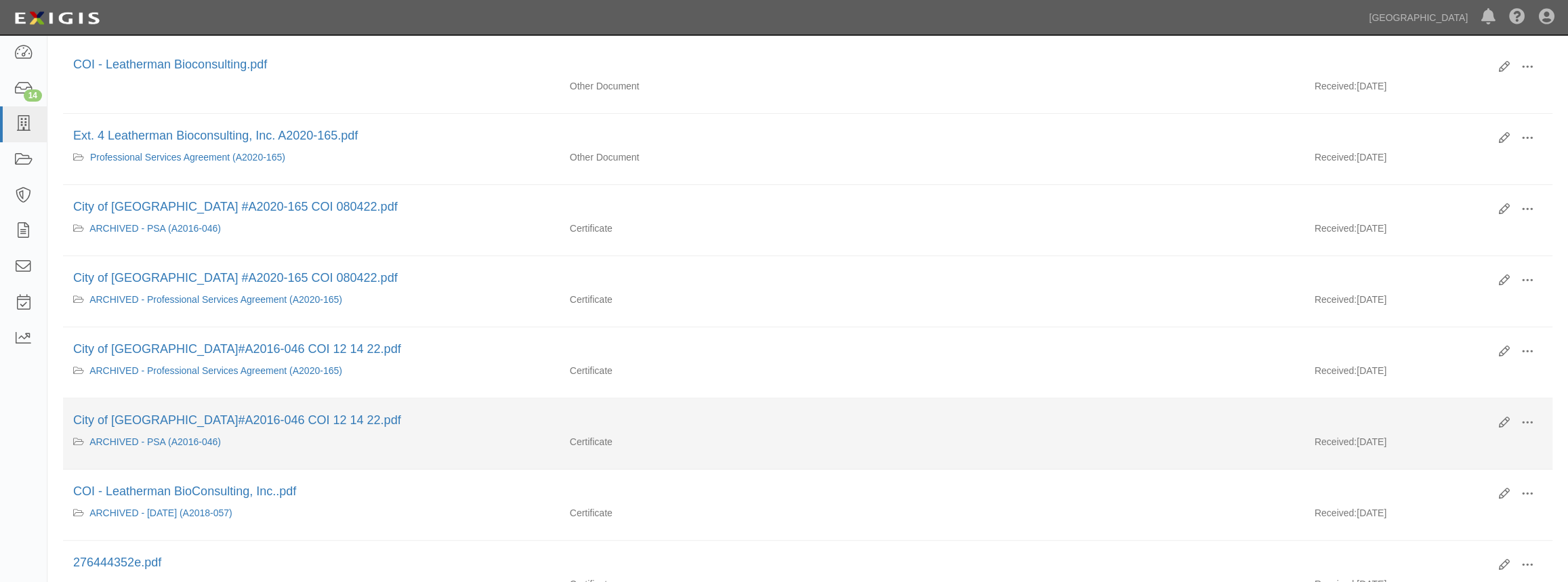
scroll to position [246, 0]
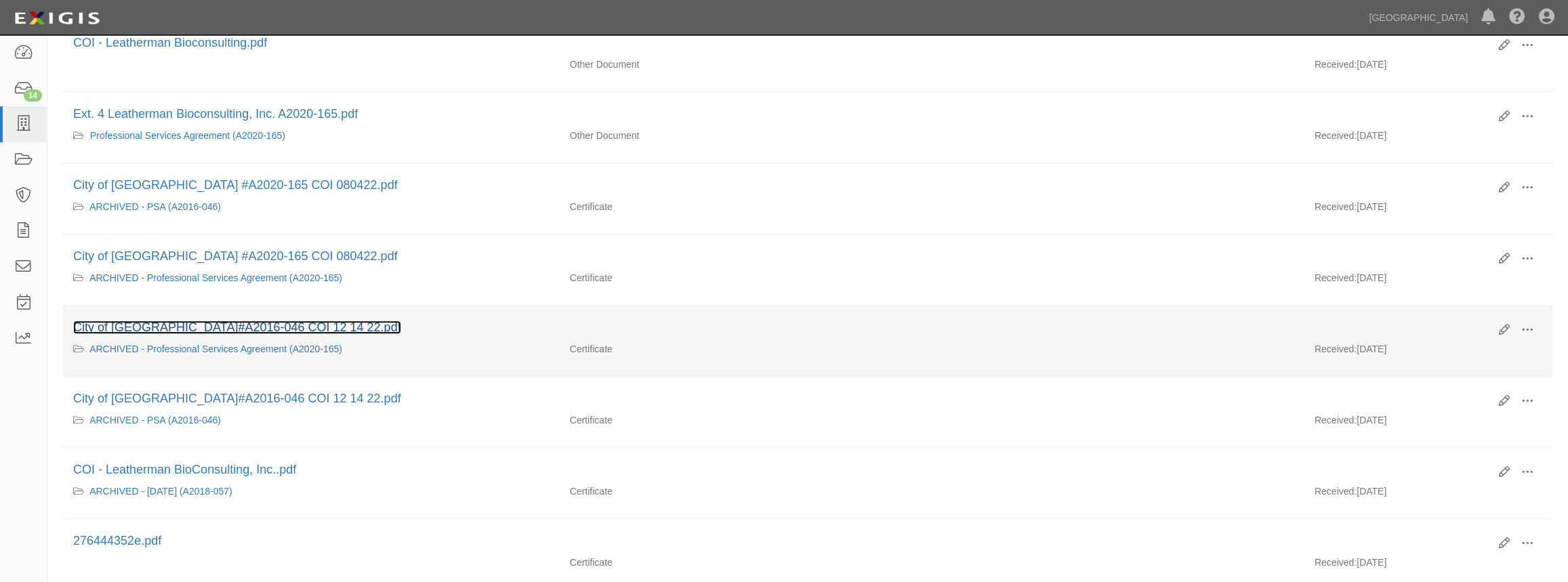
click at [293, 322] on link "City of [GEOGRAPHIC_DATA]#A2016-046 COI 12 14 22.pdf" at bounding box center [237, 327] width 328 height 13
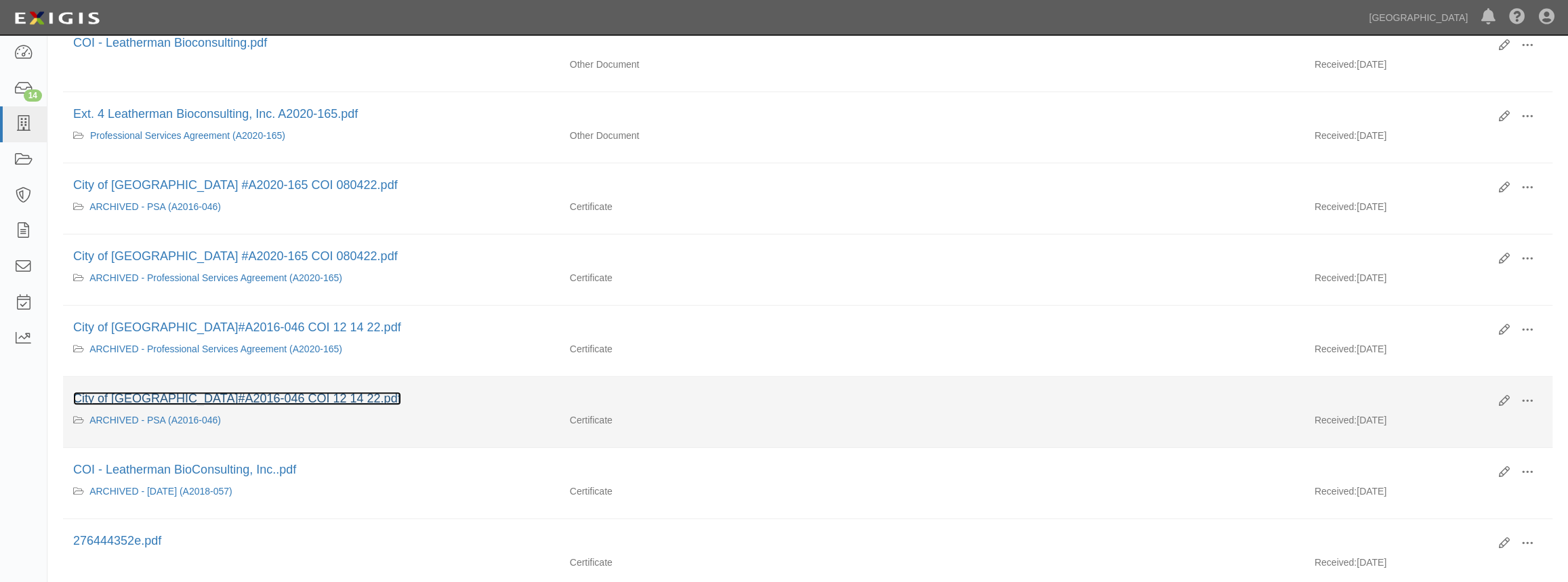
click at [255, 399] on link "City of [GEOGRAPHIC_DATA]#A2016-046 COI 12 14 22.pdf" at bounding box center [237, 398] width 328 height 13
click at [248, 400] on link "City of Chino Hills_#A2016-046 COI 12 14 22.pdf" at bounding box center [237, 398] width 328 height 13
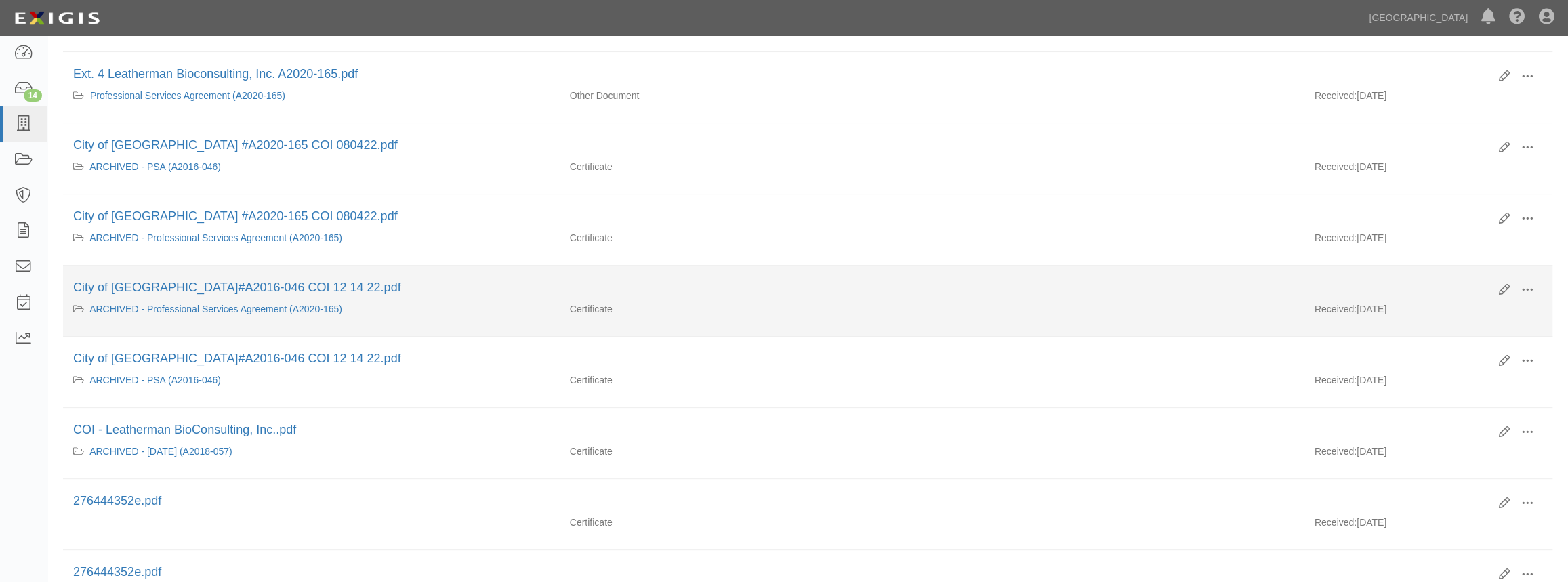
scroll to position [307, 0]
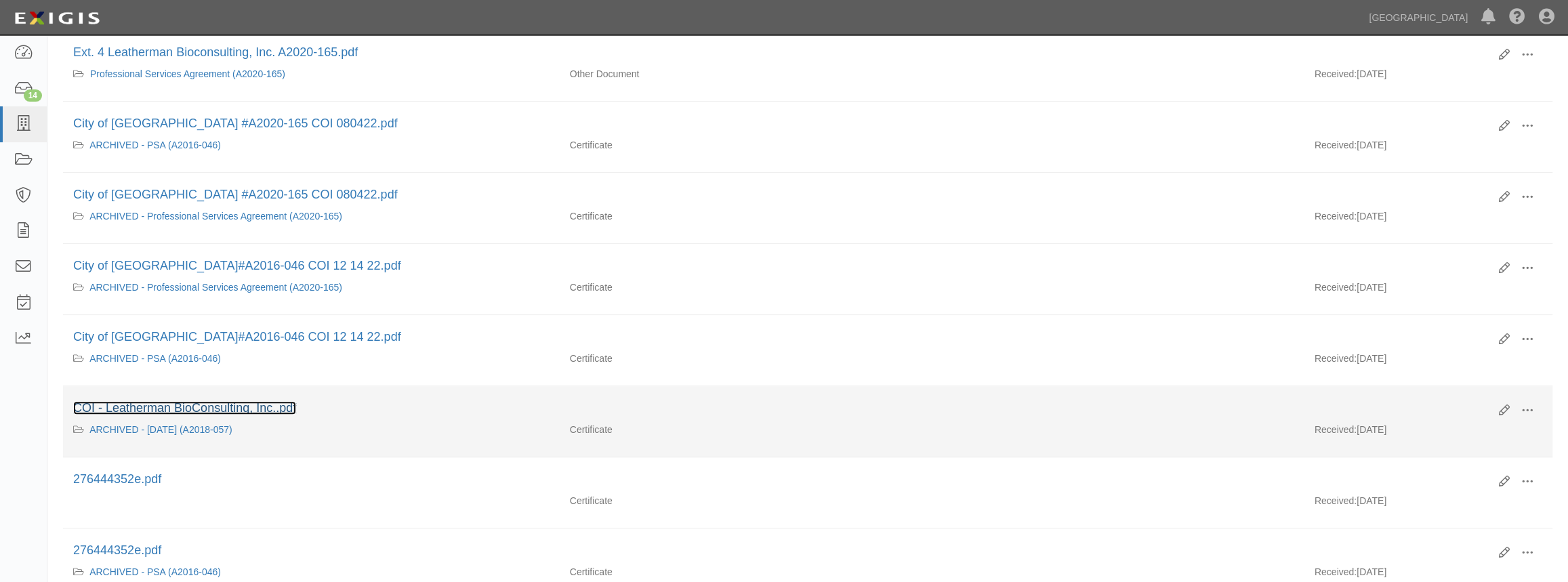
click at [272, 405] on link "COI - Leatherman BioConsulting, Inc..pdf" at bounding box center [185, 407] width 223 height 13
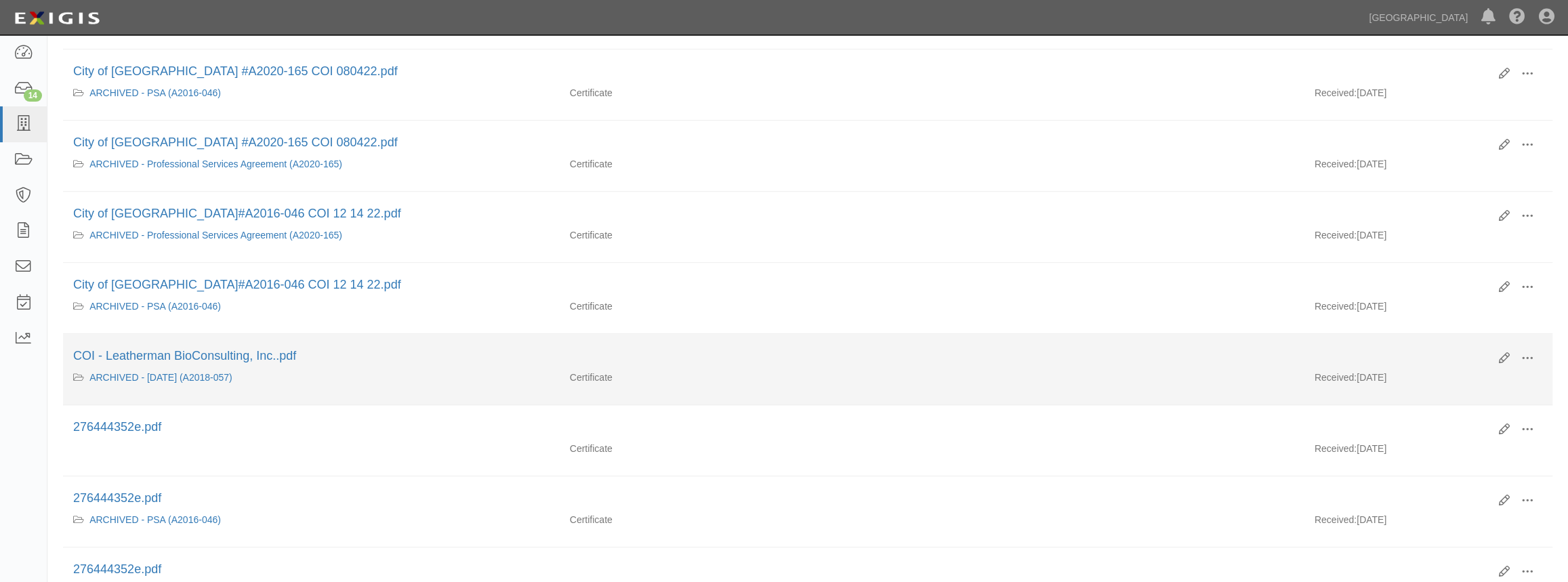
scroll to position [431, 0]
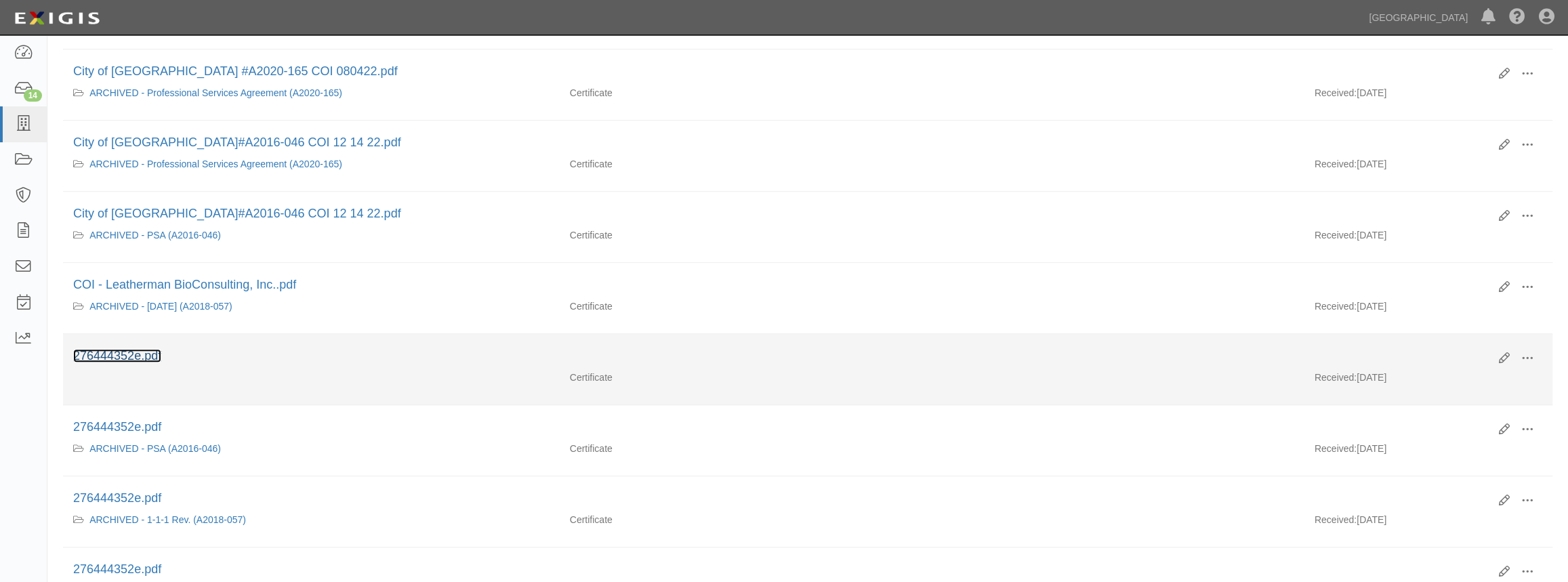
click at [147, 352] on link "276444352e.pdf" at bounding box center [118, 356] width 89 height 13
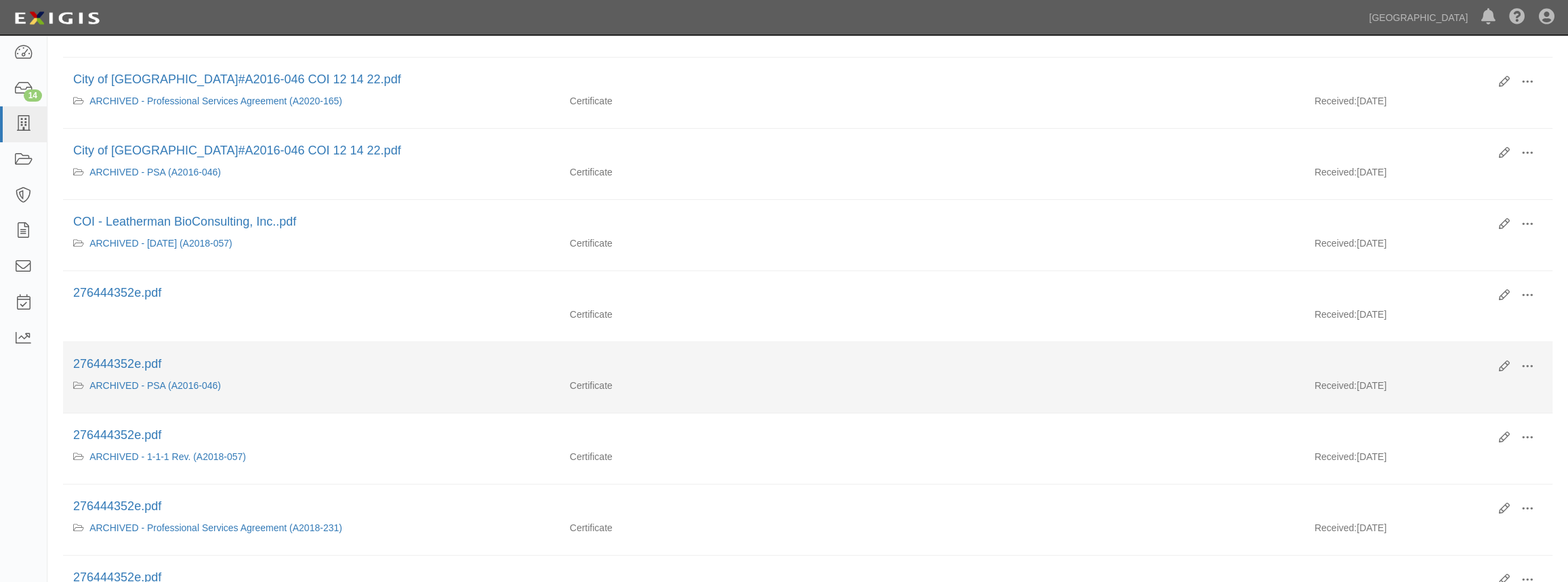
scroll to position [493, 0]
click at [148, 370] on div "276444352e.pdf" at bounding box center [781, 366] width 1415 height 18
click at [148, 364] on link "276444352e.pdf" at bounding box center [118, 365] width 89 height 13
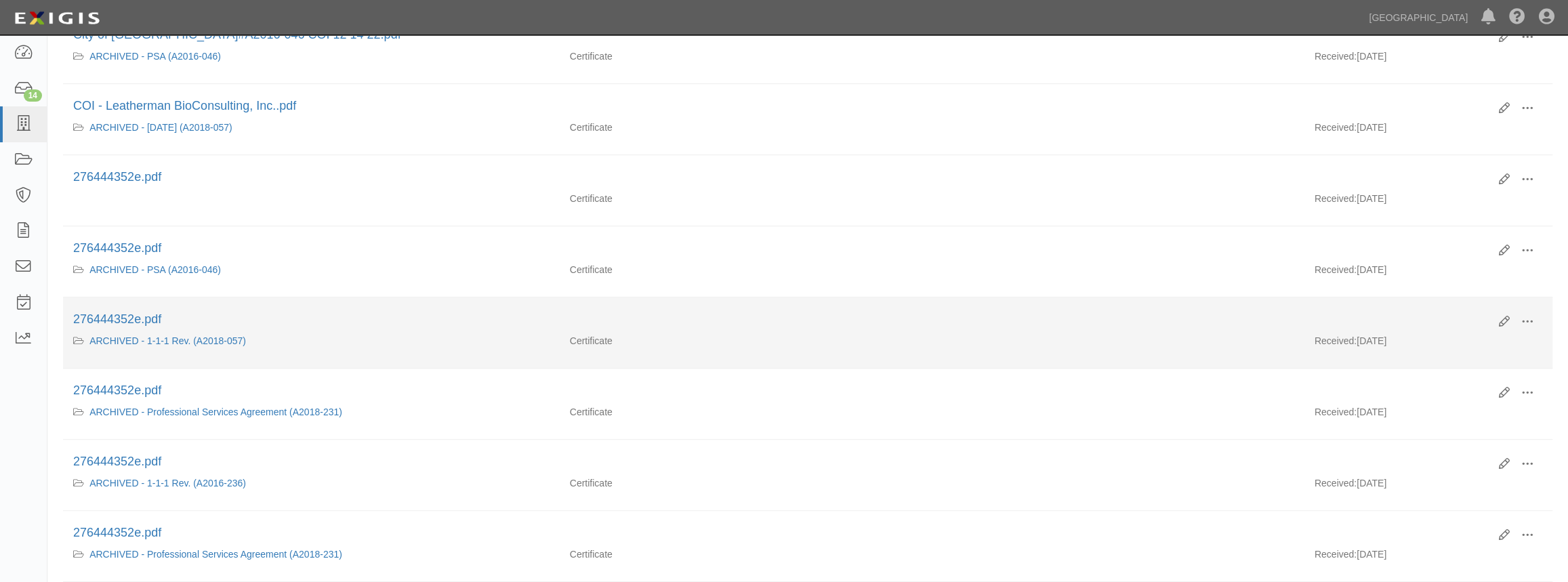
scroll to position [616, 0]
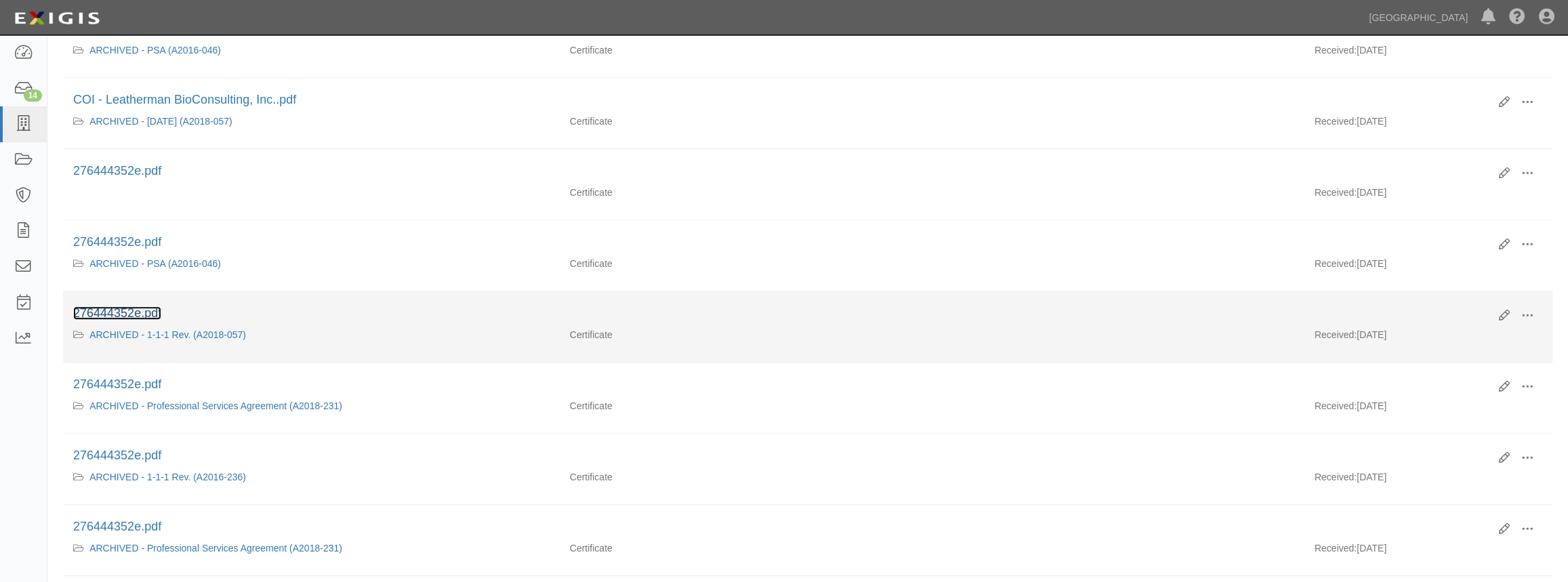
click at [149, 306] on link "276444352e.pdf" at bounding box center [118, 313] width 89 height 13
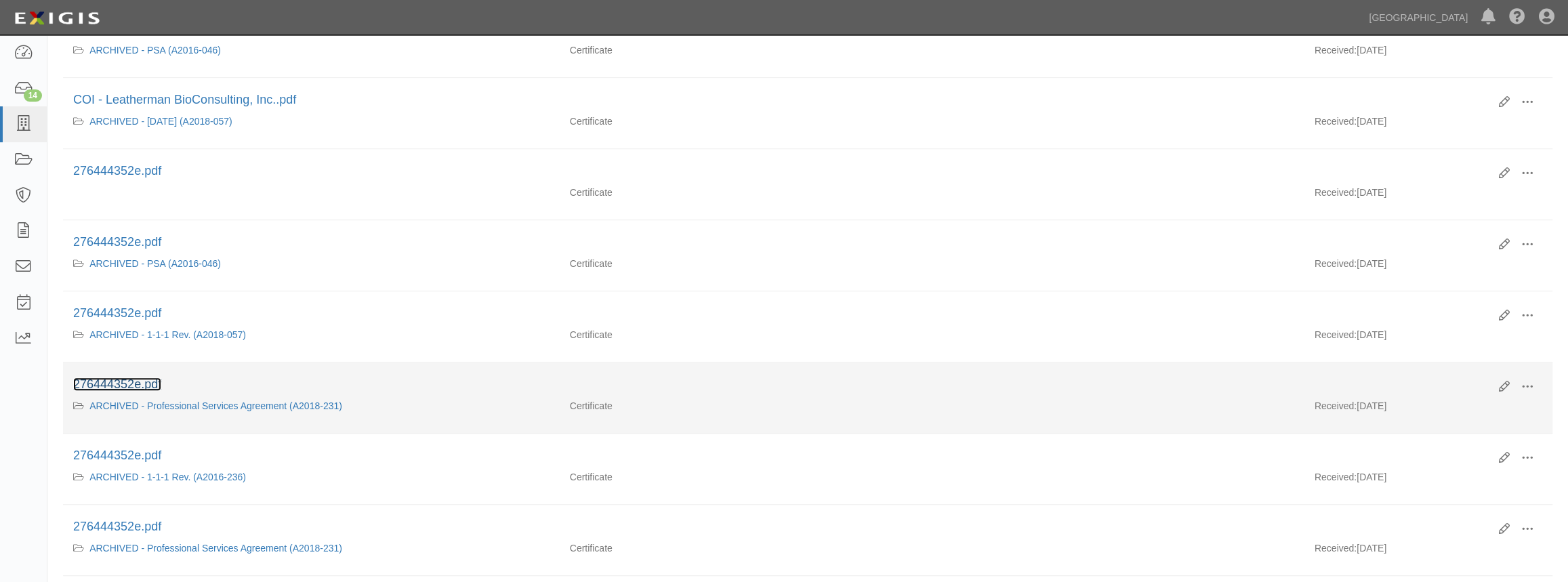
click at [159, 380] on link "276444352e.pdf" at bounding box center [118, 384] width 89 height 13
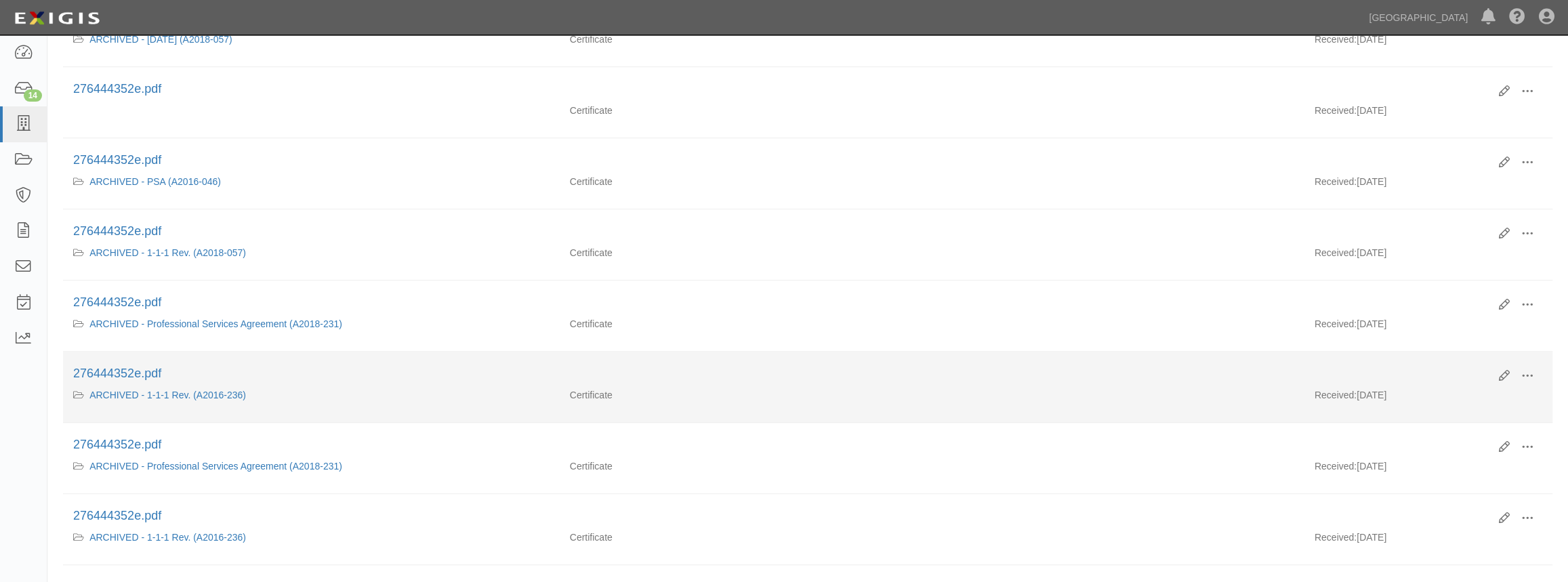
scroll to position [800, 0]
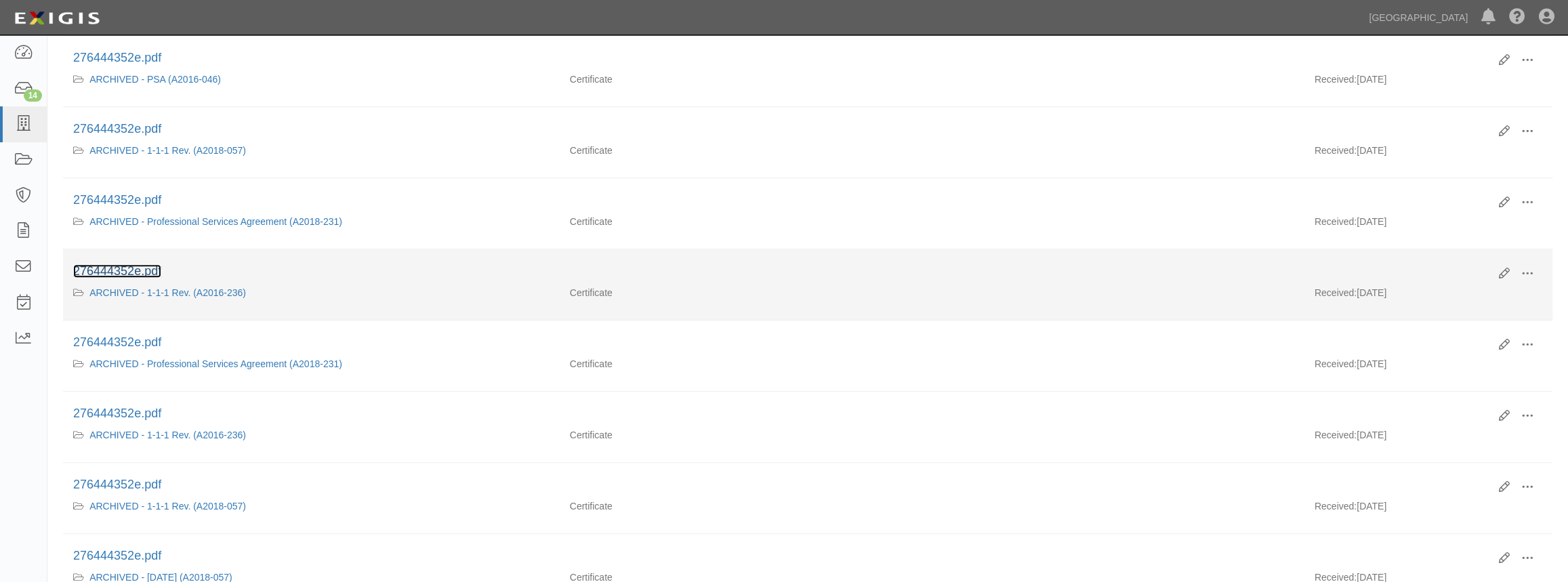
click at [136, 266] on link "276444352e.pdf" at bounding box center [118, 271] width 89 height 13
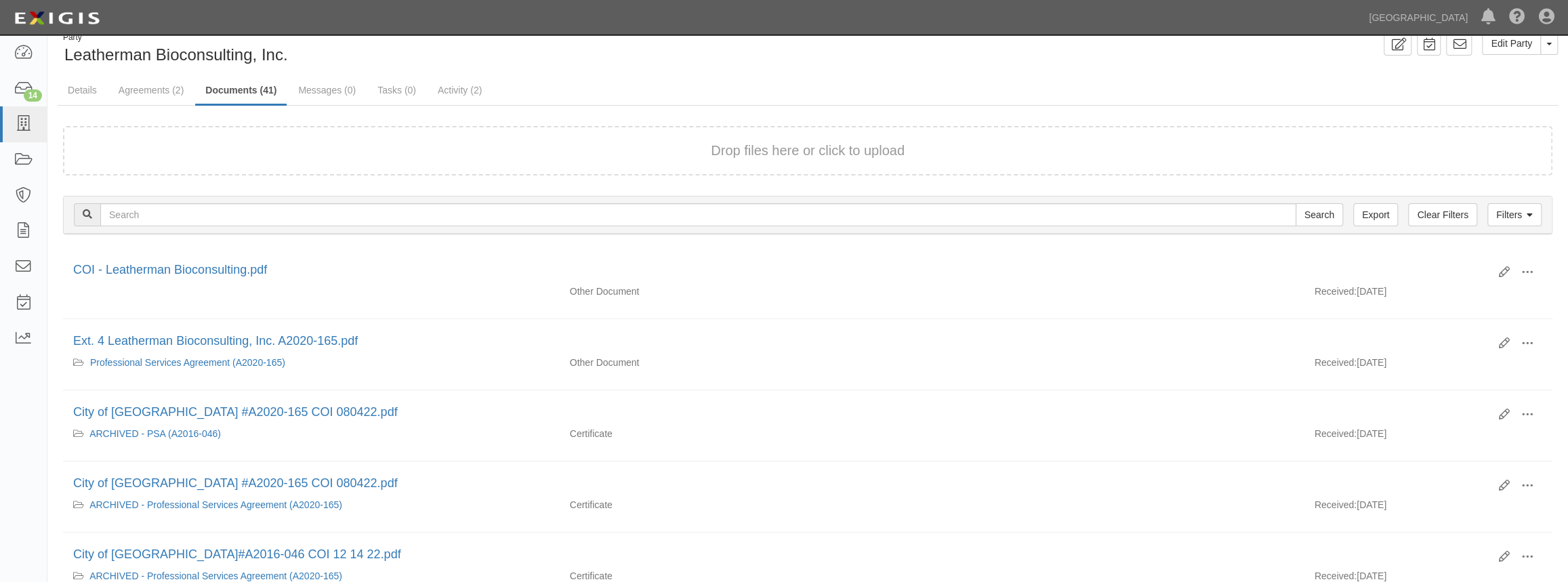
scroll to position [0, 0]
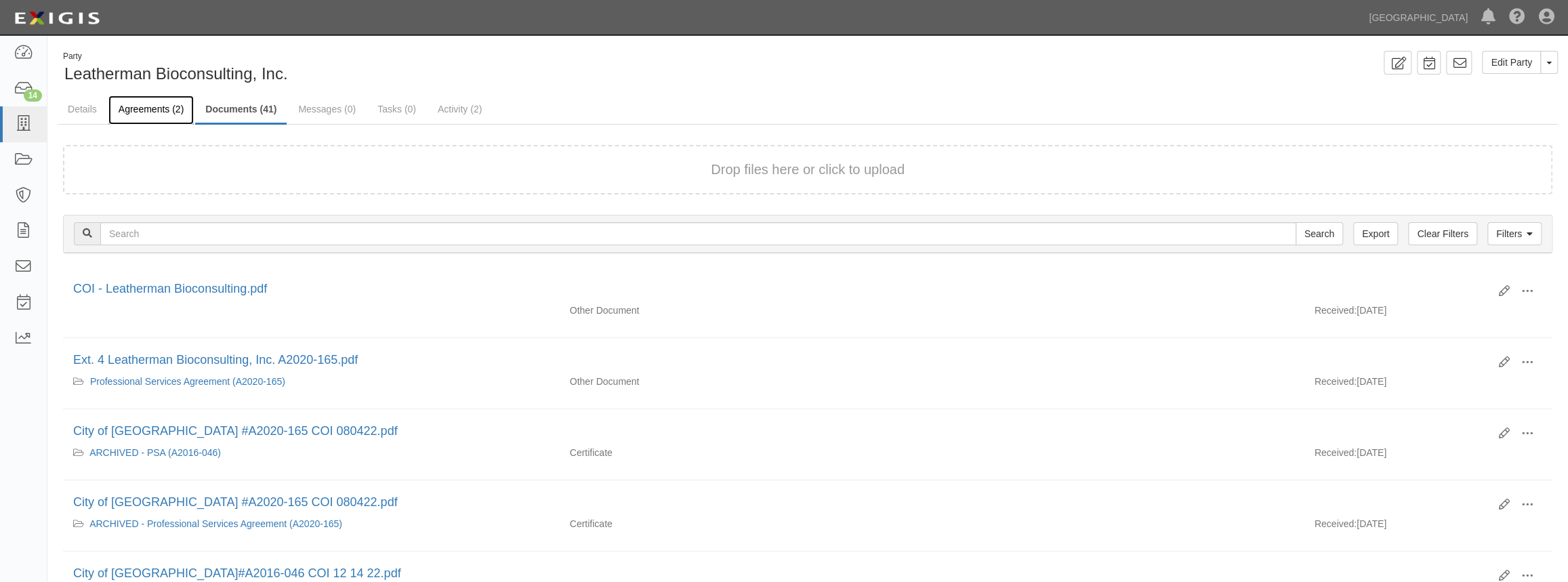
click at [172, 120] on link "Agreements (2)" at bounding box center [151, 109] width 85 height 29
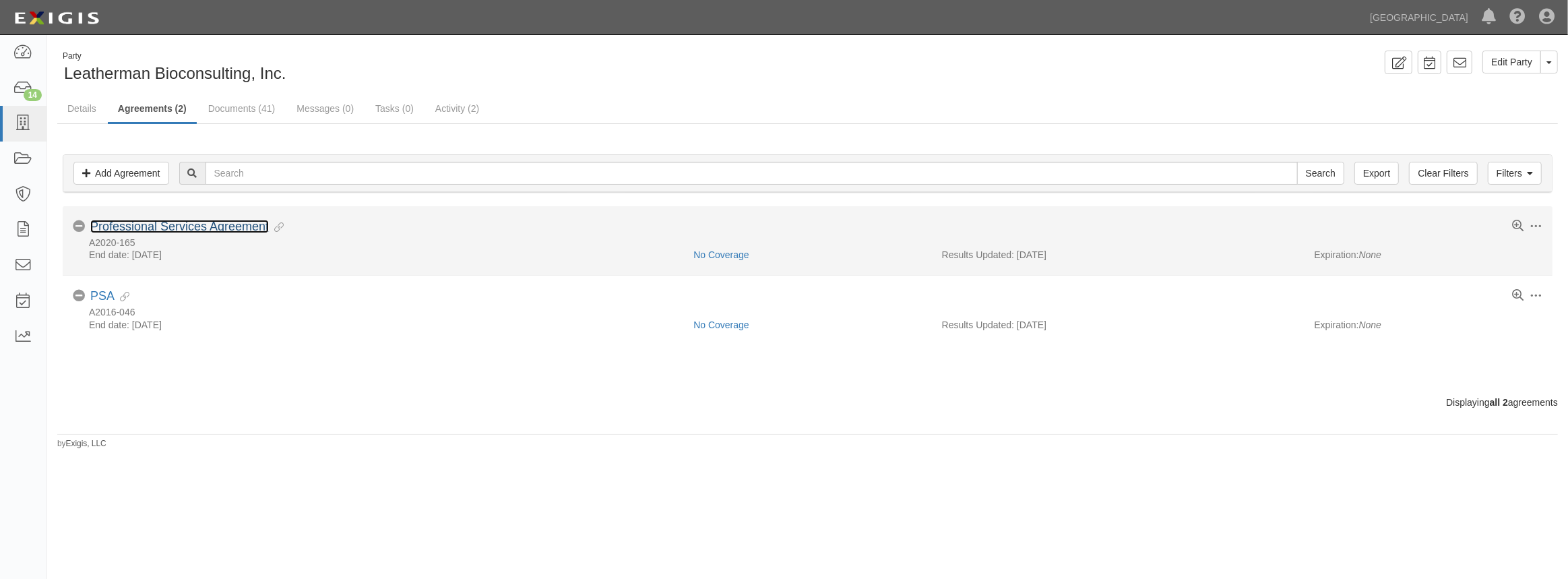
click at [169, 226] on link "Professional Services Agreement" at bounding box center [179, 227] width 178 height 13
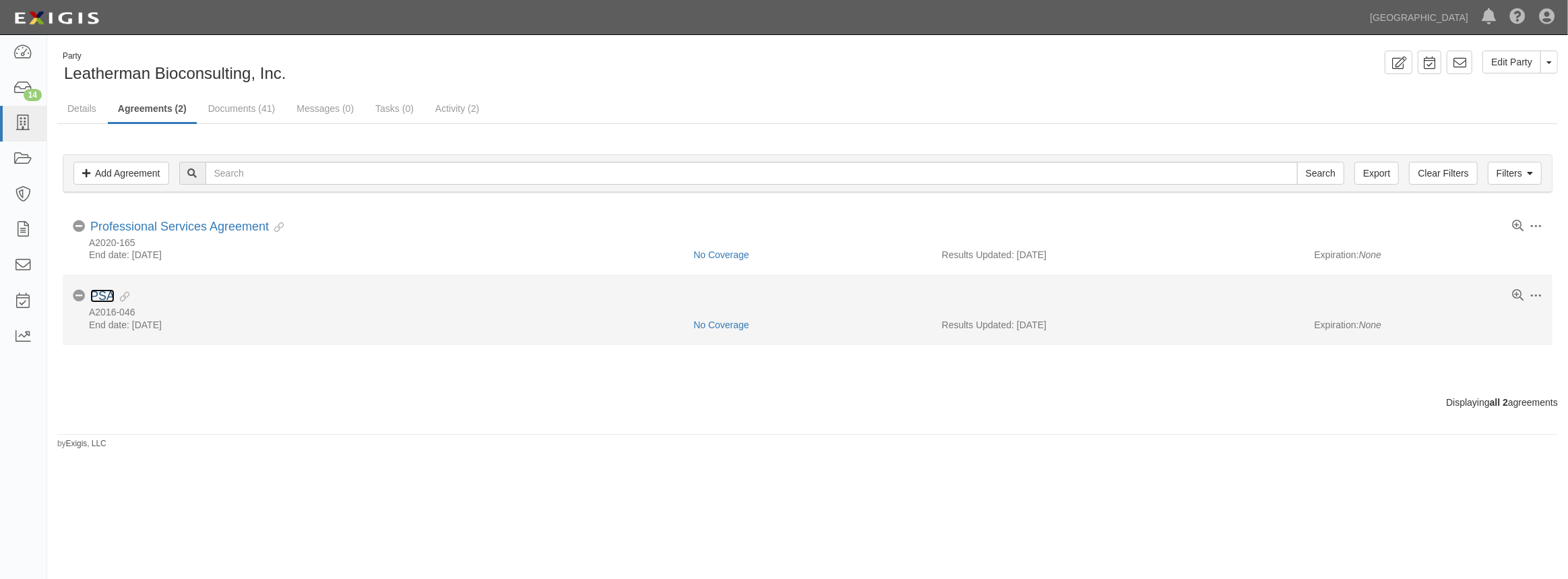
click at [104, 289] on link "PSA" at bounding box center [102, 296] width 24 height 13
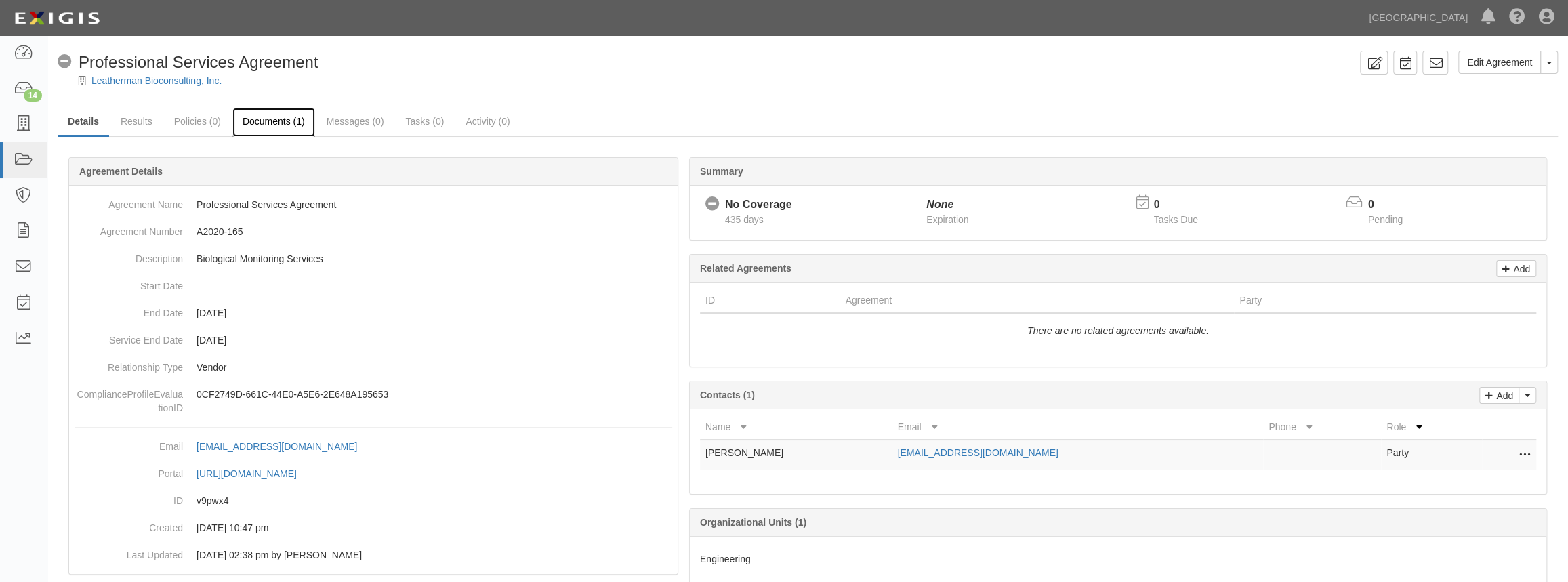
click at [262, 122] on link "Documents (1)" at bounding box center [273, 122] width 83 height 29
click at [270, 128] on link "Documents (0)" at bounding box center [273, 122] width 83 height 29
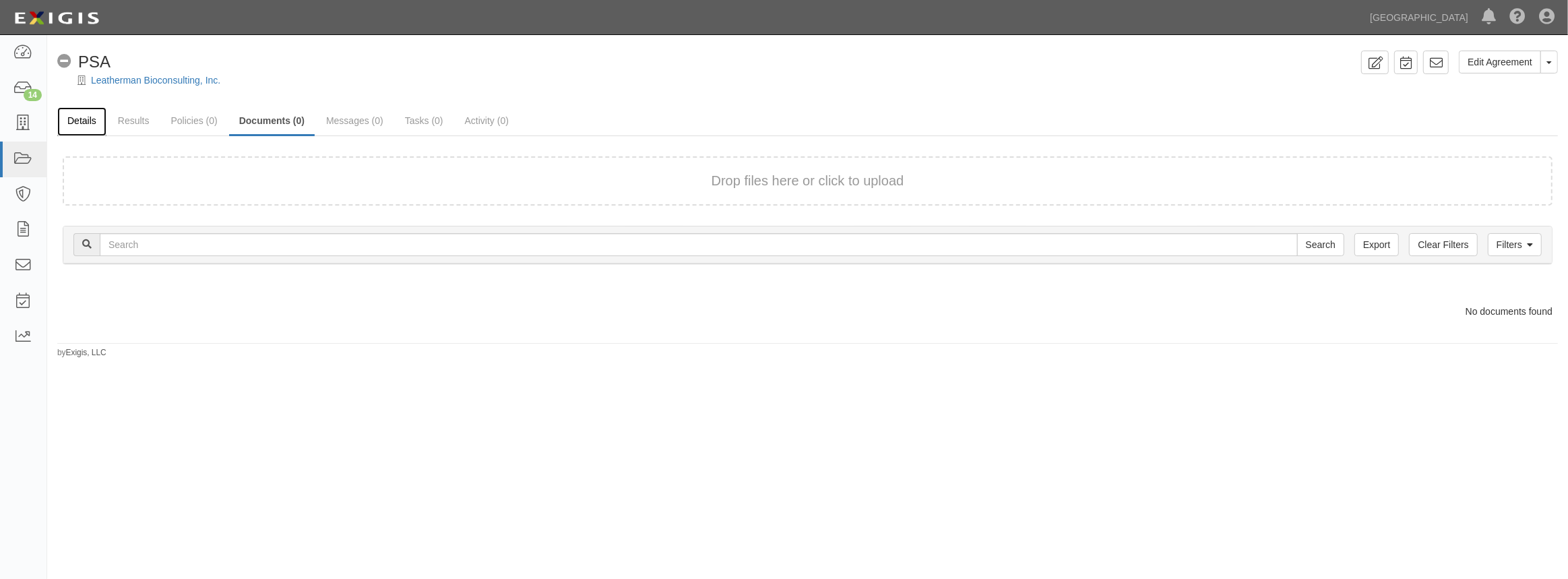
click at [87, 120] on link "Details" at bounding box center [81, 121] width 49 height 29
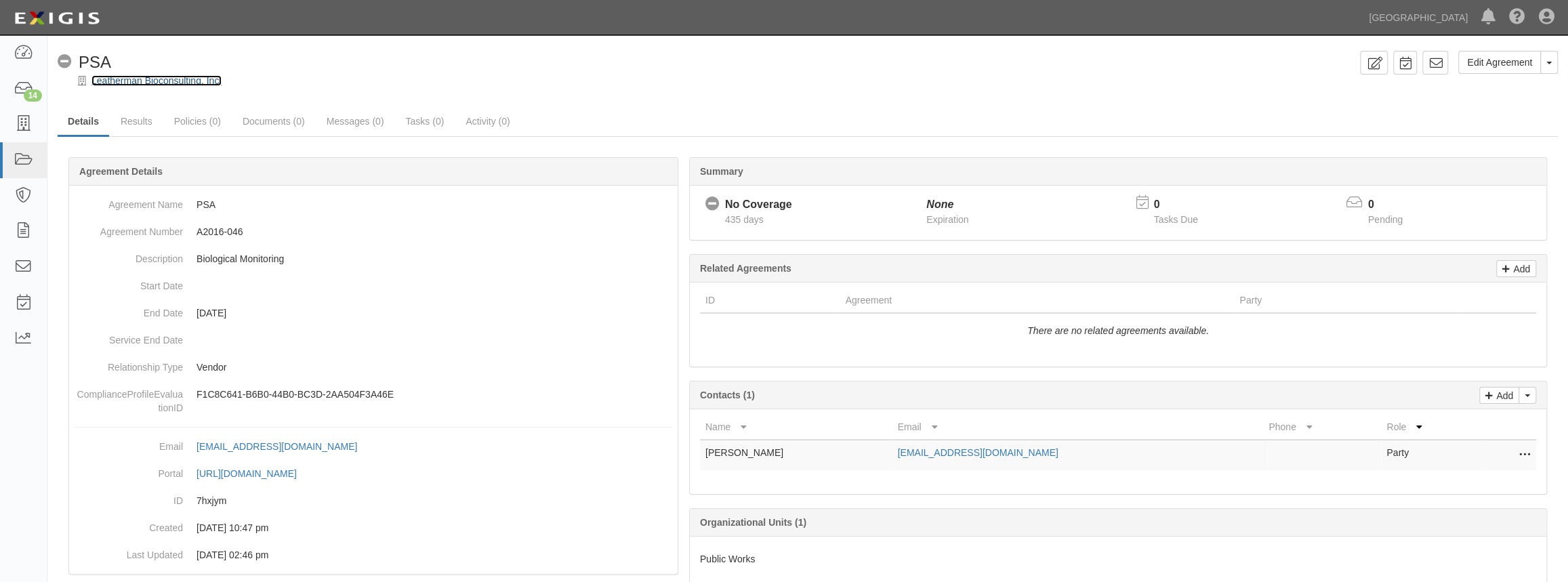
click at [127, 84] on link "Leatherman Bioconsulting, Inc." at bounding box center [157, 80] width 130 height 11
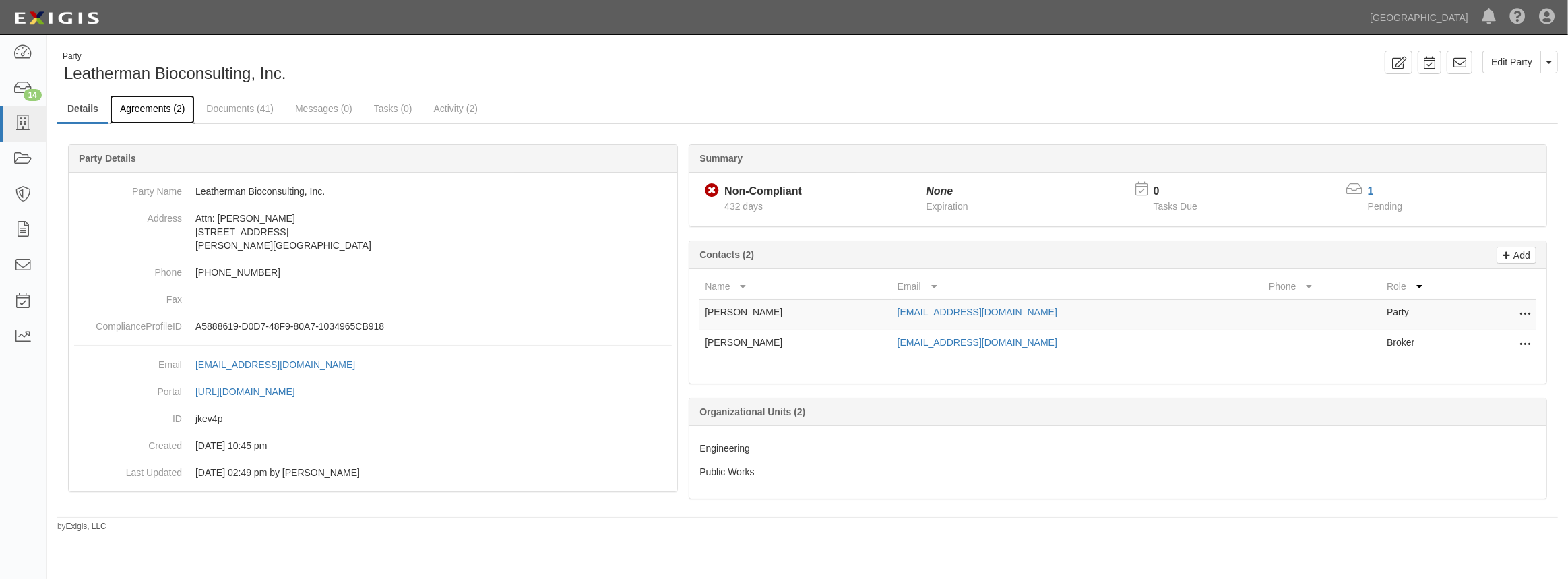
click at [172, 112] on link "Agreements (2)" at bounding box center [152, 109] width 85 height 29
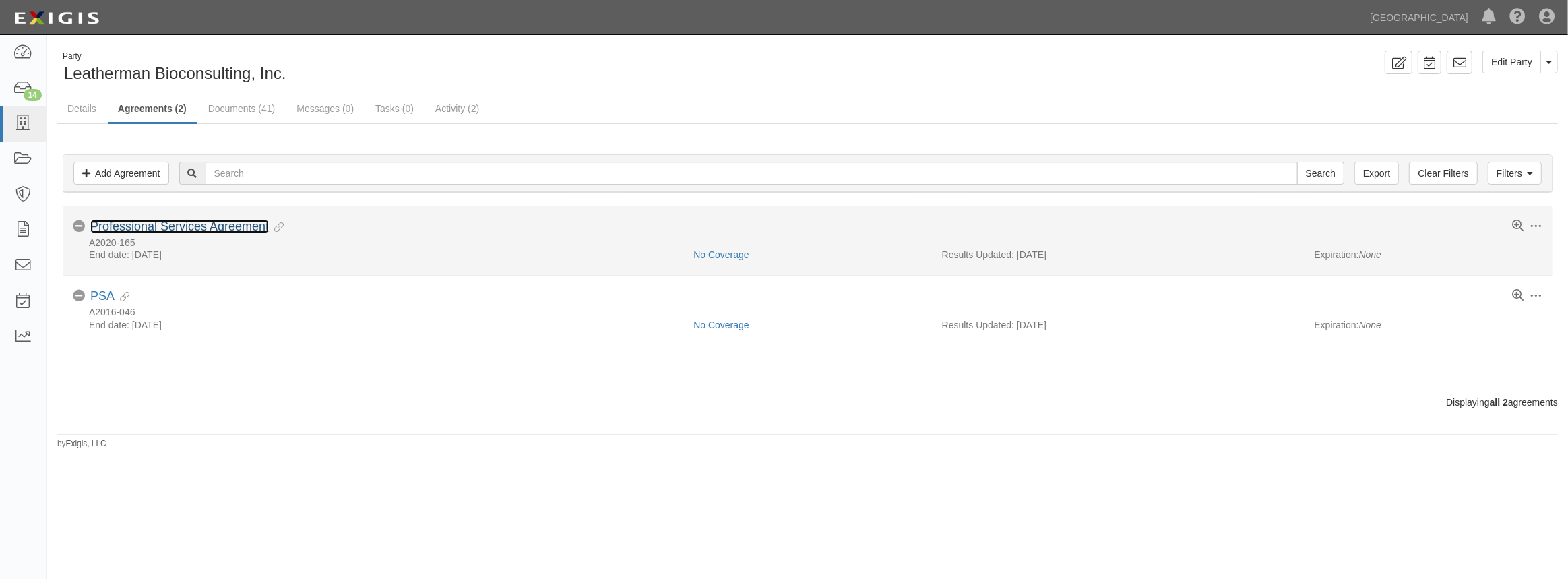
click at [202, 228] on link "Professional Services Agreement" at bounding box center [179, 227] width 178 height 13
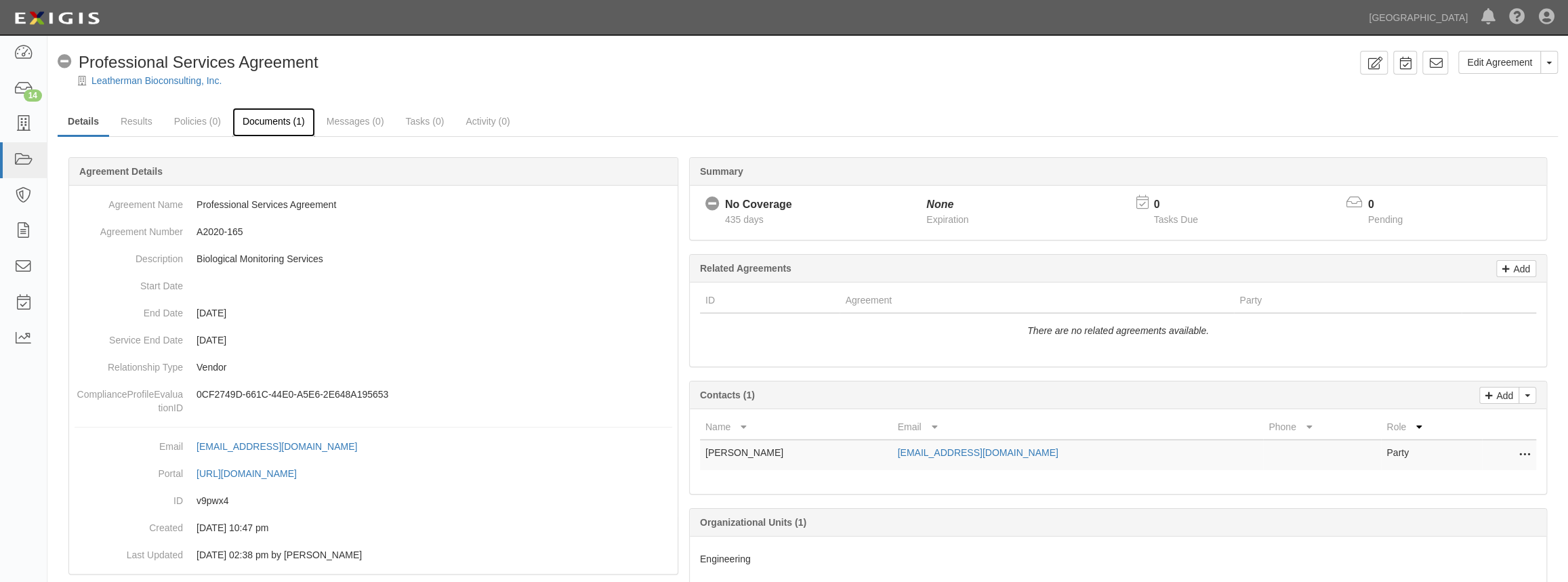
click at [257, 121] on link "Documents (1)" at bounding box center [273, 122] width 83 height 29
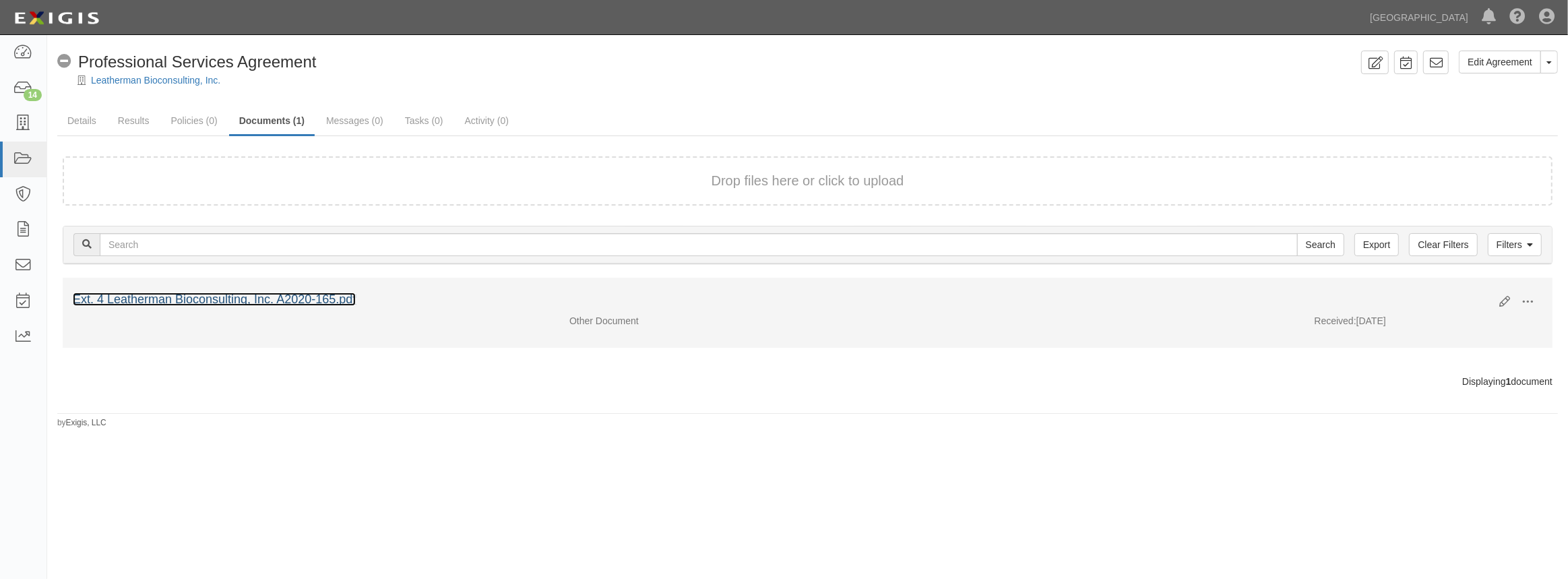
click at [291, 294] on link "Ext. 4 Leatherman Bioconsulting, Inc. A2020-165.pdf" at bounding box center [214, 299] width 283 height 13
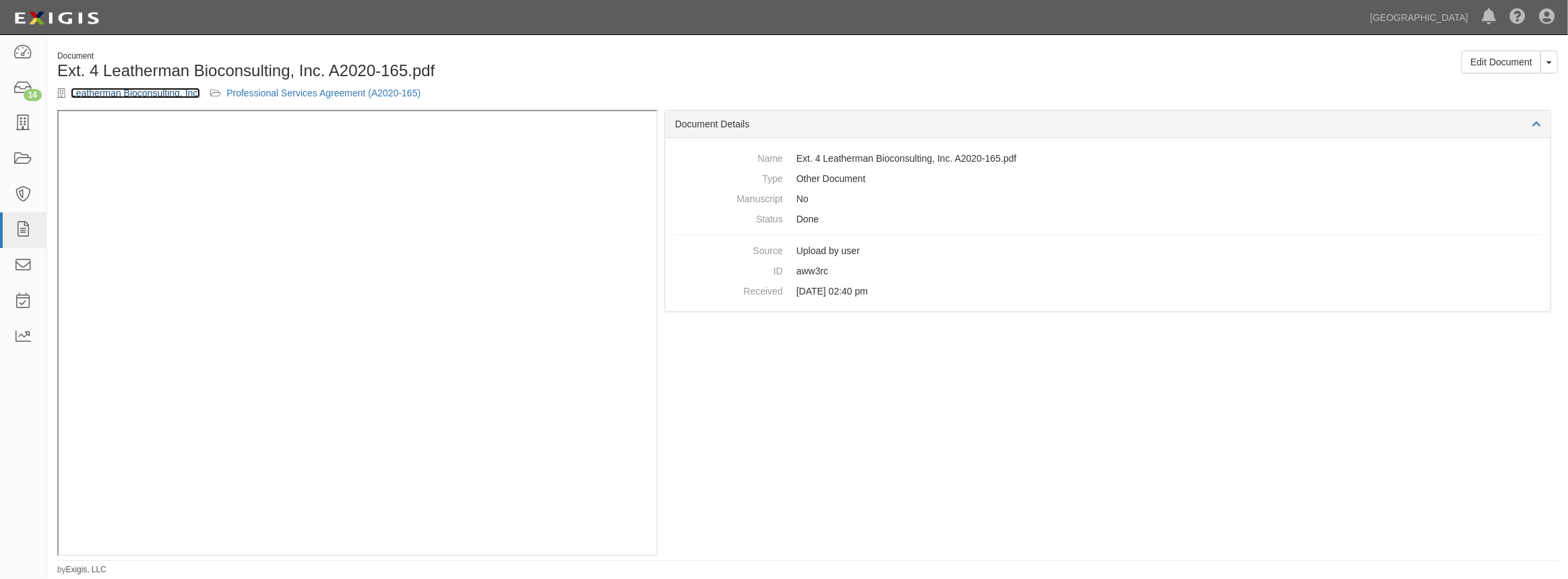
click at [120, 92] on link "Leatherman Bioconsulting, Inc." at bounding box center [135, 93] width 129 height 11
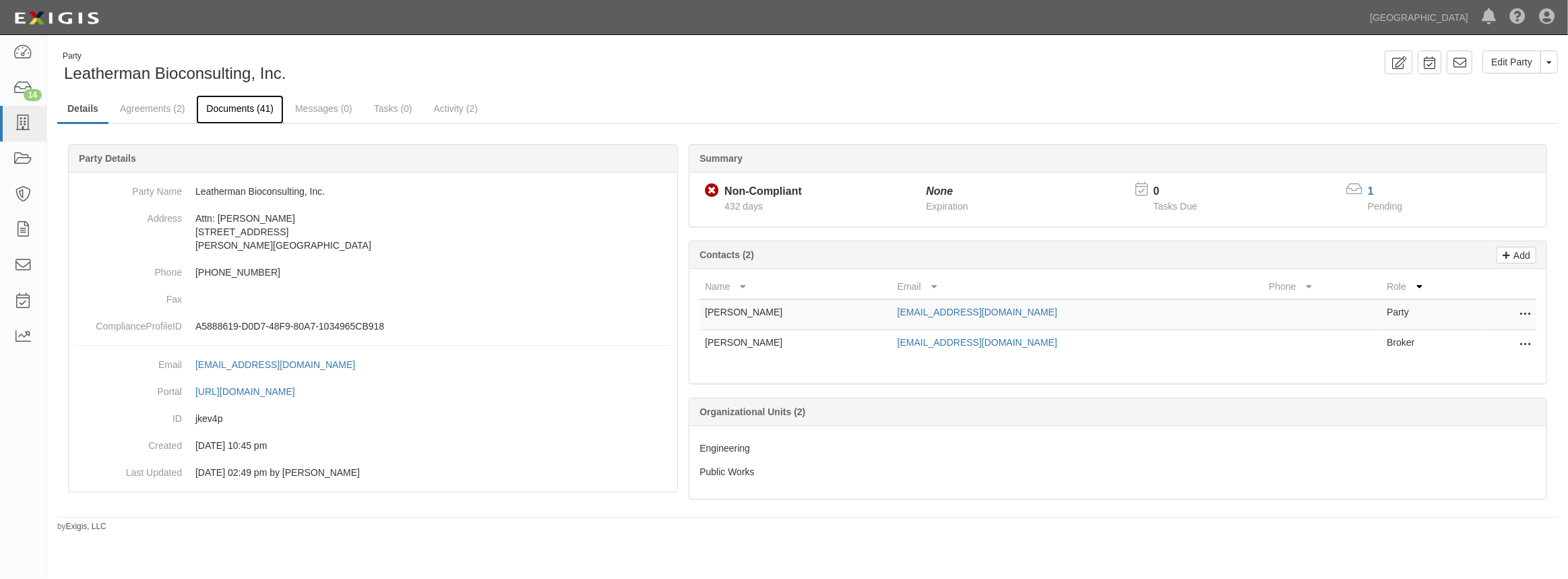
click at [252, 106] on link "Documents (41)" at bounding box center [240, 109] width 88 height 29
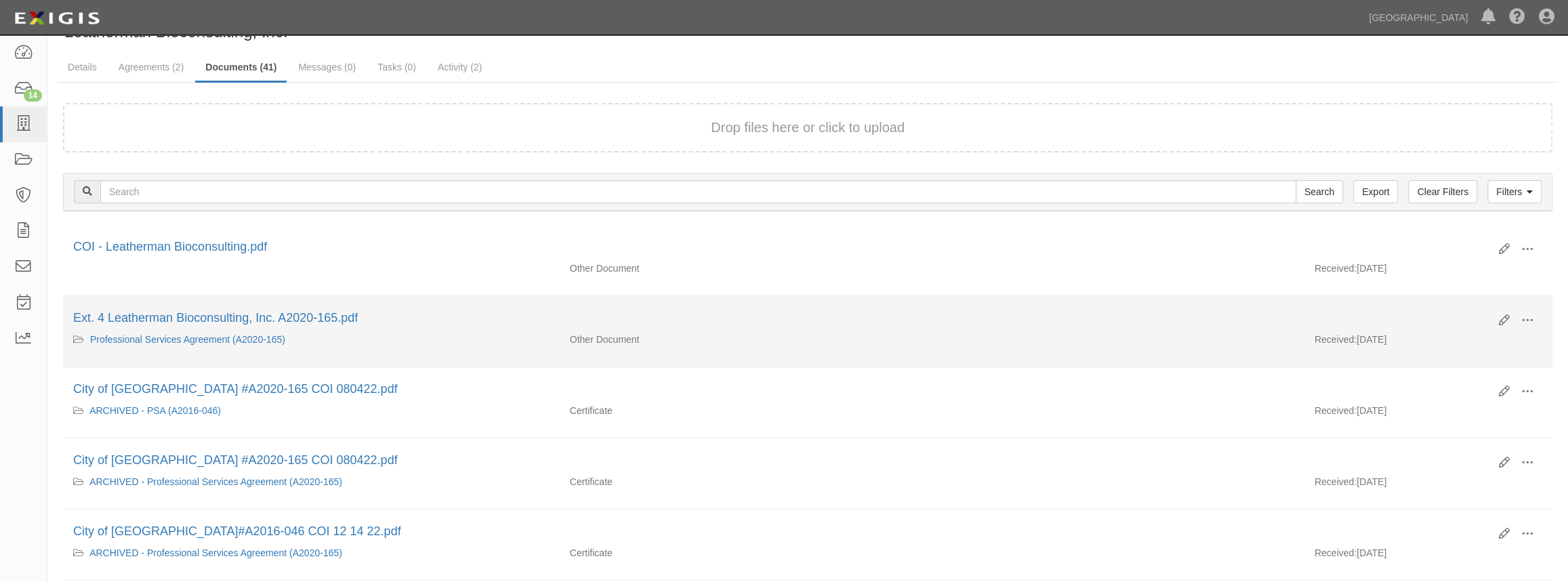
scroll to position [123, 0]
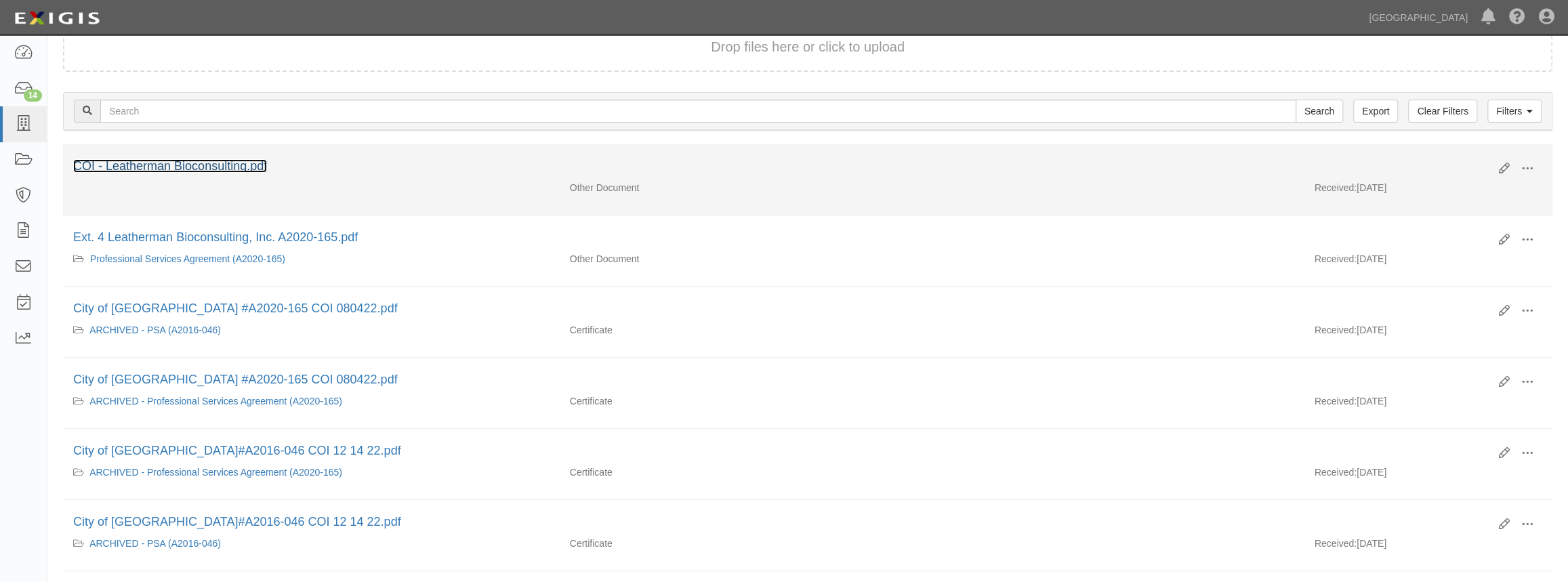
click at [178, 163] on link "COI - Leatherman Bioconsulting.pdf" at bounding box center [170, 166] width 194 height 13
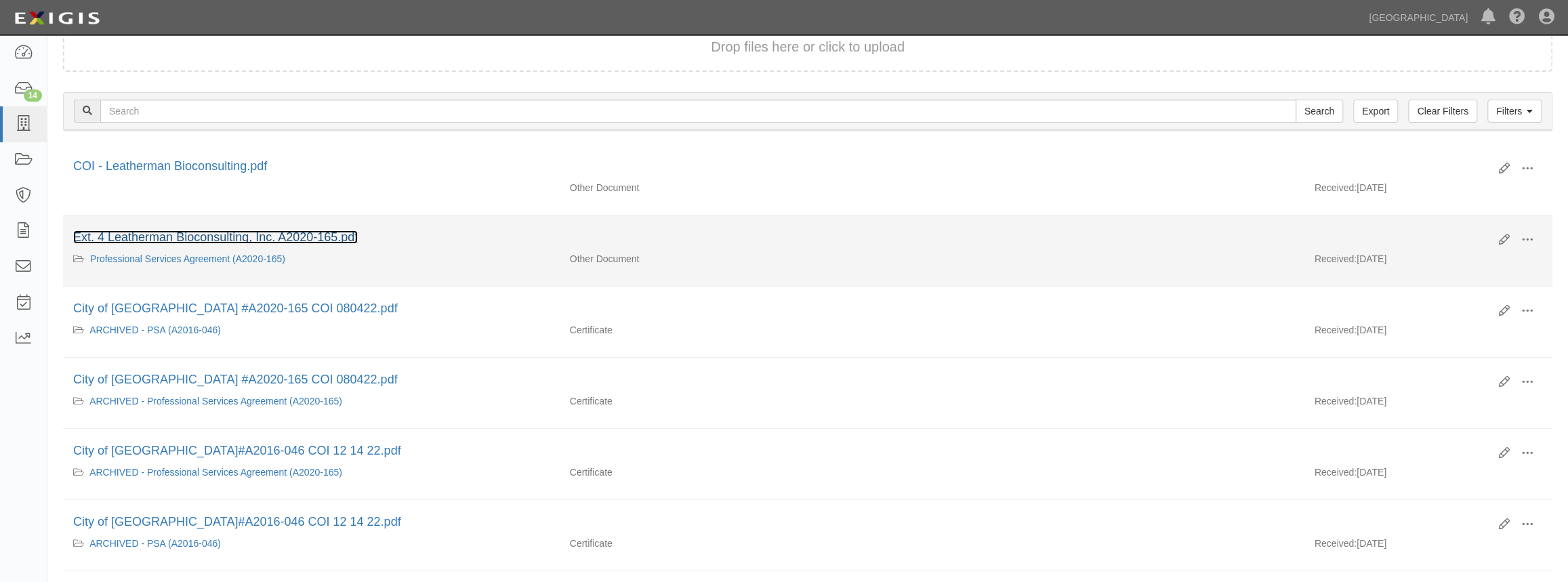
click at [243, 239] on link "Ext. 4 Leatherman Bioconsulting, Inc. A2020-165.pdf" at bounding box center [215, 237] width 285 height 13
click at [190, 261] on link "Professional Services Agreement (A2020-165)" at bounding box center [188, 259] width 195 height 11
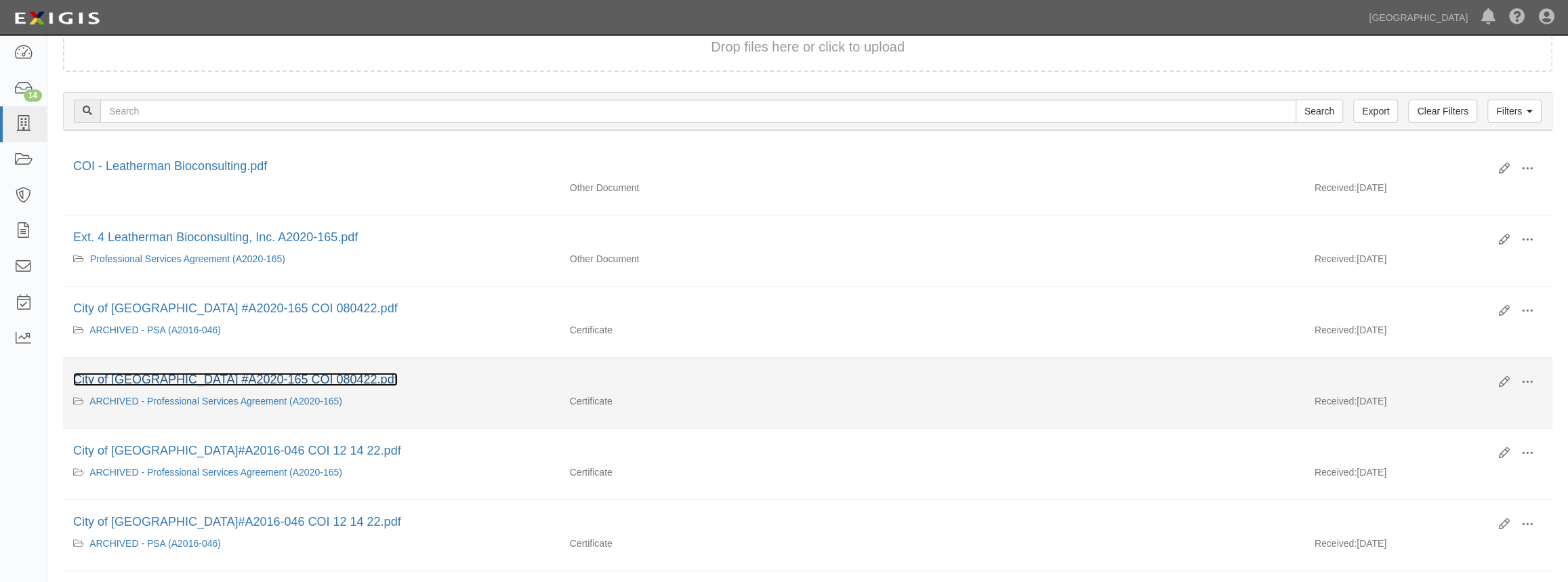
click at [296, 381] on link "City of Chino Hills #A2020-165 COI 080422.pdf" at bounding box center [235, 379] width 325 height 13
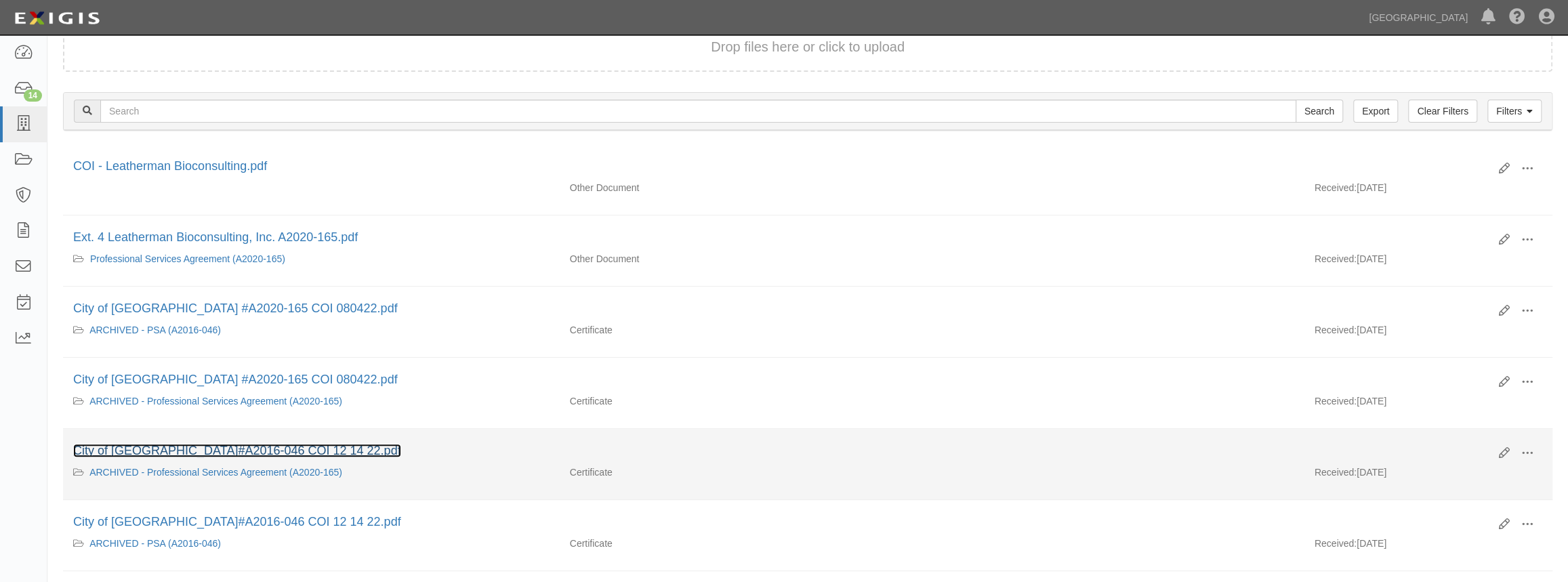
click at [274, 444] on link "City of [GEOGRAPHIC_DATA]#A2016-046 COI 12 14 22.pdf" at bounding box center [237, 451] width 328 height 13
